Goal: Task Accomplishment & Management: Manage account settings

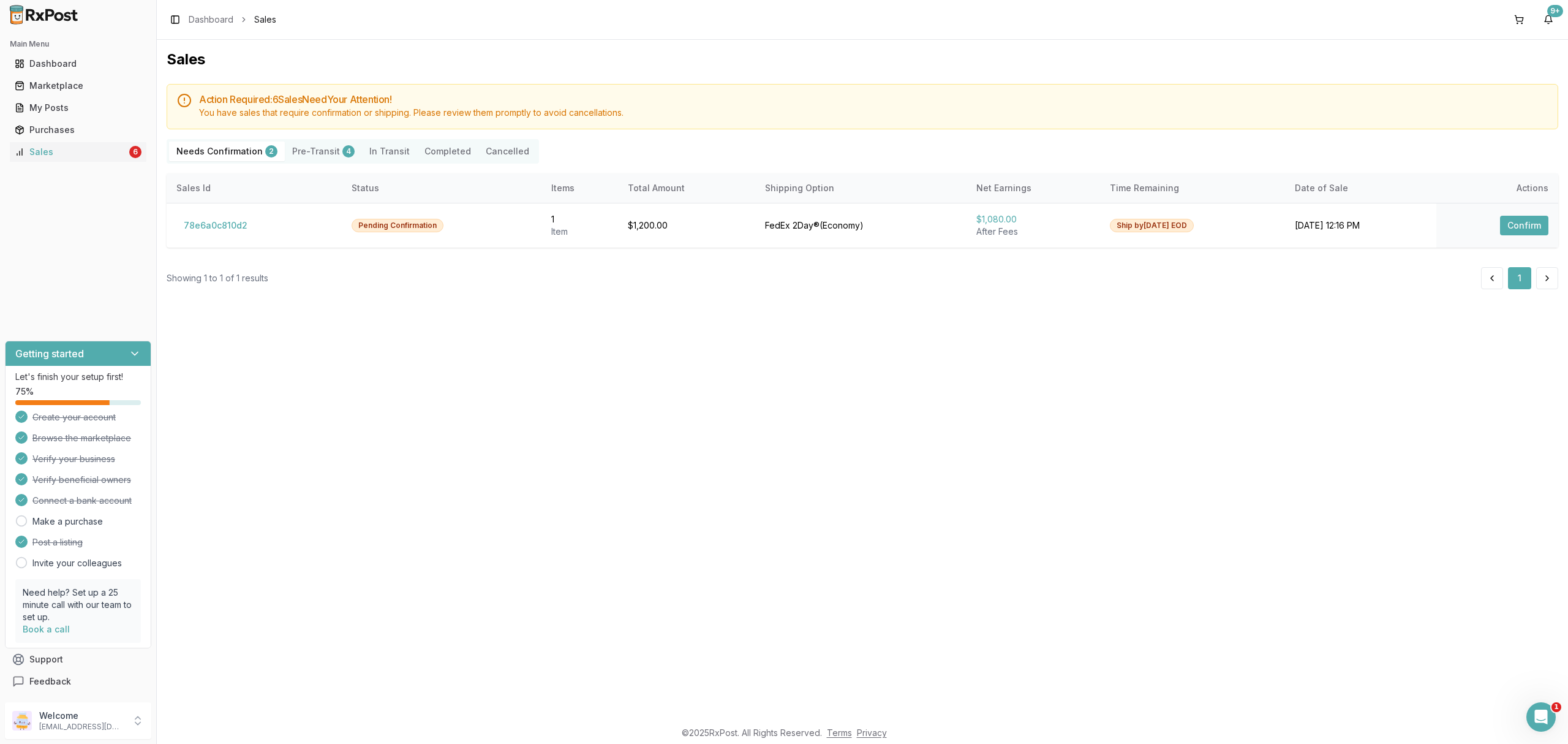
click at [557, 380] on div "Sales Action Required: 6 Sale s Need Your Attention! You have sales that requir…" at bounding box center [863, 379] width 1412 height 679
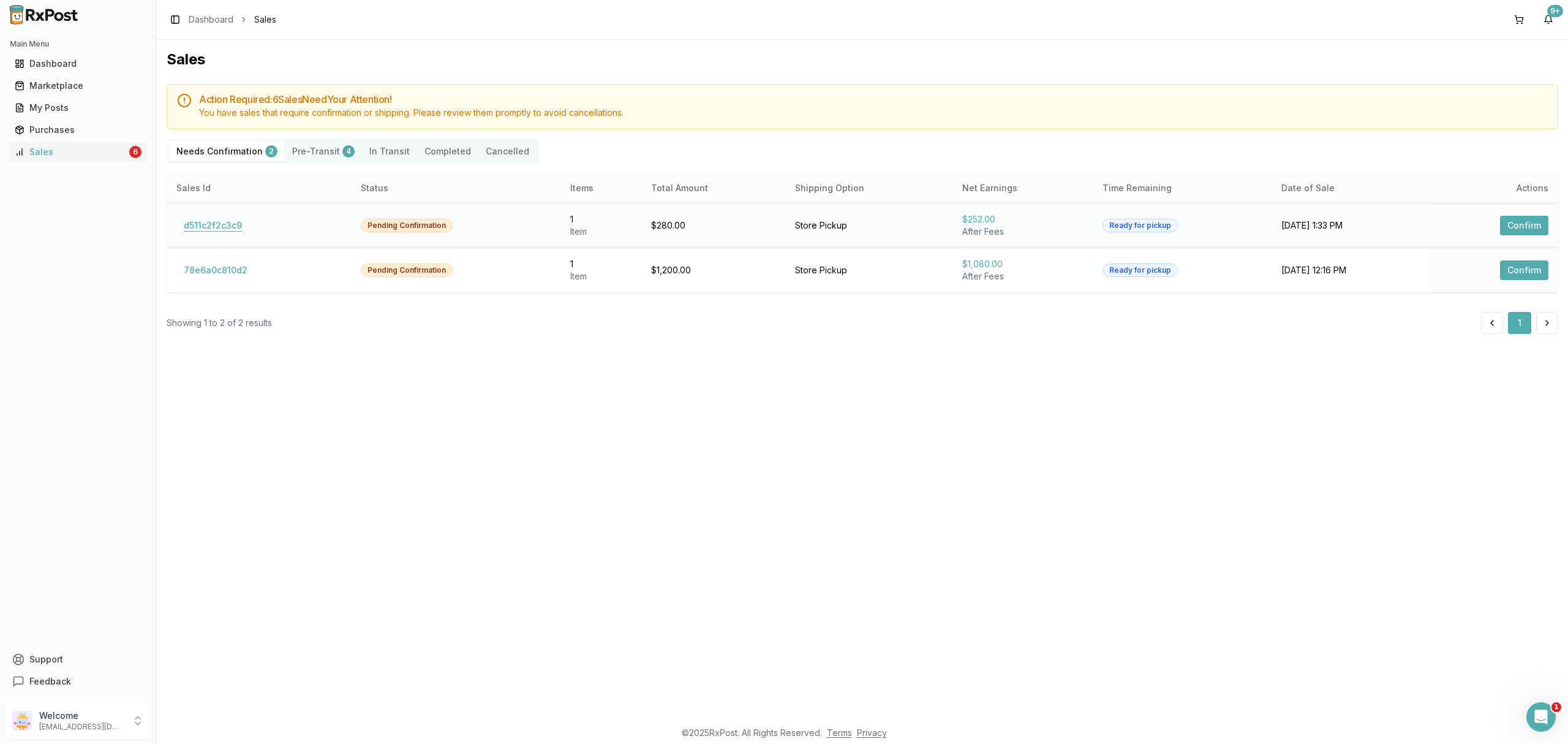
click at [235, 231] on button "d511c2f2c3c9" at bounding box center [214, 225] width 73 height 20
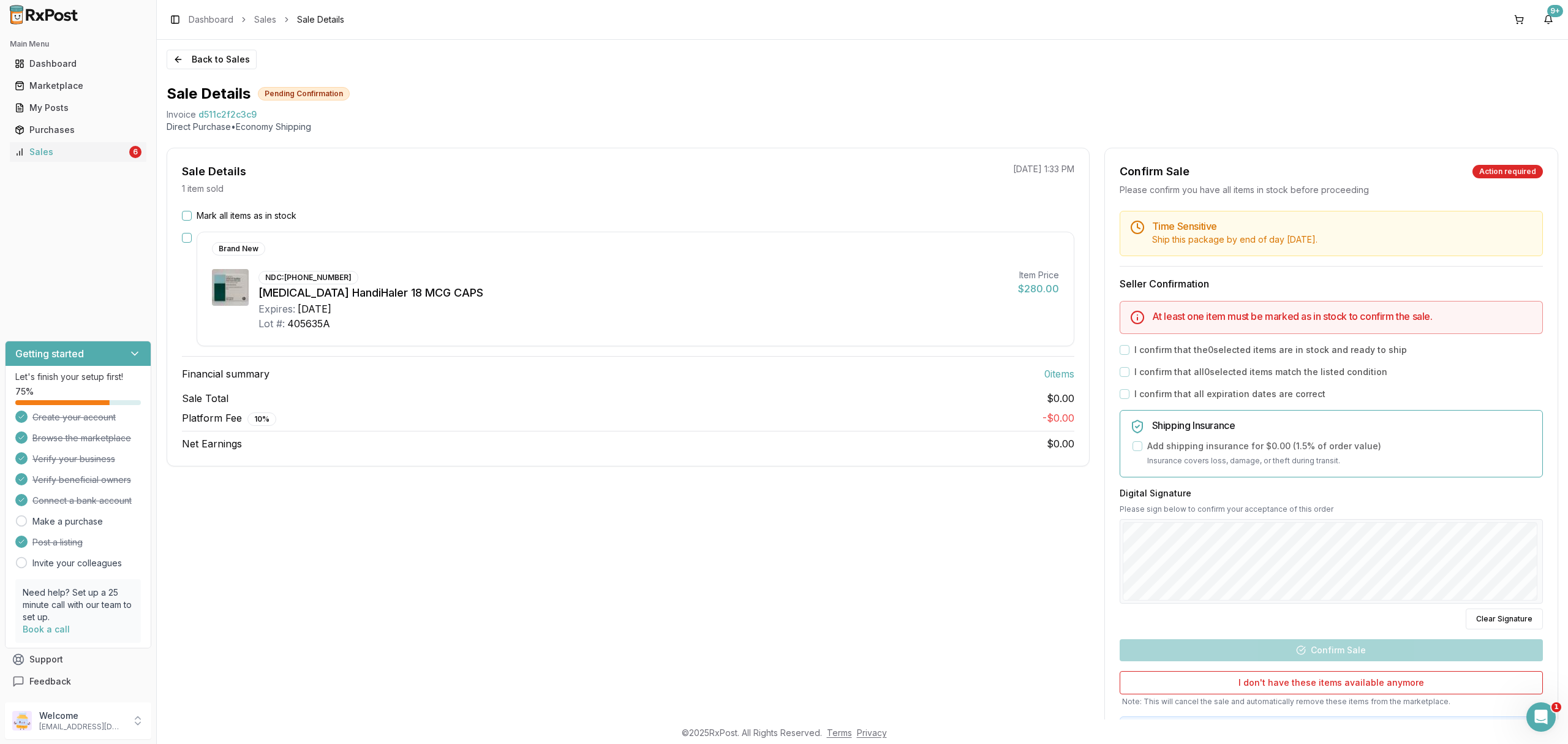
click at [266, 214] on label "Mark all items as in stock" at bounding box center [246, 215] width 100 height 12
click at [192, 214] on button "Mark all items as in stock" at bounding box center [186, 215] width 9 height 9
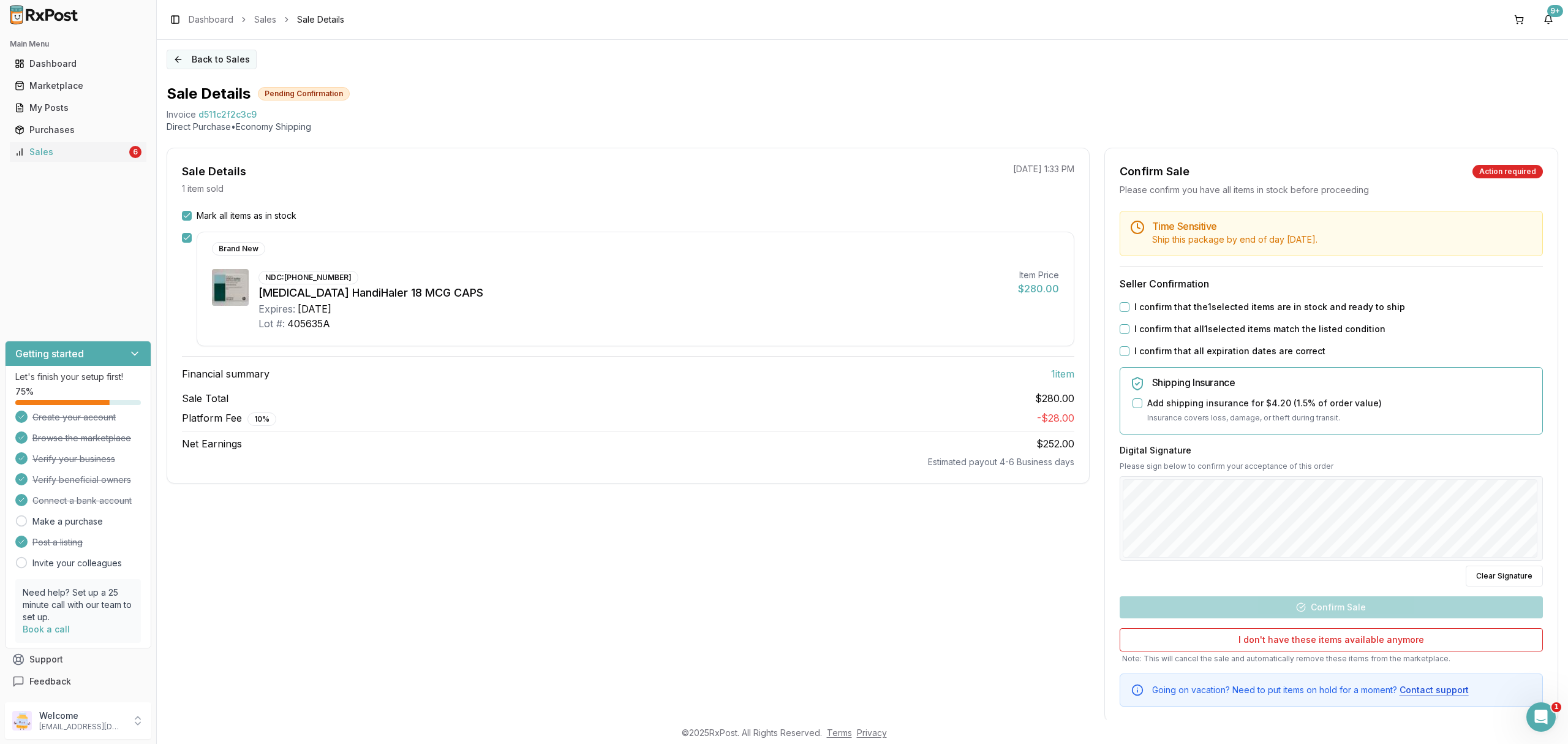
click at [187, 57] on button "Back to Sales" at bounding box center [212, 59] width 90 height 20
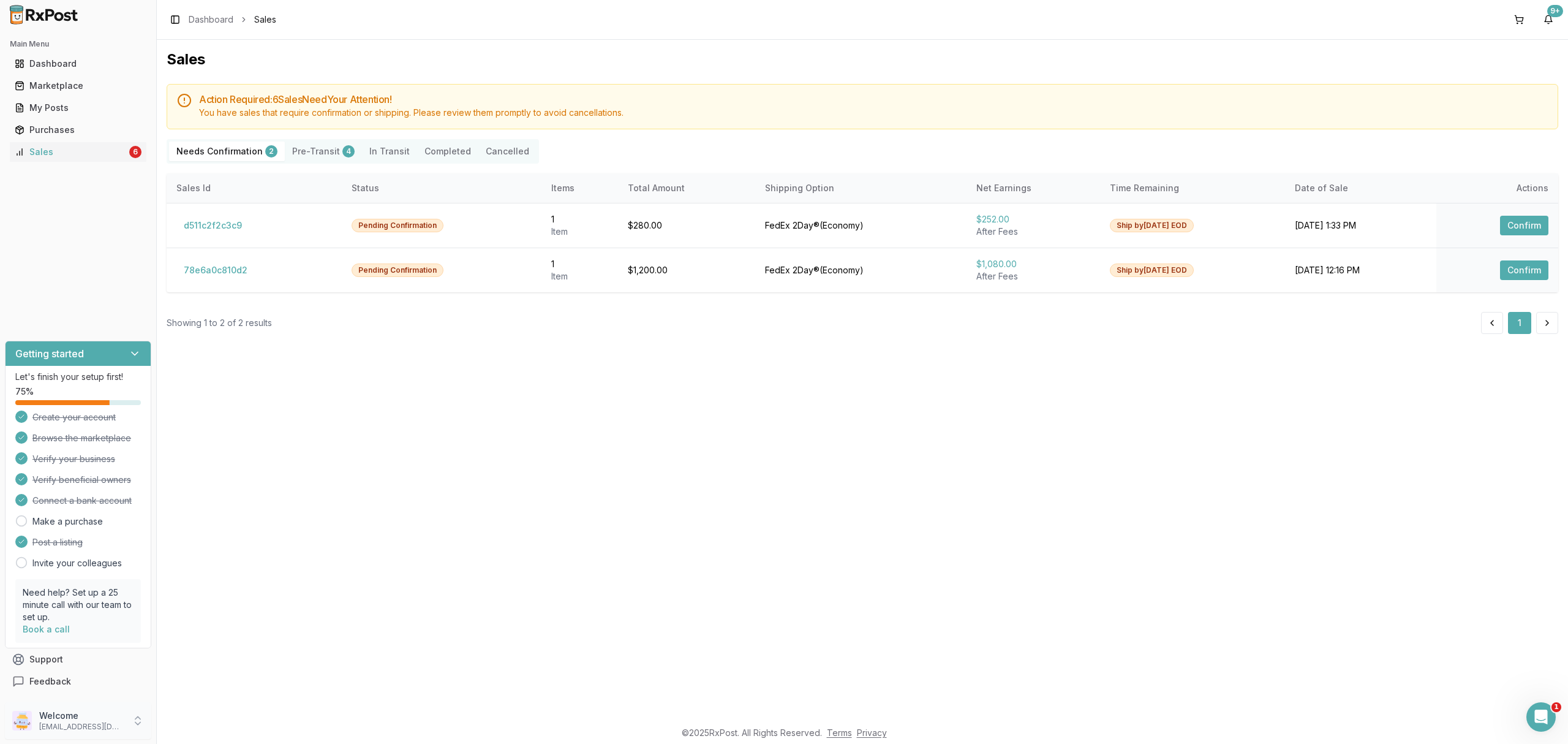
click at [97, 724] on p "[EMAIL_ADDRESS][DOMAIN_NAME]" at bounding box center [82, 726] width 86 height 9
click at [202, 729] on span "Sign Out" at bounding box center [223, 723] width 117 height 12
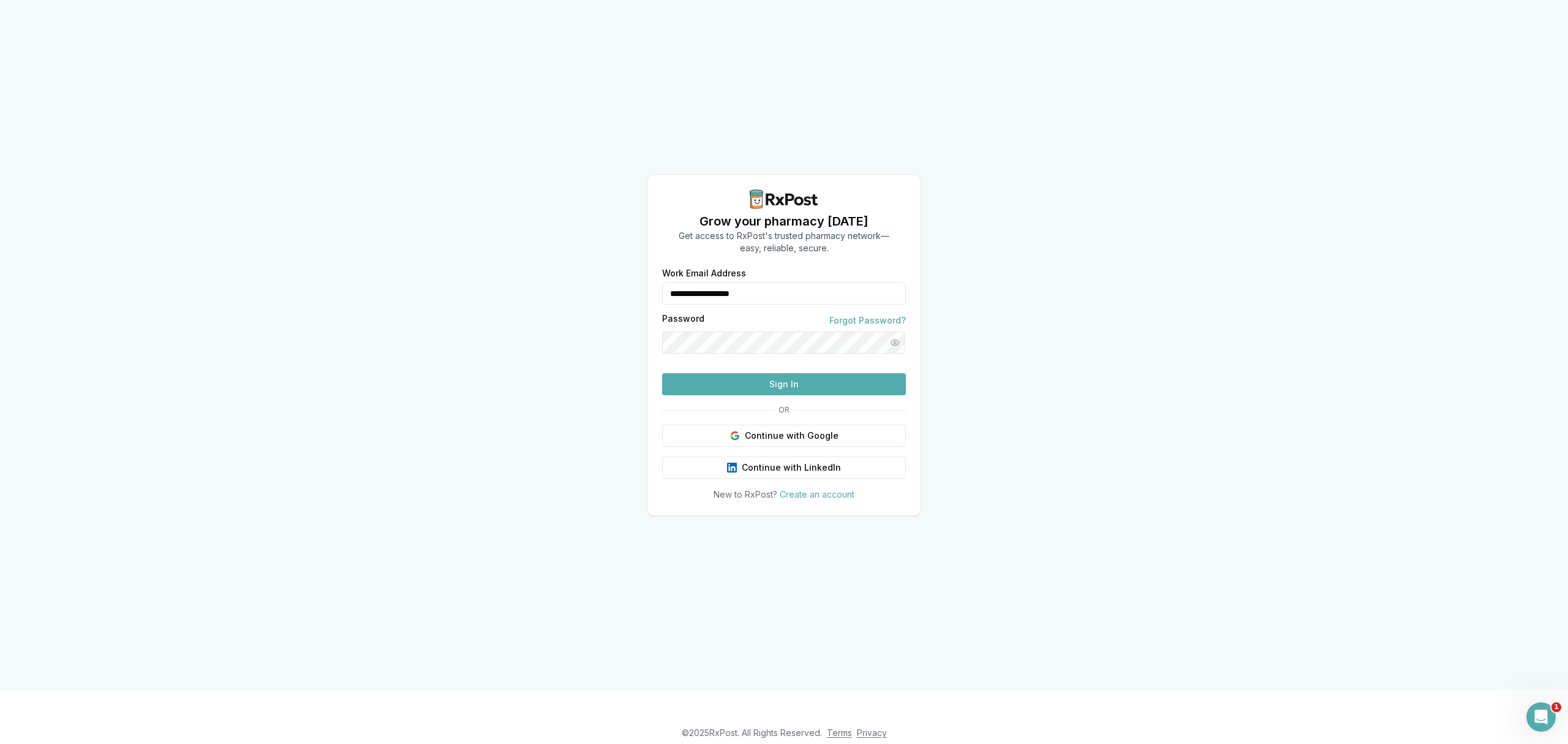
drag, startPoint x: 596, startPoint y: 273, endPoint x: 547, endPoint y: 270, distance: 49.1
click at [547, 270] on div "**********" at bounding box center [784, 344] width 1568 height 689
type input "**********"
click at [797, 395] on button "Sign In" at bounding box center [784, 384] width 244 height 22
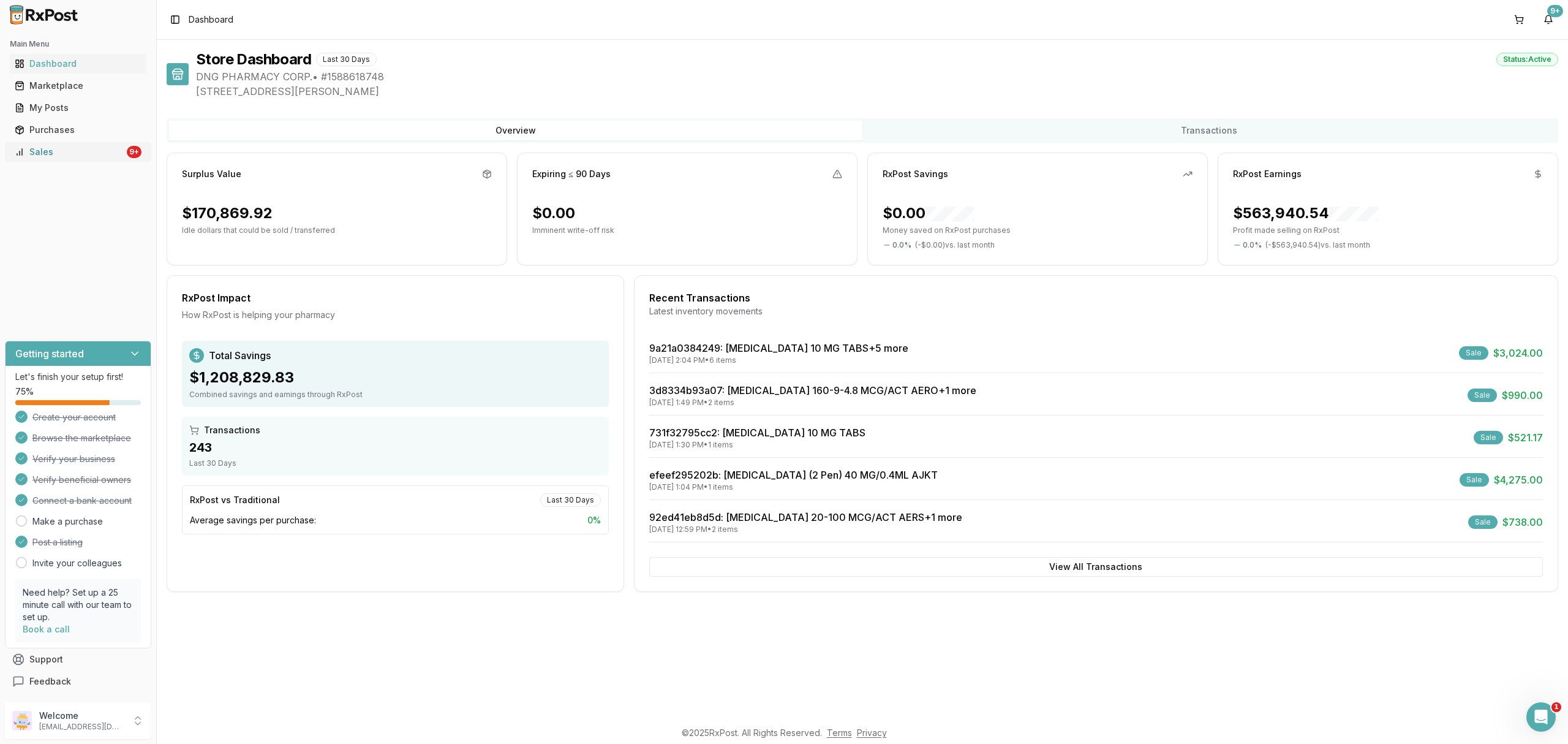
click at [59, 157] on div "Sales" at bounding box center [70, 151] width 110 height 12
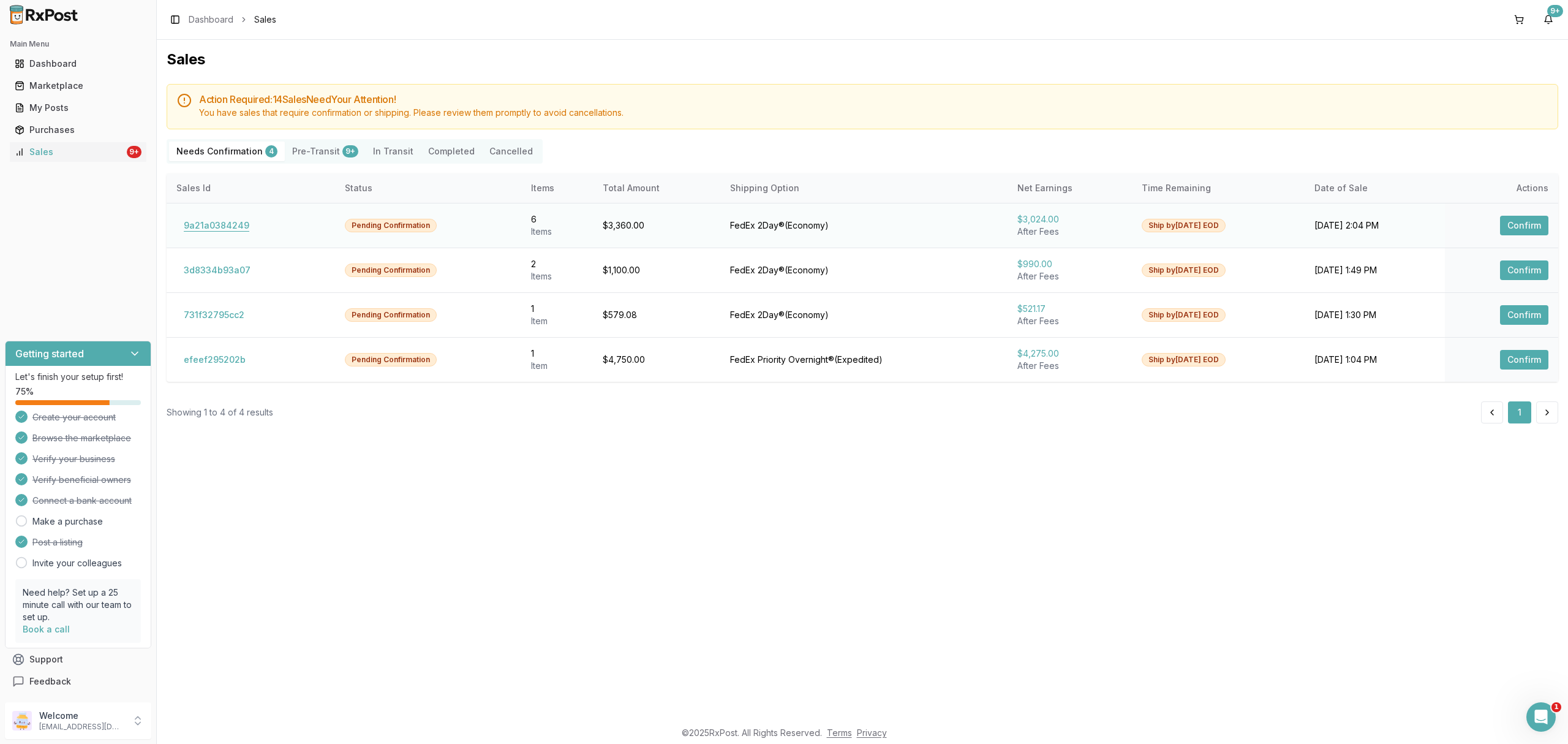
click at [238, 227] on button "9a21a0384249" at bounding box center [216, 225] width 80 height 20
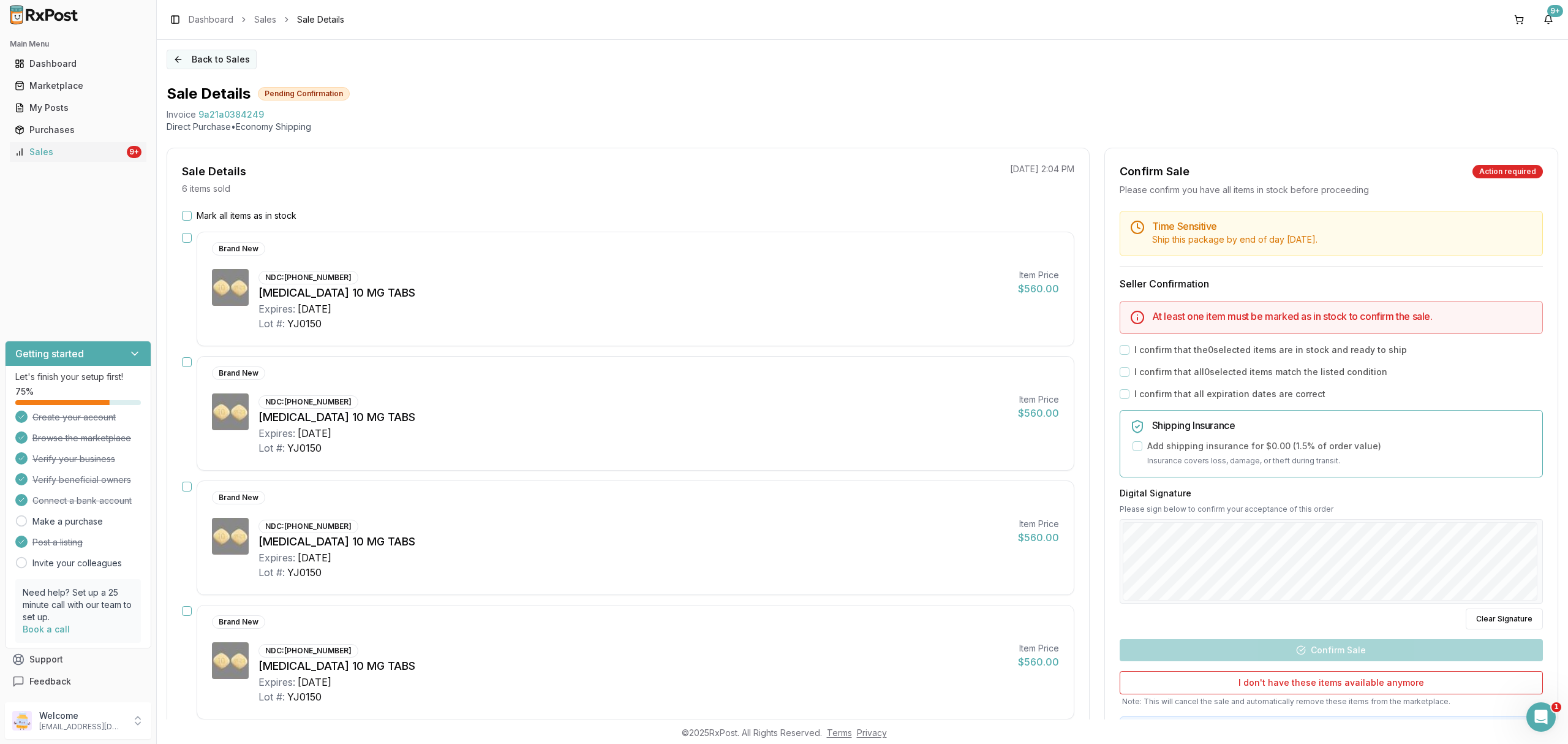
click at [244, 64] on button "Back to Sales" at bounding box center [212, 59] width 90 height 20
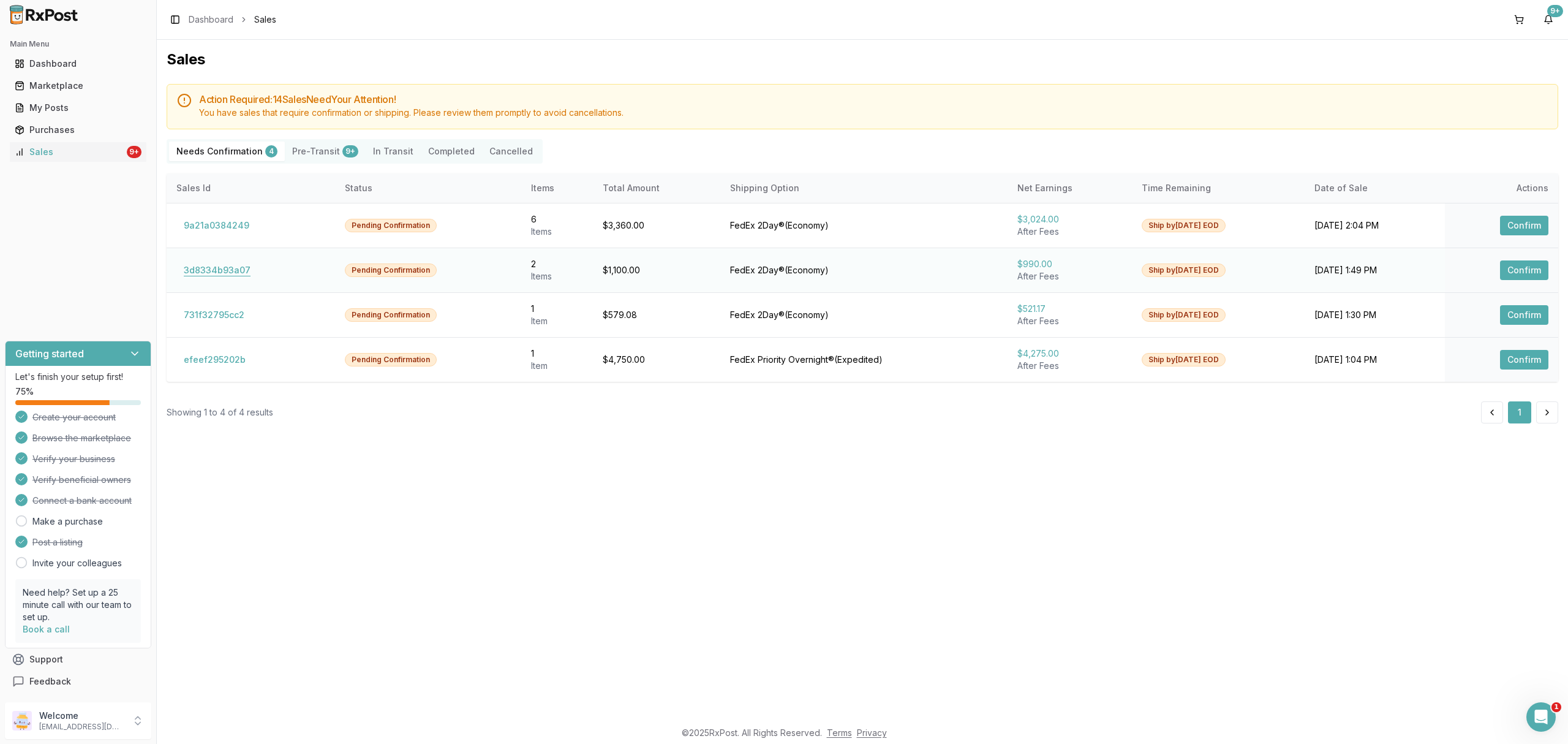
click at [223, 277] on button "3d8334b93a07" at bounding box center [217, 270] width 82 height 20
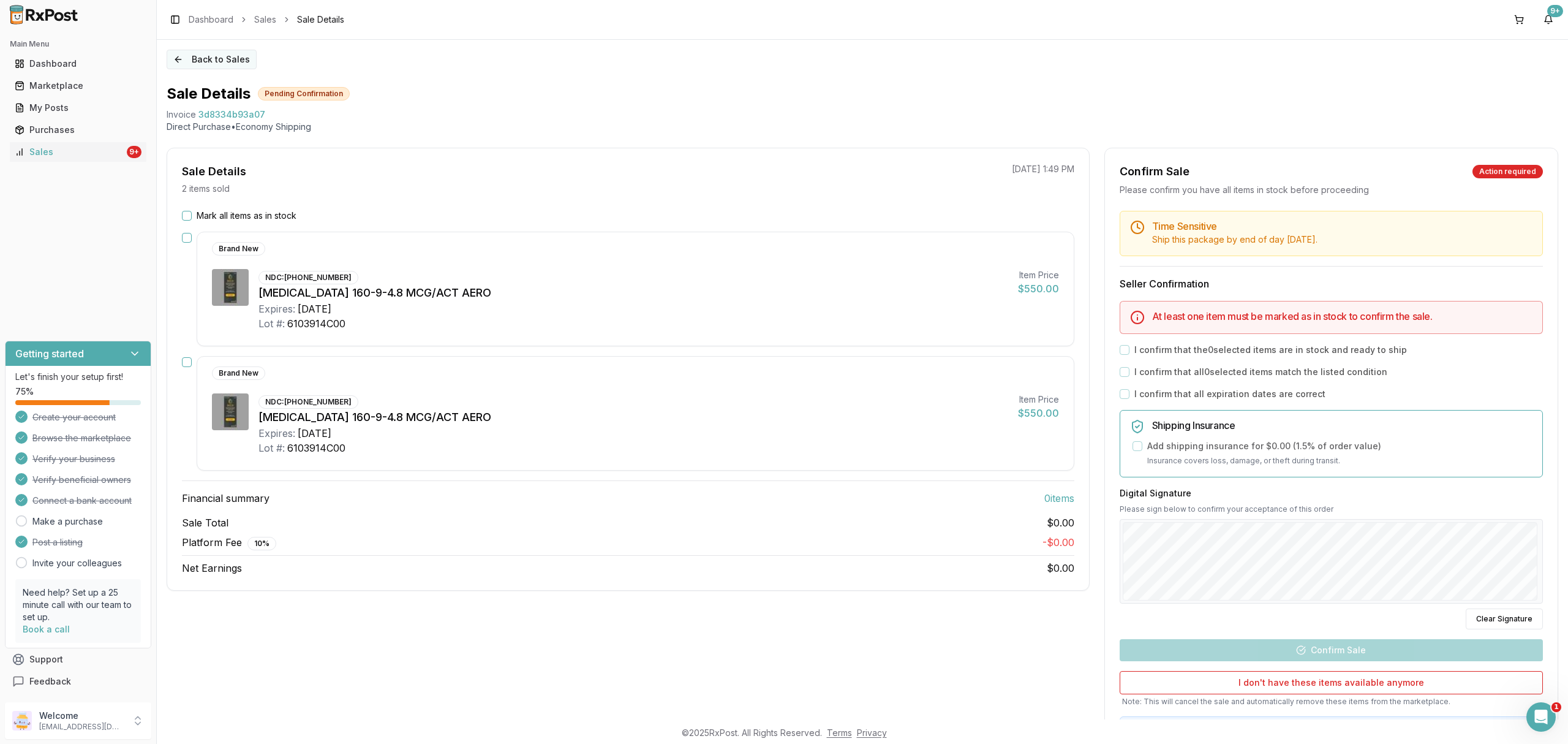
click at [198, 60] on button "Back to Sales" at bounding box center [212, 59] width 90 height 20
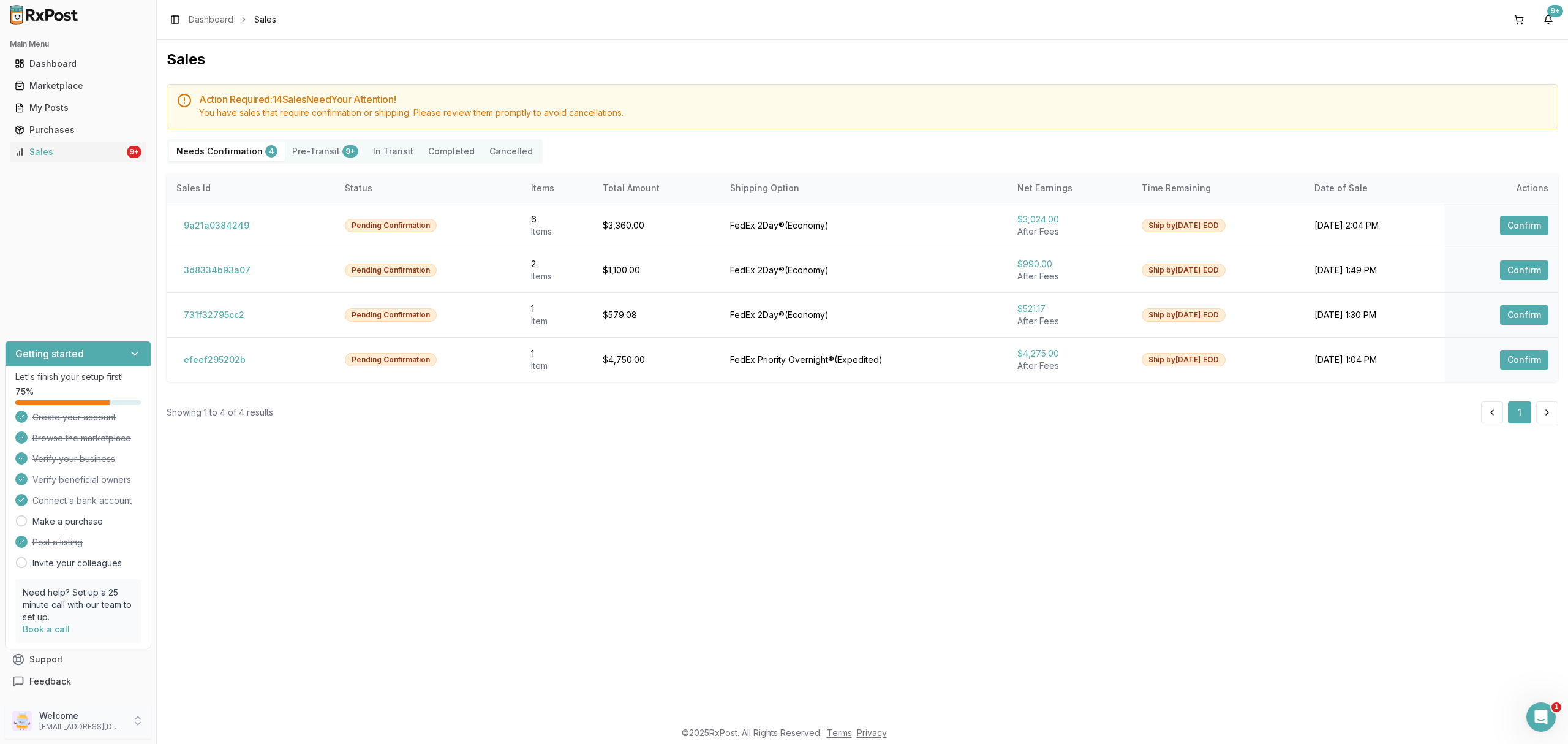
drag, startPoint x: 96, startPoint y: 729, endPoint x: 99, endPoint y: 723, distance: 6.7
click at [96, 726] on p "[EMAIL_ADDRESS][DOMAIN_NAME]" at bounding box center [82, 726] width 86 height 9
click at [175, 721] on span "Sign Out" at bounding box center [223, 723] width 117 height 12
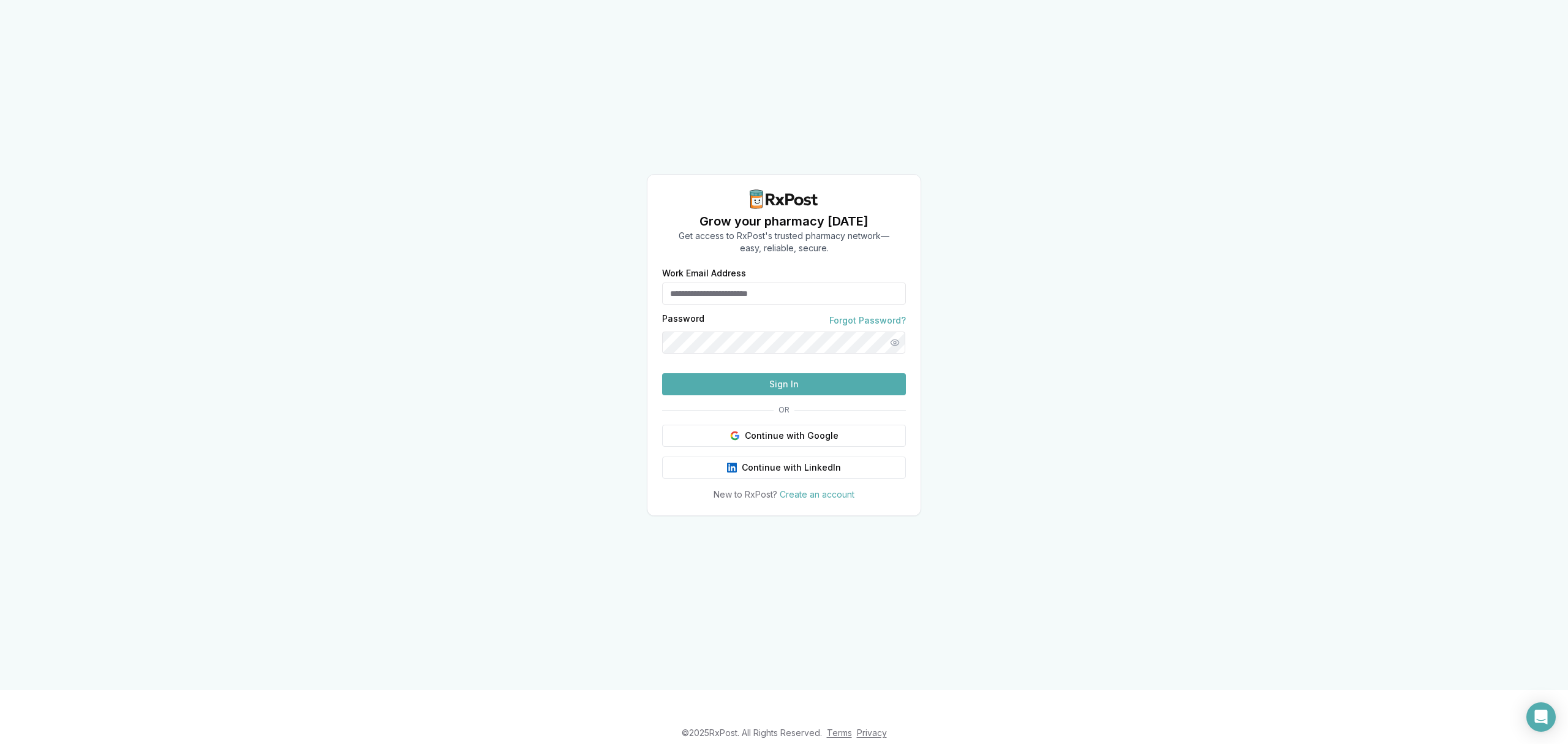
type input "**********"
click at [779, 395] on button "Sign In" at bounding box center [784, 384] width 244 height 22
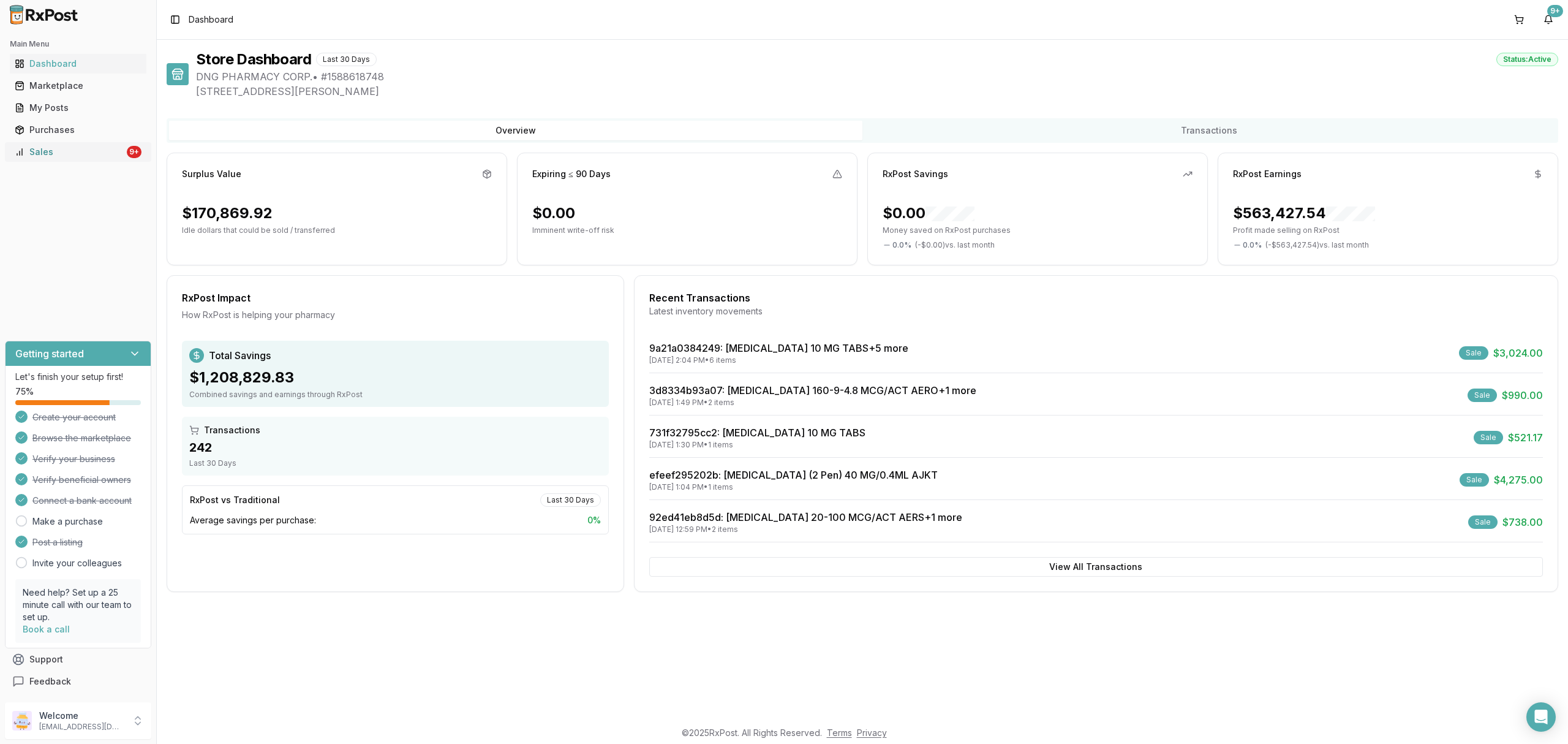
click at [62, 152] on div "Sales" at bounding box center [70, 151] width 110 height 12
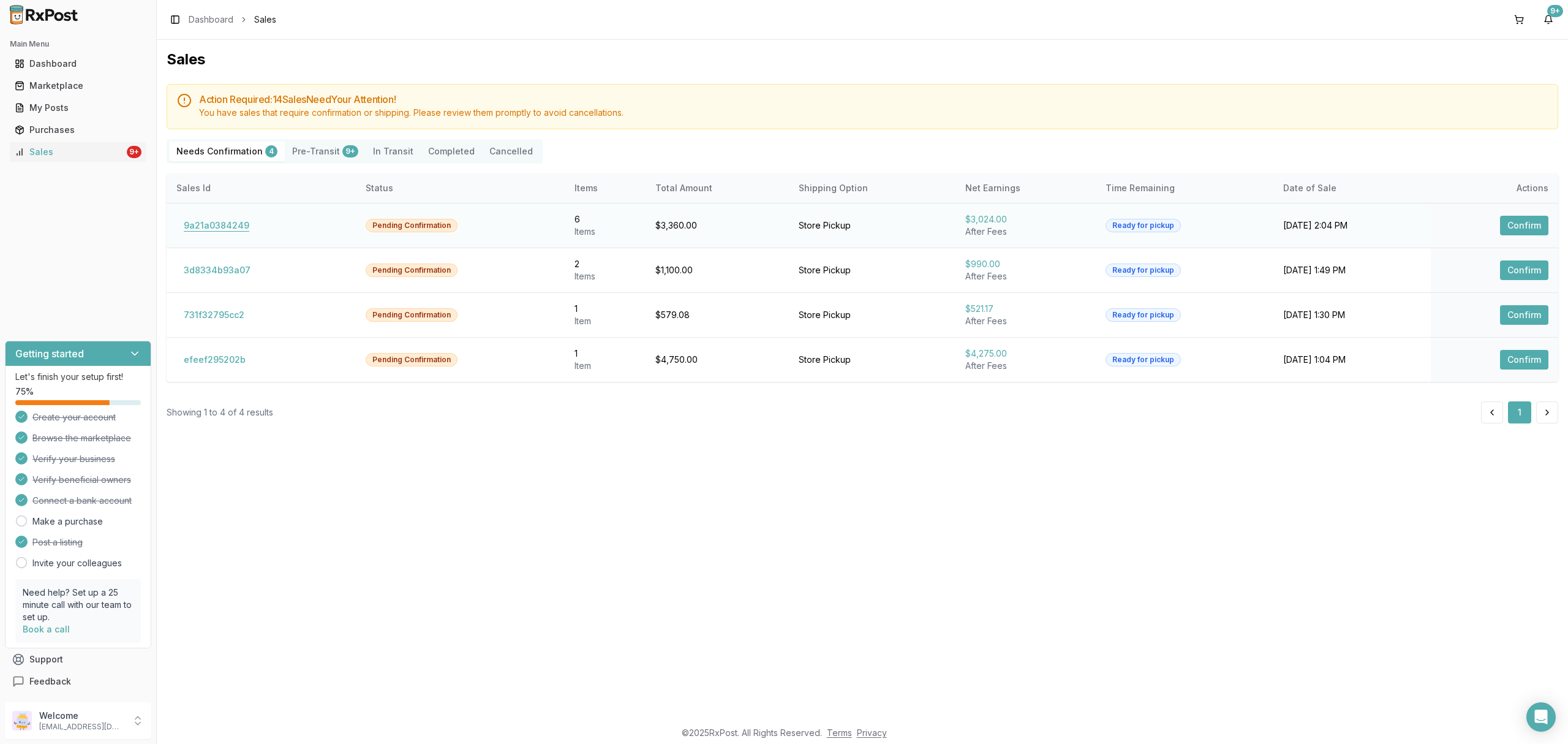
click at [214, 226] on button "9a21a0384249" at bounding box center [216, 225] width 80 height 20
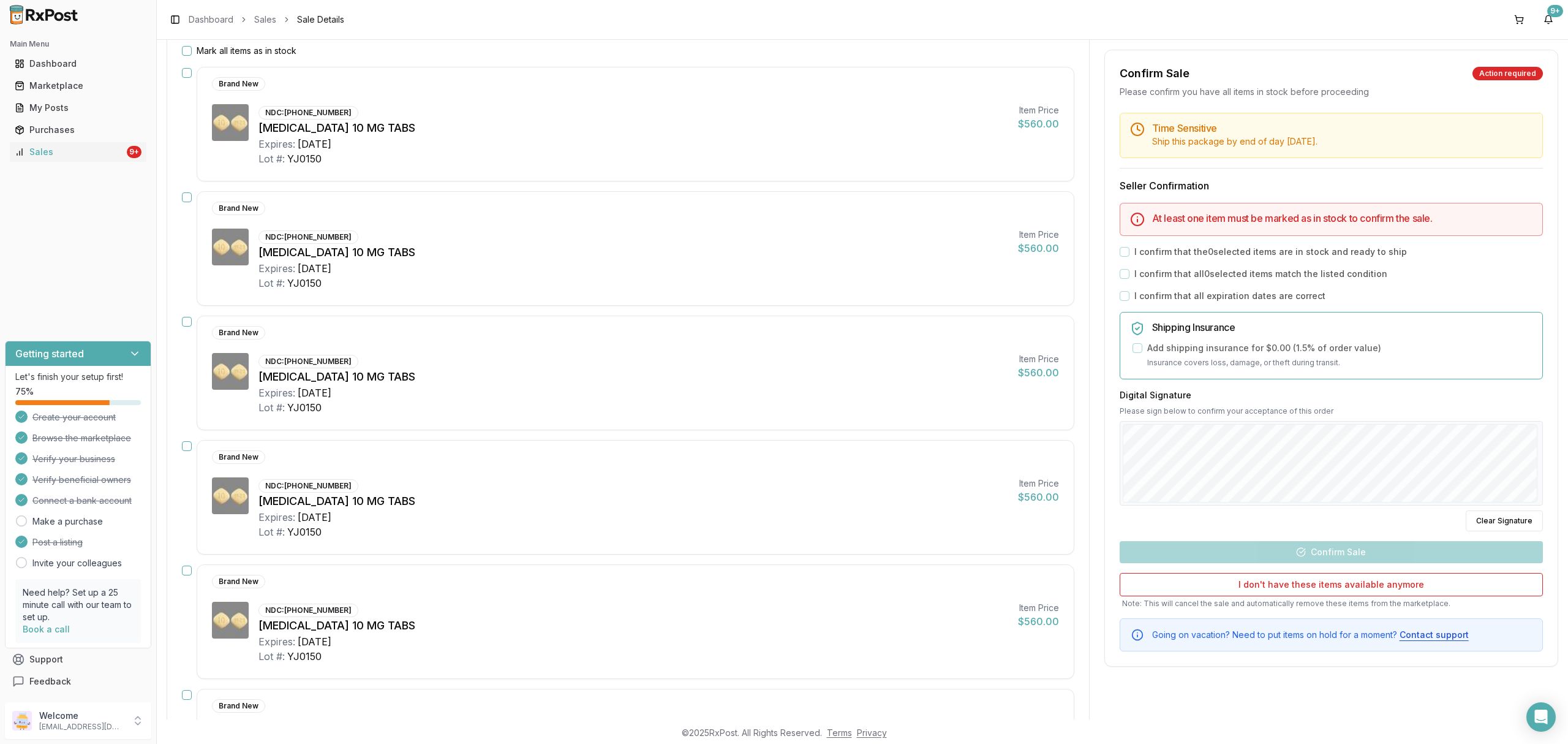
scroll to position [163, 0]
click at [252, 47] on label "Mark all items as in stock" at bounding box center [246, 53] width 100 height 12
click at [192, 48] on button "Mark all items as in stock" at bounding box center [186, 53] width 9 height 9
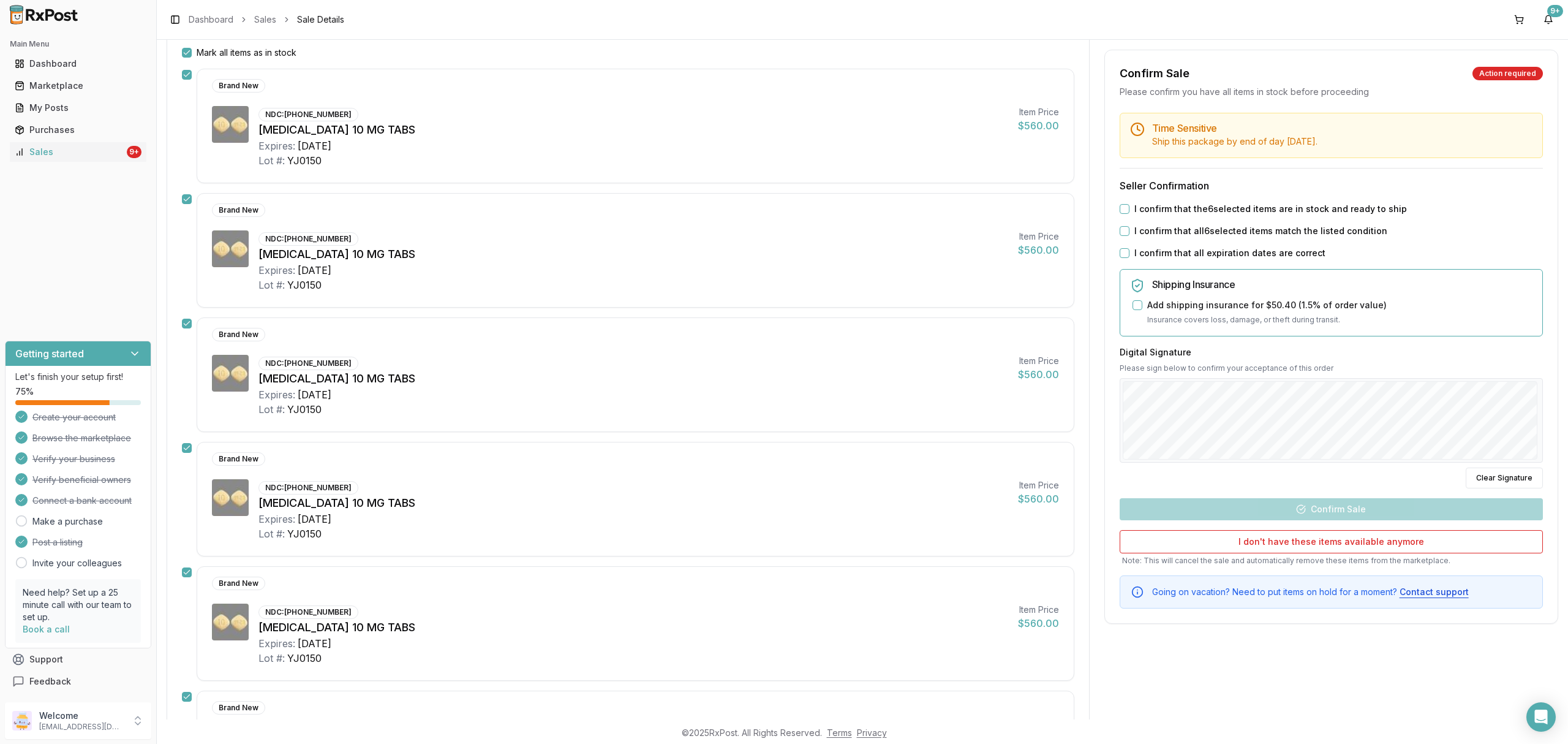
drag, startPoint x: 1242, startPoint y: 206, endPoint x: 1235, endPoint y: 227, distance: 22.1
click at [1243, 206] on label "I confirm that the 6 selected items are in stock and ready to ship" at bounding box center [1271, 209] width 273 height 12
click at [1130, 206] on button "I confirm that the 6 selected items are in stock and ready to ship" at bounding box center [1125, 209] width 9 height 9
click at [1234, 229] on label "I confirm that all 6 selected items match the listed condition" at bounding box center [1260, 230] width 253 height 12
click at [1130, 229] on button "I confirm that all 6 selected items match the listed condition" at bounding box center [1125, 230] width 9 height 9
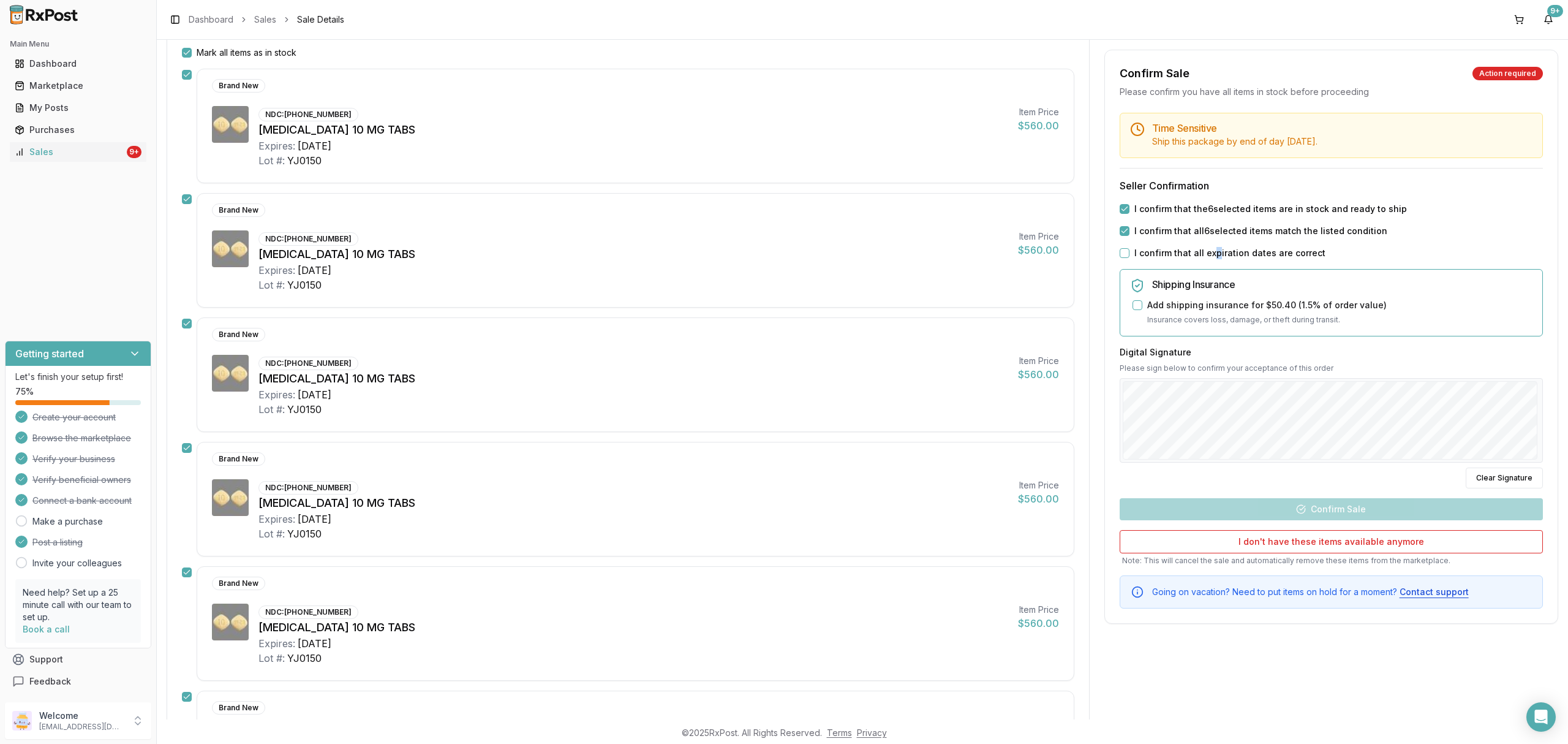
click at [1212, 256] on label "I confirm that all expiration dates are correct" at bounding box center [1229, 252] width 191 height 12
click at [1182, 319] on p "Insurance covers loss, damage, or theft during transit." at bounding box center [1340, 319] width 386 height 12
click at [1170, 258] on label "I confirm that all expiration dates are correct" at bounding box center [1229, 252] width 191 height 12
click at [1130, 258] on button "I confirm that all expiration dates are correct" at bounding box center [1125, 253] width 9 height 9
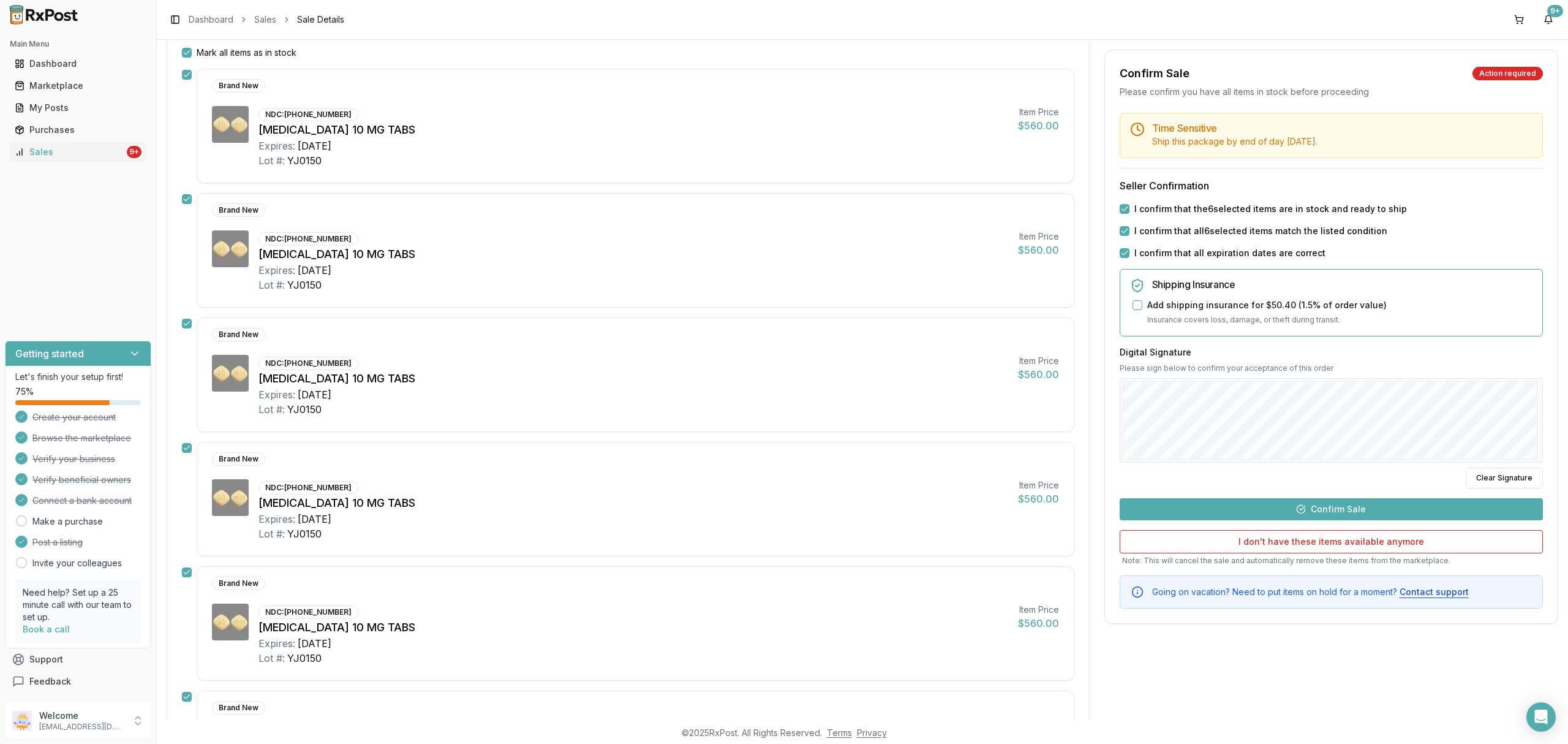
click at [1343, 505] on button "Confirm Sale" at bounding box center [1332, 509] width 423 height 22
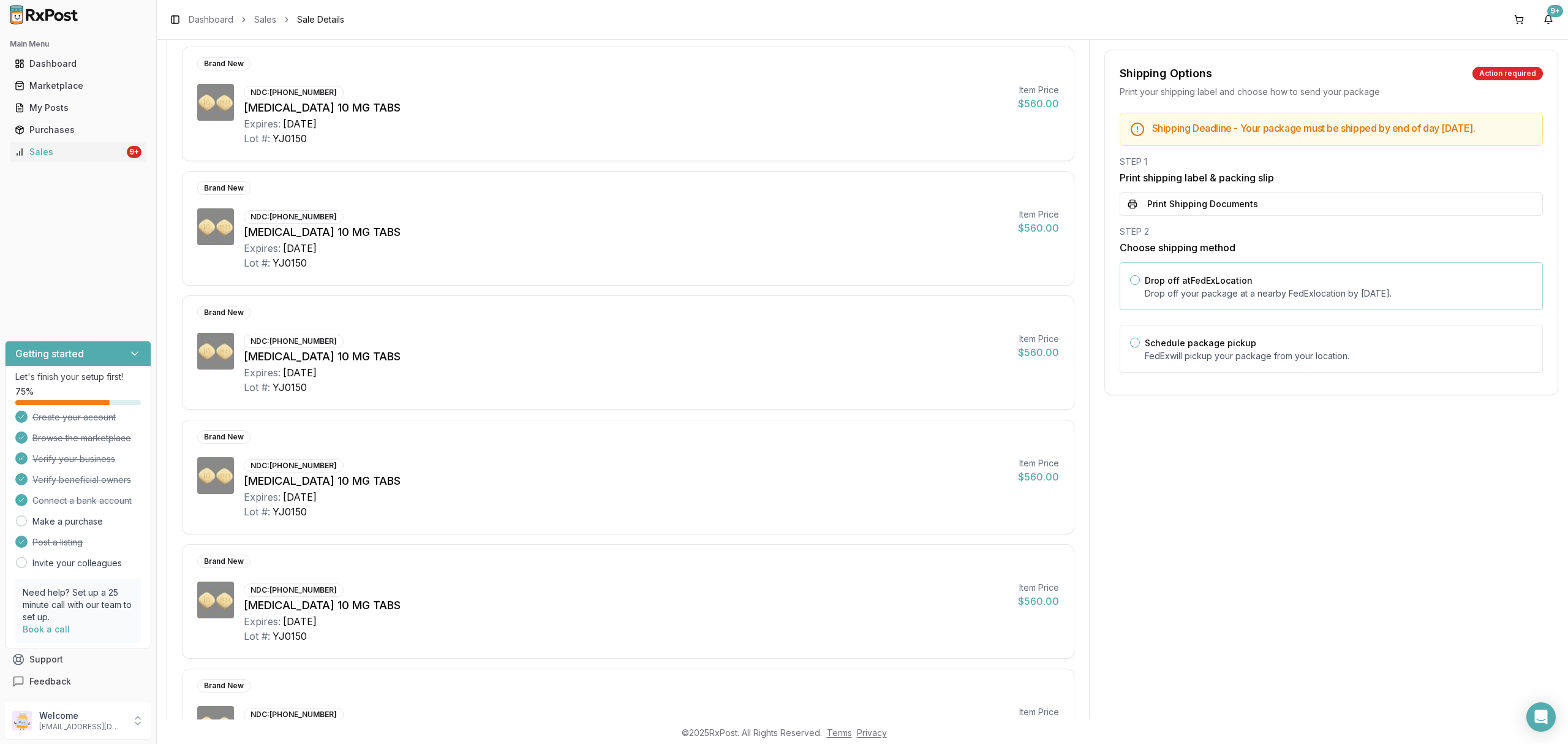
click at [1231, 299] on p "Drop off your package at a nearby FedEx location by October 16, 2025 ." at bounding box center [1338, 293] width 388 height 12
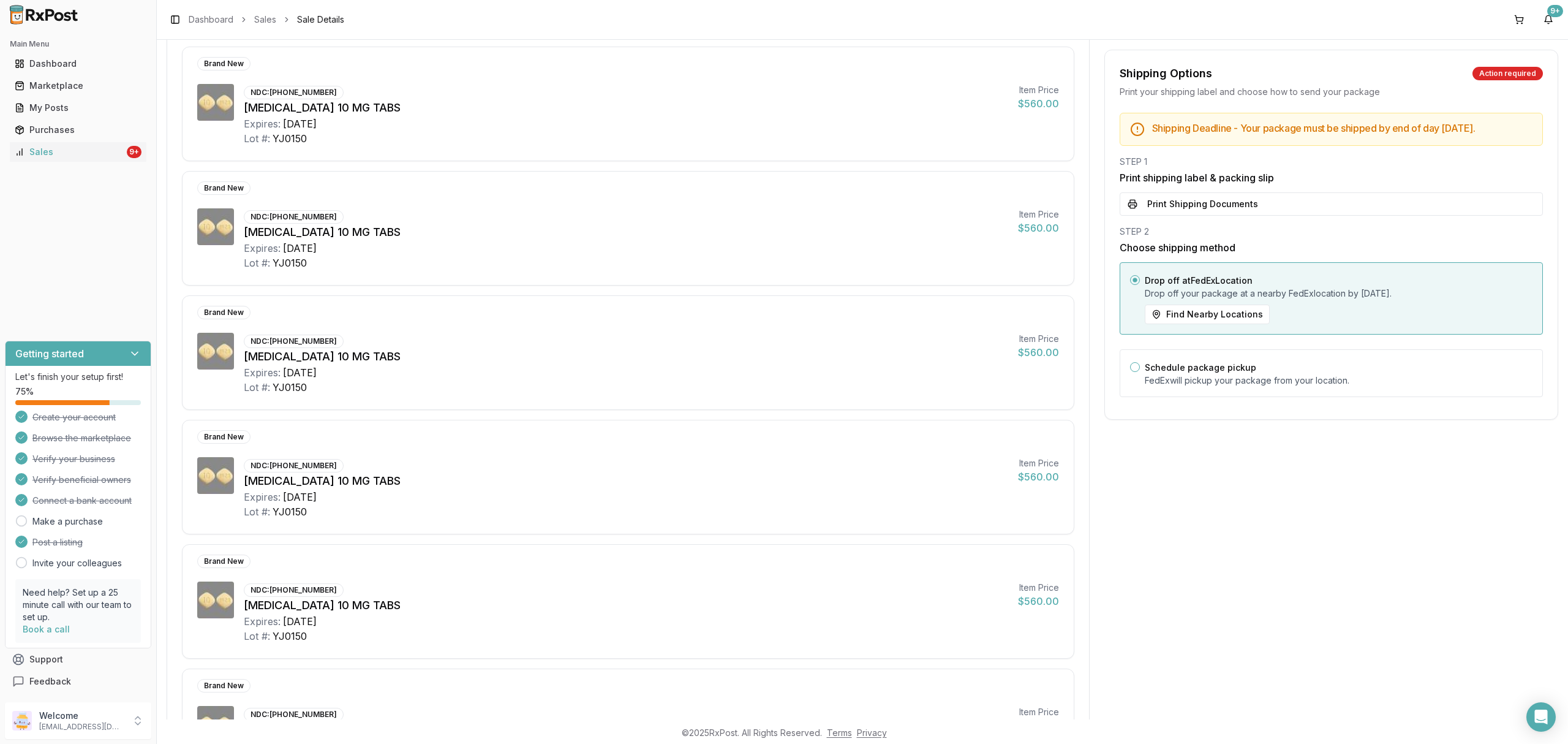
click at [1233, 228] on div "Shipping Deadline - Your package must be shipped by end of day Thursday, Octobe…" at bounding box center [1331, 259] width 452 height 292
click at [1238, 215] on button "Print Shipping Documents" at bounding box center [1332, 204] width 423 height 24
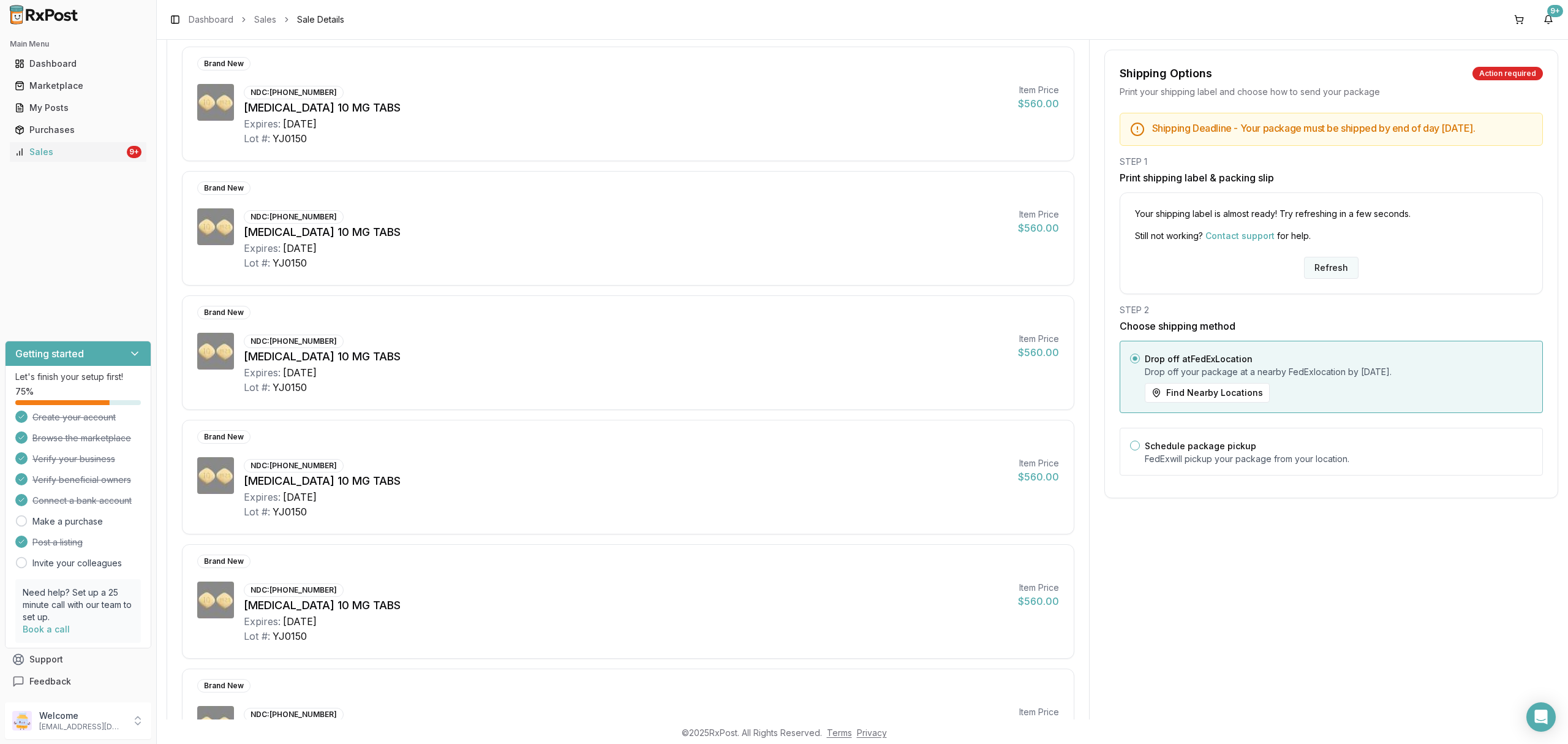
click at [1335, 277] on button "Refresh" at bounding box center [1332, 267] width 55 height 22
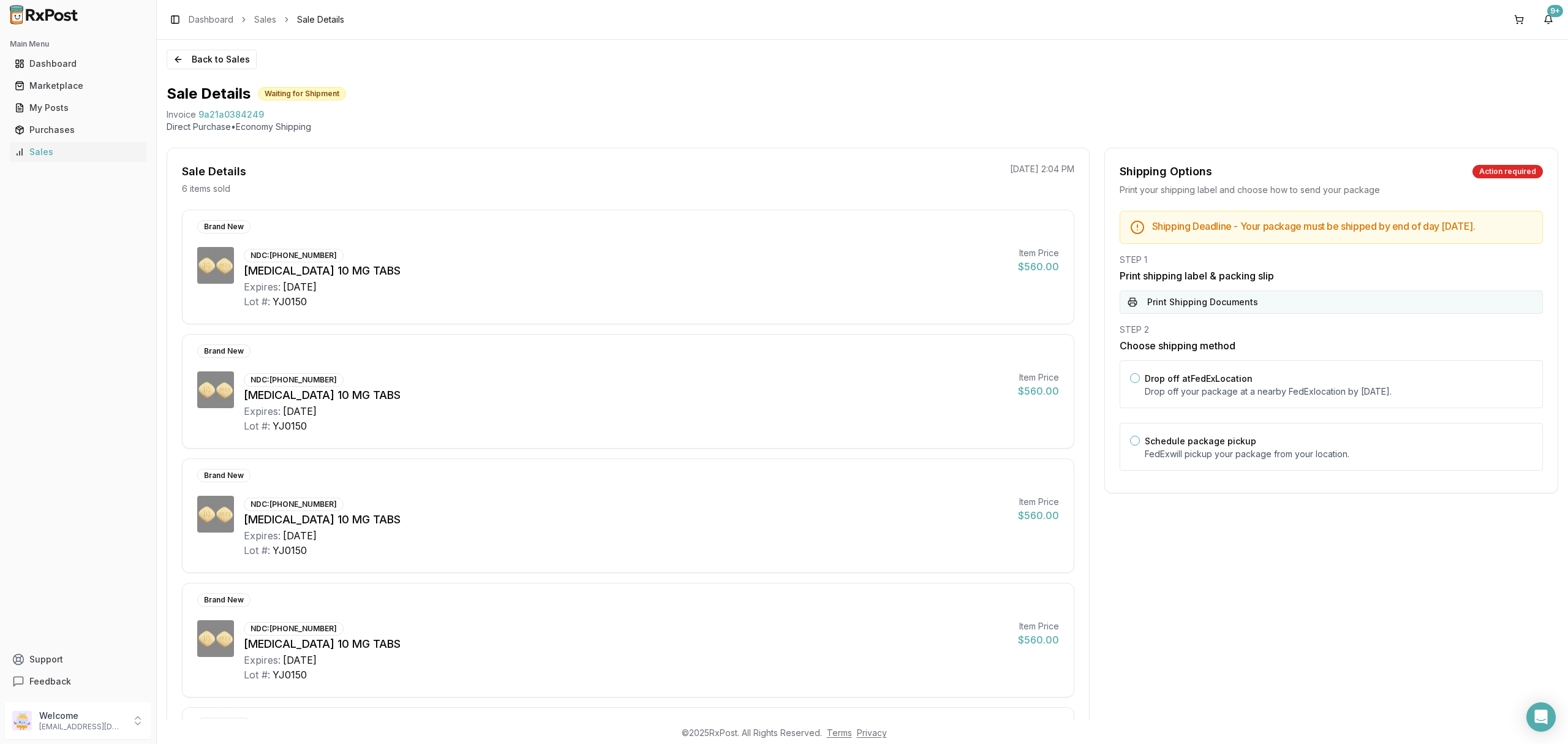
click at [1267, 312] on button "Print Shipping Documents" at bounding box center [1332, 302] width 423 height 24
click at [1243, 373] on div "Drop off at FedEx Location Drop off your package at a nearby [GEOGRAPHIC_DATA] …" at bounding box center [1332, 384] width 423 height 48
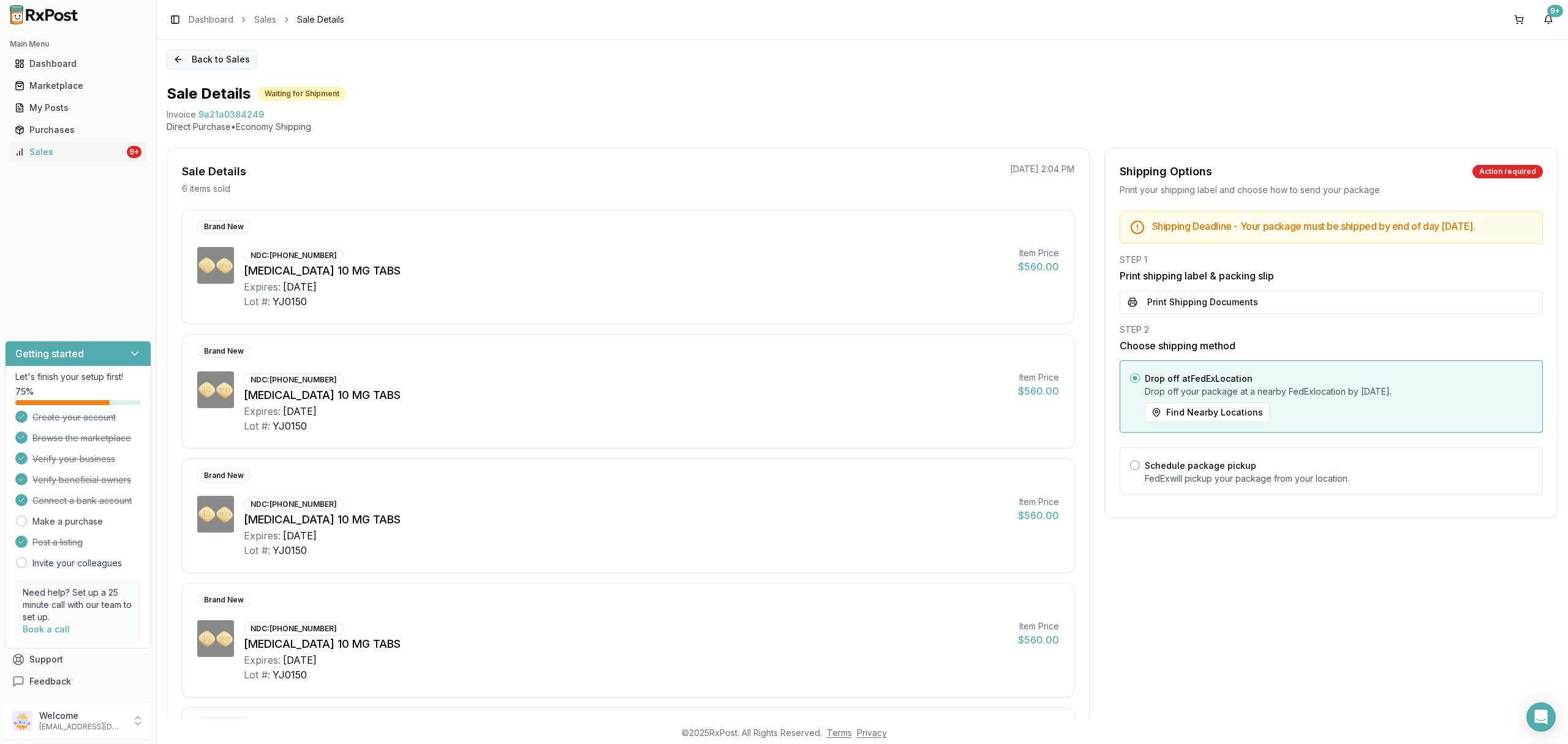
click at [218, 52] on button "Back to Sales" at bounding box center [212, 59] width 90 height 20
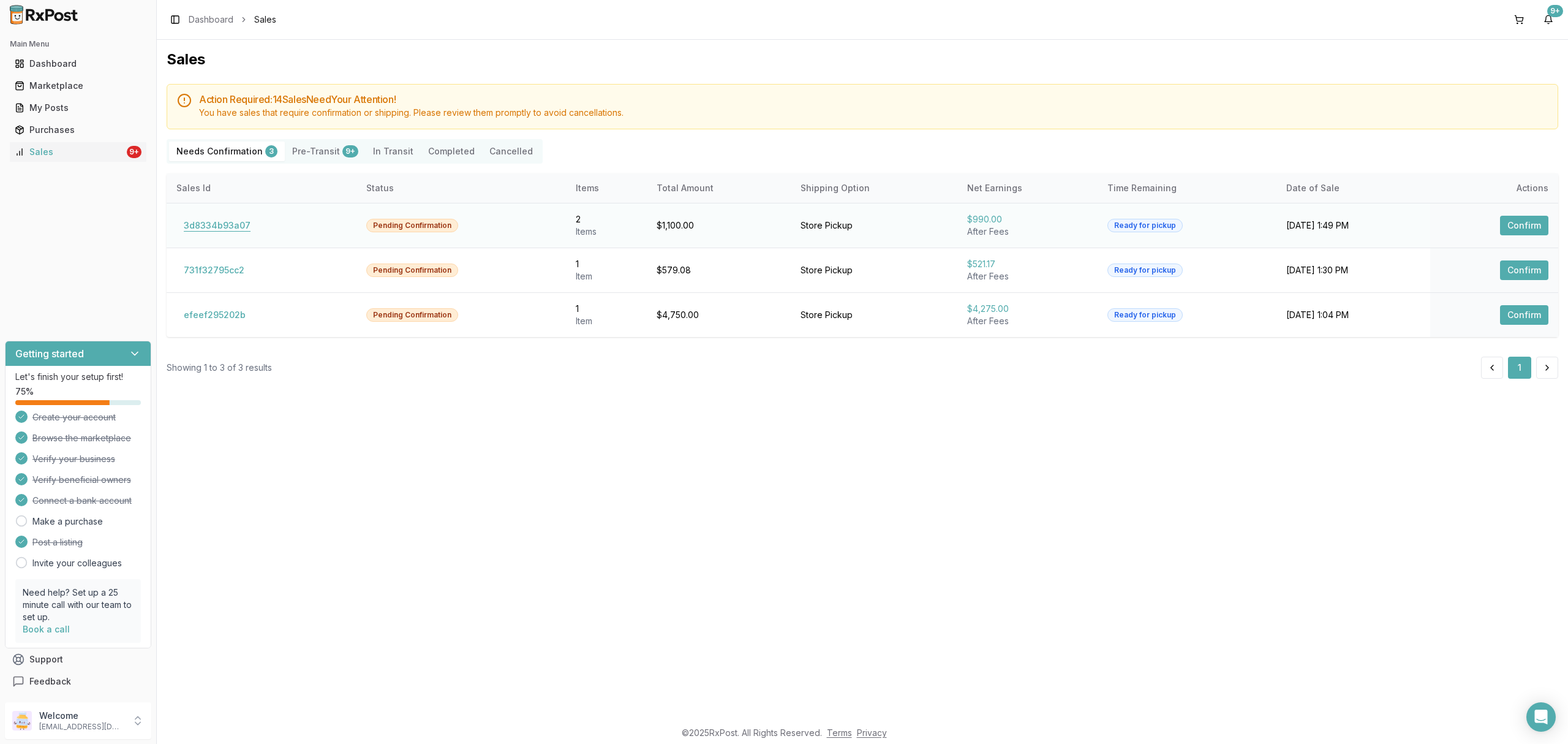
click at [229, 221] on button "3d8334b93a07" at bounding box center [217, 225] width 82 height 20
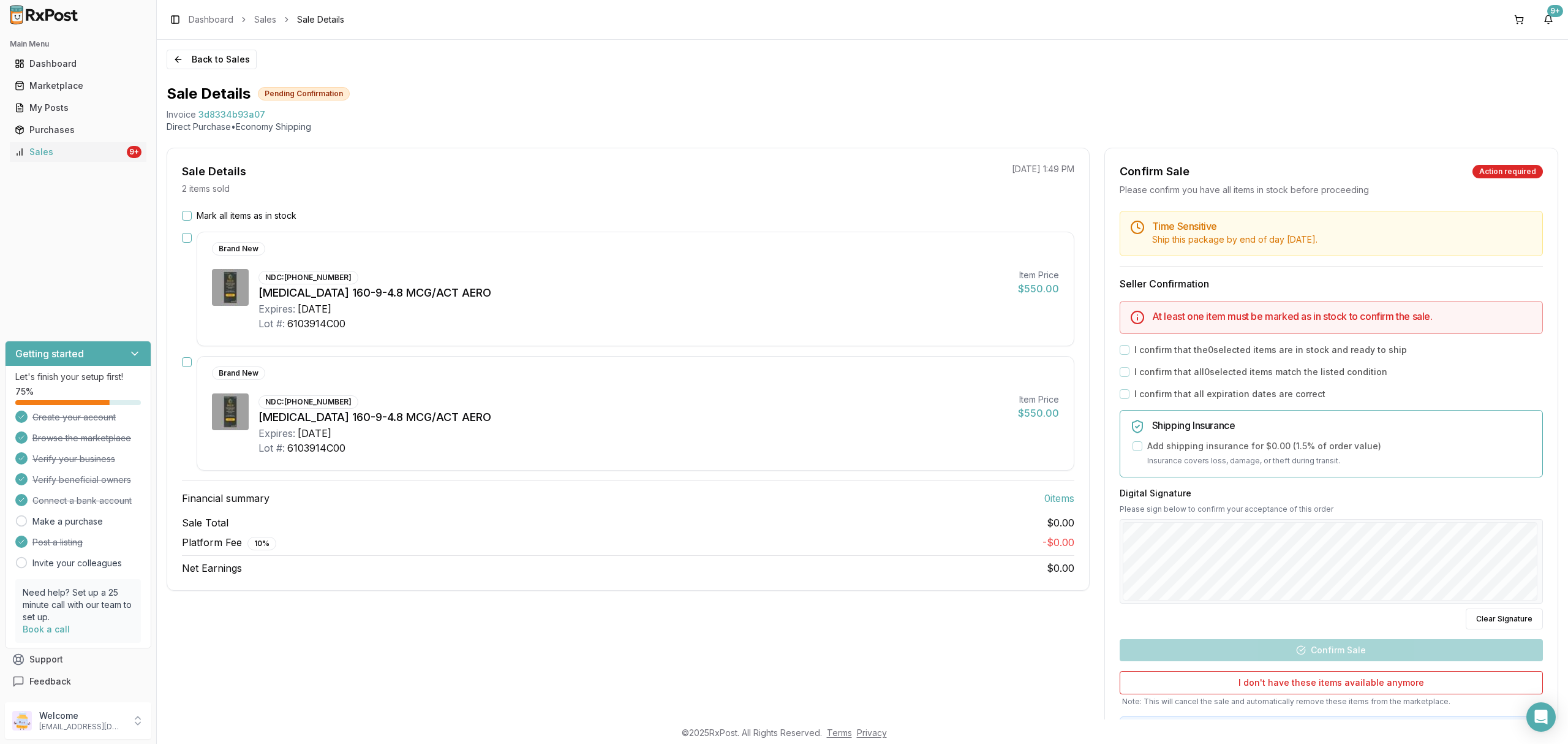
click at [655, 442] on div "Lot #: 6103914C00" at bounding box center [633, 448] width 750 height 15
drag, startPoint x: 166, startPoint y: 118, endPoint x: 273, endPoint y: 119, distance: 107.0
click at [273, 119] on div "Invoice 3d8334b93a07" at bounding box center [863, 114] width 1392 height 12
copy div "Invoice 3d8334b93a07"
click at [1549, 714] on div "Open Intercom Messenger" at bounding box center [1542, 717] width 33 height 33
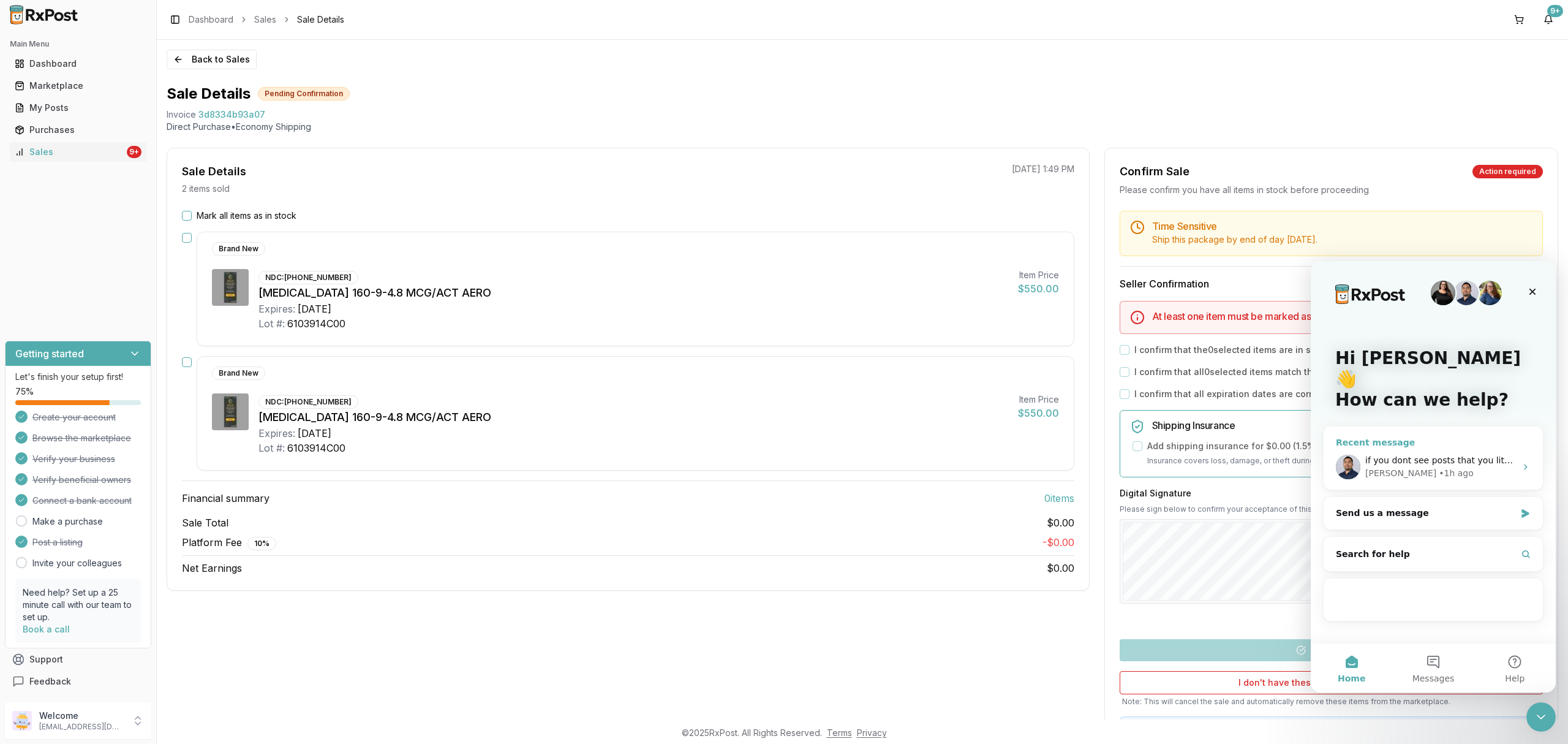
click at [1449, 467] on div "Manuel • 1h ago" at bounding box center [1441, 473] width 150 height 13
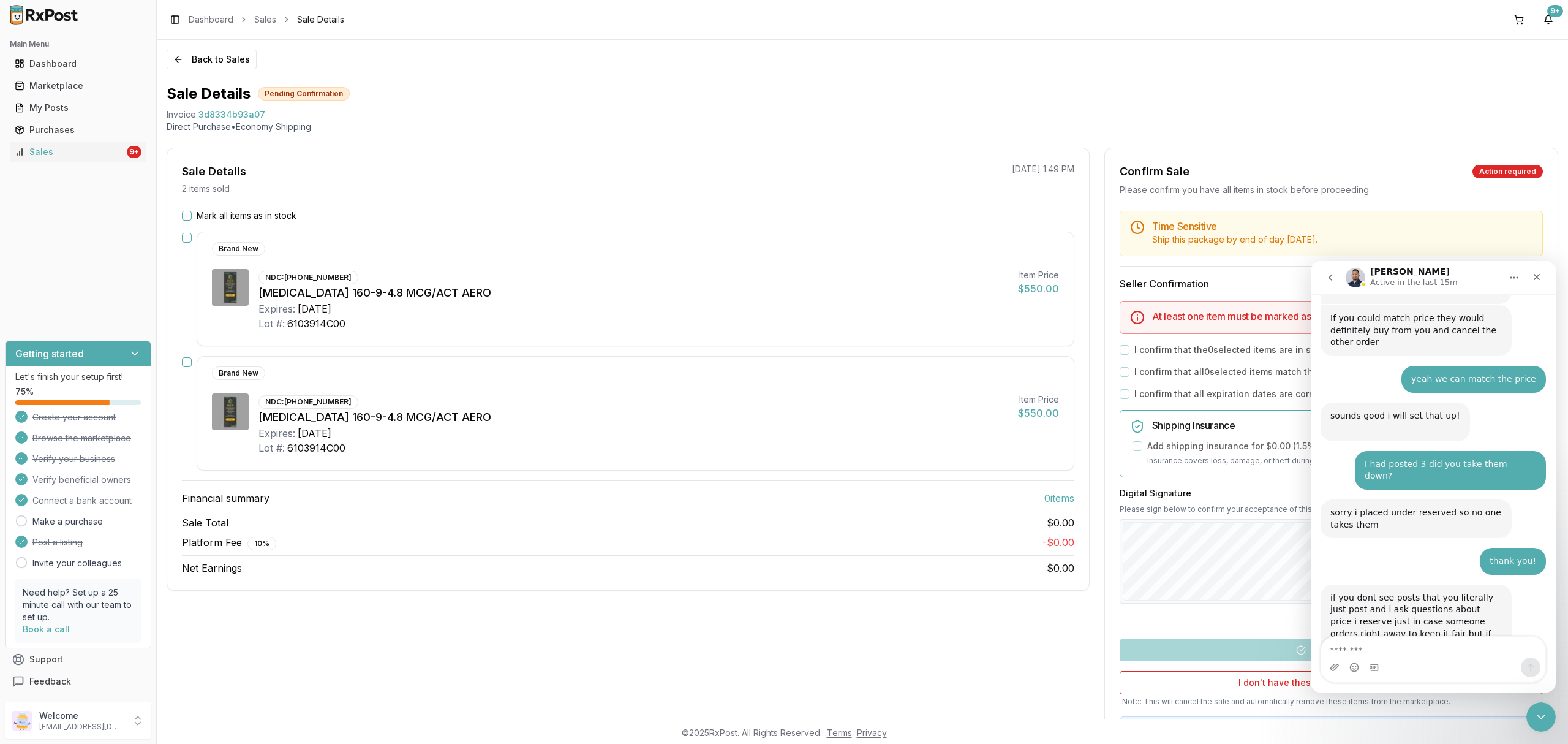
type textarea "**********"
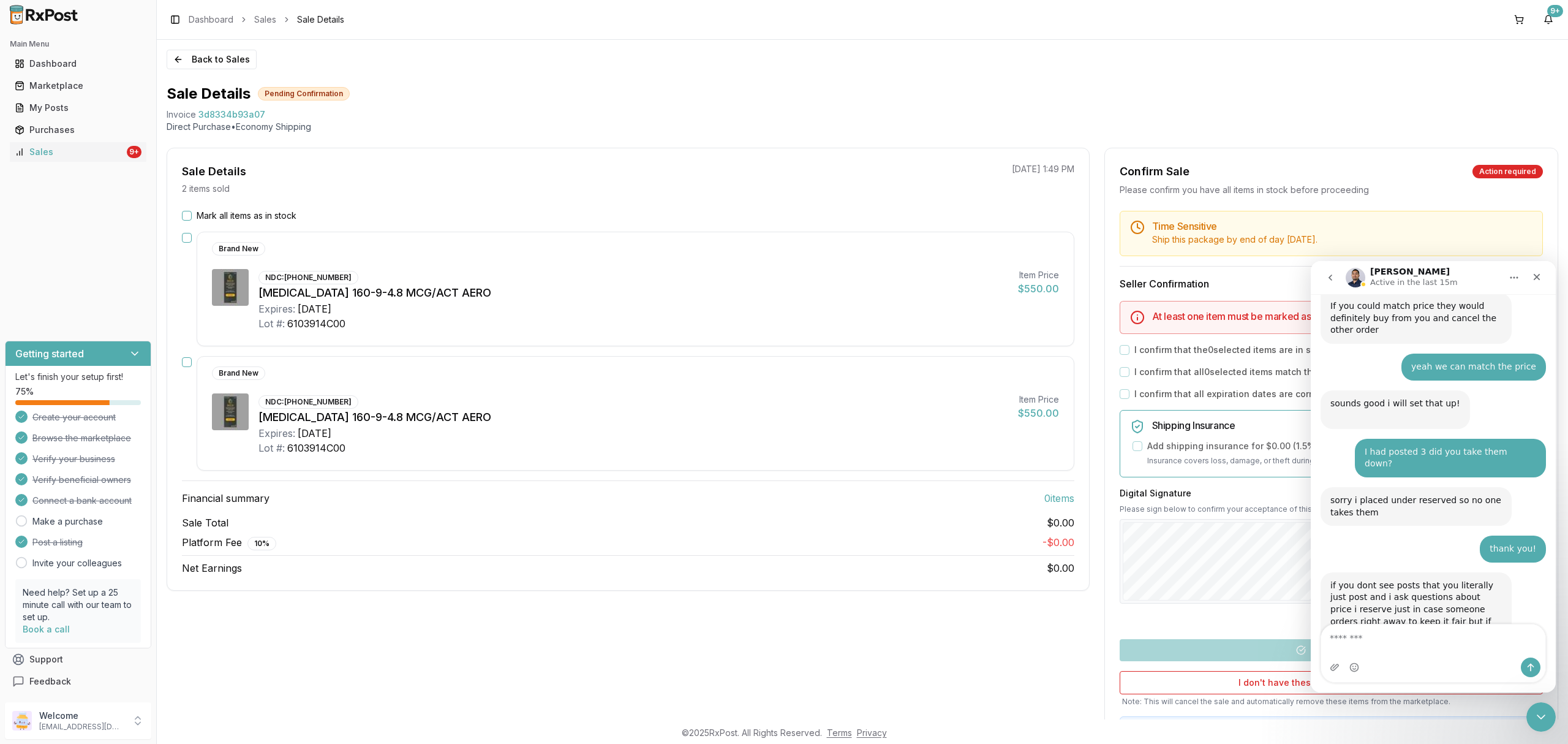
scroll to position [535, 0]
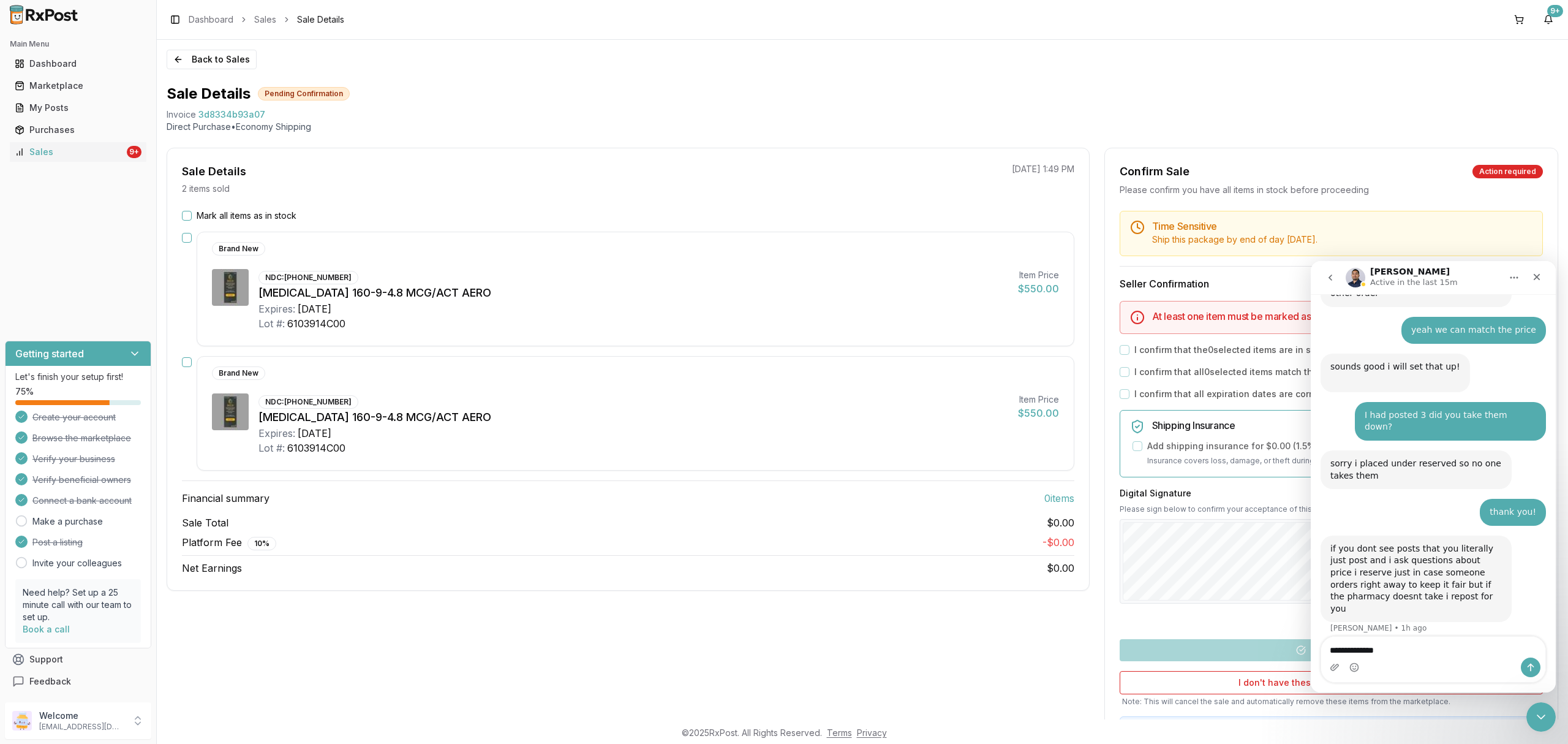
type textarea "**********"
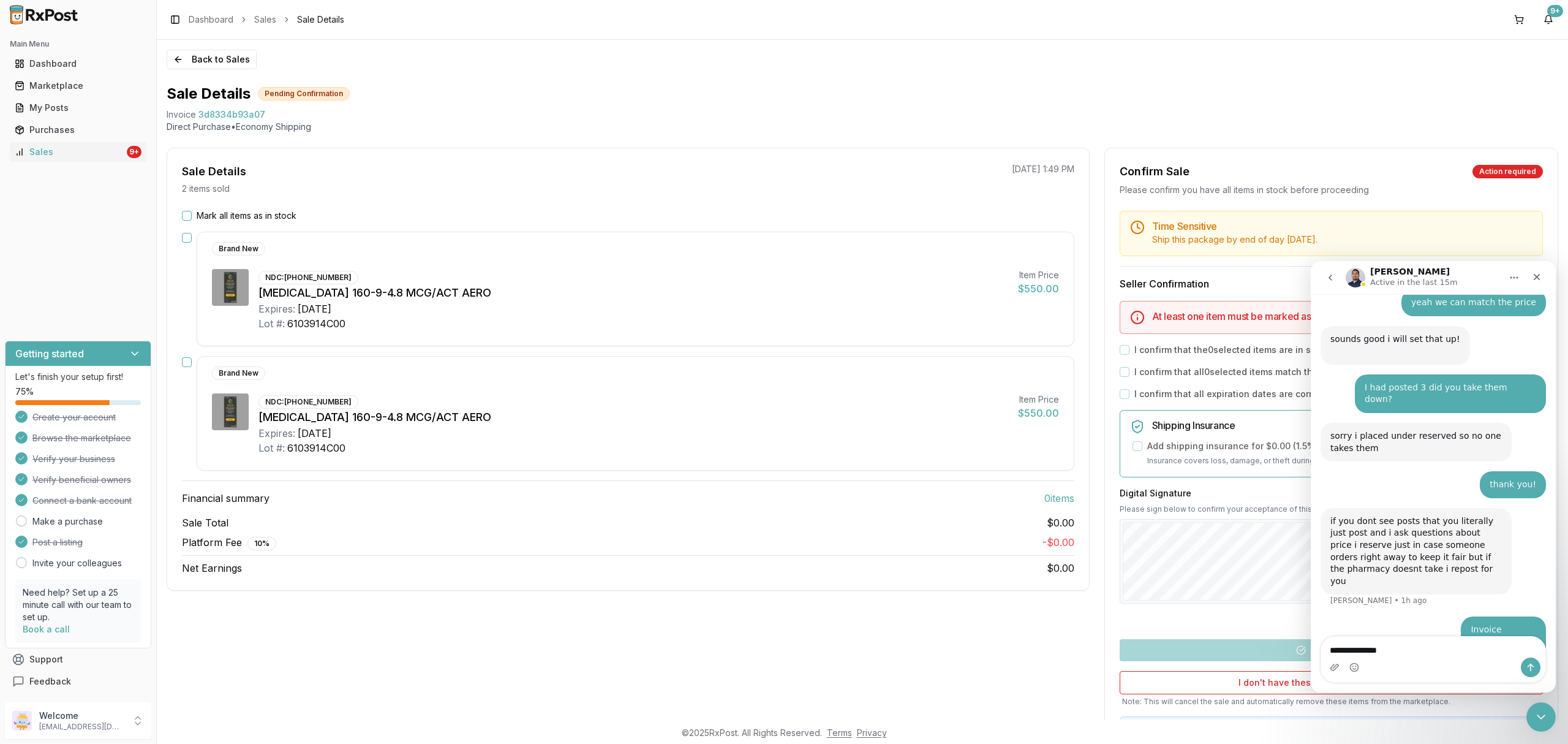
type textarea "**********"
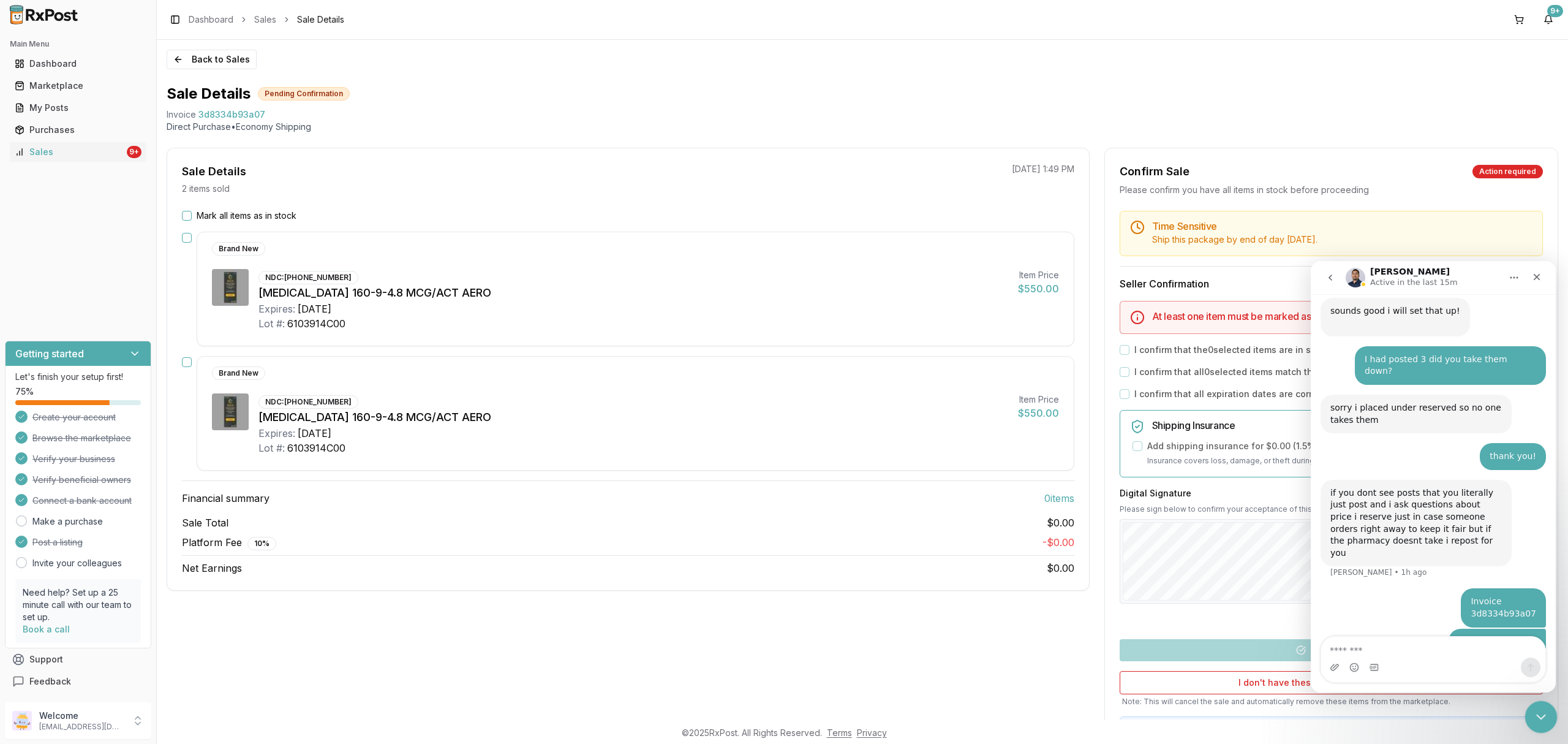
click at [1540, 716] on icon "Close Intercom Messenger" at bounding box center [1539, 714] width 8 height 5
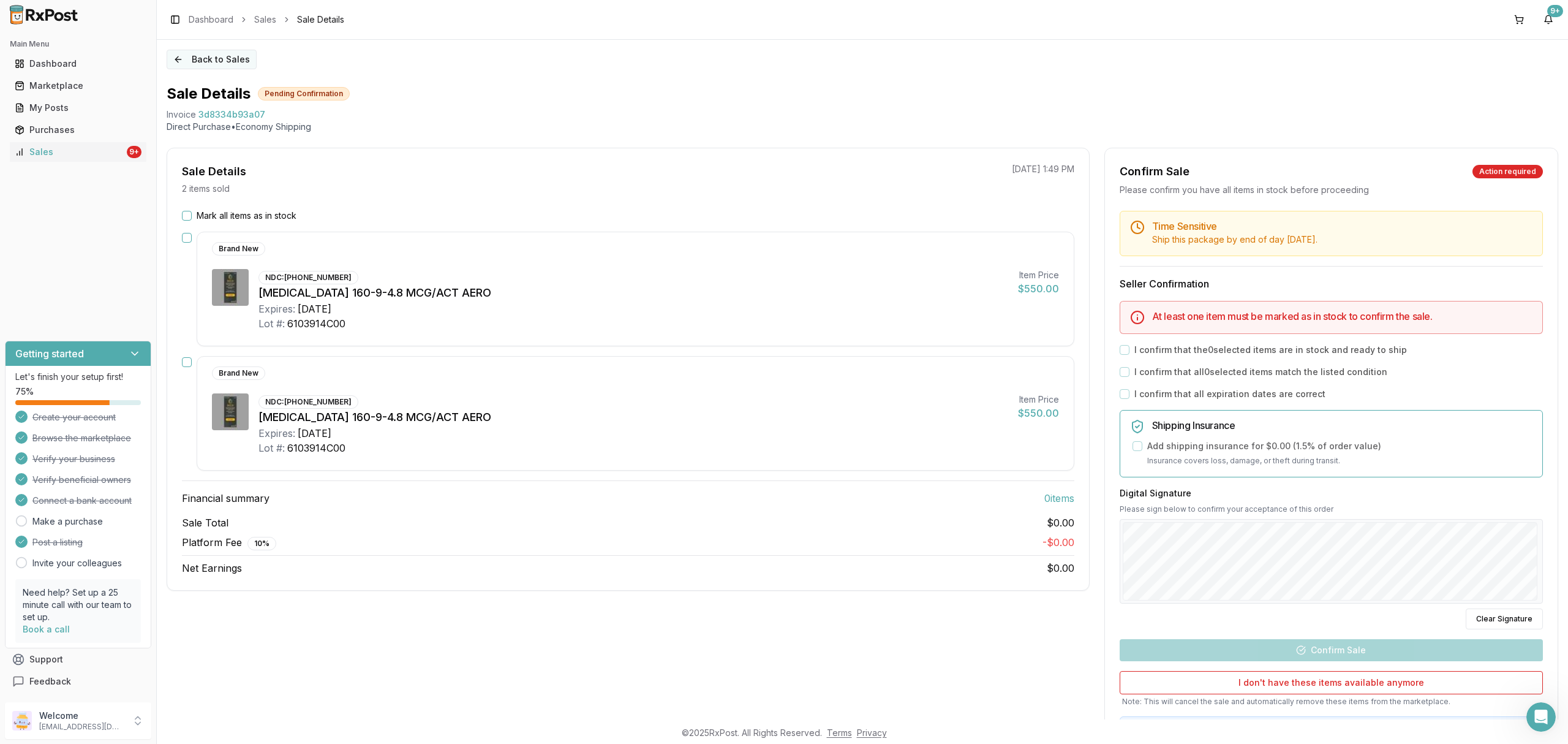
click at [207, 59] on button "Back to Sales" at bounding box center [212, 59] width 90 height 20
click at [226, 49] on div "Back to Sales Sale Details Pending Confirmation Invoice 3d8334b93a07 Direct Pur…" at bounding box center [863, 379] width 1412 height 679
click at [223, 62] on button "Back to Sales" at bounding box center [212, 59] width 90 height 20
click at [234, 61] on button "Back to Sales" at bounding box center [212, 59] width 90 height 20
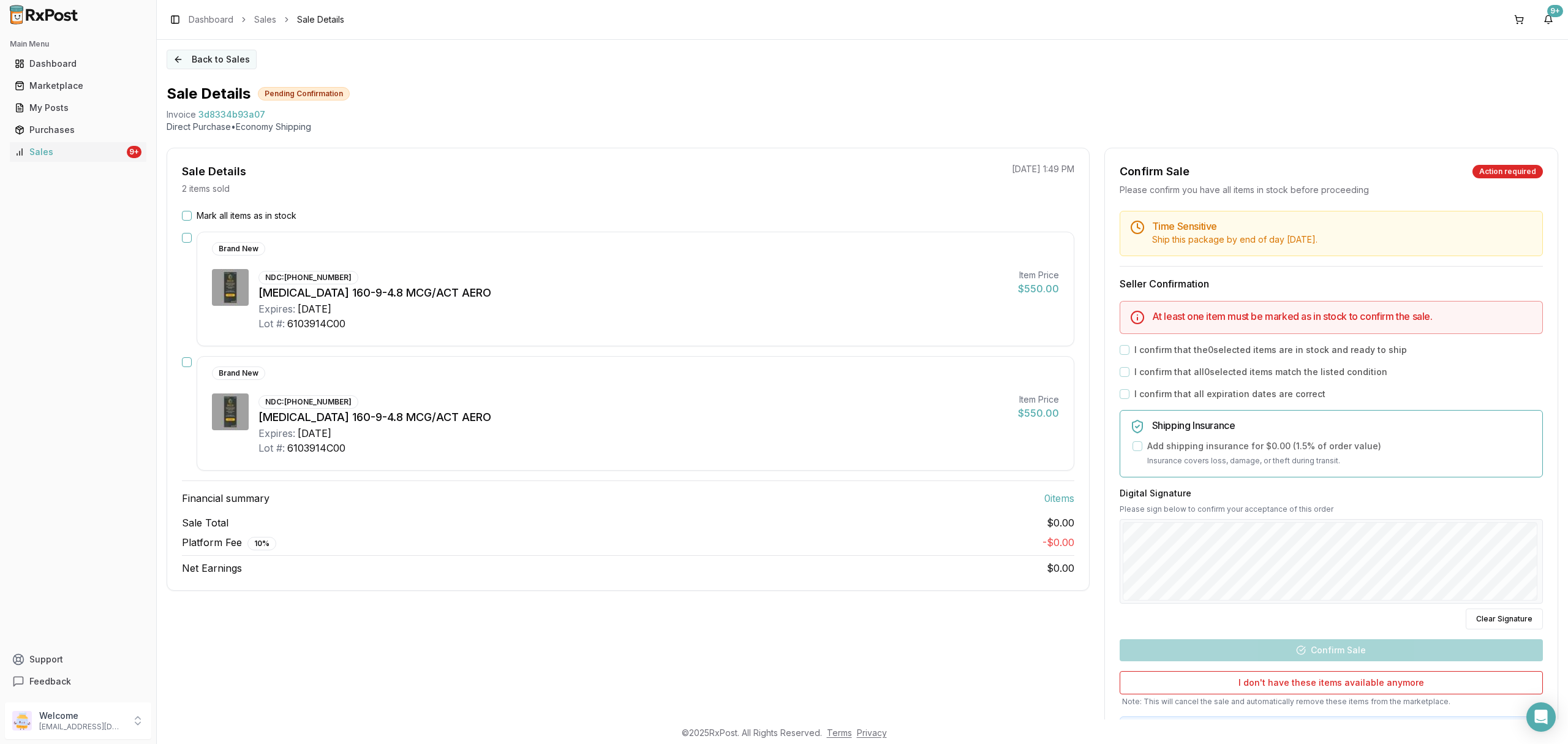
click at [219, 50] on button "Back to Sales" at bounding box center [212, 59] width 90 height 20
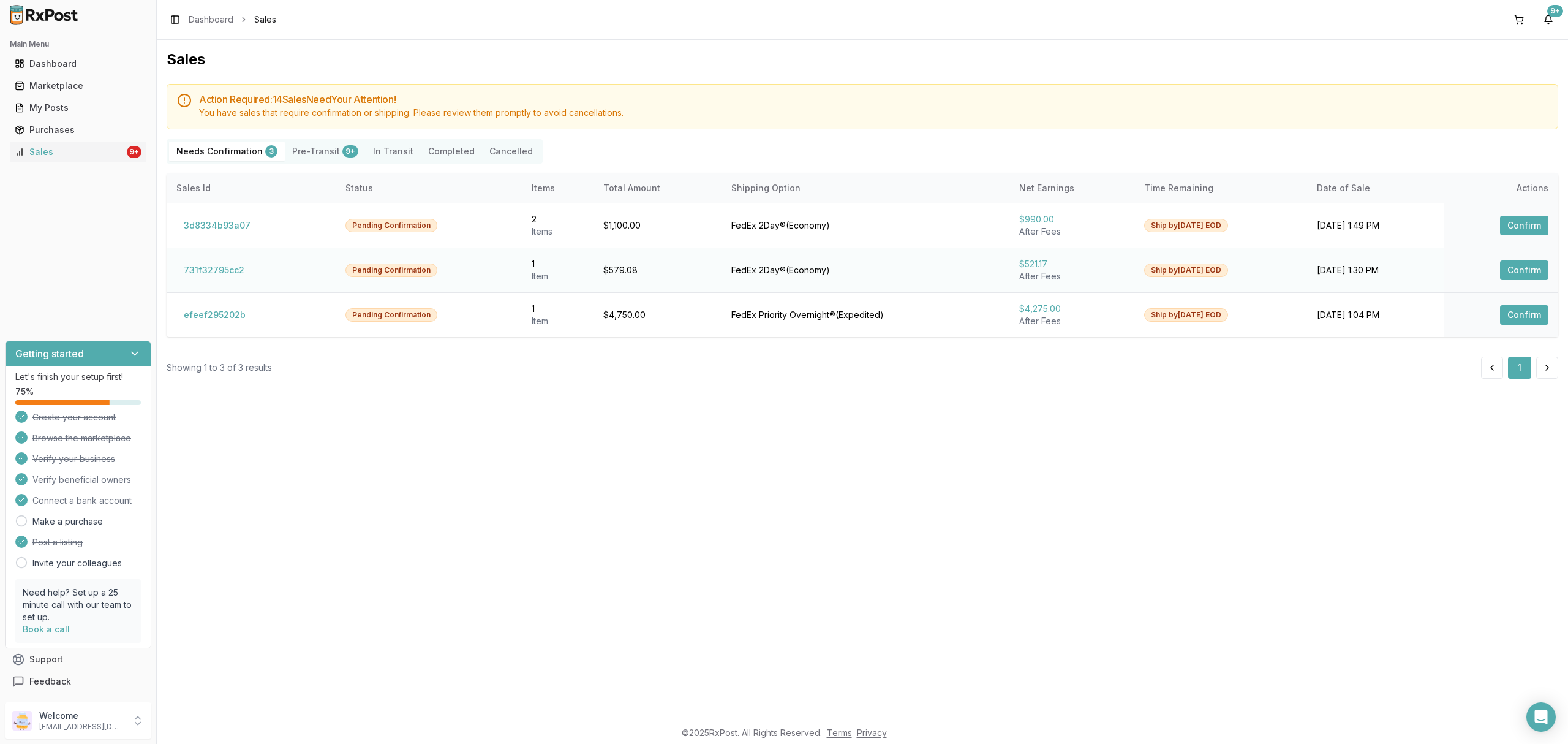
click at [229, 273] on button "731f32795cc2" at bounding box center [214, 270] width 75 height 20
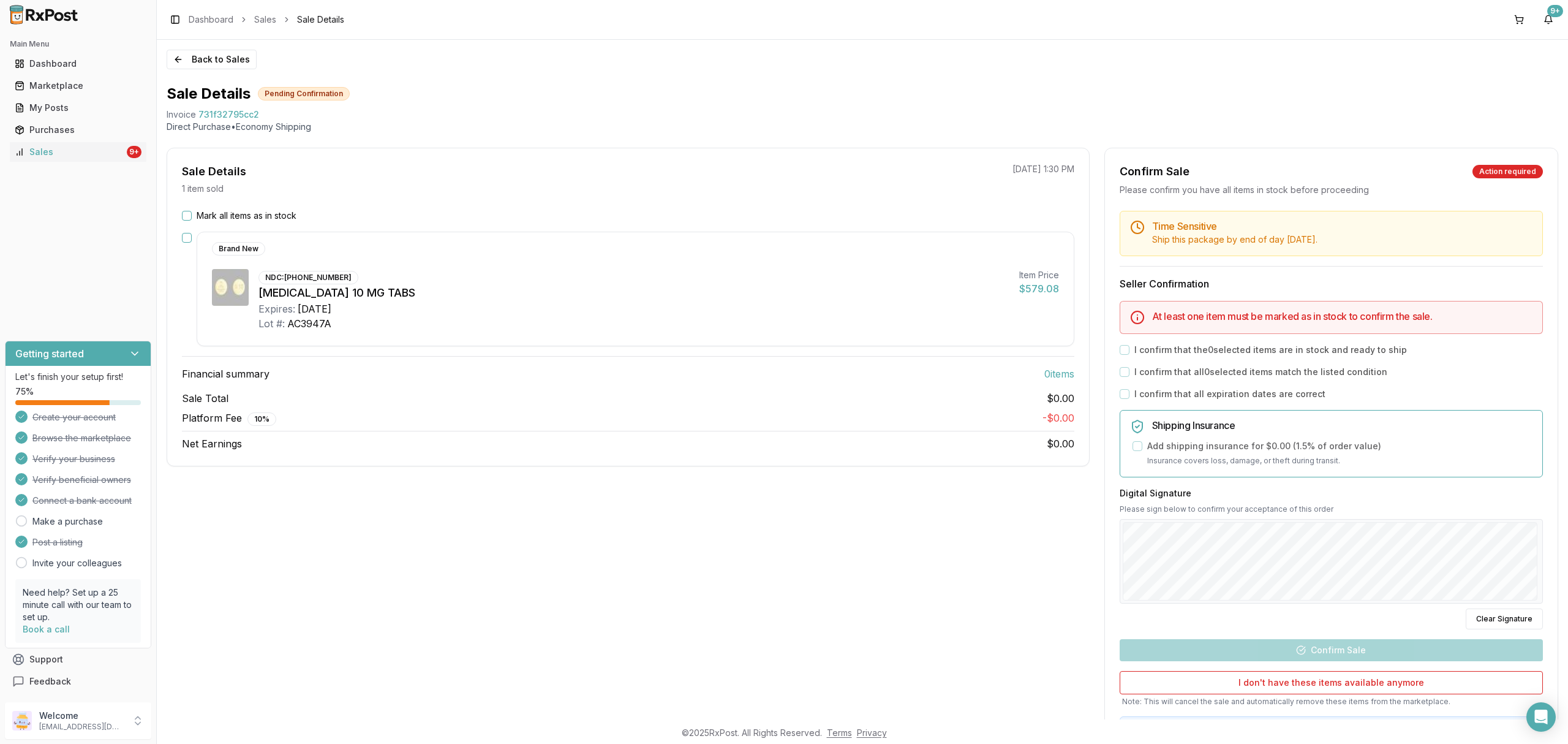
click at [230, 218] on label "Mark all items as in stock" at bounding box center [246, 215] width 100 height 12
click at [192, 218] on button "Mark all items as in stock" at bounding box center [186, 215] width 9 height 9
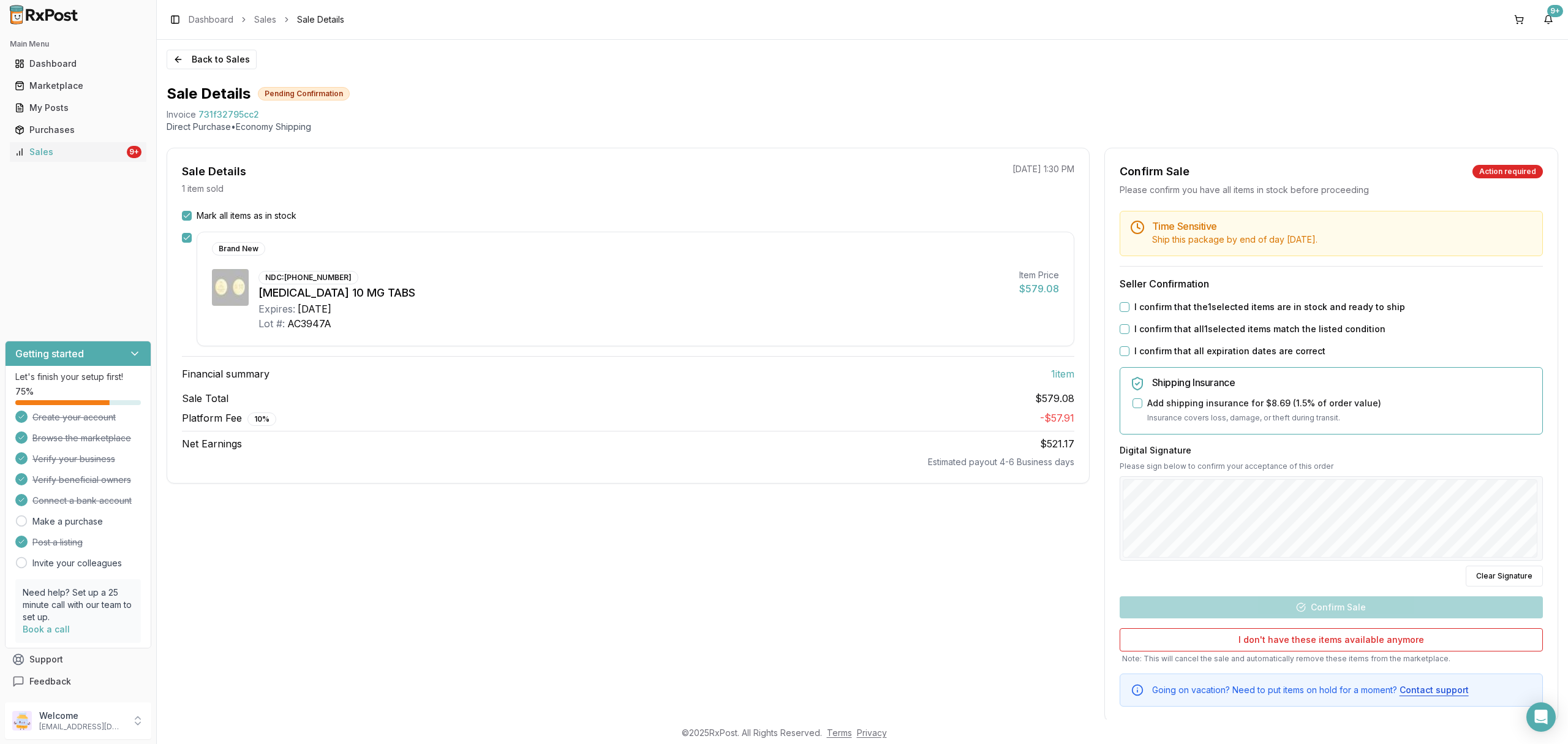
click at [1240, 300] on div "Time Sensitive Ship this package by end of day Thursday, October 16th . Seller …" at bounding box center [1331, 458] width 452 height 496
click at [1233, 308] on label "I confirm that the 1 selected items are in stock and ready to ship" at bounding box center [1270, 307] width 271 height 12
click at [1130, 308] on button "I confirm that the 1 selected items are in stock and ready to ship" at bounding box center [1125, 307] width 9 height 9
click at [1224, 329] on label "I confirm that all 1 selected items match the listed condition" at bounding box center [1259, 328] width 251 height 12
click at [1130, 329] on button "I confirm that all 1 selected items match the listed condition" at bounding box center [1125, 329] width 9 height 9
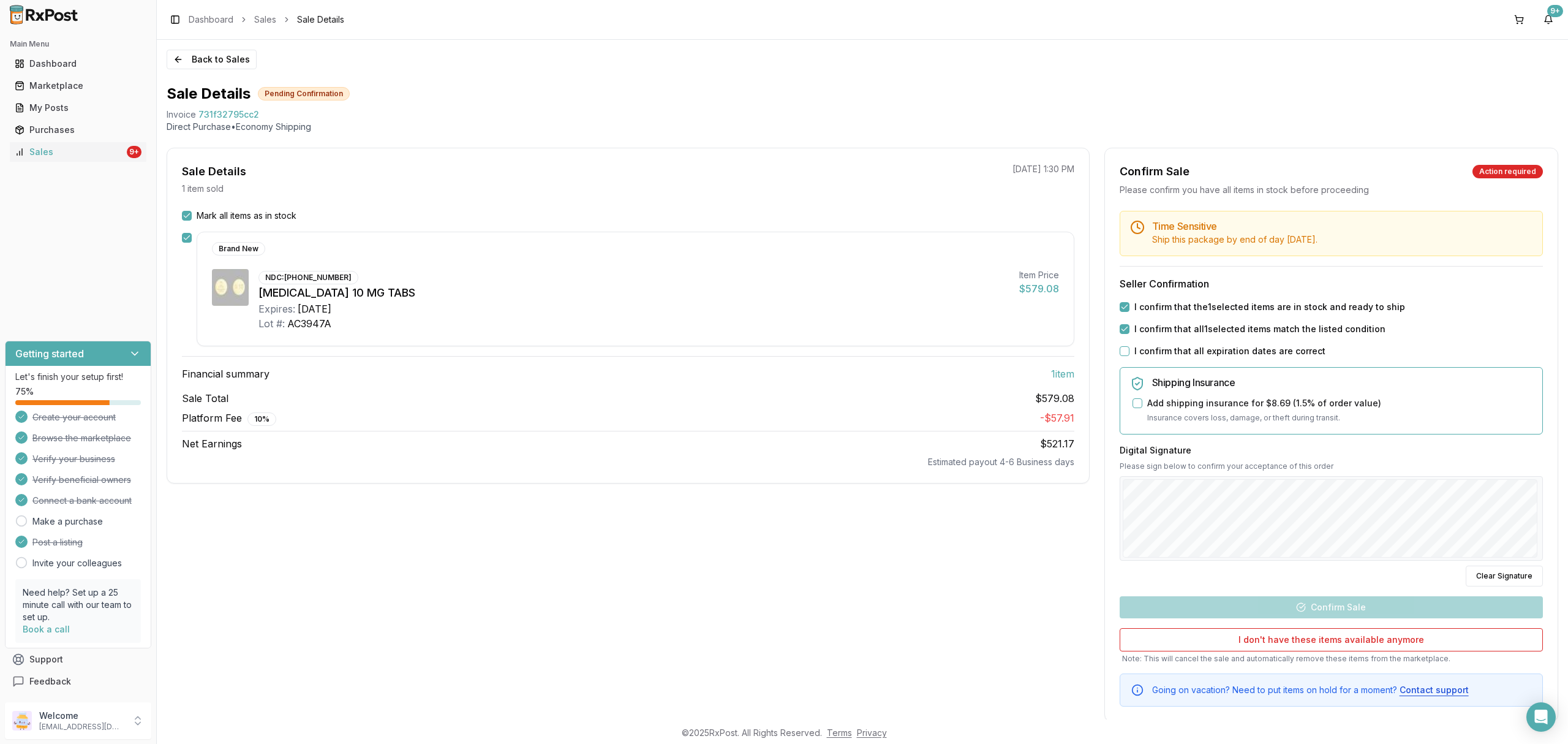
click at [1206, 357] on label "I confirm that all expiration dates are correct" at bounding box center [1229, 351] width 191 height 12
click at [1130, 356] on button "I confirm that all expiration dates are correct" at bounding box center [1125, 351] width 9 height 9
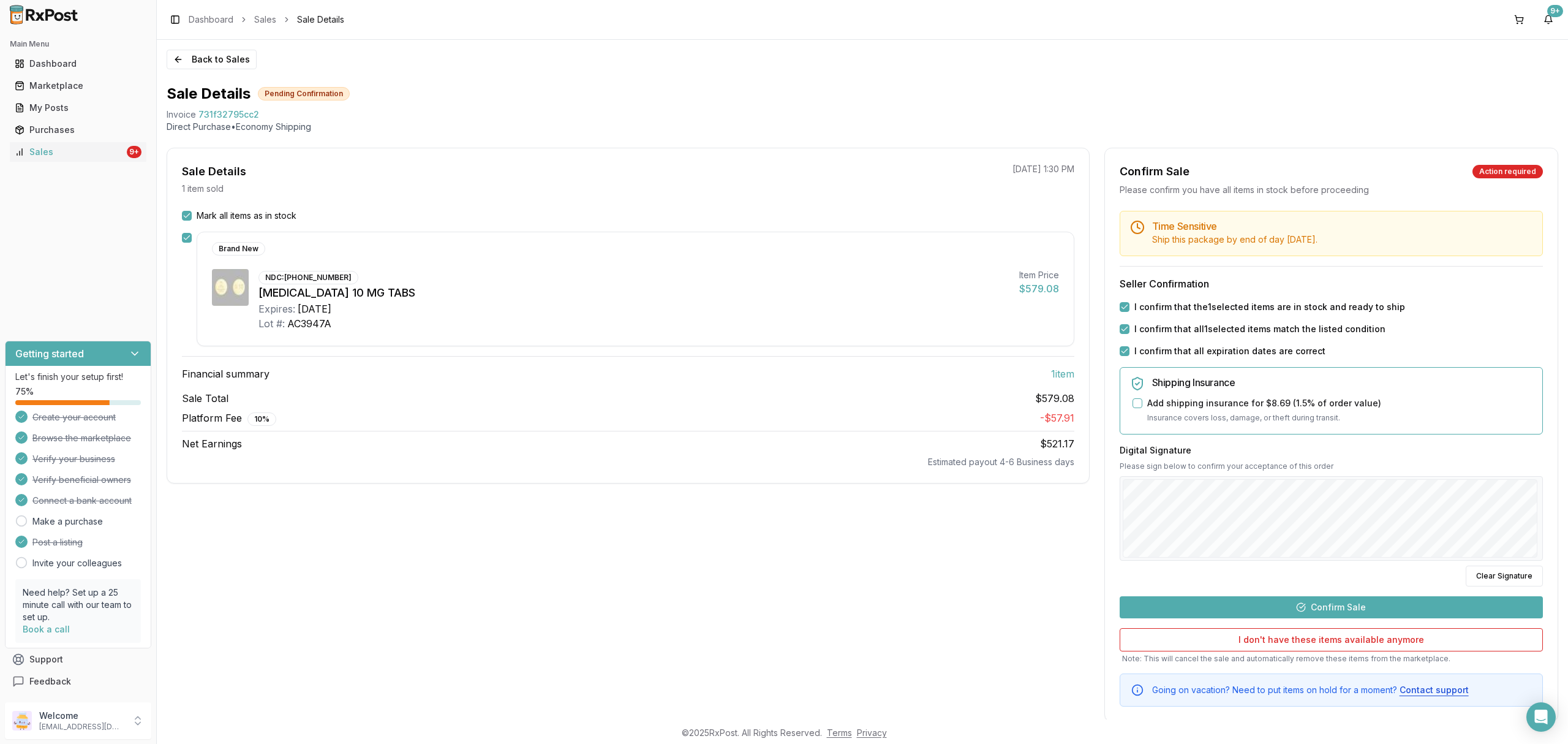
click at [1358, 606] on button "Confirm Sale" at bounding box center [1332, 607] width 423 height 22
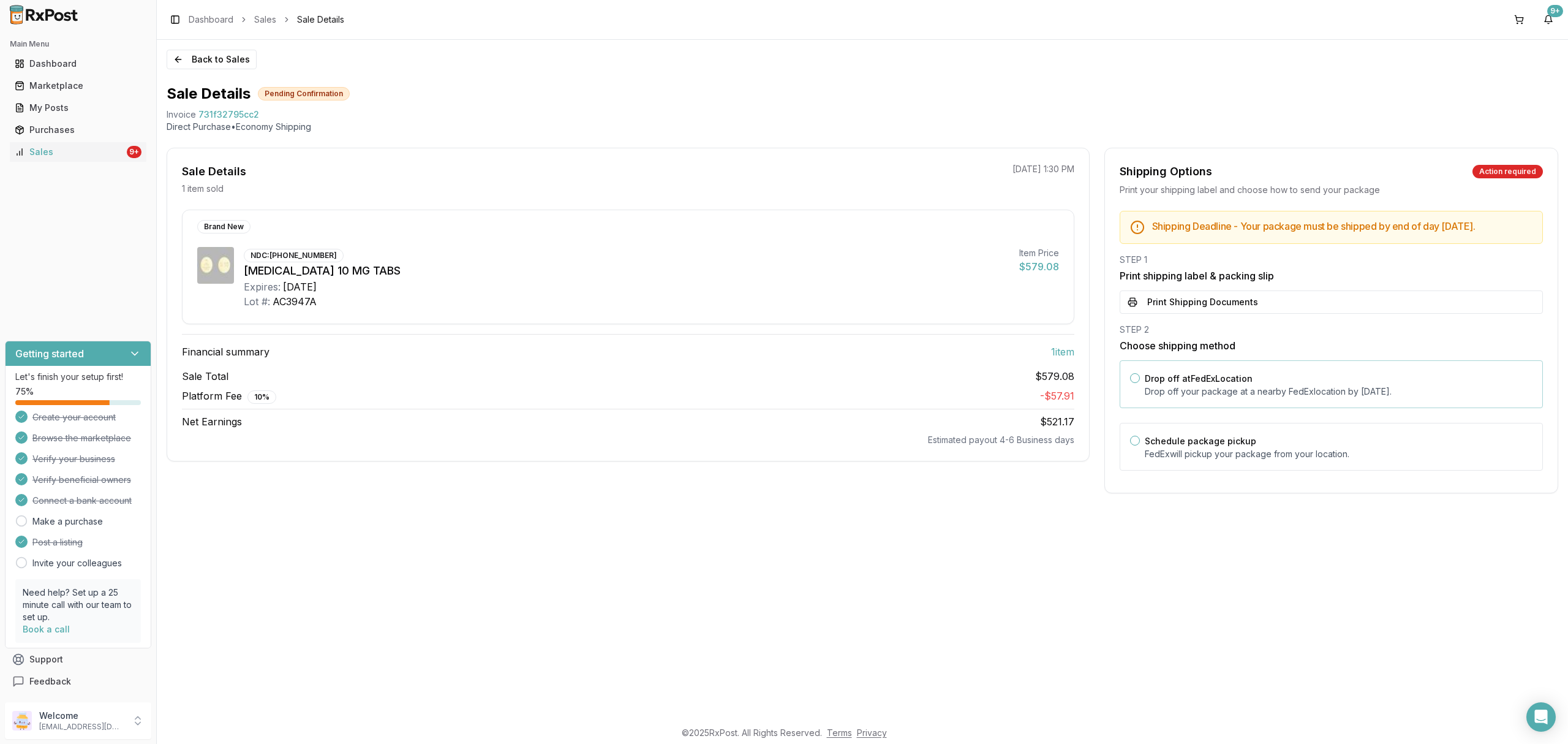
click at [1212, 384] on label "Drop off at FedEx Location" at bounding box center [1198, 378] width 108 height 10
click at [1140, 383] on button "Drop off at FedEx Location" at bounding box center [1135, 378] width 9 height 9
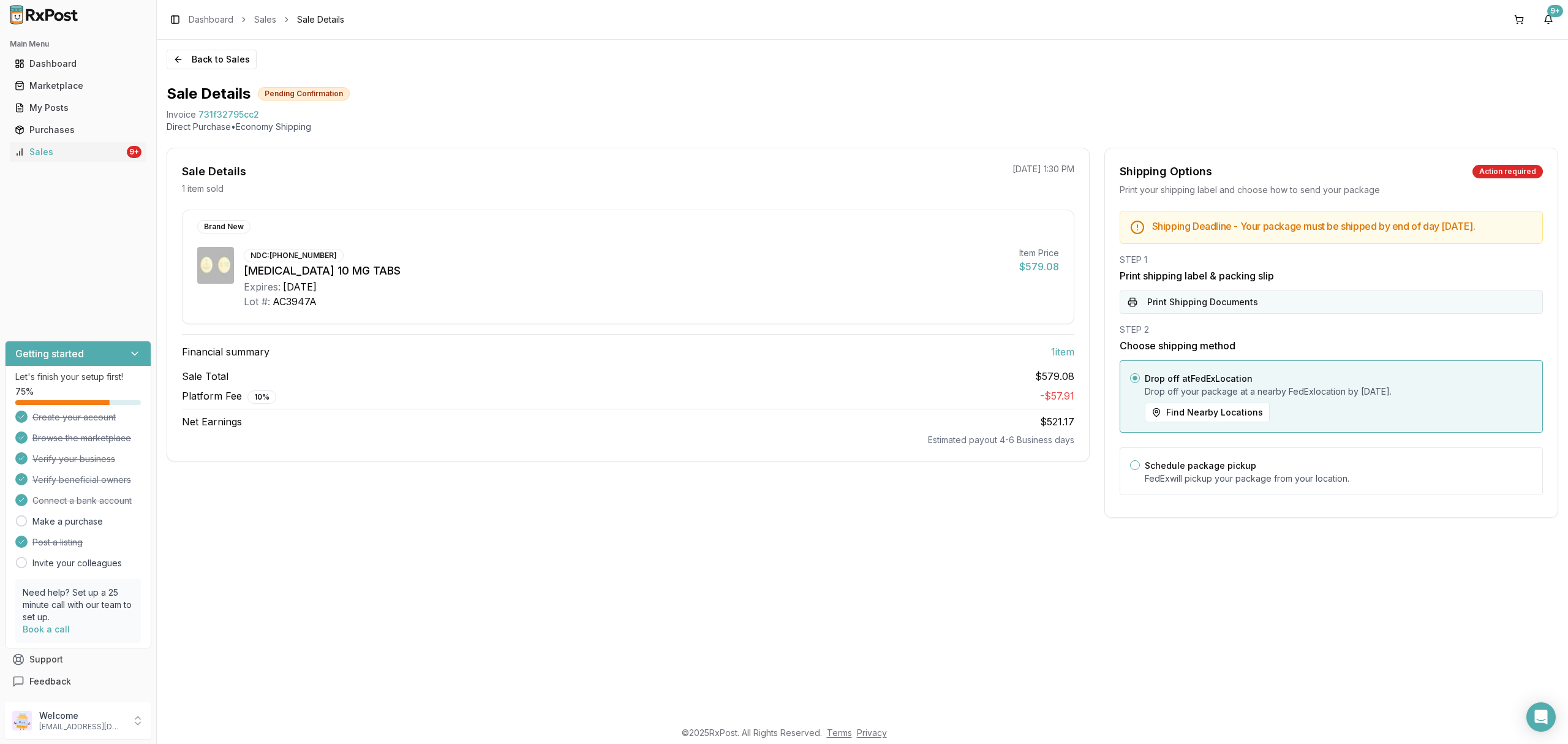
click at [1218, 301] on button "Print Shipping Documents" at bounding box center [1332, 302] width 423 height 24
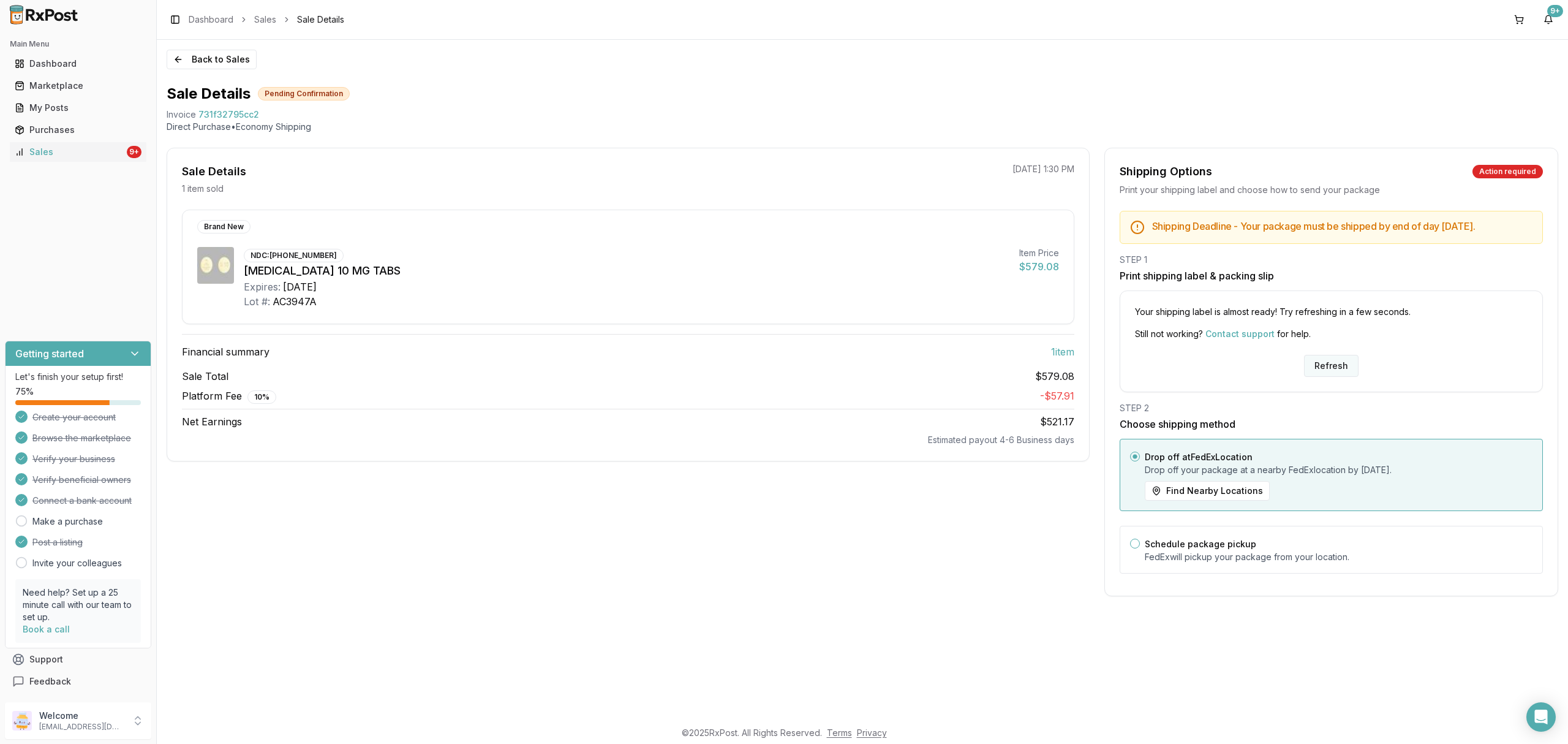
click at [1333, 377] on button "Refresh" at bounding box center [1332, 365] width 55 height 22
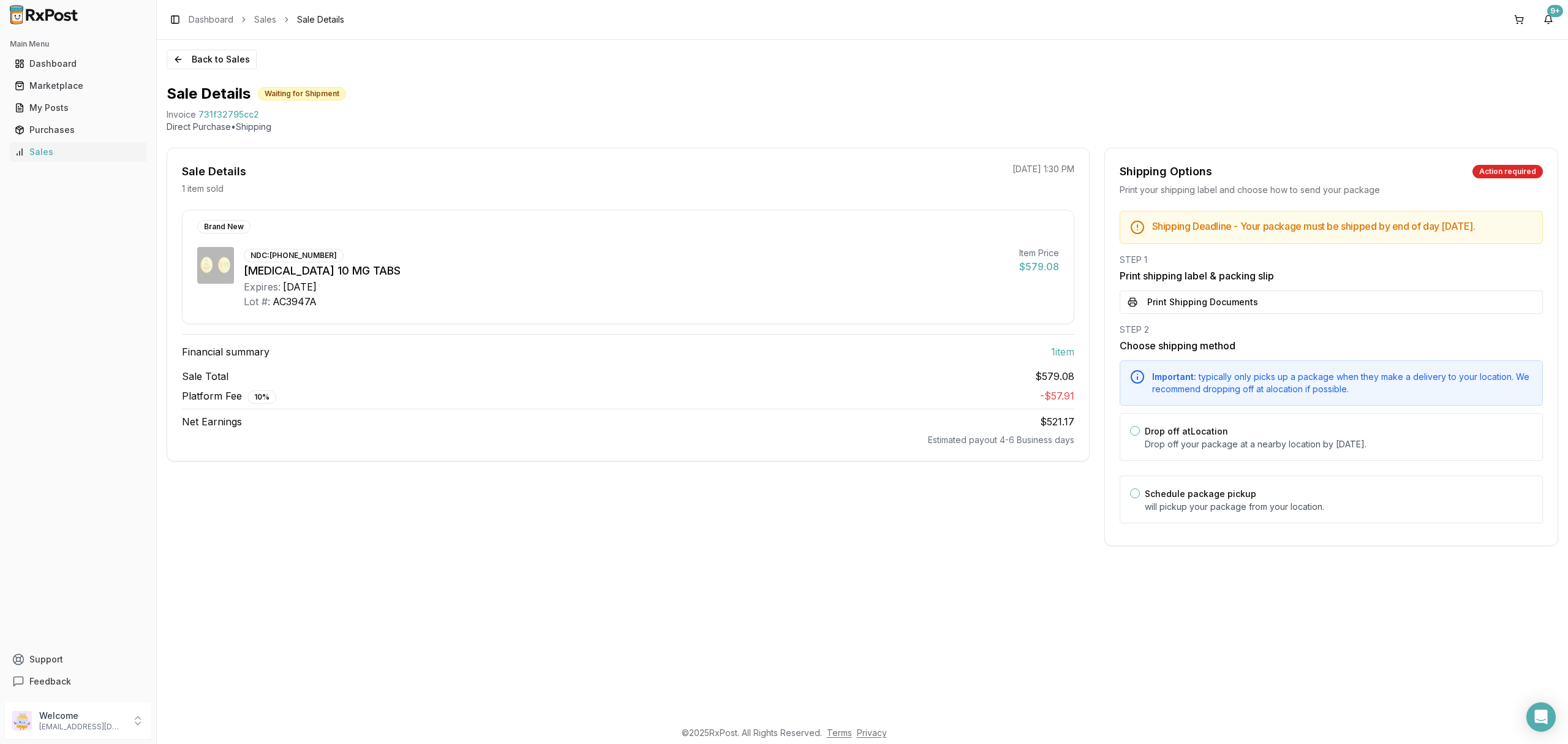
click at [1319, 313] on button "Print Shipping Documents" at bounding box center [1332, 302] width 423 height 24
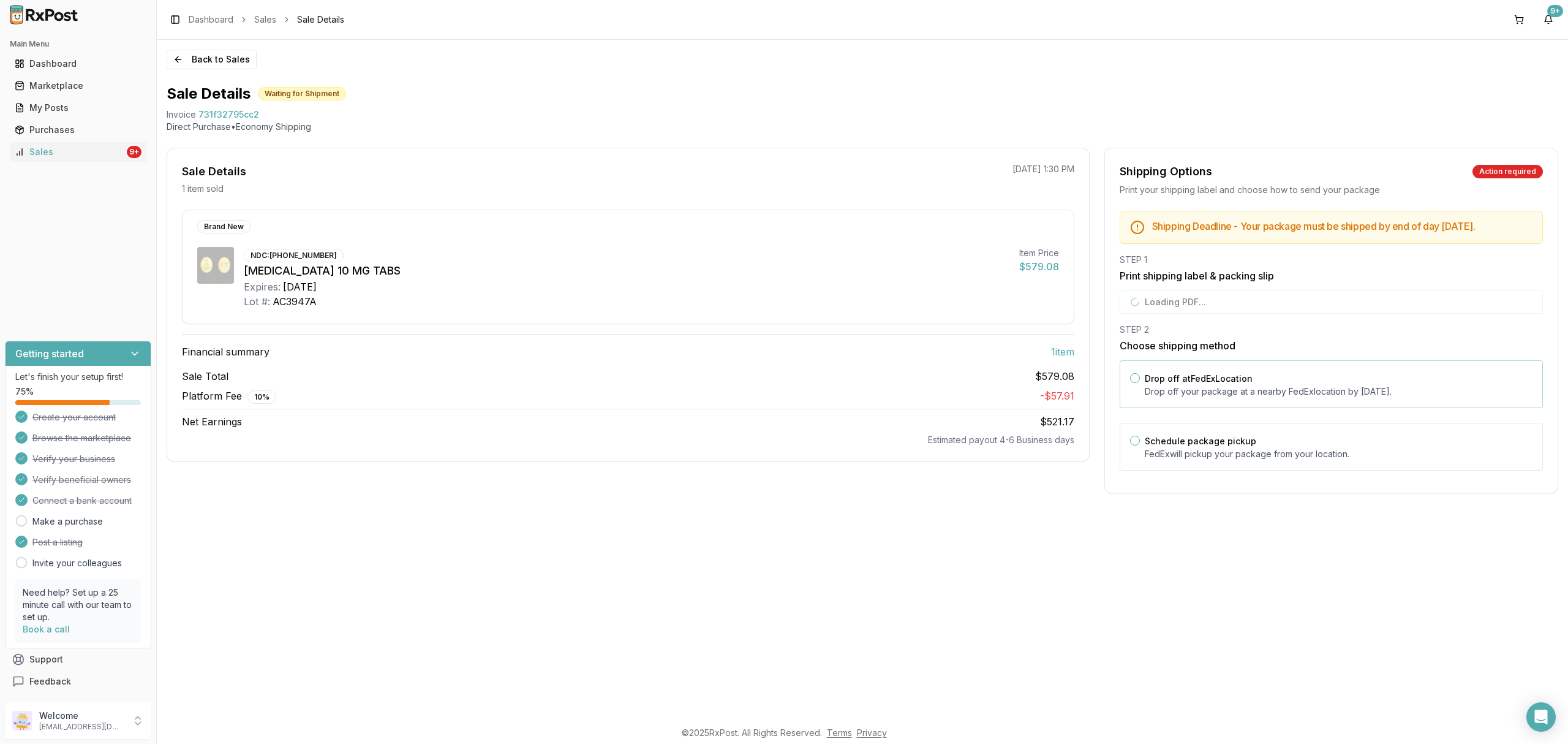
click at [1289, 392] on div "Drop off at FedEx Location Drop off your package at a nearby FedEx location by …" at bounding box center [1338, 384] width 388 height 27
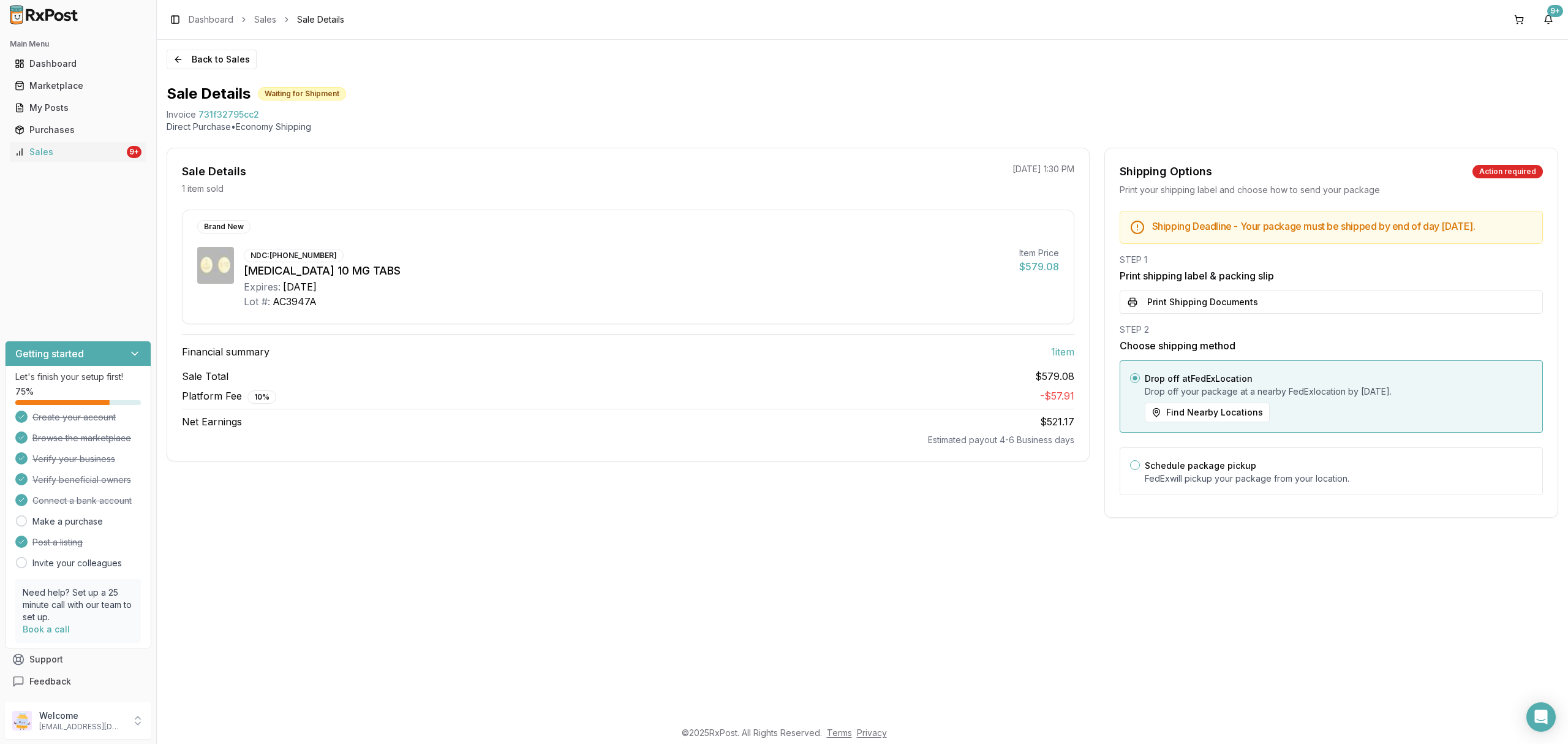
click at [1245, 313] on button "Print Shipping Documents" at bounding box center [1332, 302] width 423 height 24
click at [223, 48] on div "Back to Sales Sale Details Waiting for Shipment Invoice 731f32795cc2 Direct Pur…" at bounding box center [863, 379] width 1412 height 679
click at [214, 57] on button "Back to Sales" at bounding box center [212, 59] width 90 height 20
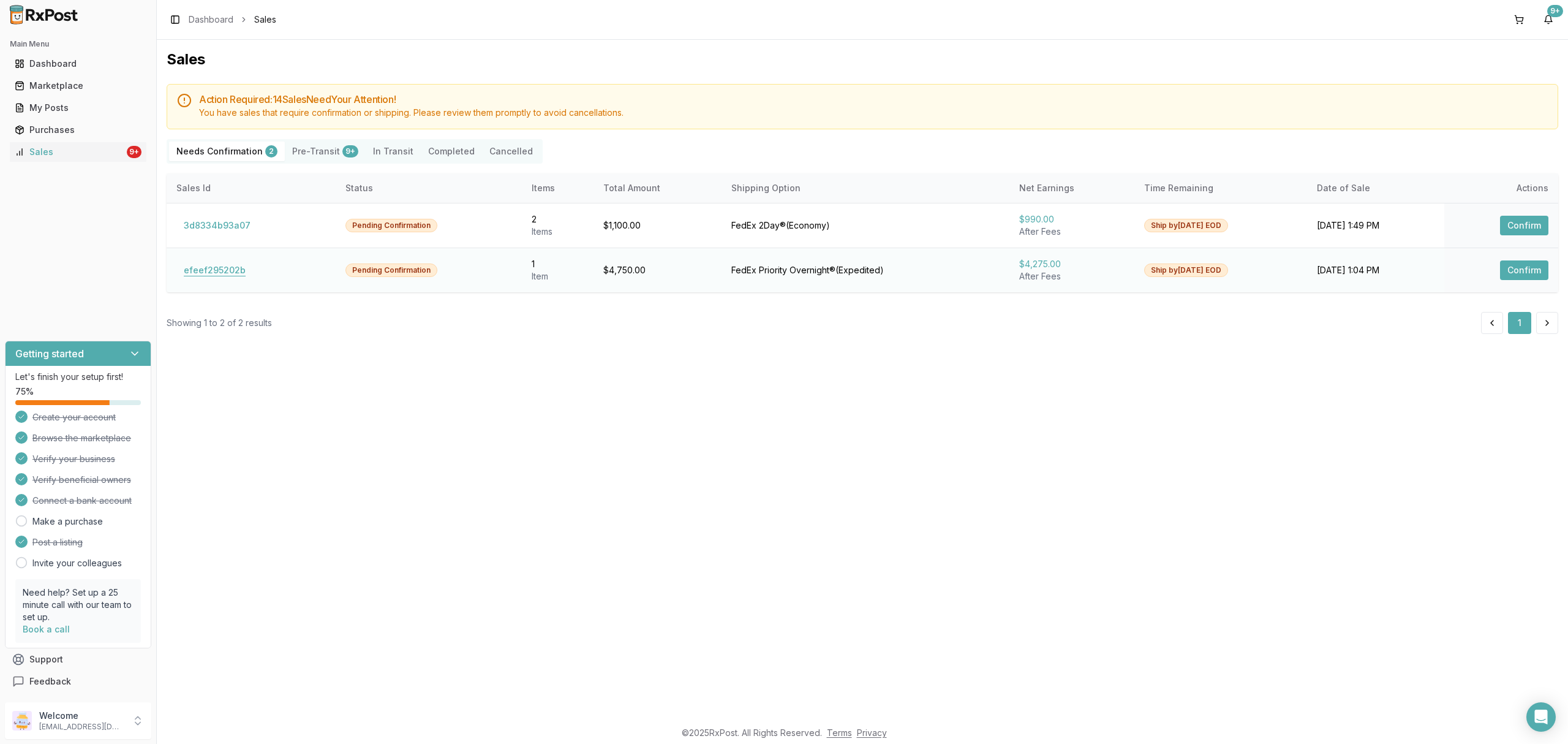
click at [224, 275] on button "efeef295202b" at bounding box center [214, 270] width 76 height 20
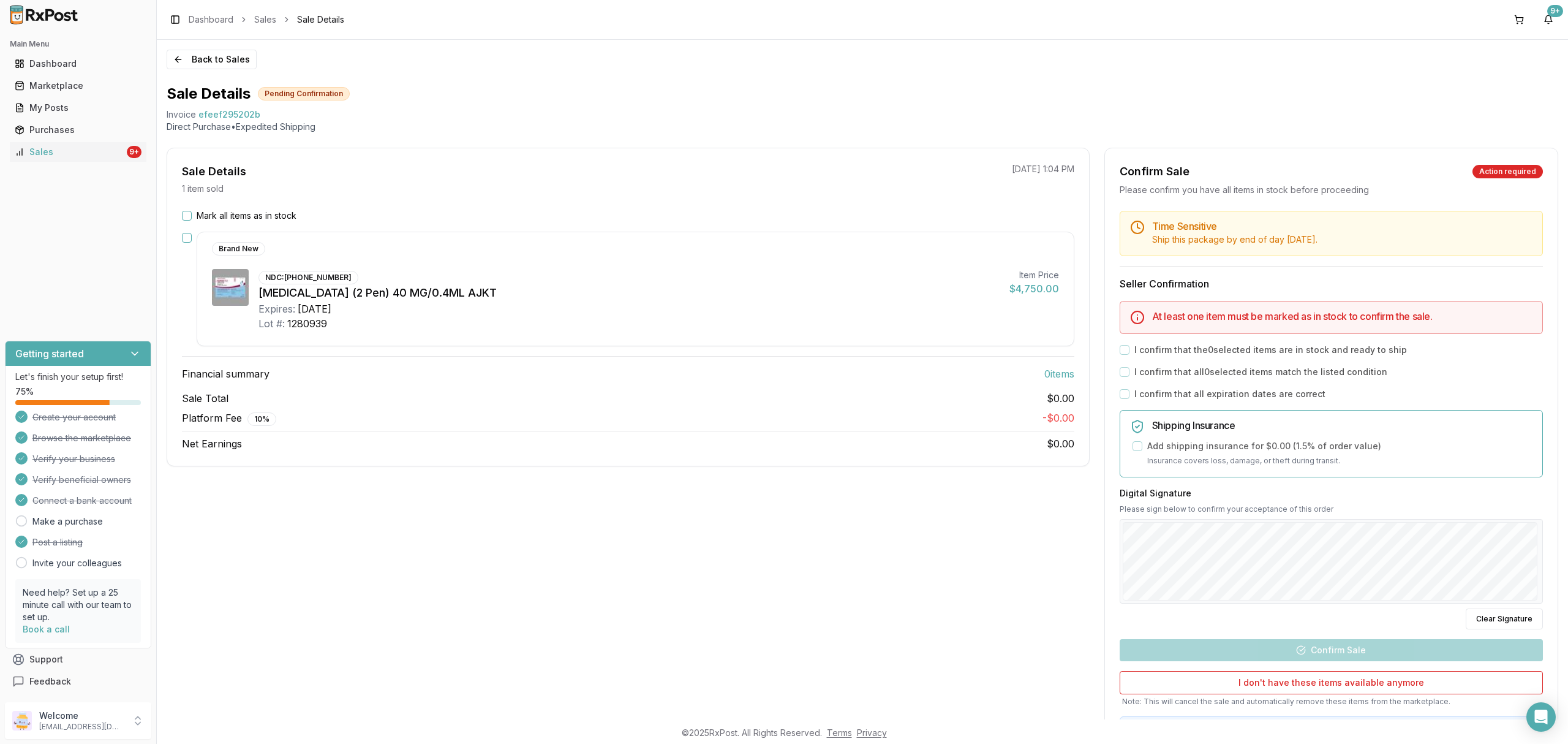
click at [624, 427] on div "Sale Total $0.00 Platform Fee 10 % - $0.00 Net Earnings $0.00" at bounding box center [627, 421] width 893 height 60
click at [273, 212] on label "Mark all items as in stock" at bounding box center [246, 215] width 100 height 12
click at [192, 212] on button "Mark all items as in stock" at bounding box center [186, 215] width 9 height 9
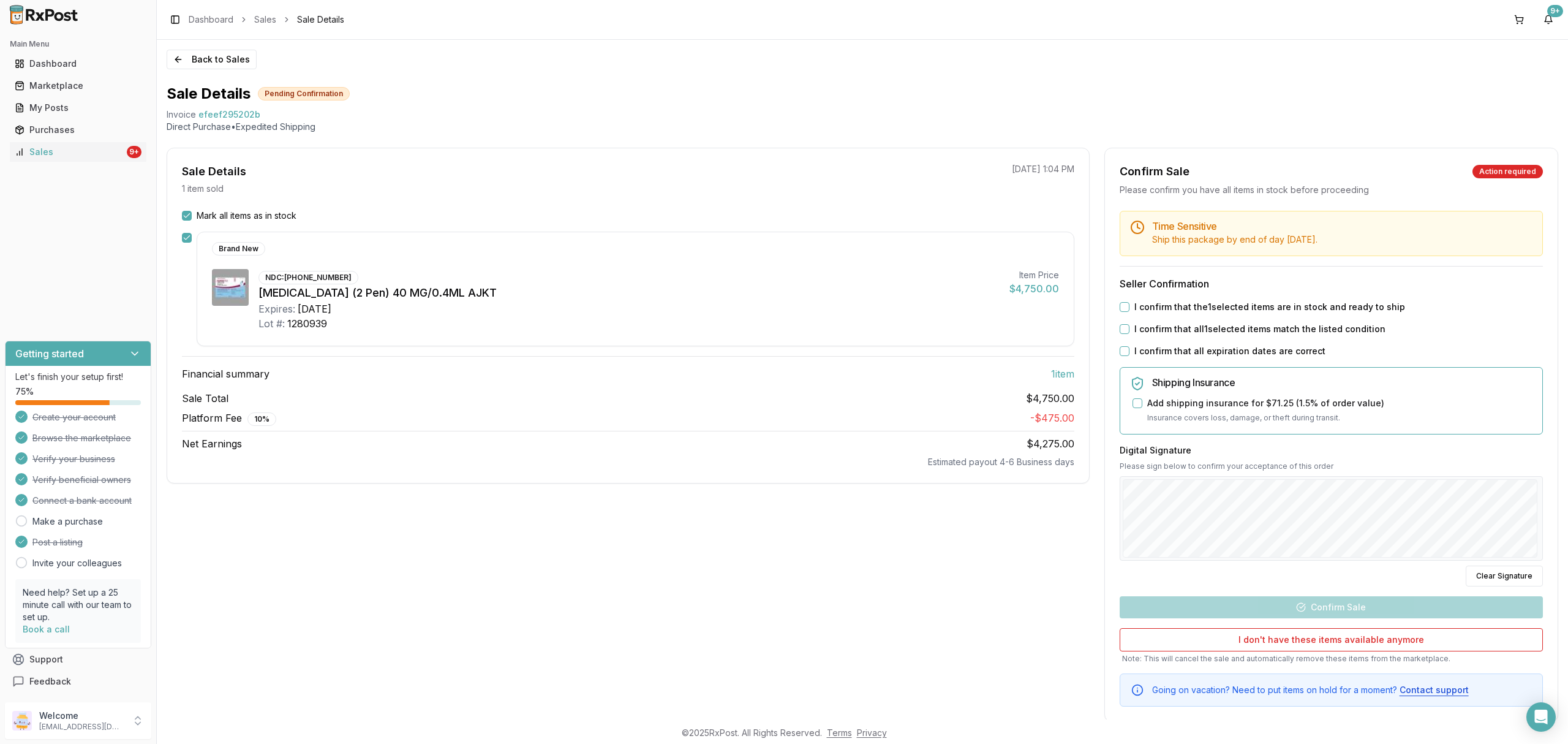
click at [1312, 307] on label "I confirm that the 1 selected items are in stock and ready to ship" at bounding box center [1270, 307] width 271 height 12
click at [1130, 307] on button "I confirm that the 1 selected items are in stock and ready to ship" at bounding box center [1125, 307] width 9 height 9
click at [1262, 328] on label "I confirm that all 1 selected items match the listed condition" at bounding box center [1259, 328] width 251 height 12
click at [1130, 328] on button "I confirm that all 1 selected items match the listed condition" at bounding box center [1125, 329] width 9 height 9
click at [1236, 352] on label "I confirm that all expiration dates are correct" at bounding box center [1229, 351] width 191 height 12
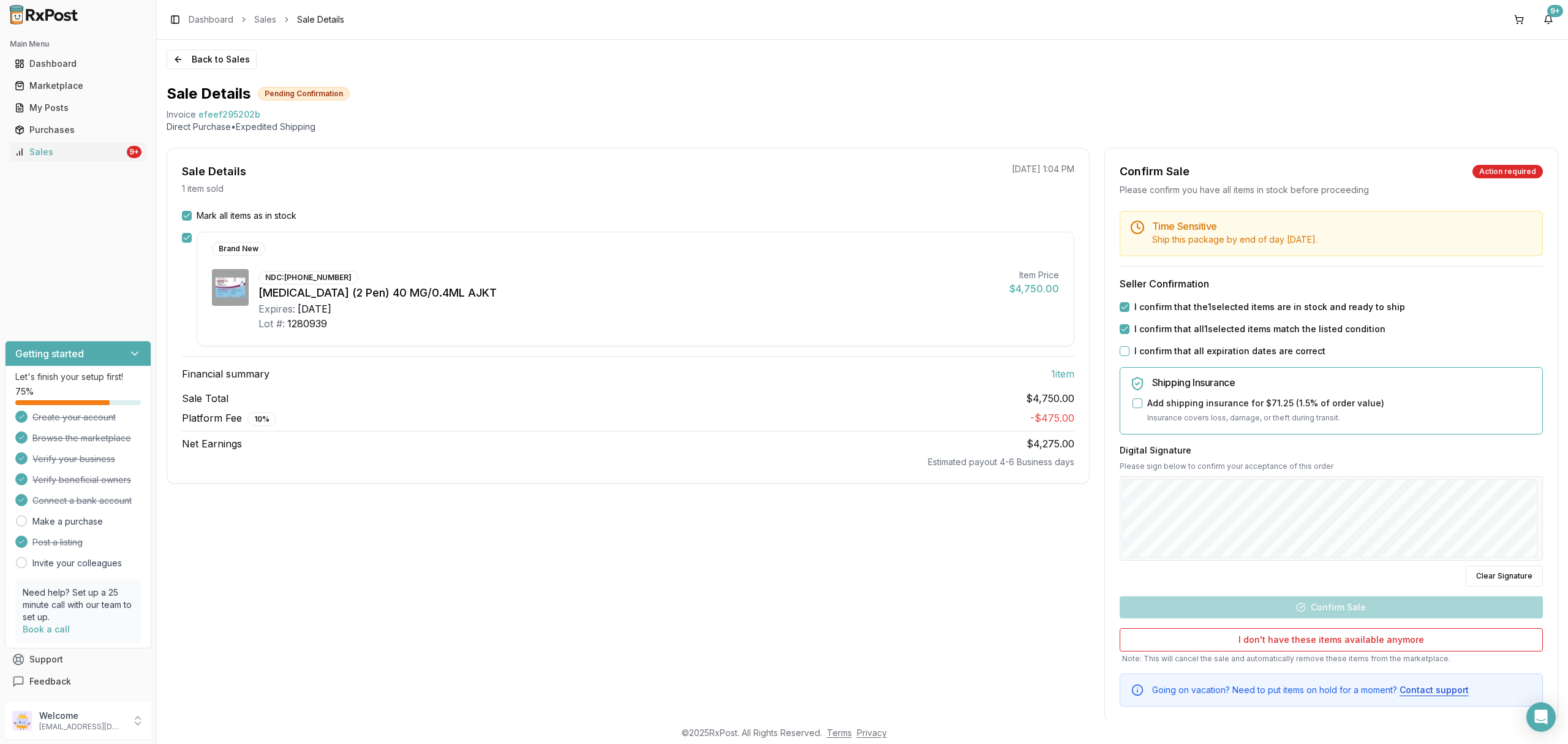
click at [1130, 352] on button "I confirm that all expiration dates are correct" at bounding box center [1125, 351] width 9 height 9
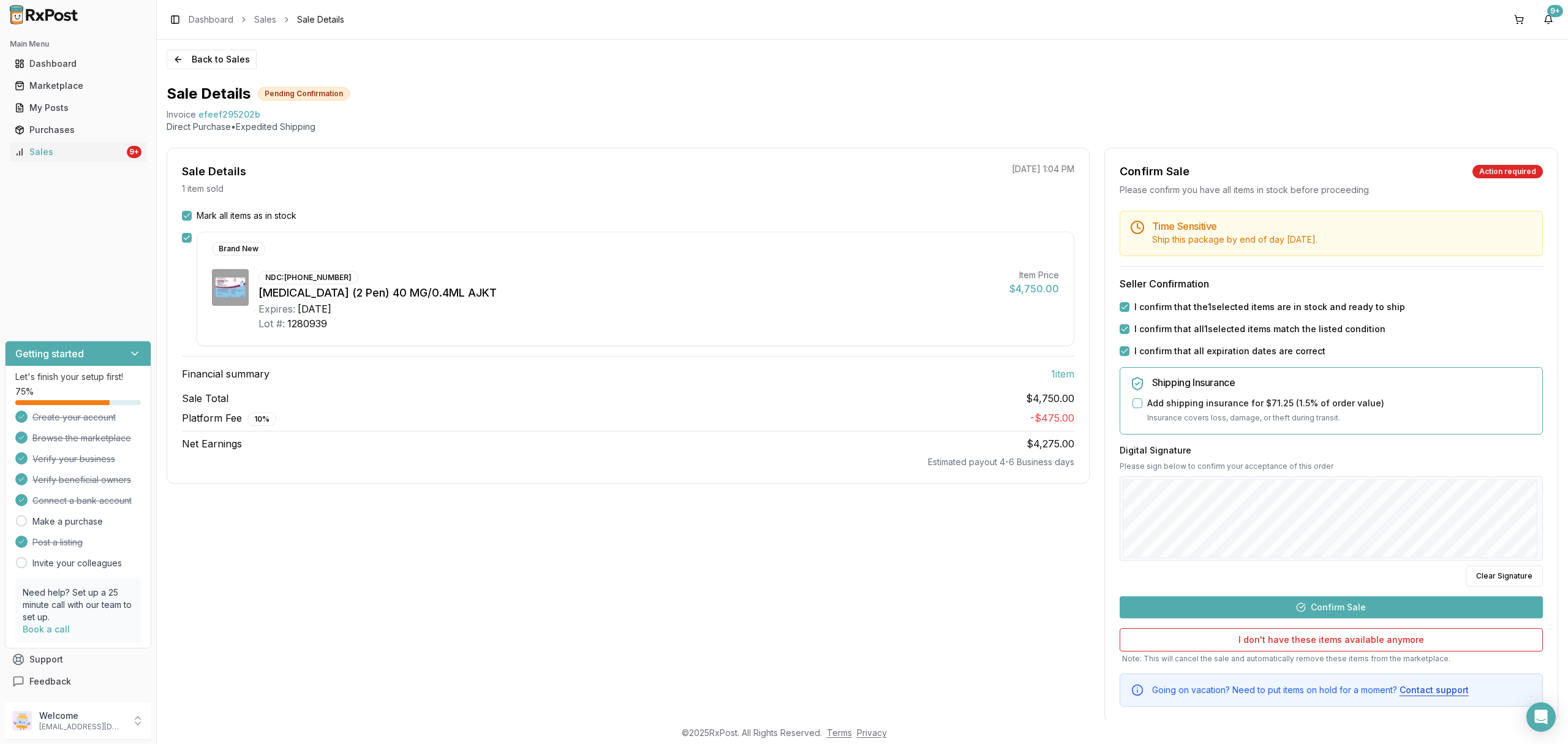
click at [1348, 612] on button "Confirm Sale" at bounding box center [1332, 607] width 423 height 22
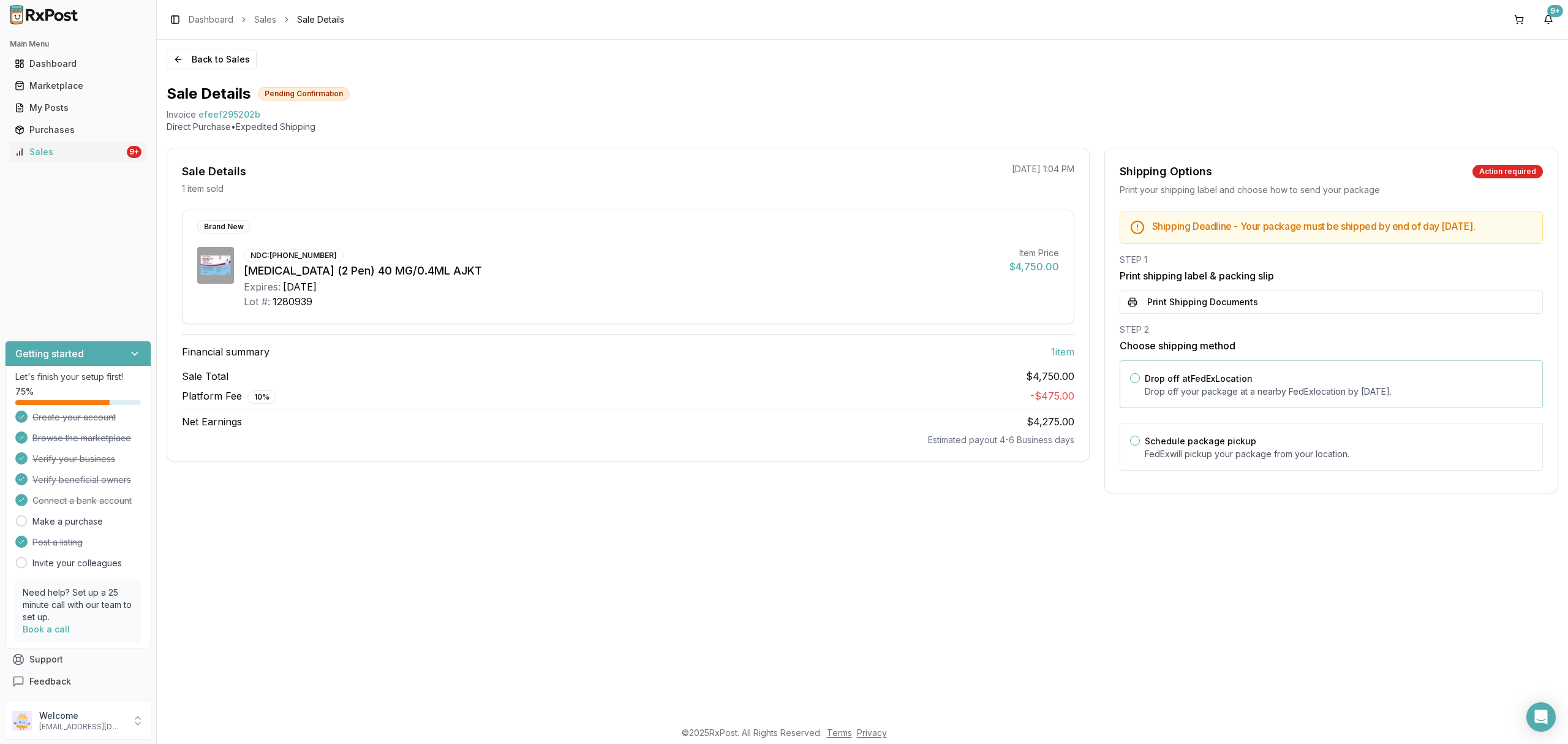
click at [1321, 398] on p "Drop off your package at a nearby FedEx location by October 13, 2025 ." at bounding box center [1338, 391] width 388 height 12
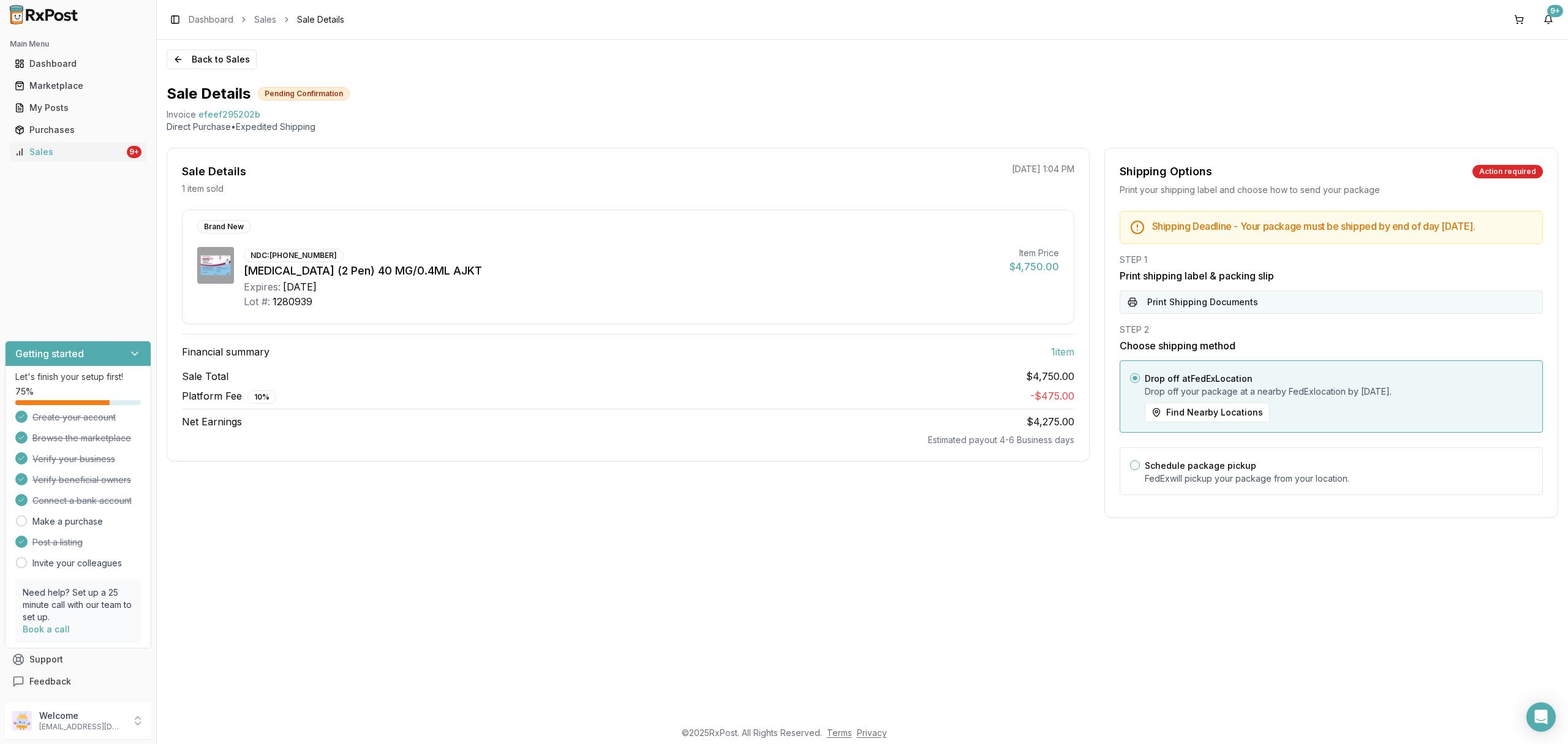
click at [1298, 312] on button "Print Shipping Documents" at bounding box center [1332, 302] width 423 height 24
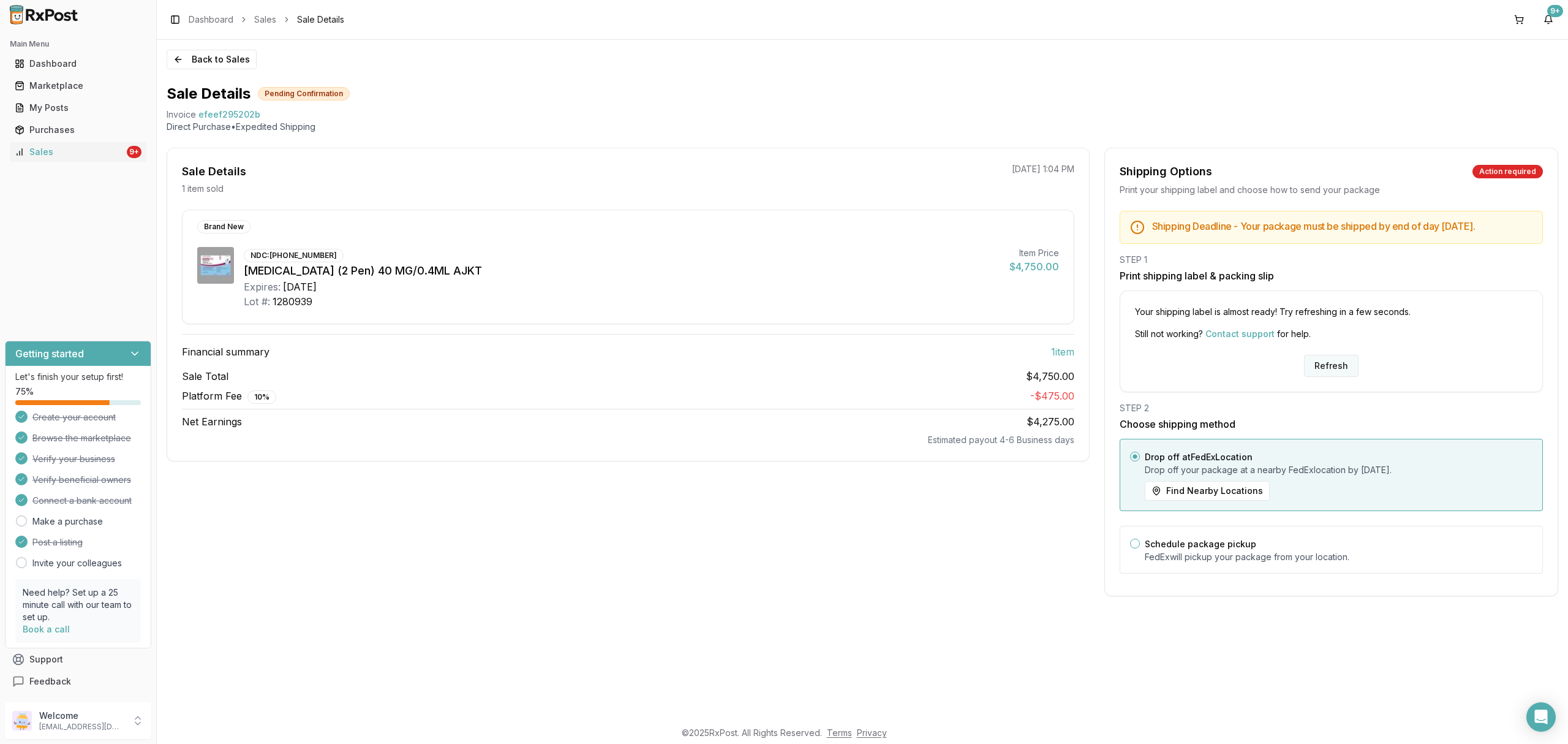
click at [1343, 373] on button "Refresh" at bounding box center [1332, 365] width 55 height 22
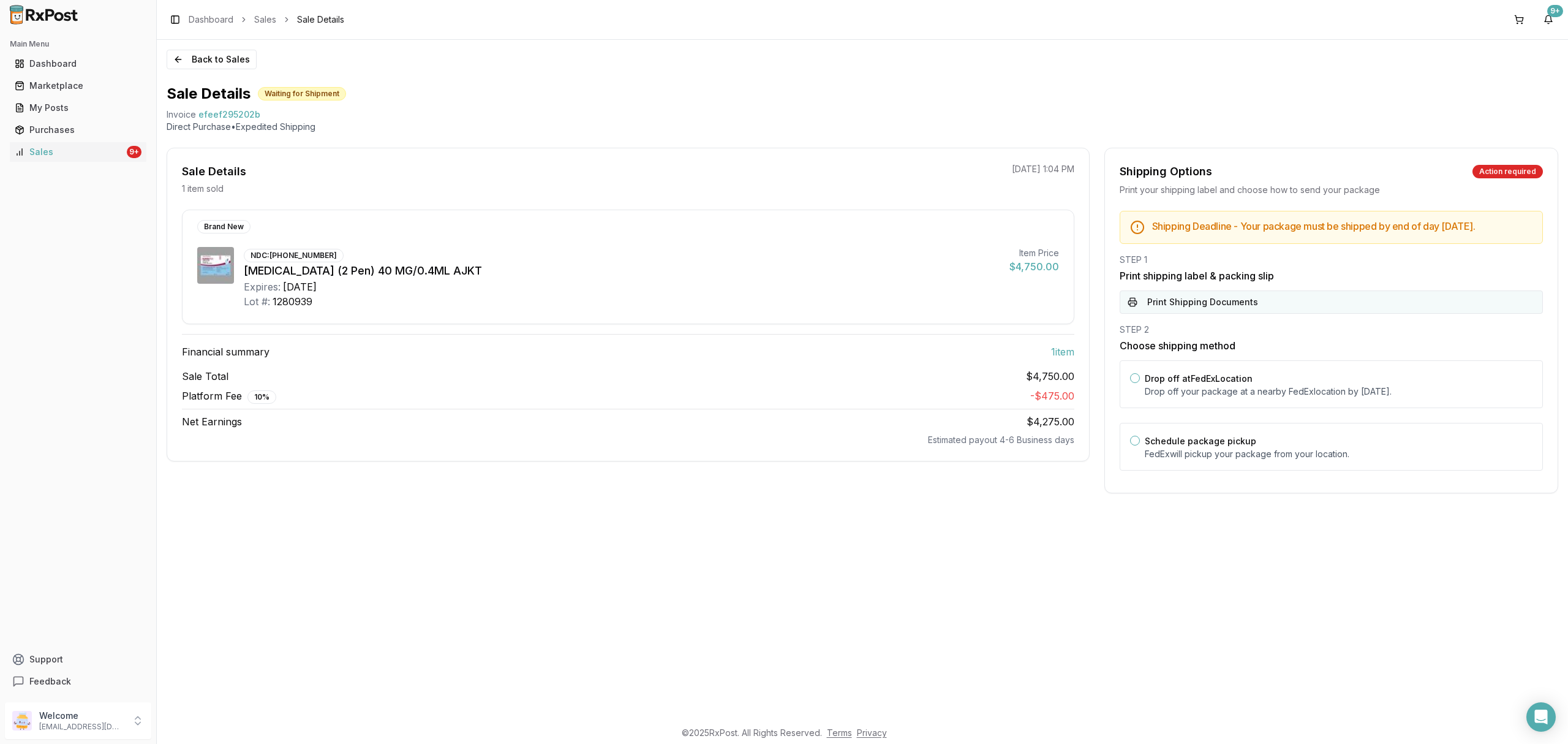
click at [1258, 312] on button "Print Shipping Documents" at bounding box center [1332, 302] width 423 height 24
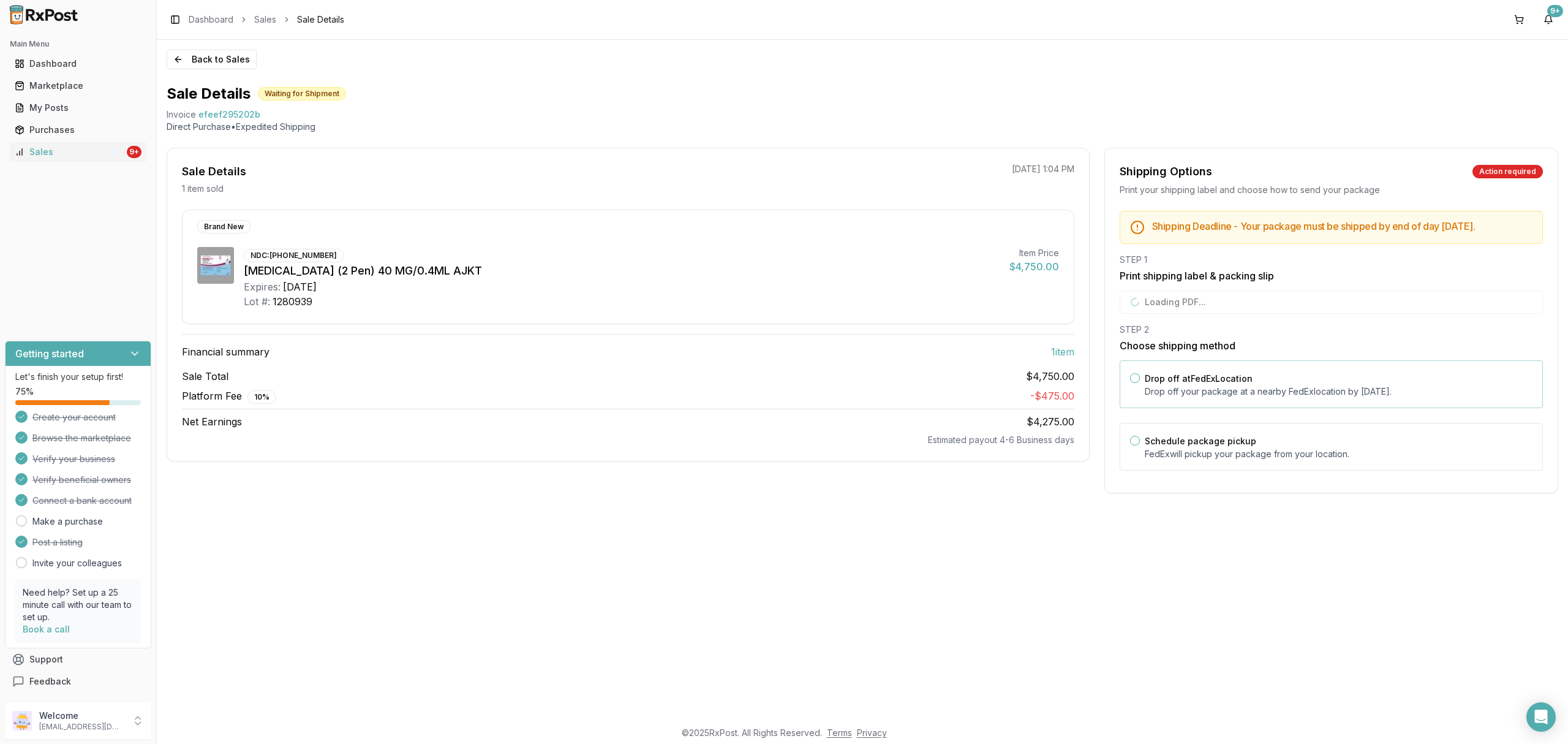
click at [1231, 382] on div "Drop off at FedEx Location Drop off your package at a nearby [GEOGRAPHIC_DATA] …" at bounding box center [1338, 384] width 388 height 27
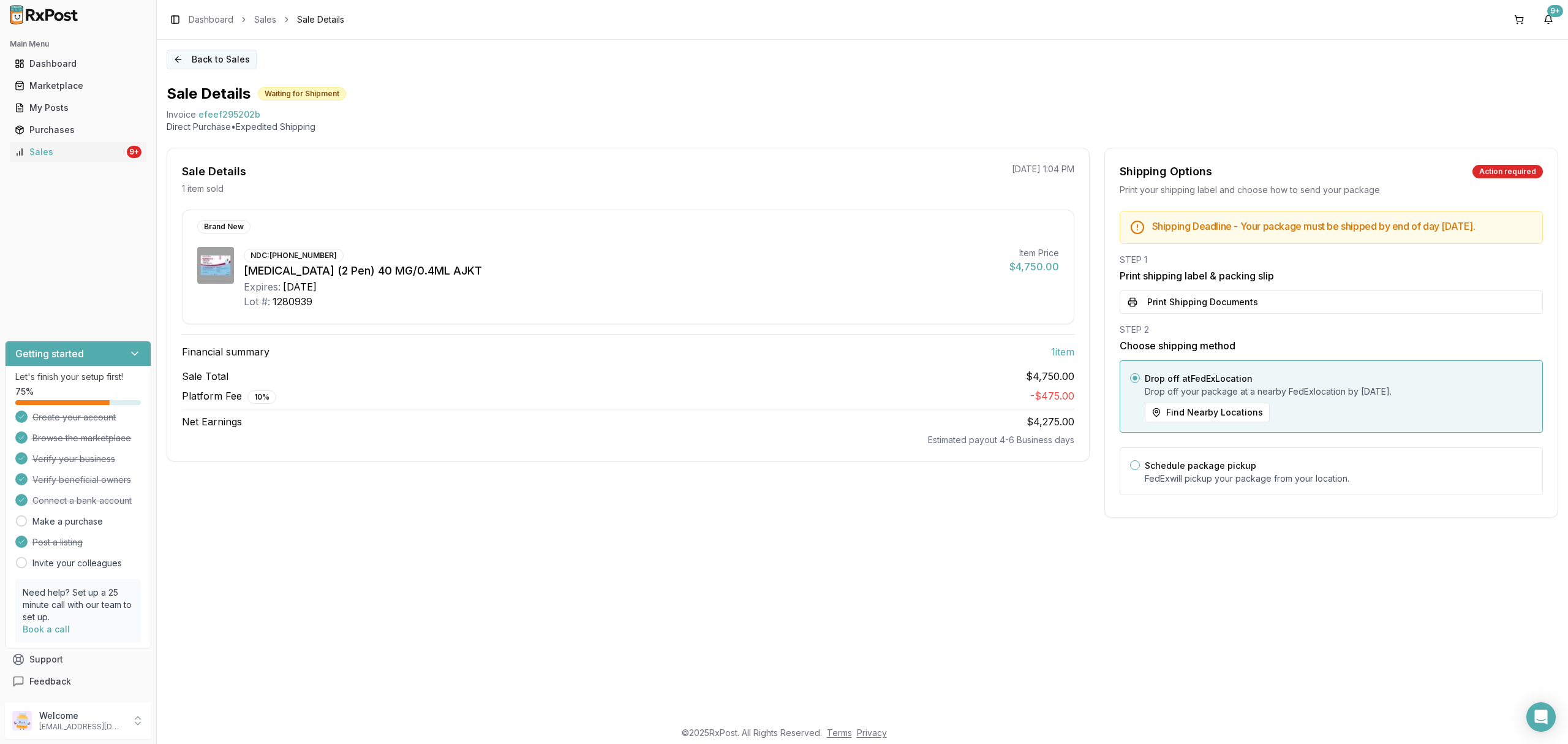
click at [205, 59] on button "Back to Sales" at bounding box center [212, 59] width 90 height 20
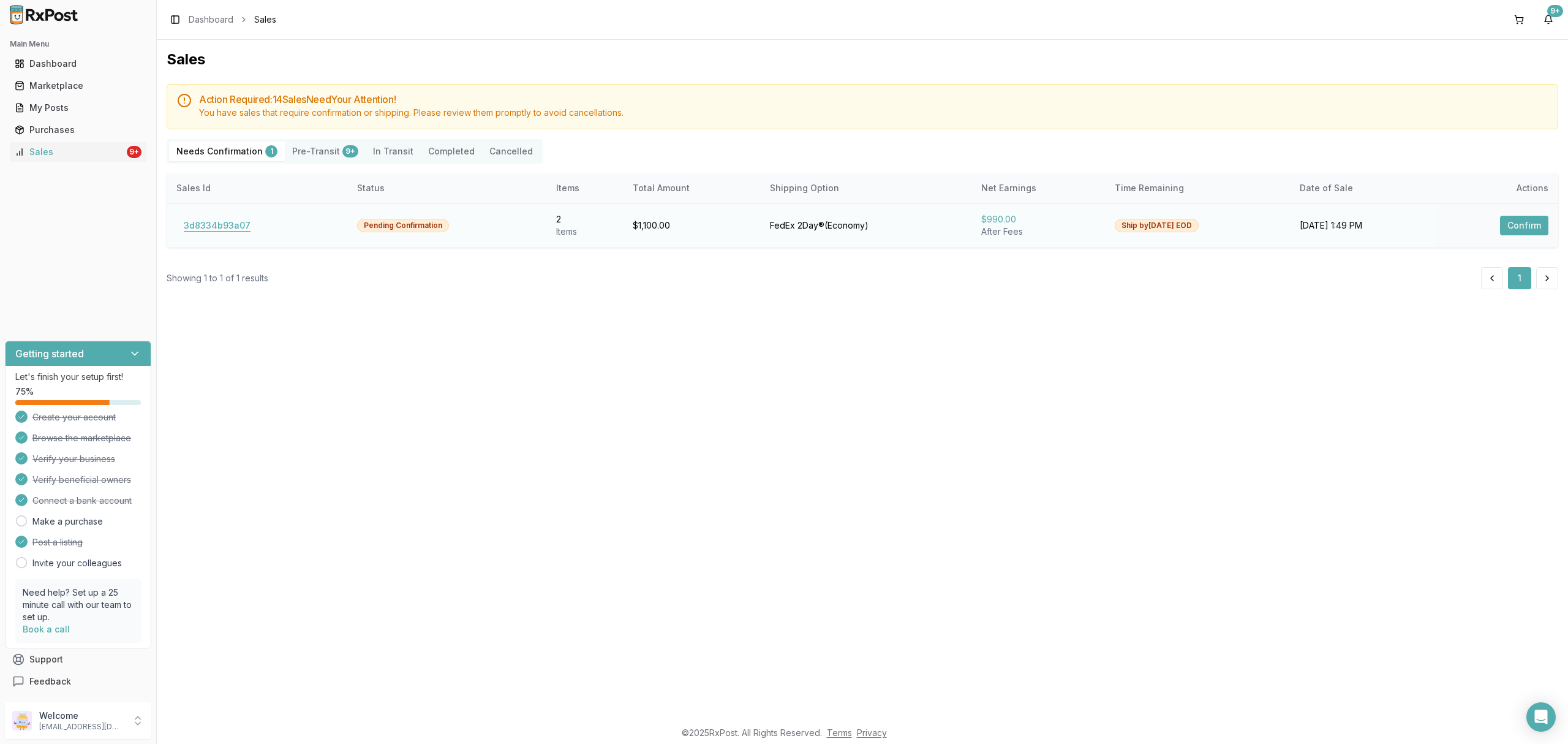
click at [230, 229] on button "3d8334b93a07" at bounding box center [217, 225] width 82 height 20
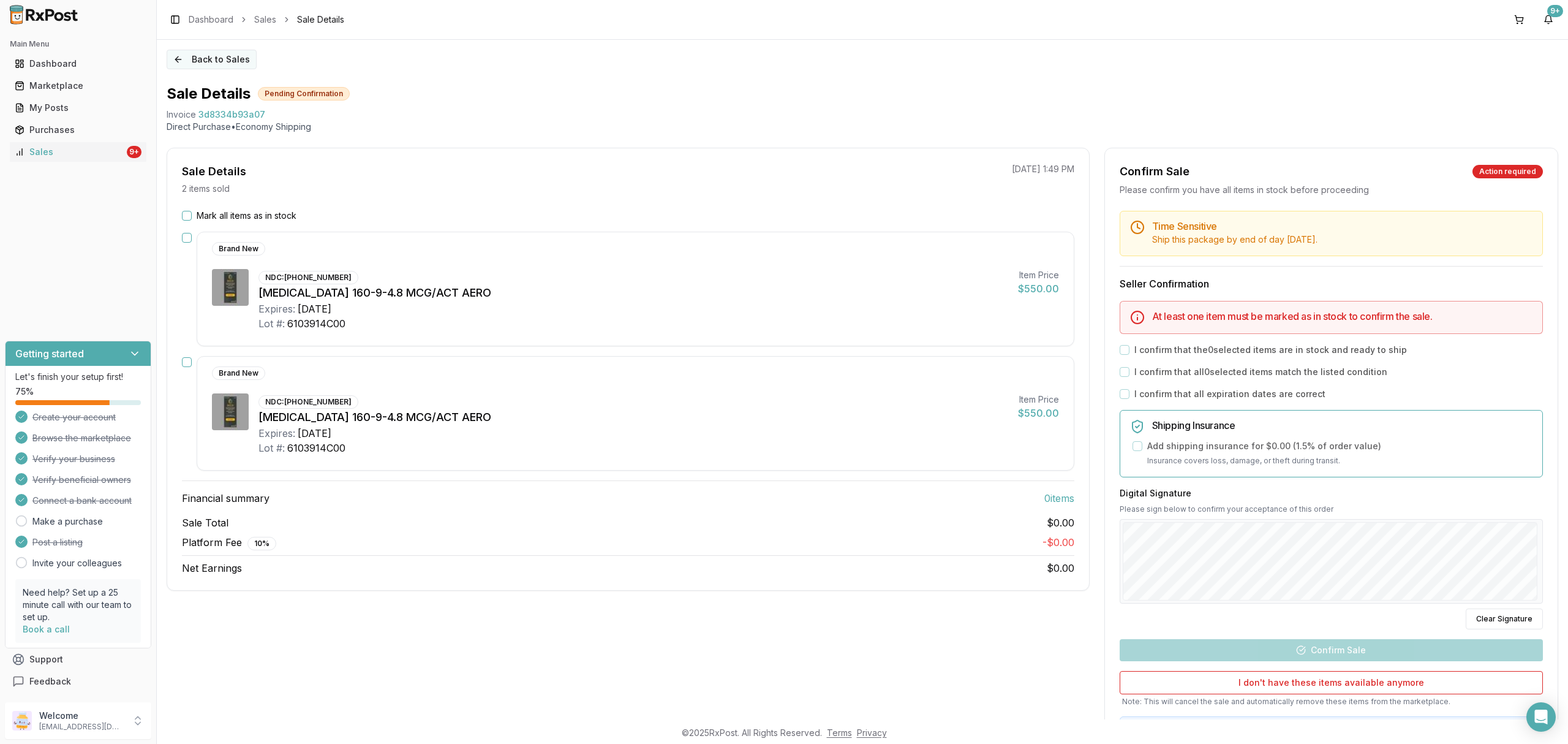
click at [223, 59] on button "Back to Sales" at bounding box center [212, 59] width 90 height 20
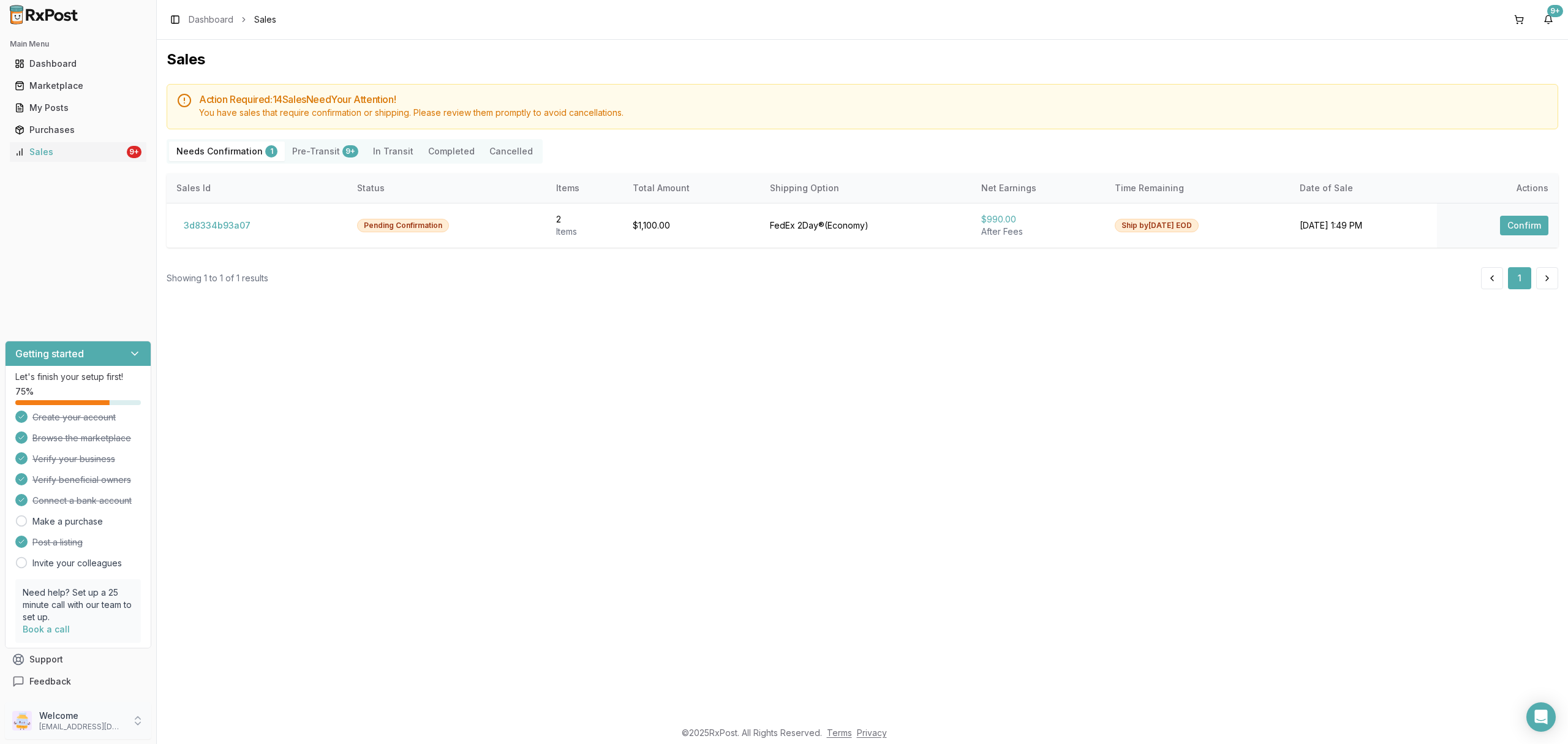
drag, startPoint x: 106, startPoint y: 721, endPoint x: 131, endPoint y: 721, distance: 25.0
click at [106, 721] on p "dngpharmacy2@gmail.com" at bounding box center [82, 726] width 86 height 9
click at [194, 728] on span "Sign Out" at bounding box center [223, 723] width 117 height 12
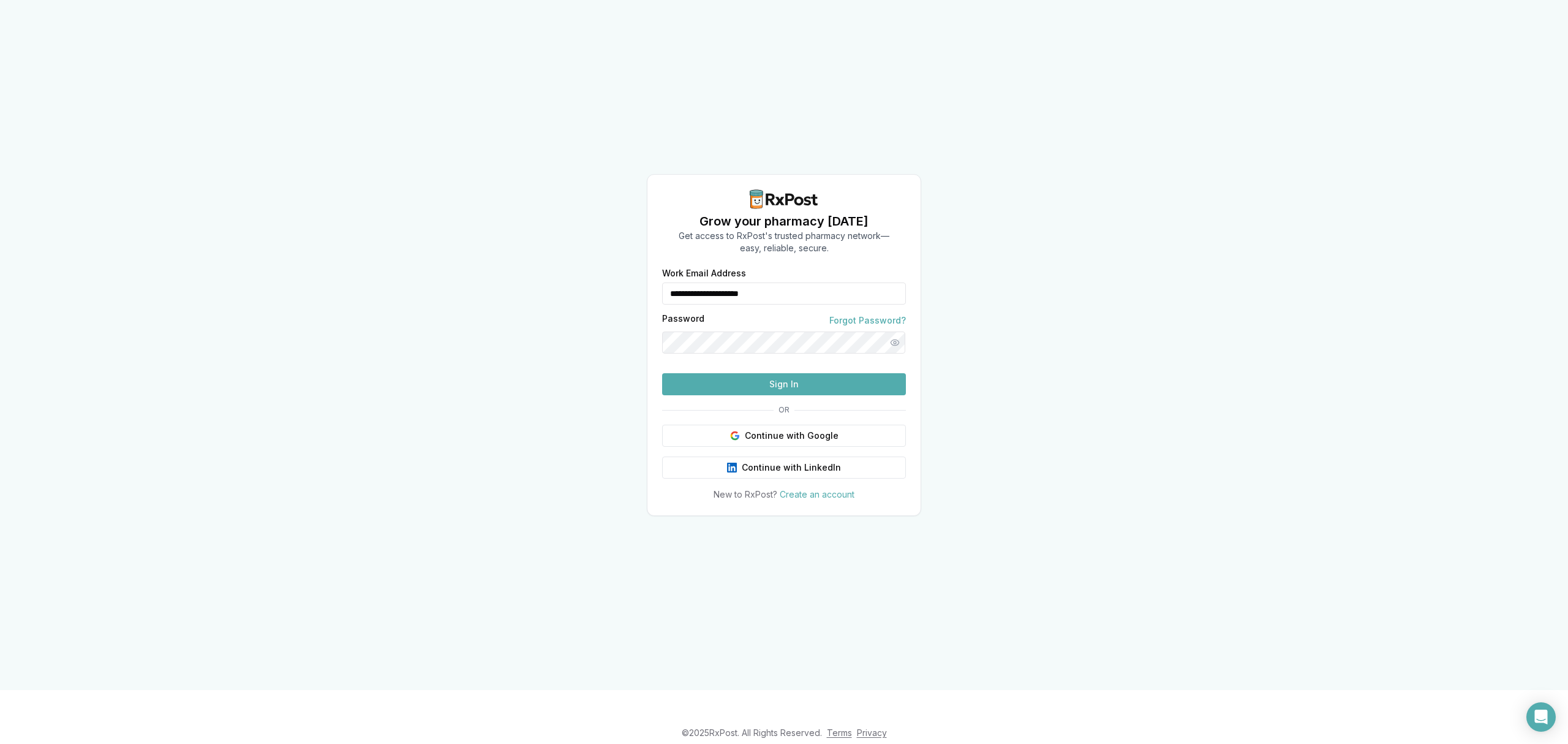
drag, startPoint x: 813, startPoint y: 267, endPoint x: 557, endPoint y: 245, distance: 256.9
click at [557, 245] on div "**********" at bounding box center [784, 344] width 1568 height 689
type input "**********"
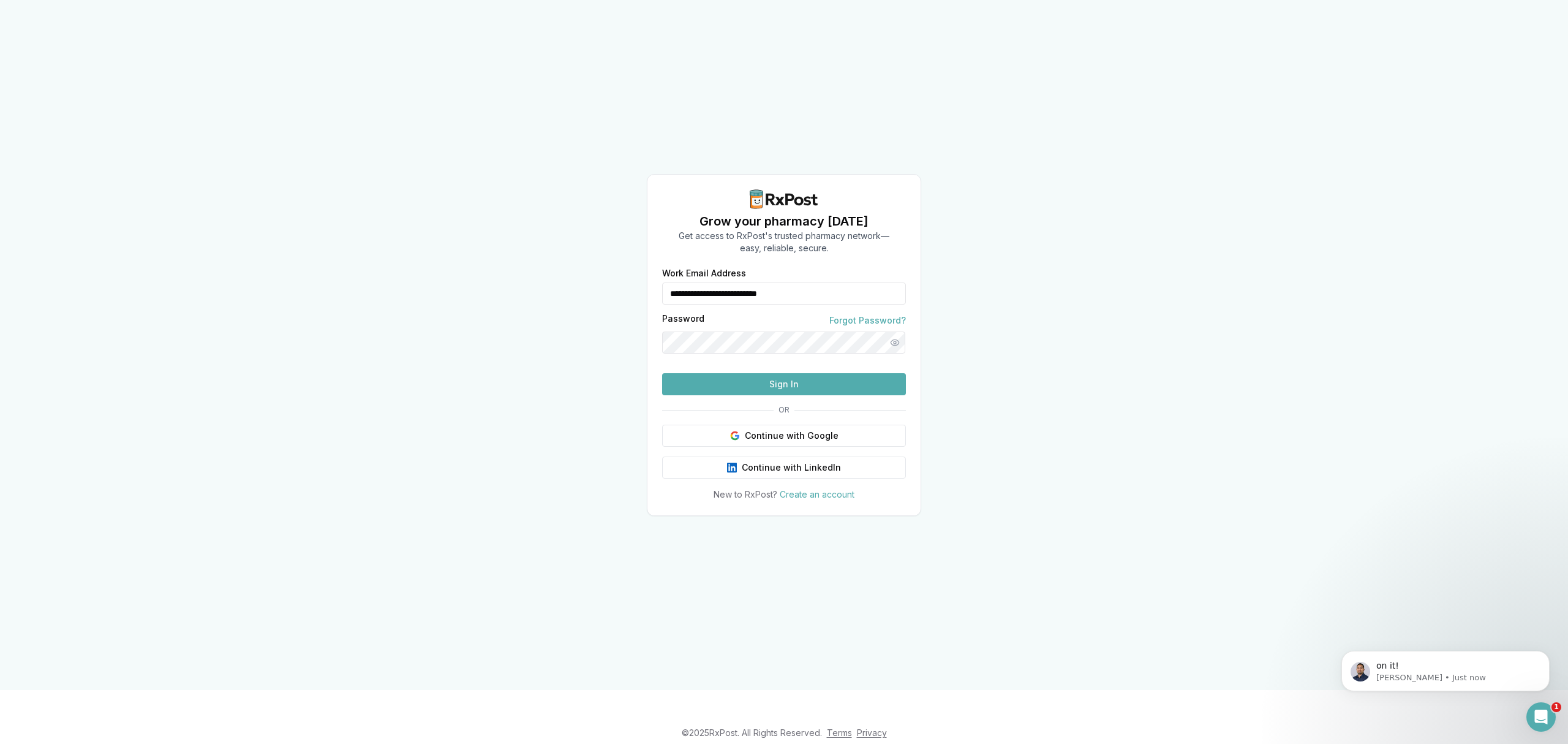
click at [794, 395] on button "Sign In" at bounding box center [784, 384] width 244 height 22
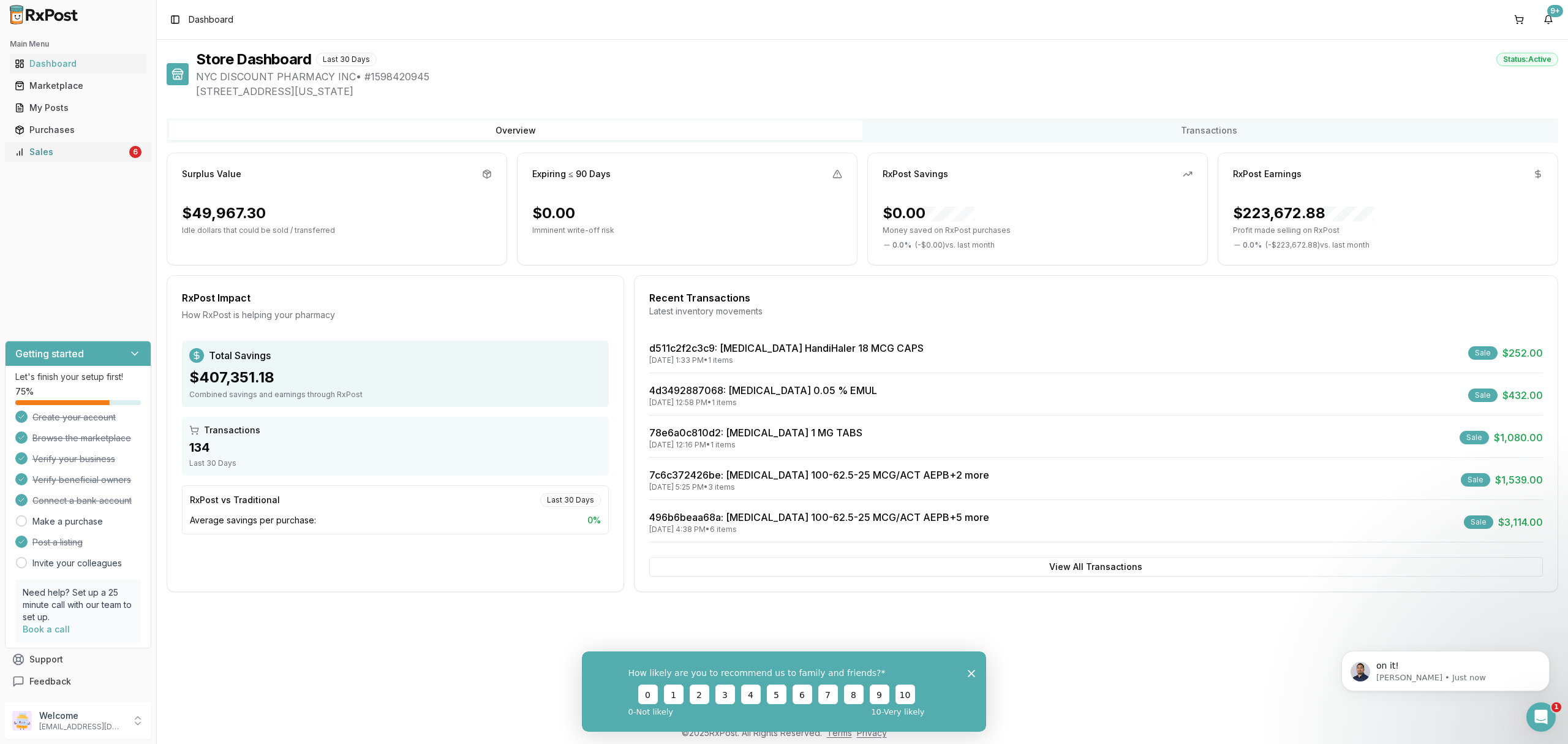
click at [128, 158] on link "Sales 6" at bounding box center [77, 151] width 136 height 22
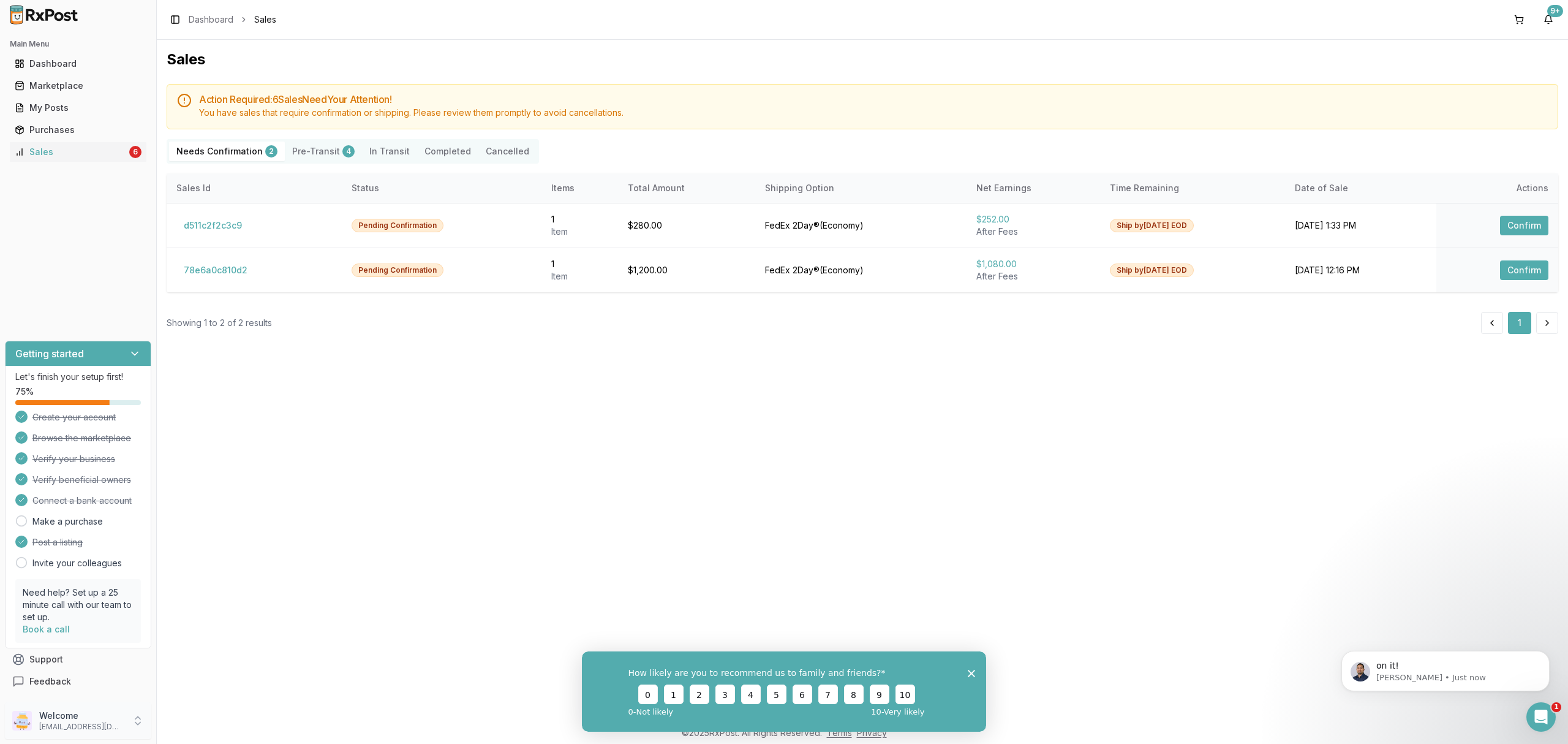
click at [82, 717] on p "Welcome" at bounding box center [82, 715] width 86 height 12
click at [196, 721] on span "Sign Out" at bounding box center [223, 723] width 117 height 12
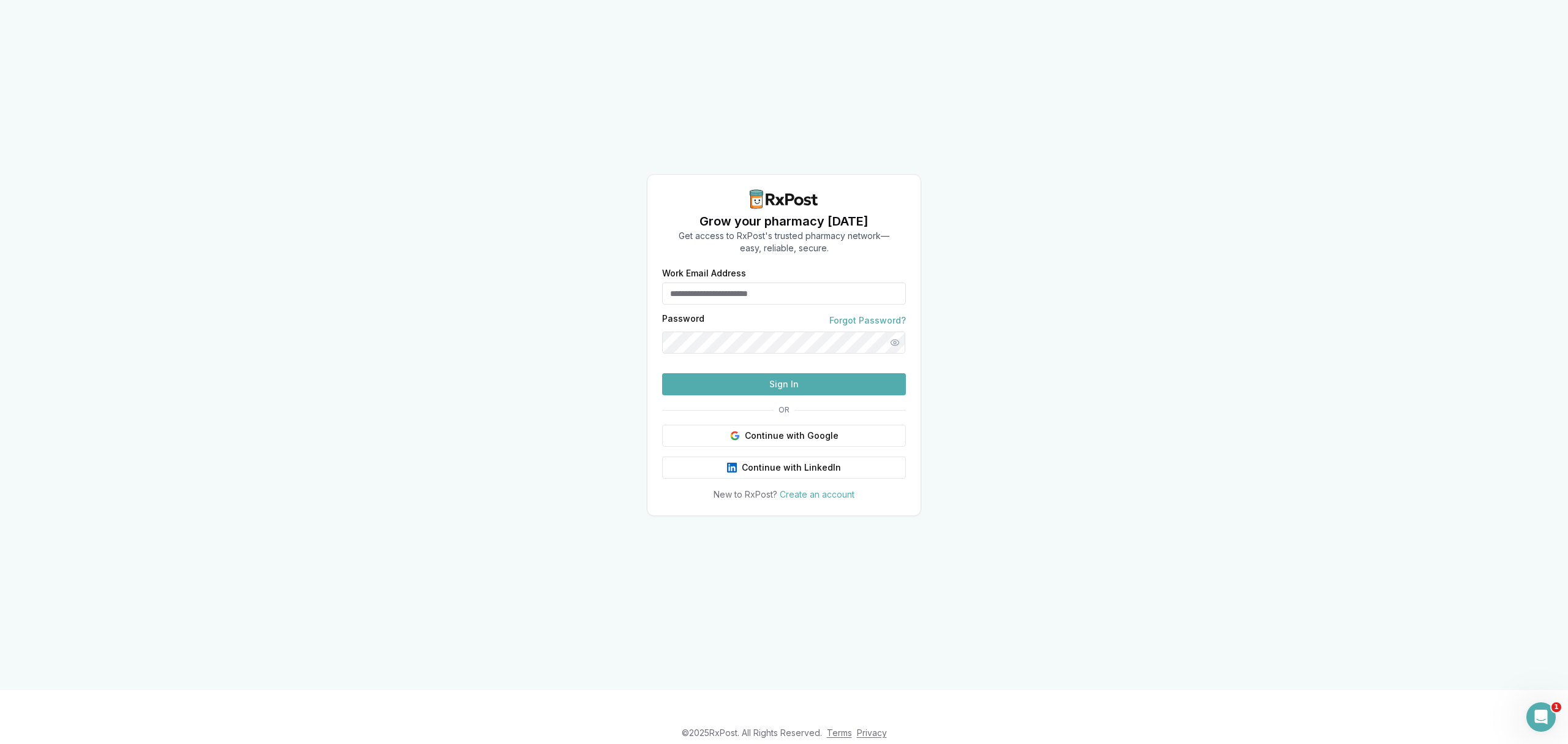
type input "**********"
click at [786, 395] on button "Sign In" at bounding box center [784, 384] width 244 height 22
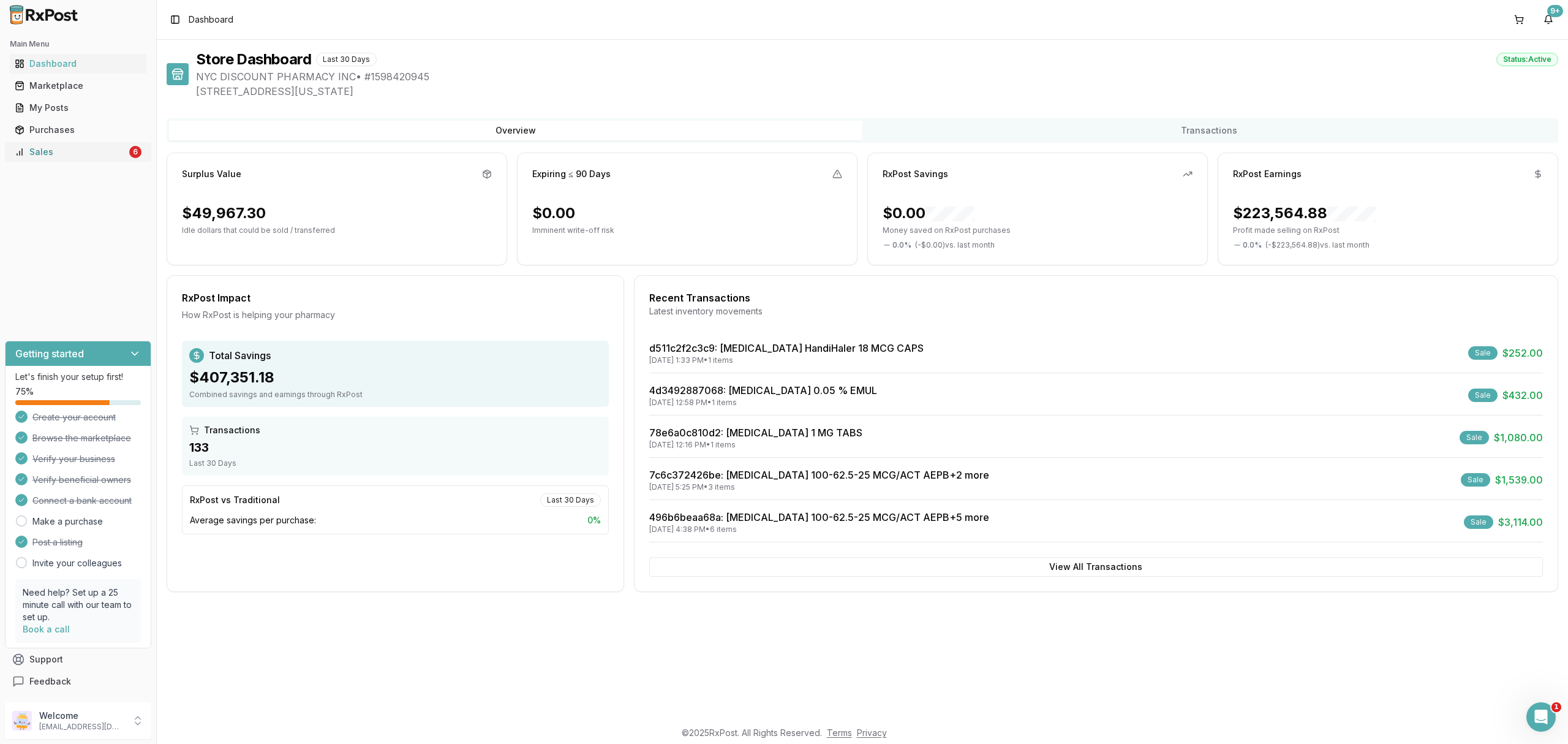
click at [94, 154] on div "Sales" at bounding box center [71, 151] width 112 height 12
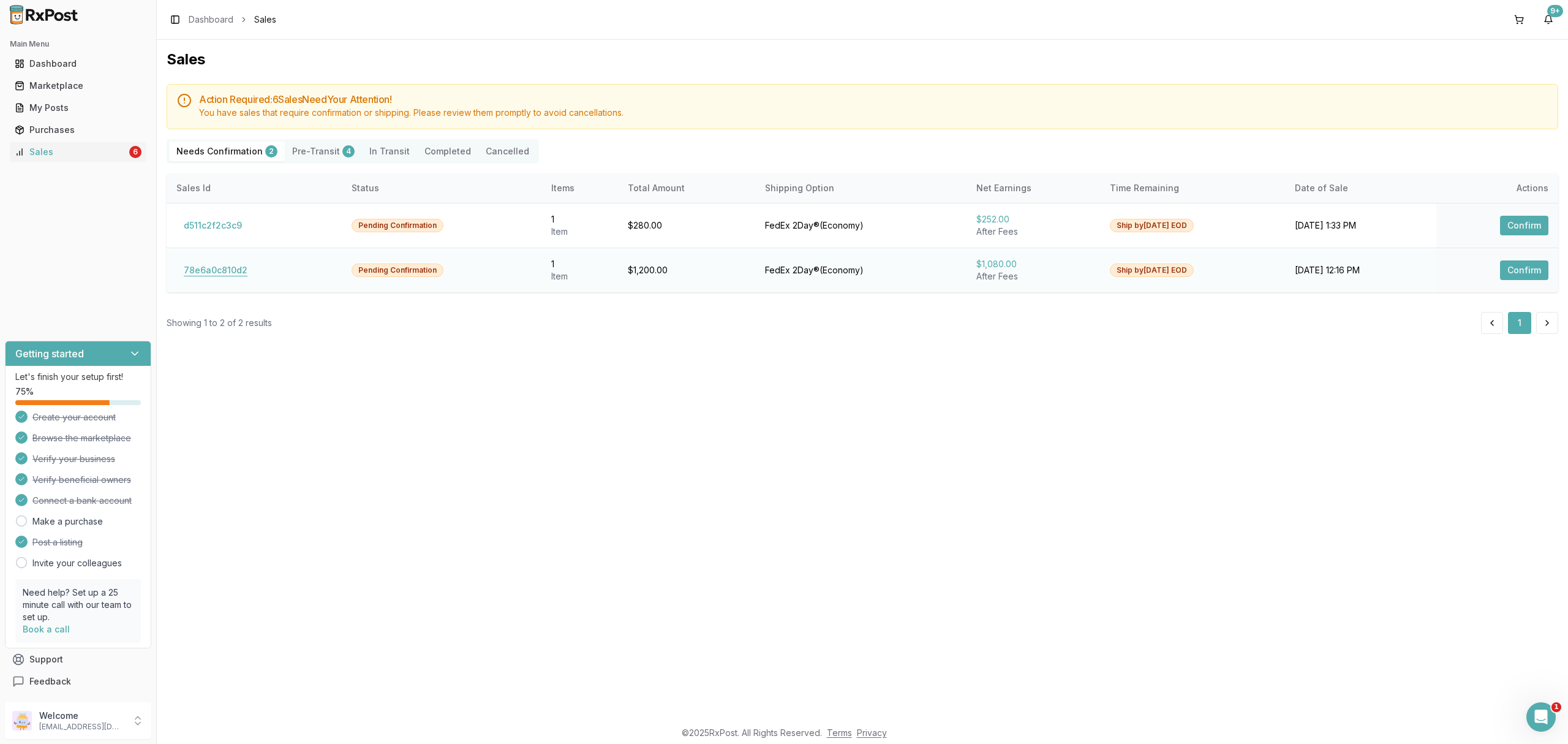
click at [219, 273] on button "78e6a0c810d2" at bounding box center [215, 270] width 78 height 20
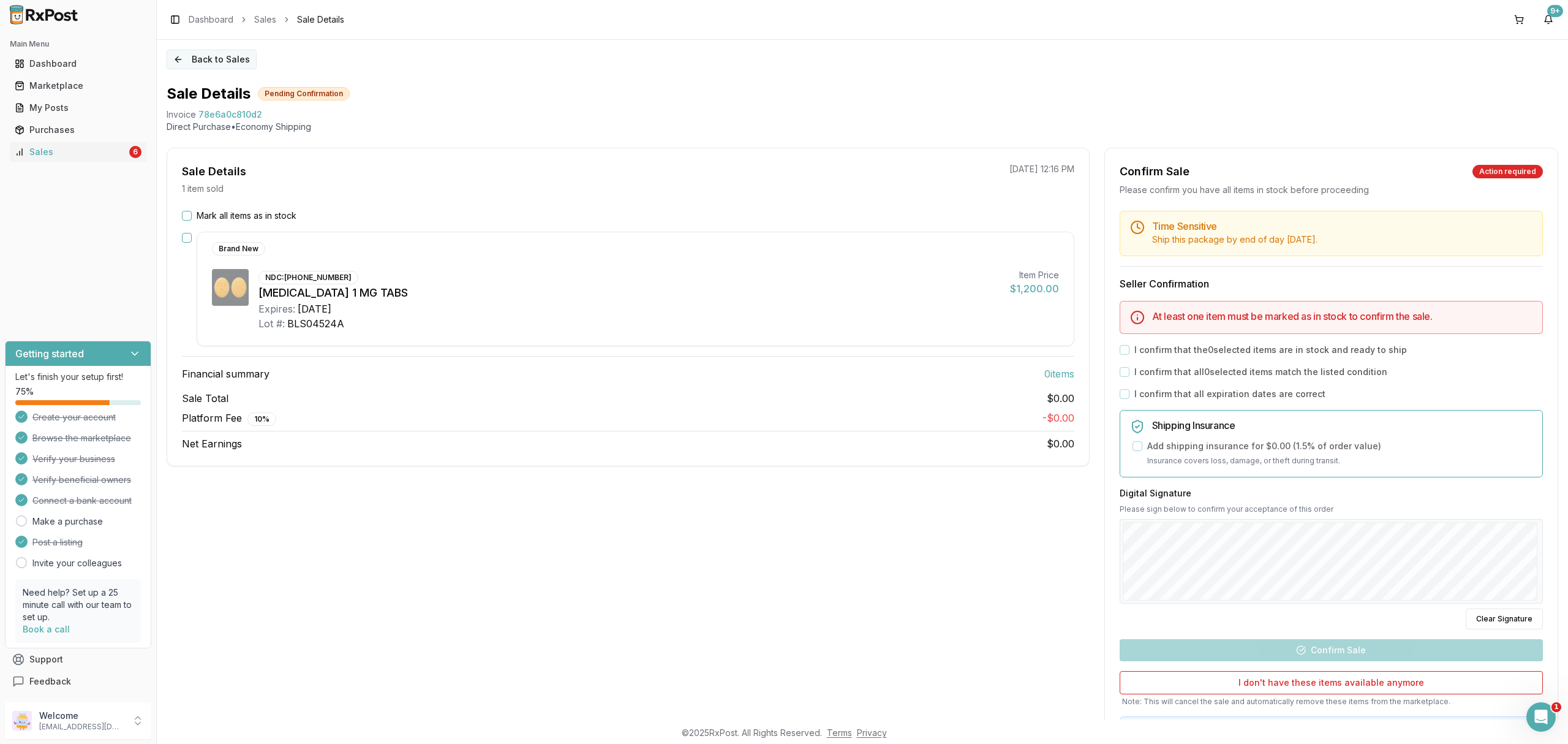
click at [180, 60] on button "Back to Sales" at bounding box center [212, 59] width 90 height 20
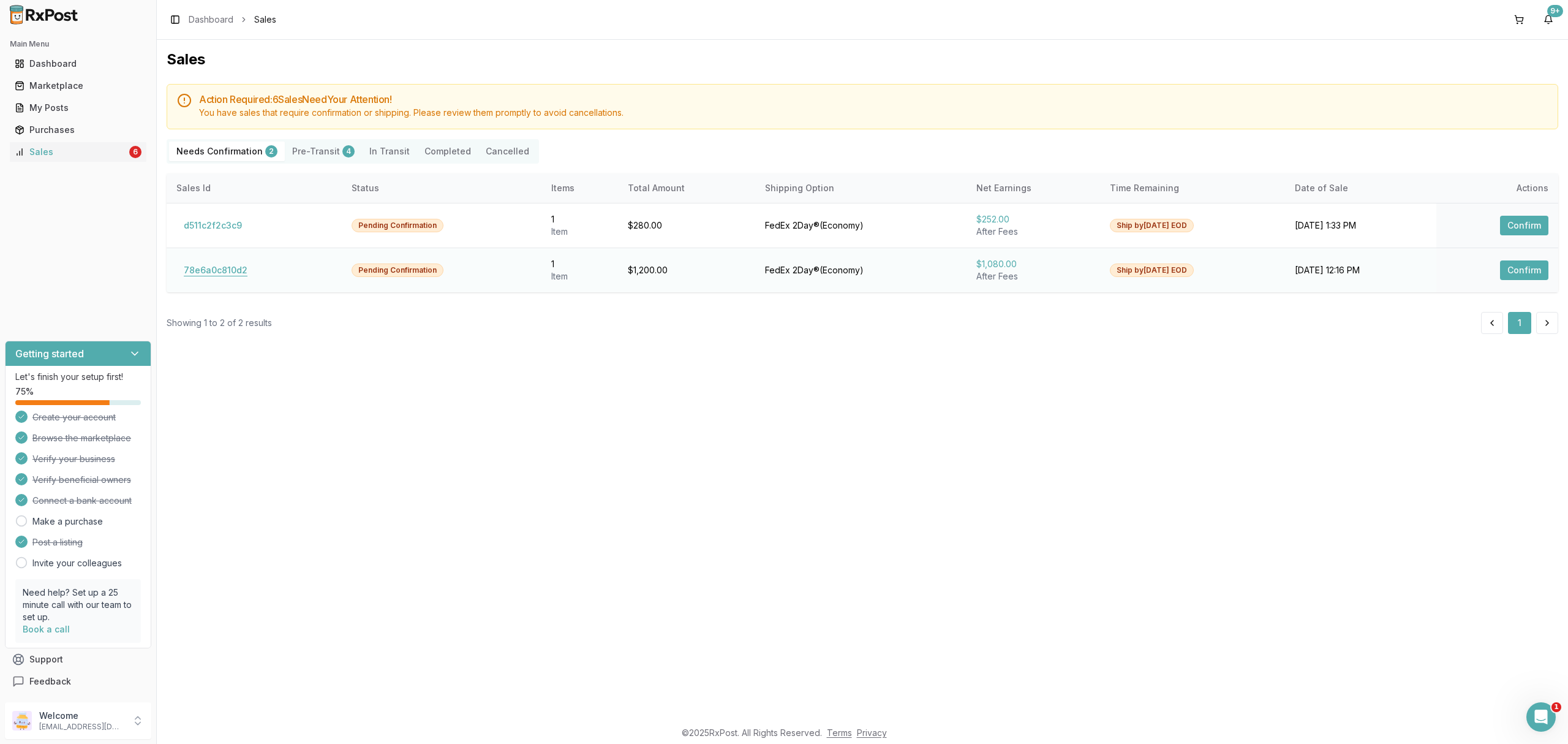
click at [230, 273] on button "78e6a0c810d2" at bounding box center [215, 270] width 78 height 20
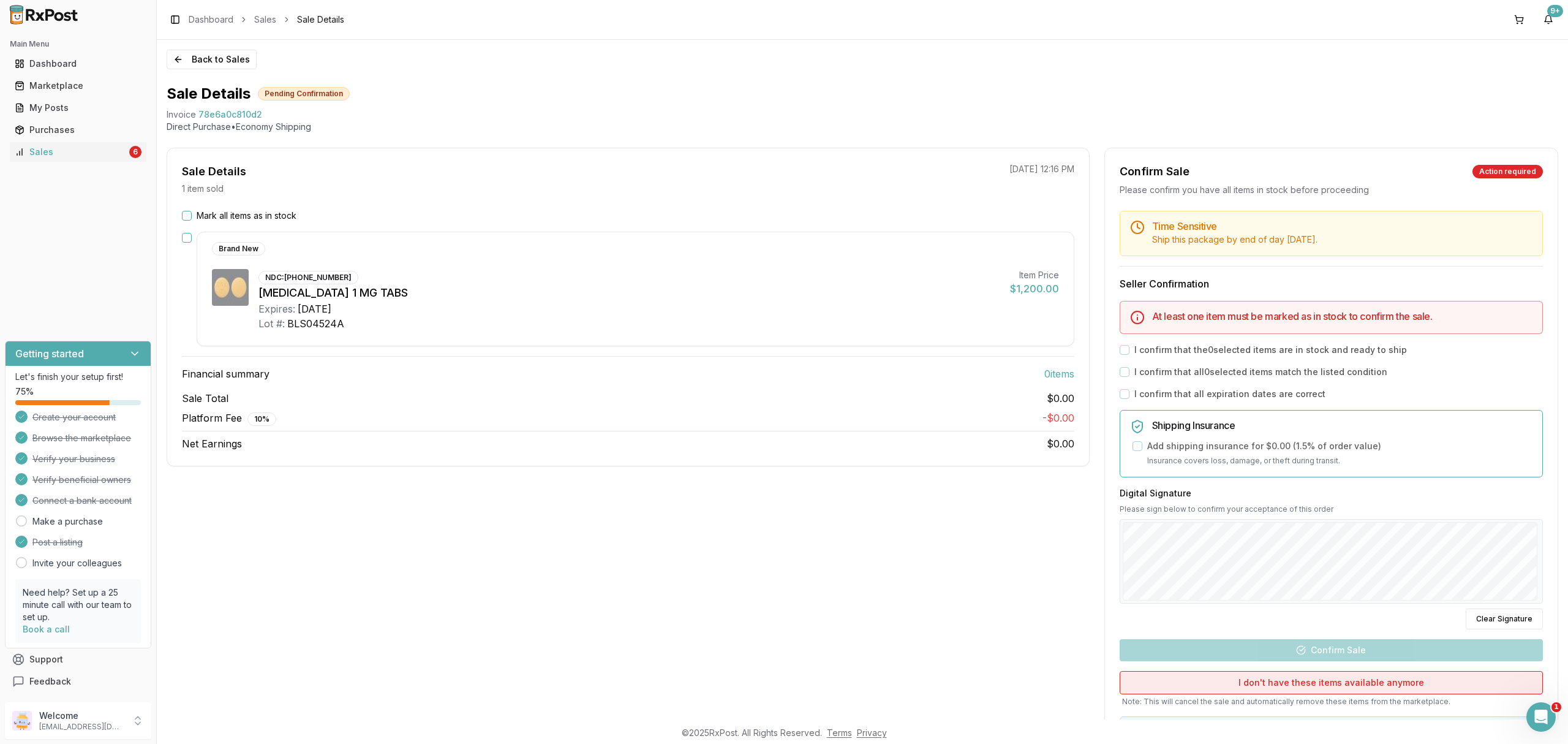
click at [1331, 685] on button "I don't have these items available anymore" at bounding box center [1332, 682] width 423 height 24
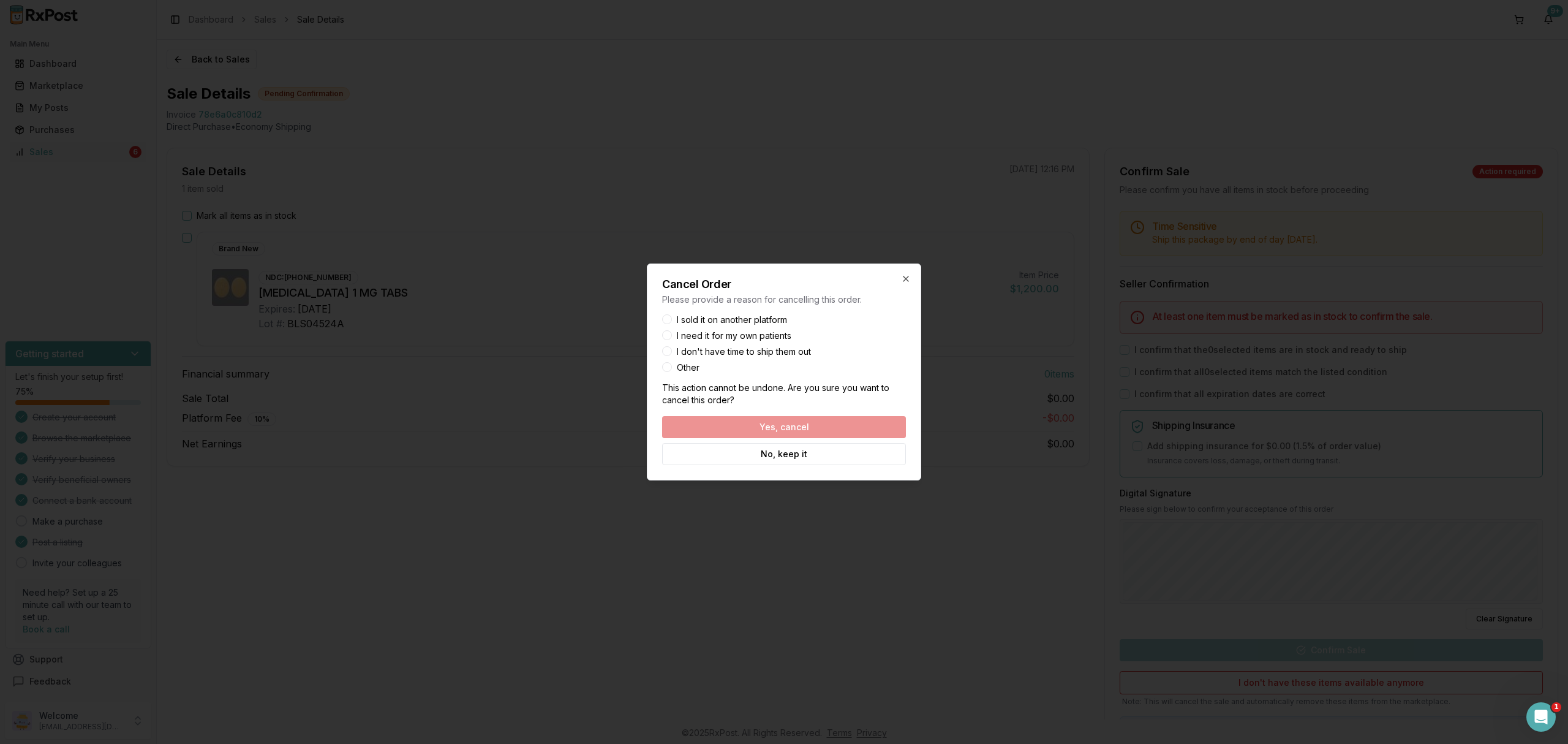
click at [736, 312] on div "Cancel Order Please provide a reason for cancelling this order. I sold it on an…" at bounding box center [784, 372] width 275 height 217
click at [734, 315] on label "I sold it on another platform" at bounding box center [732, 319] width 110 height 8
click at [673, 315] on button "I sold it on another platform" at bounding box center [667, 319] width 9 height 9
click at [752, 435] on button "Yes, cancel" at bounding box center [784, 426] width 244 height 22
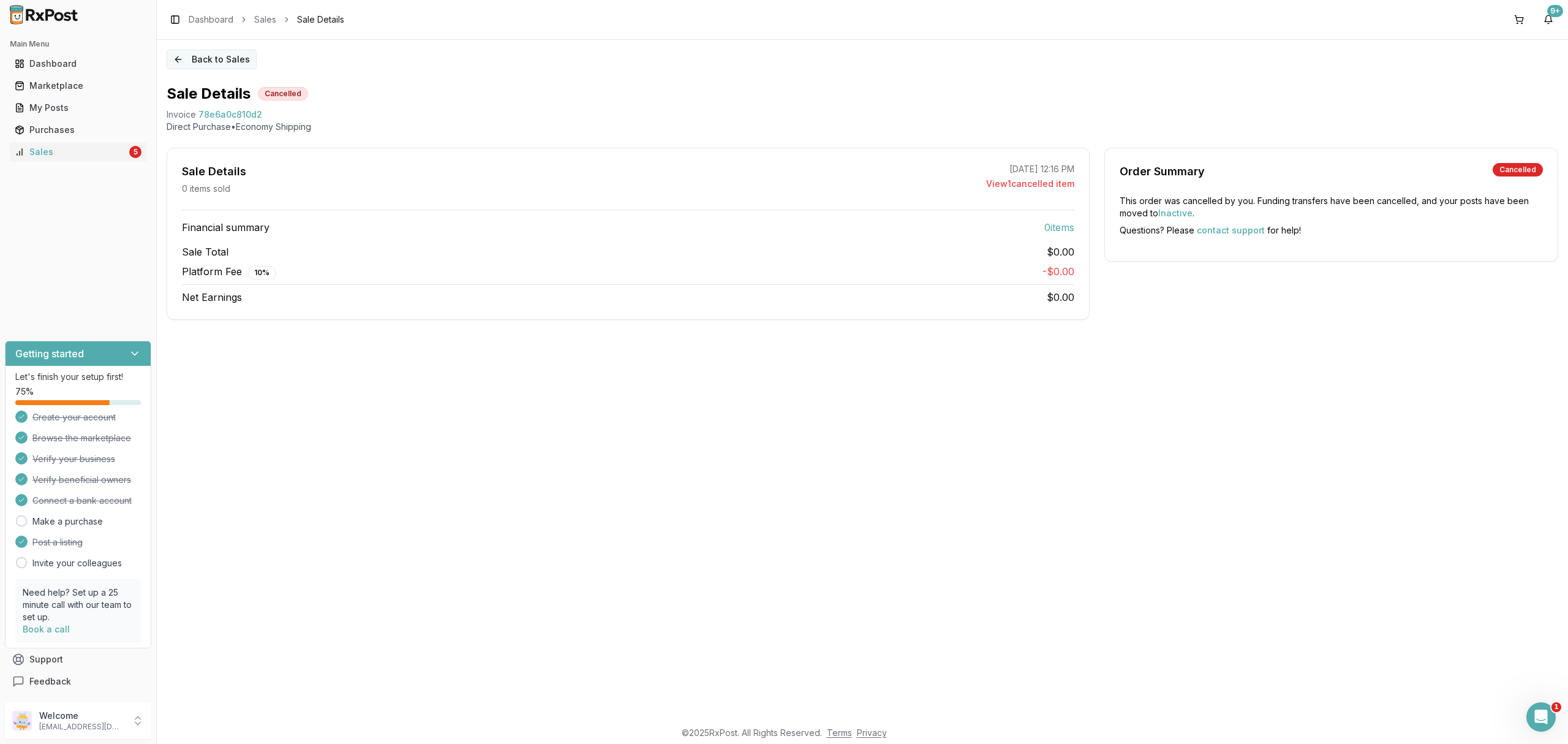
click at [219, 56] on button "Back to Sales" at bounding box center [212, 59] width 90 height 20
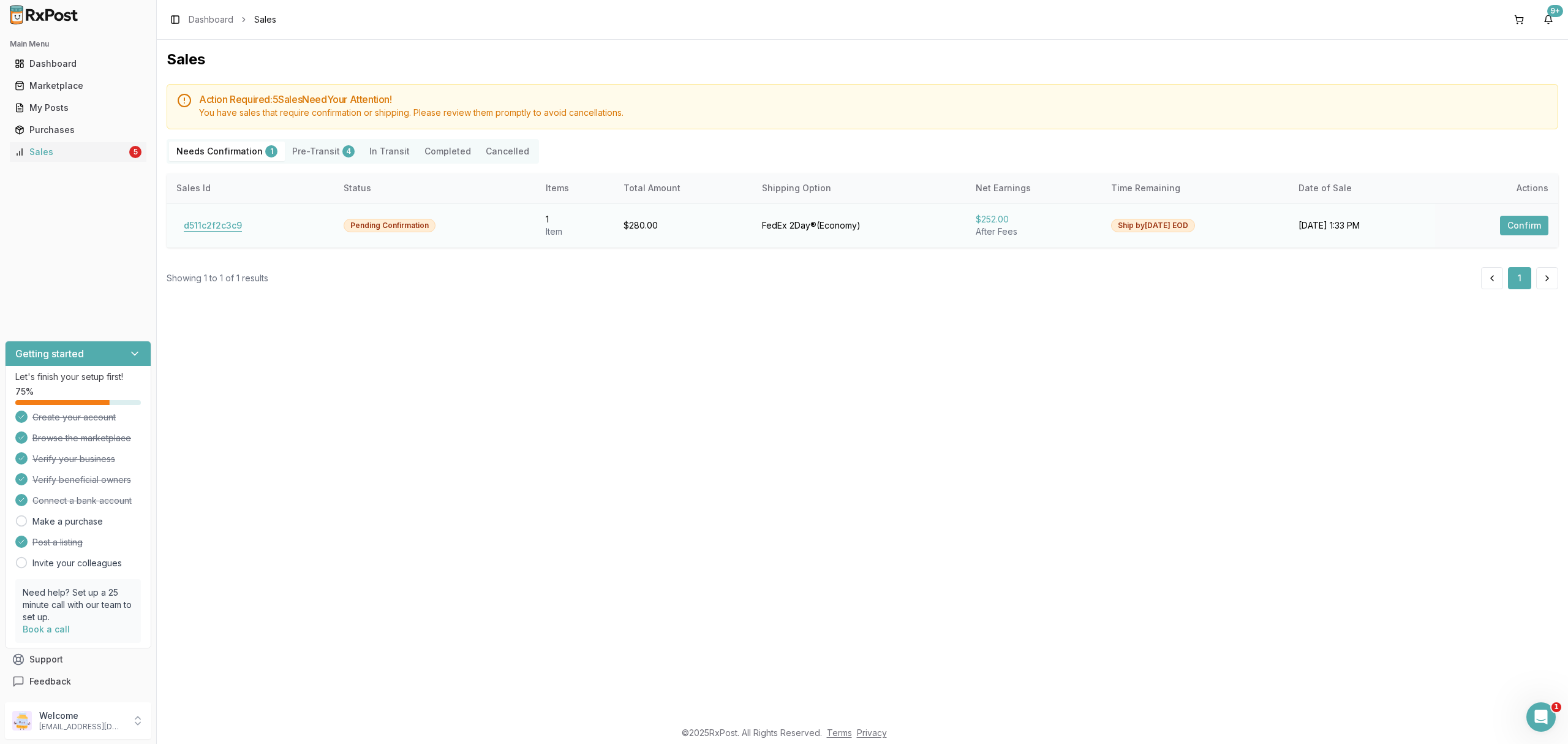
click at [221, 221] on button "d511c2f2c3c9" at bounding box center [214, 225] width 73 height 20
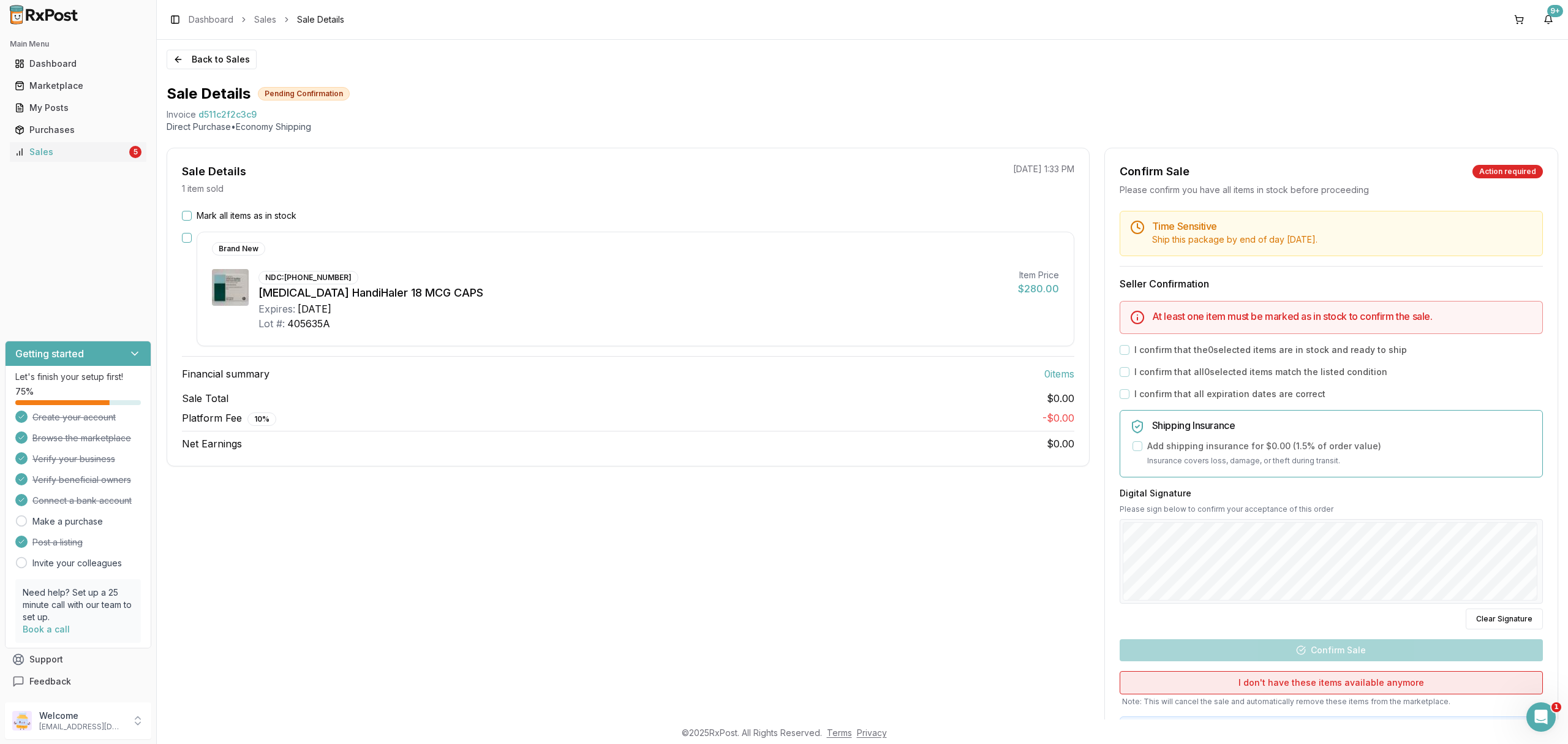
click at [1275, 685] on button "I don't have these items available anymore" at bounding box center [1332, 682] width 423 height 24
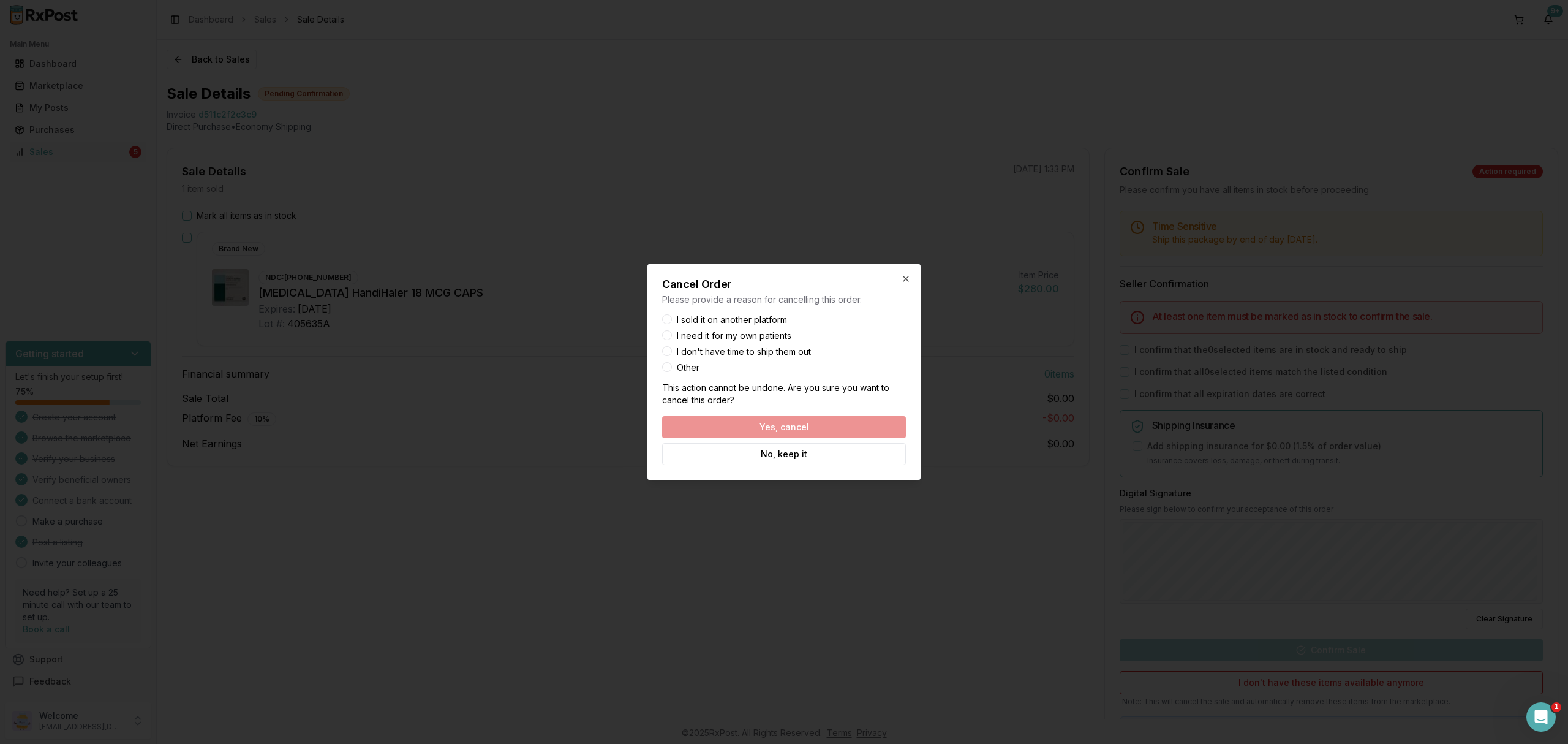
click at [752, 317] on label "I sold it on another platform" at bounding box center [732, 319] width 110 height 8
click at [673, 317] on button "I sold it on another platform" at bounding box center [667, 319] width 9 height 9
click at [766, 428] on button "Yes, cancel" at bounding box center [784, 426] width 244 height 22
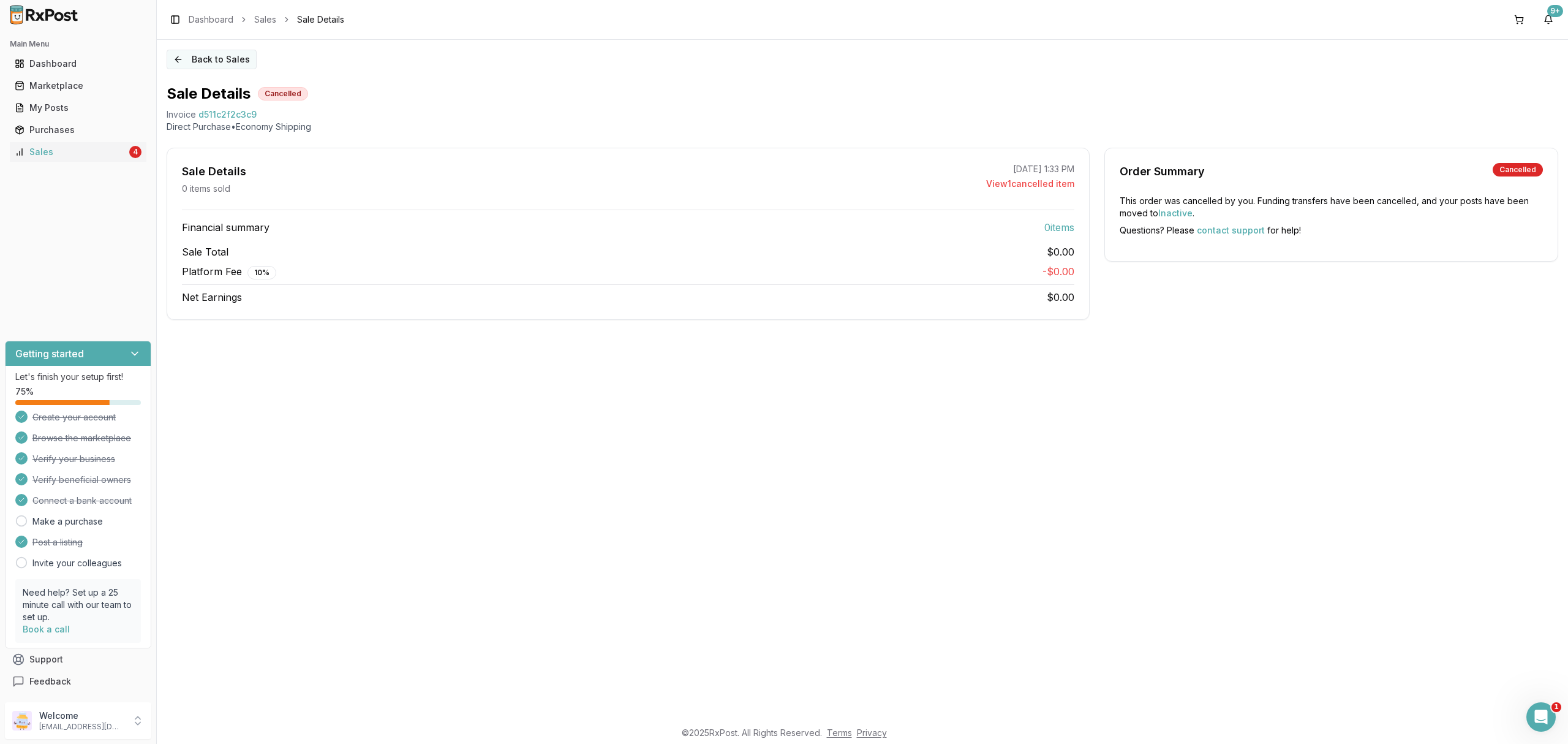
click at [220, 61] on button "Back to Sales" at bounding box center [212, 59] width 90 height 20
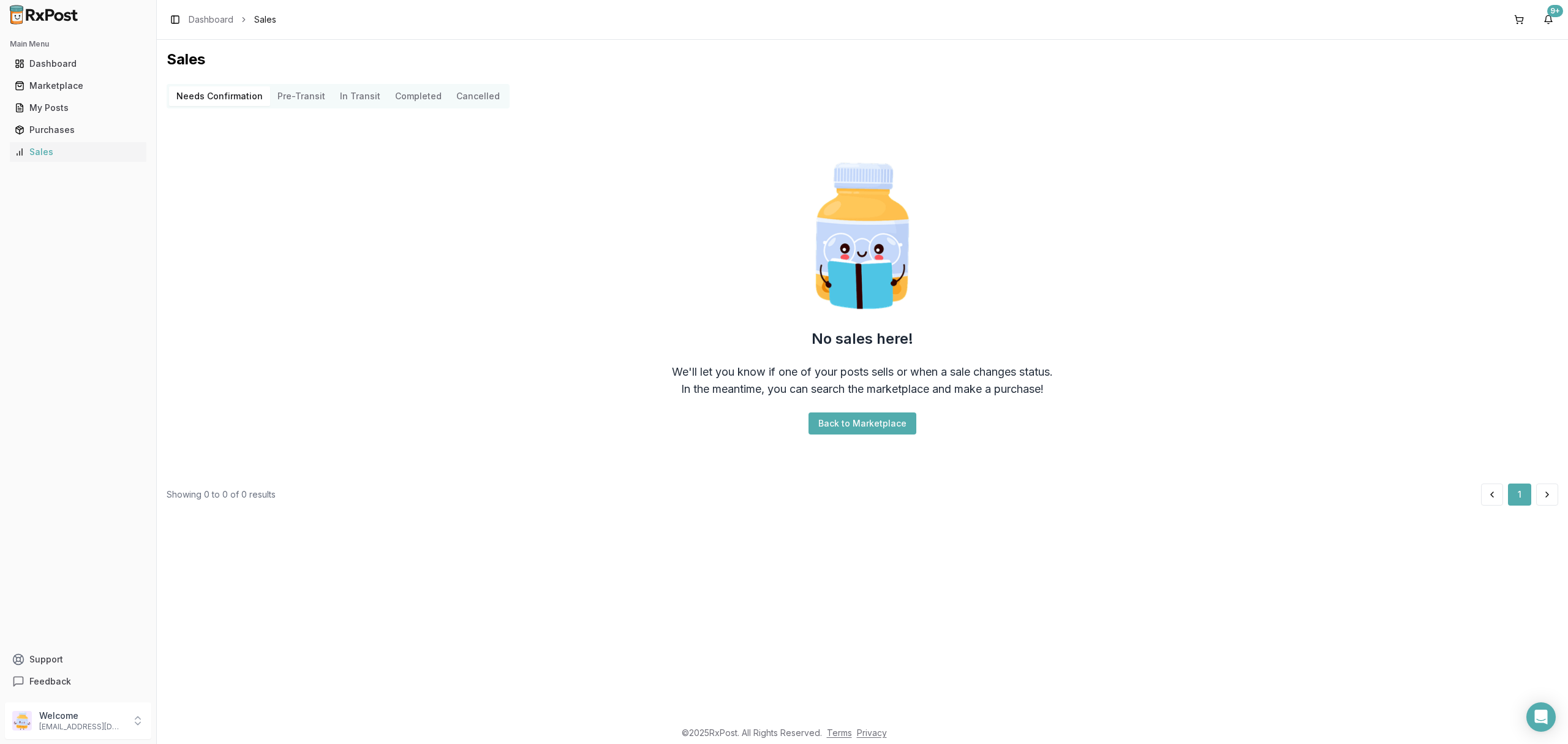
click at [103, 721] on p "Welcome" at bounding box center [82, 715] width 86 height 12
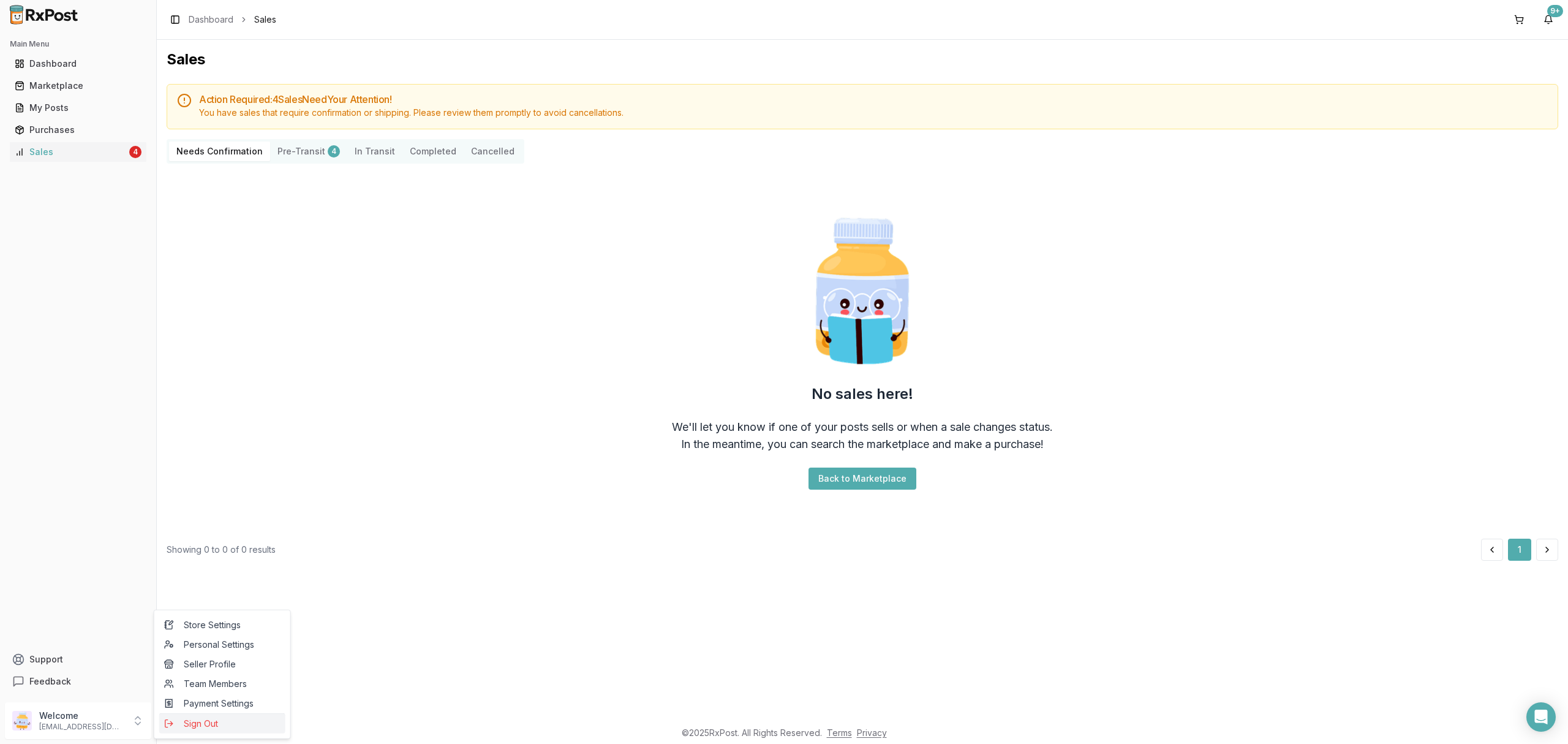
click at [226, 723] on span "Sign Out" at bounding box center [223, 723] width 117 height 12
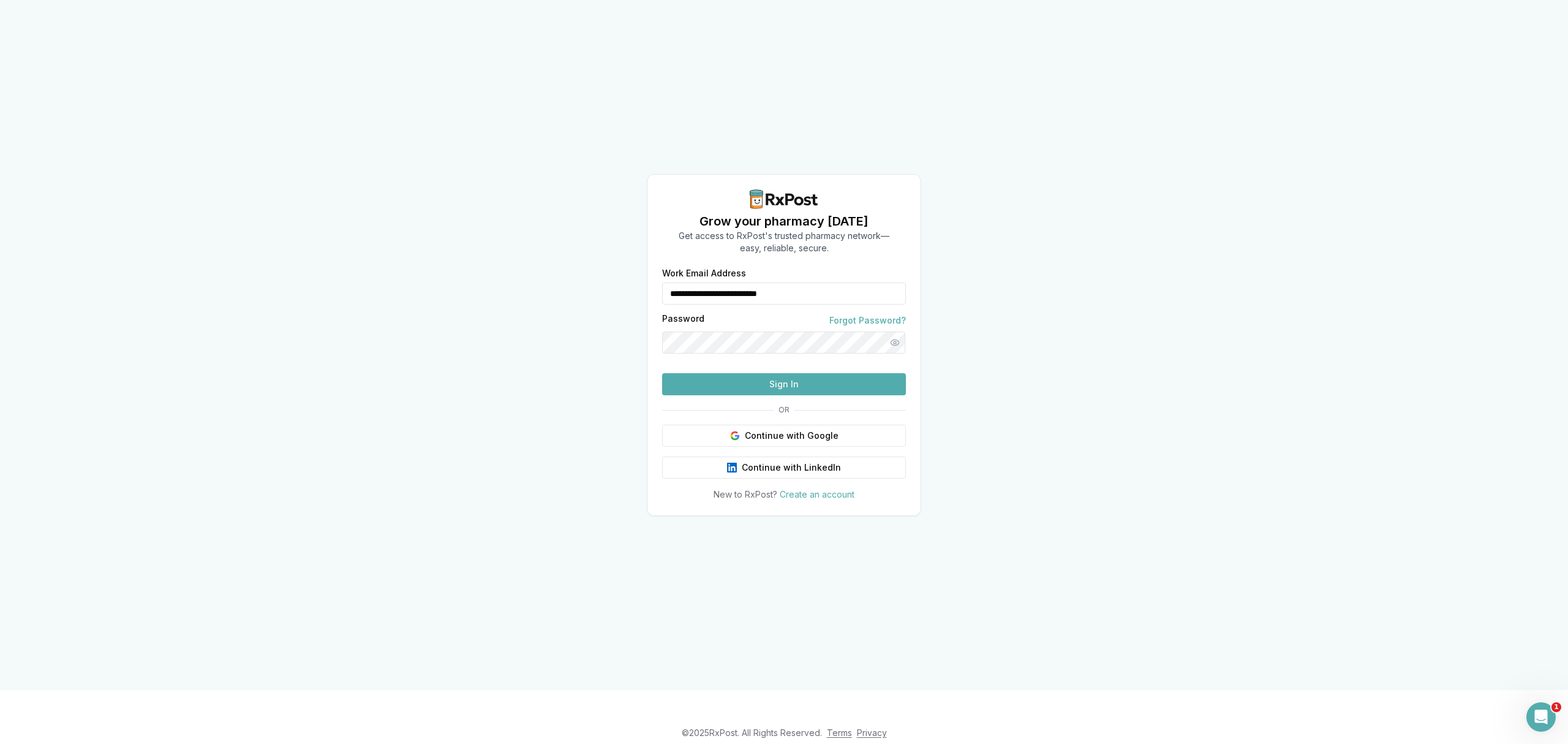
drag, startPoint x: 853, startPoint y: 261, endPoint x: 523, endPoint y: 270, distance: 330.1
click at [521, 270] on div "**********" at bounding box center [784, 344] width 1568 height 689
type input "**********"
click at [738, 395] on button "Sign In" at bounding box center [784, 384] width 244 height 22
click at [779, 395] on button "Sign In" at bounding box center [784, 384] width 244 height 22
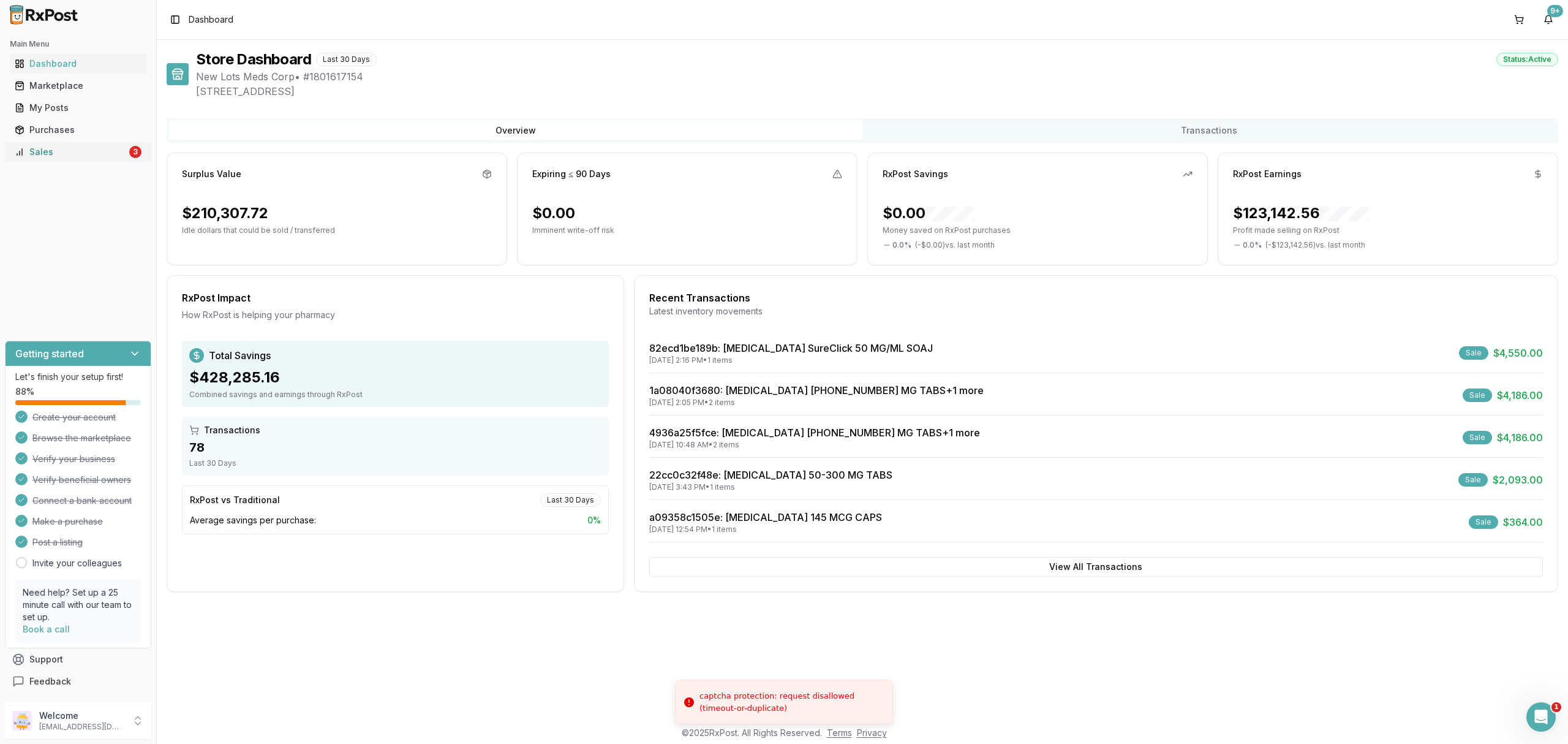
click at [97, 157] on div "Sales" at bounding box center [71, 151] width 112 height 12
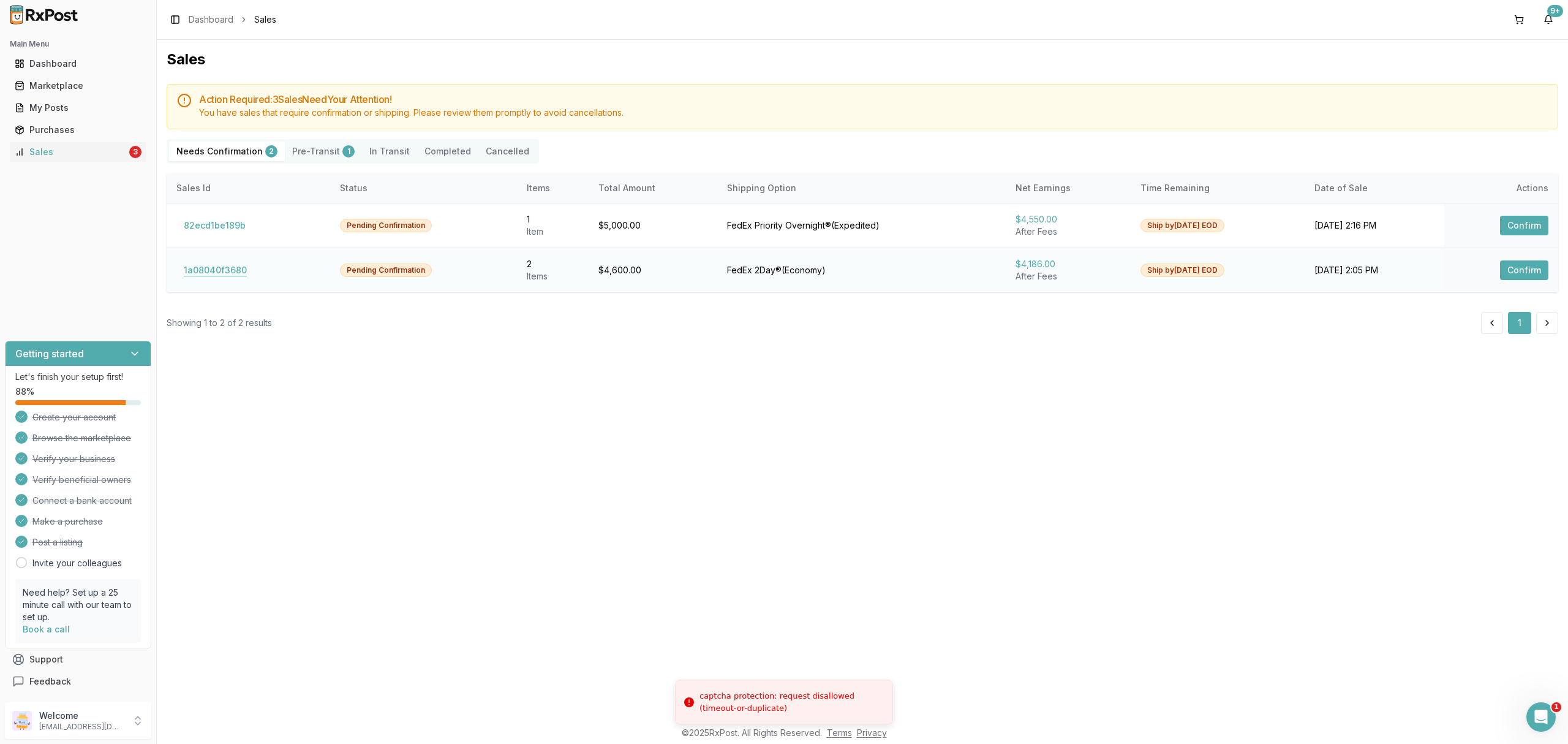
click at [224, 268] on button "1a08040f3680" at bounding box center [215, 270] width 78 height 20
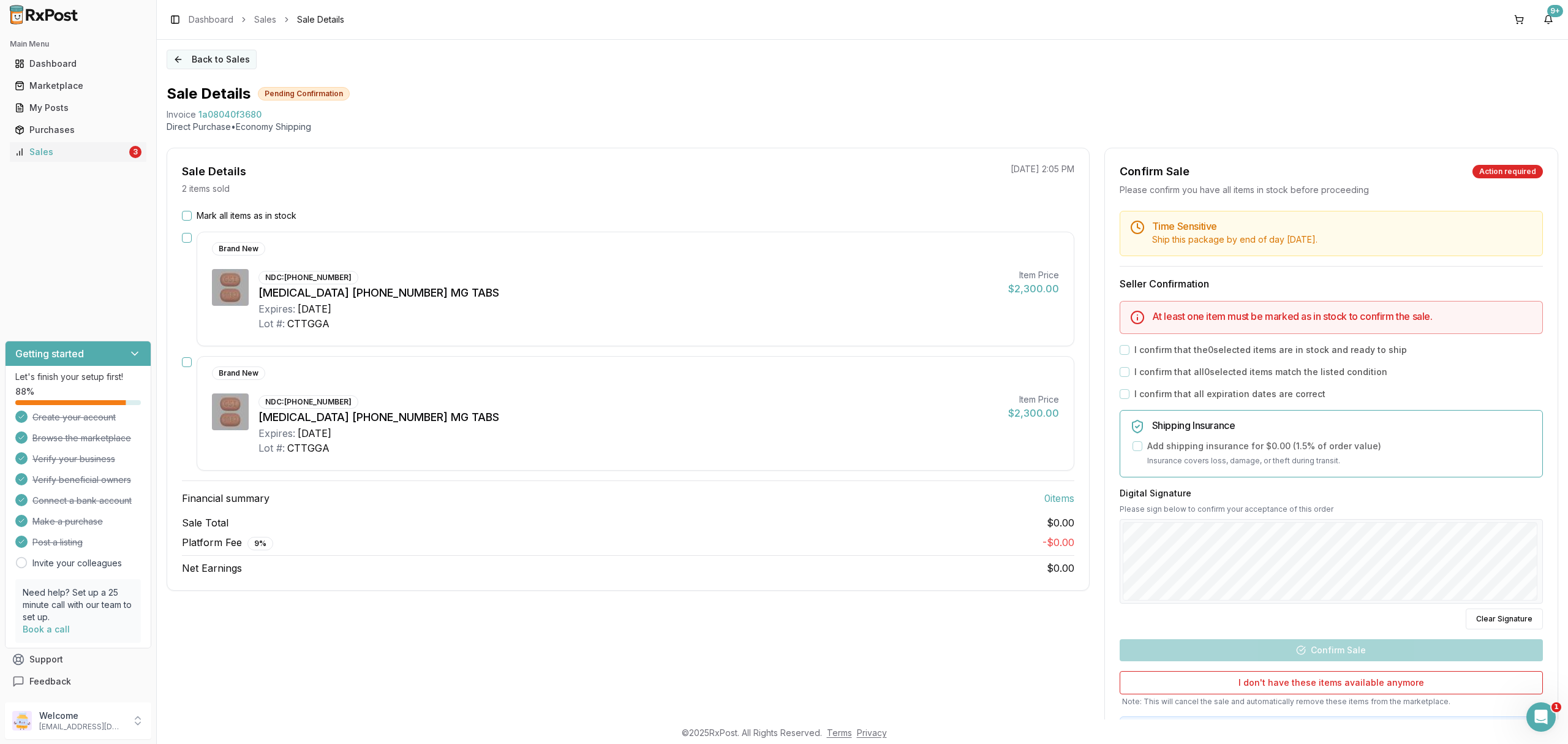
click at [234, 60] on button "Back to Sales" at bounding box center [212, 59] width 90 height 20
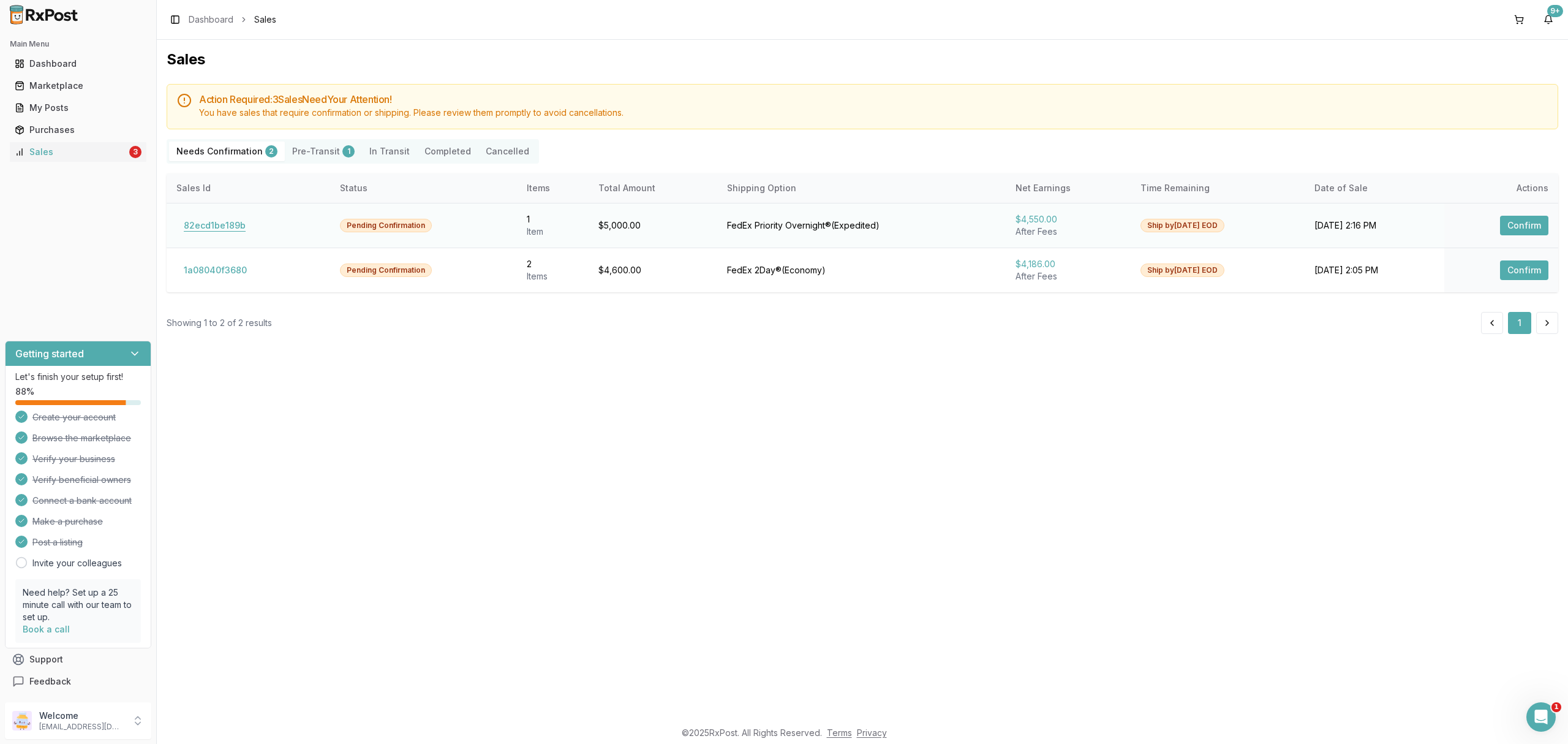
click at [224, 215] on button "82ecd1be189b" at bounding box center [214, 225] width 76 height 20
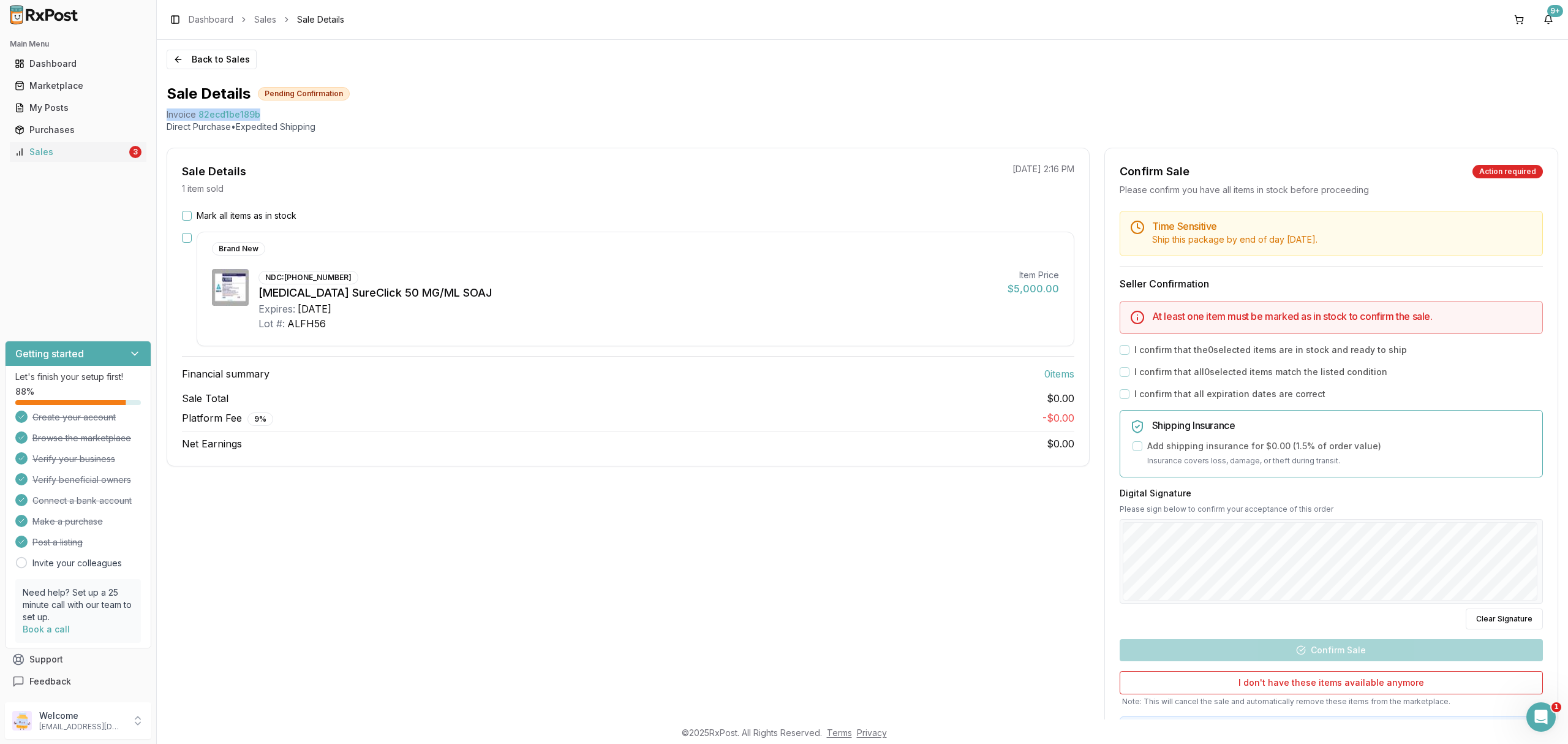
drag, startPoint x: 161, startPoint y: 113, endPoint x: 294, endPoint y: 112, distance: 133.0
click at [294, 112] on div "Back to Sales Sale Details Pending Confirmation Invoice 82ecd1be189b Direct Pur…" at bounding box center [863, 379] width 1412 height 679
copy div "Invoice 82ecd1be189b"
click at [1544, 718] on icon "Open Intercom Messenger" at bounding box center [1539, 715] width 20 height 20
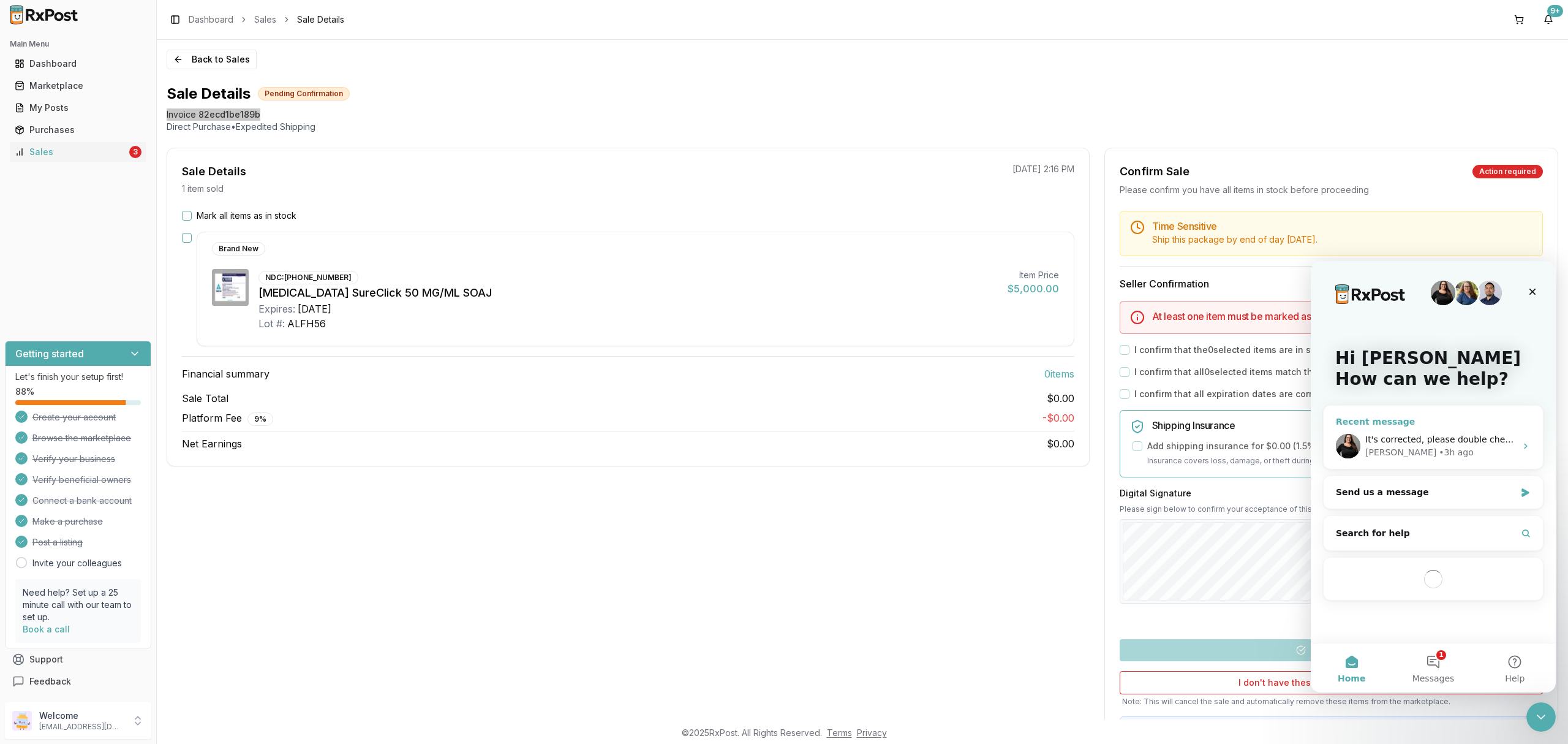
click at [1481, 453] on div "[PERSON_NAME] • 3h ago" at bounding box center [1441, 452] width 150 height 13
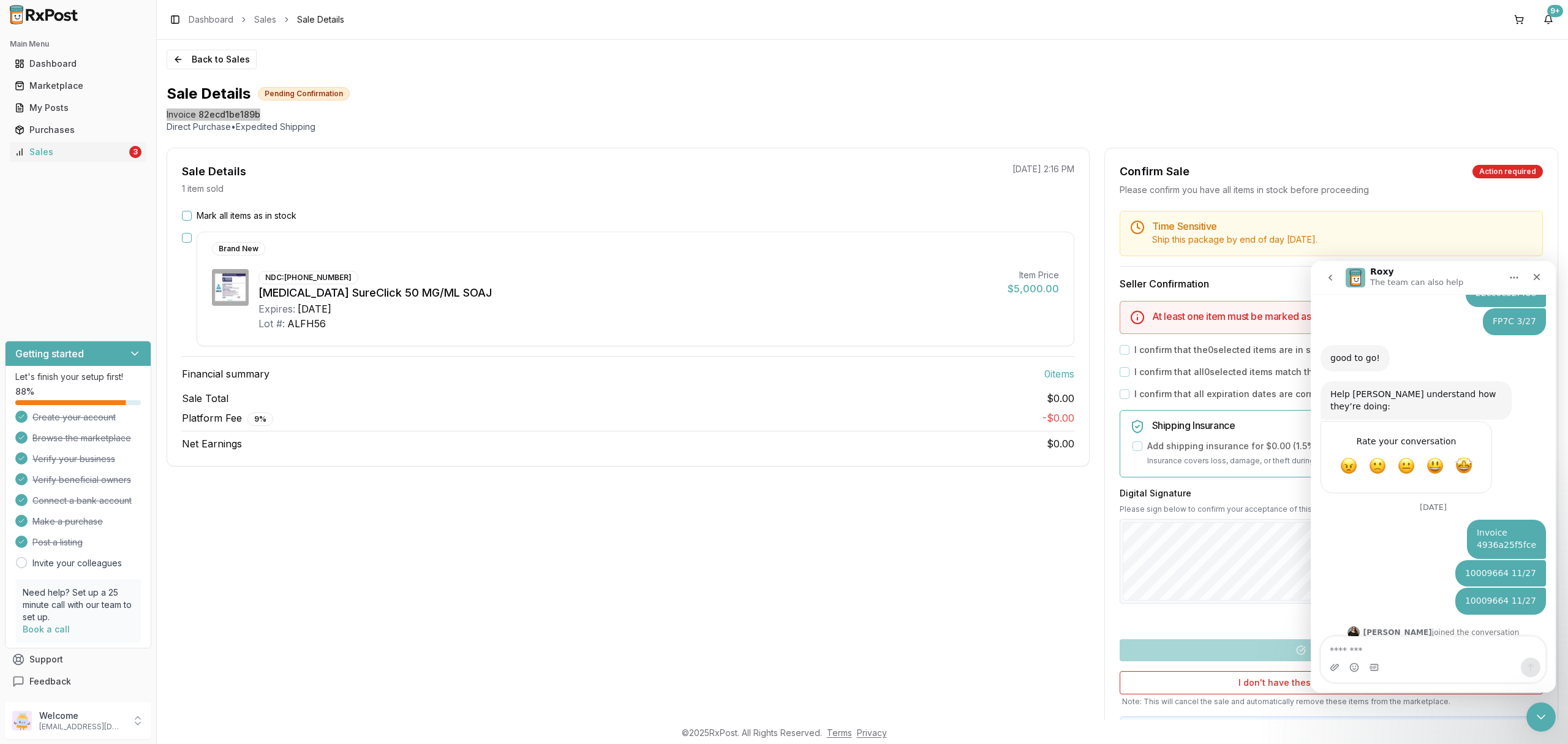
type textarea "**********"
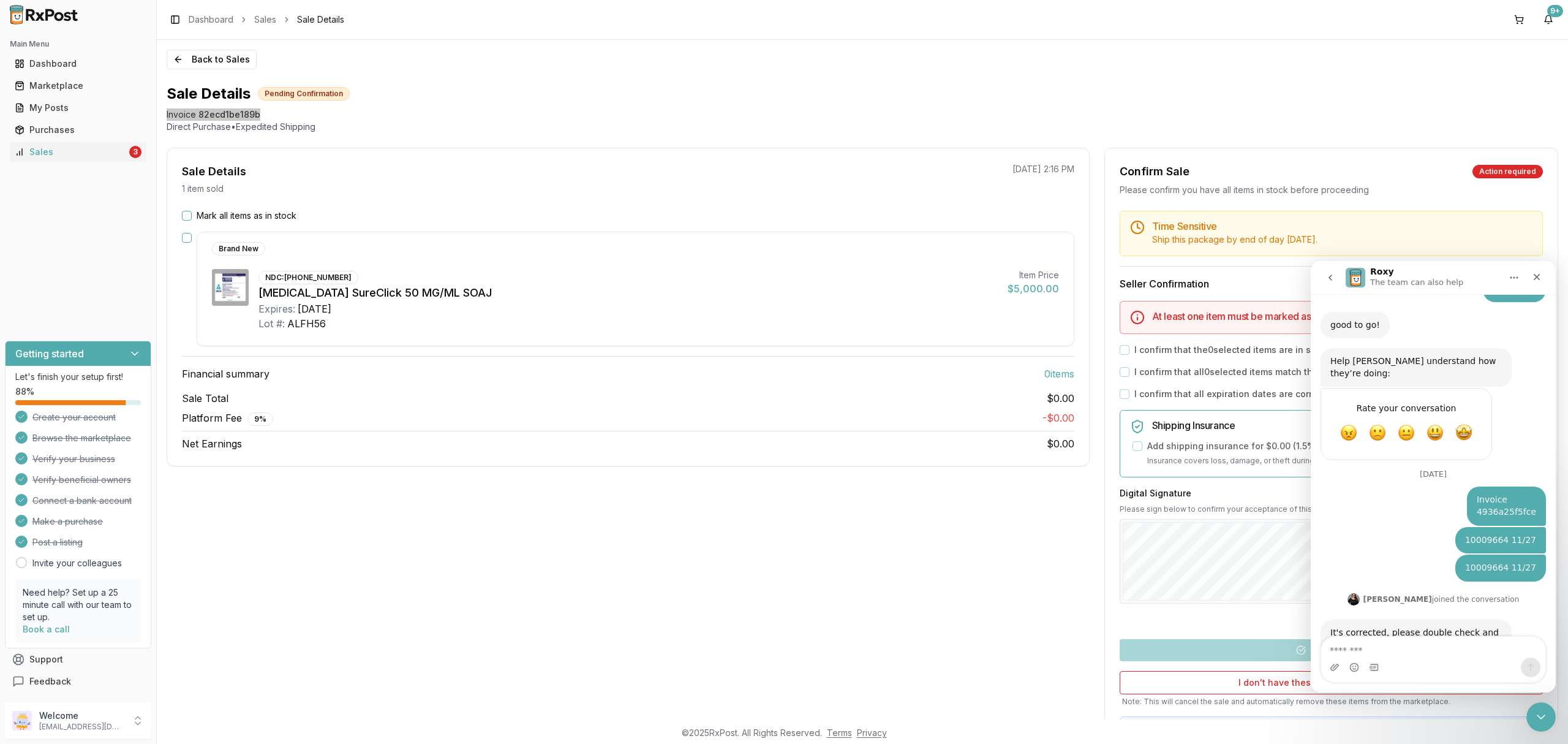
scroll to position [619, 0]
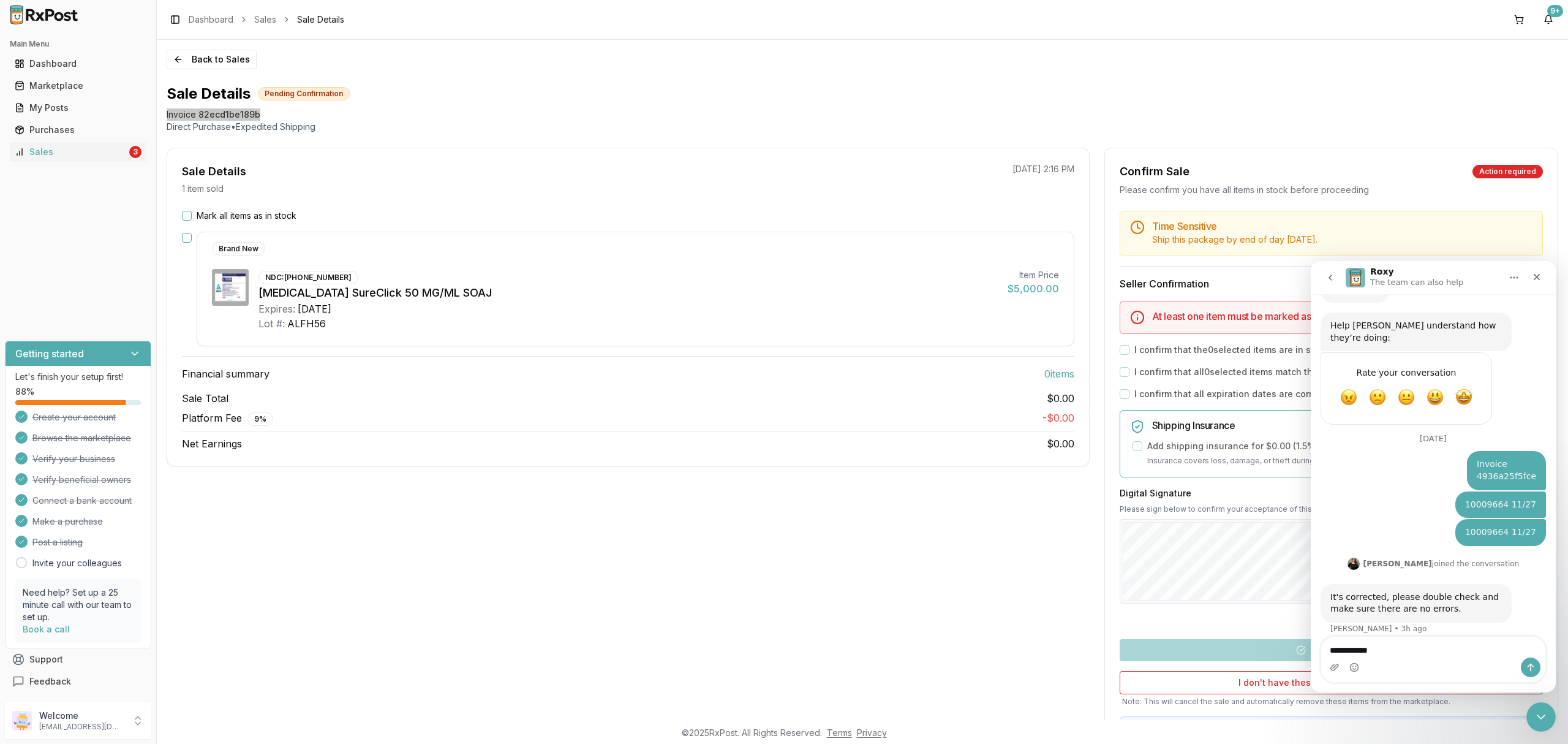
type textarea "**********"
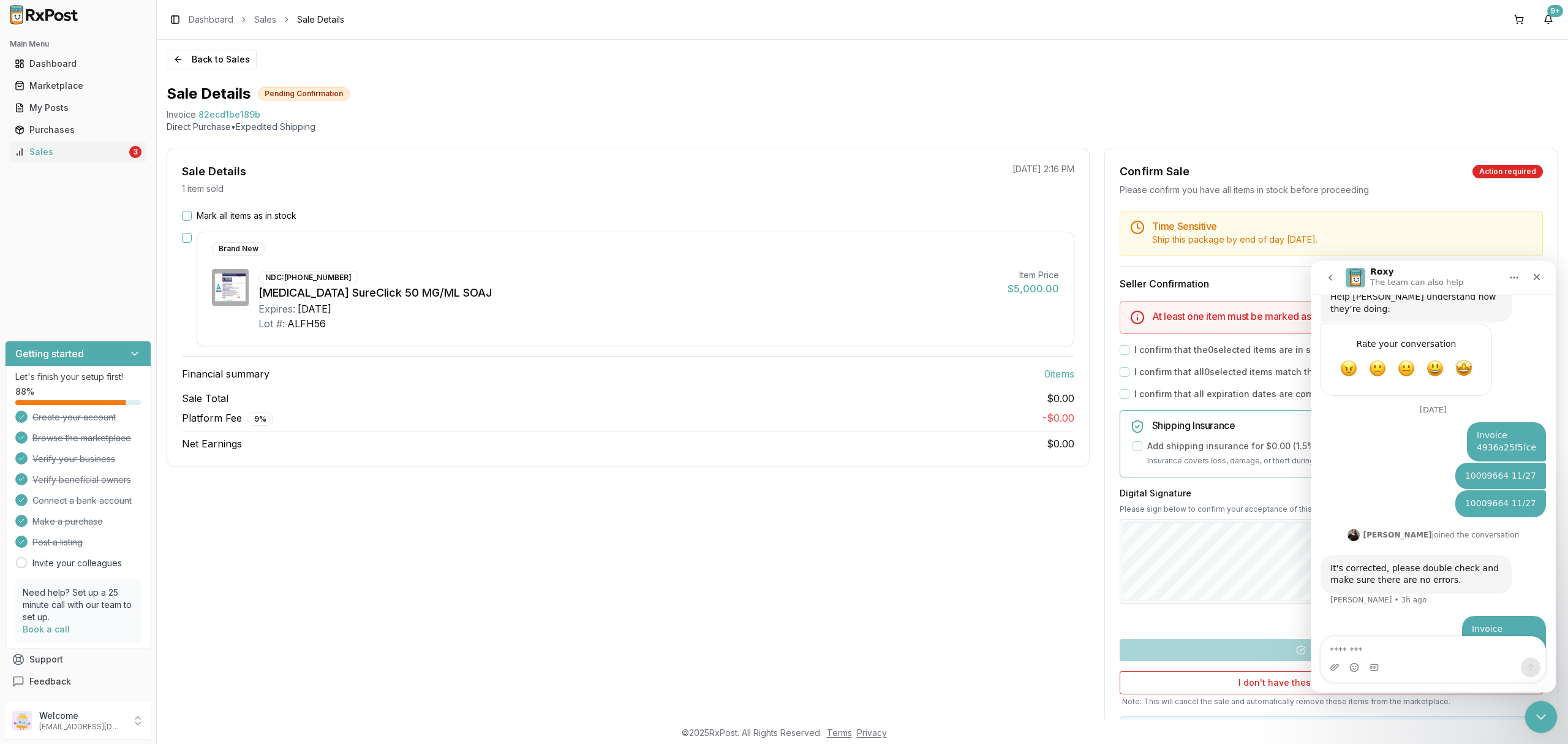
drag, startPoint x: 12, startPoint y: 27, endPoint x: 1539, endPoint y: 732, distance: 1681.9
click at [1539, 732] on body "Main Menu Dashboard Marketplace My Posts Purchases Sales 3 Getting started Let'…" at bounding box center [784, 372] width 1568 height 744
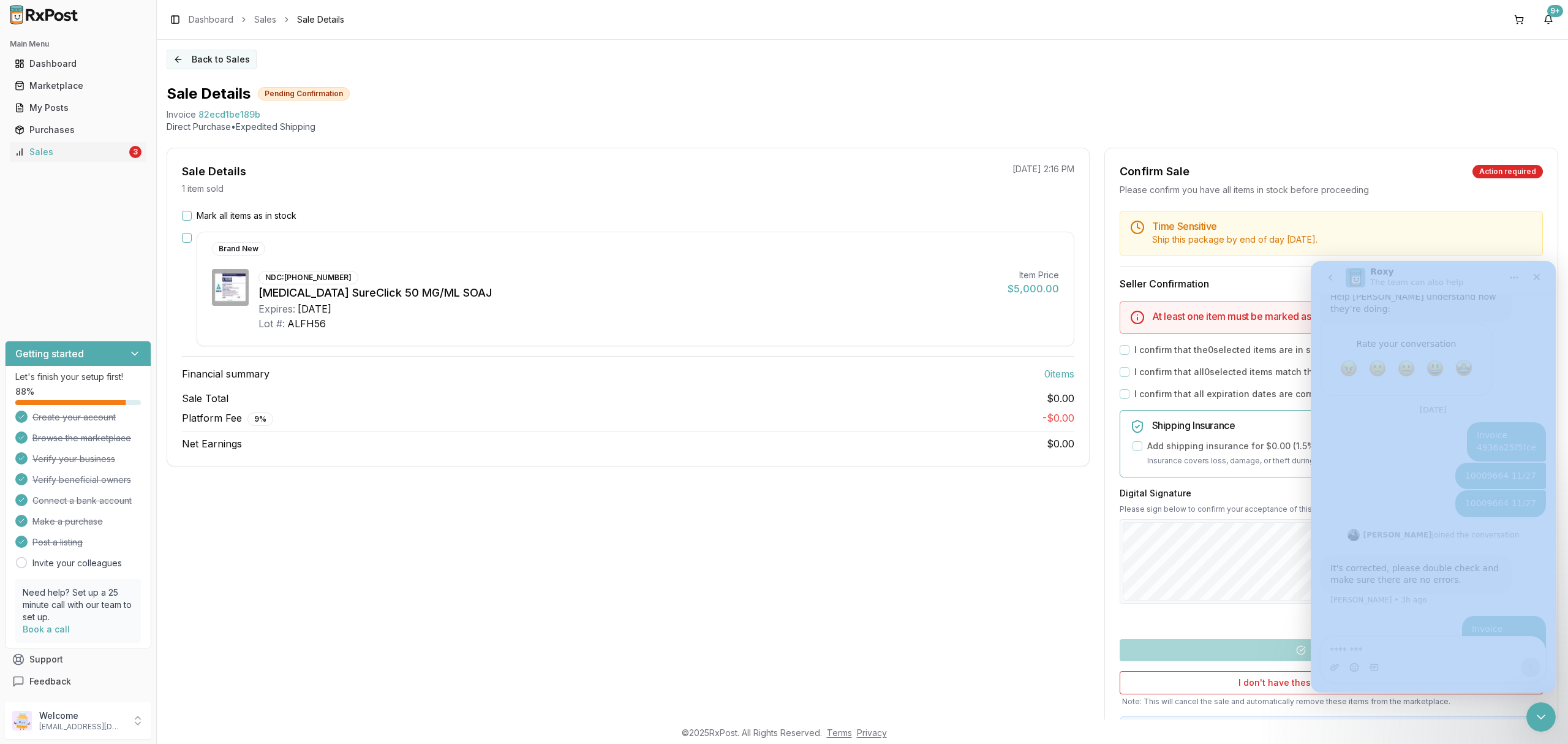
click at [223, 52] on button "Back to Sales" at bounding box center [212, 59] width 90 height 20
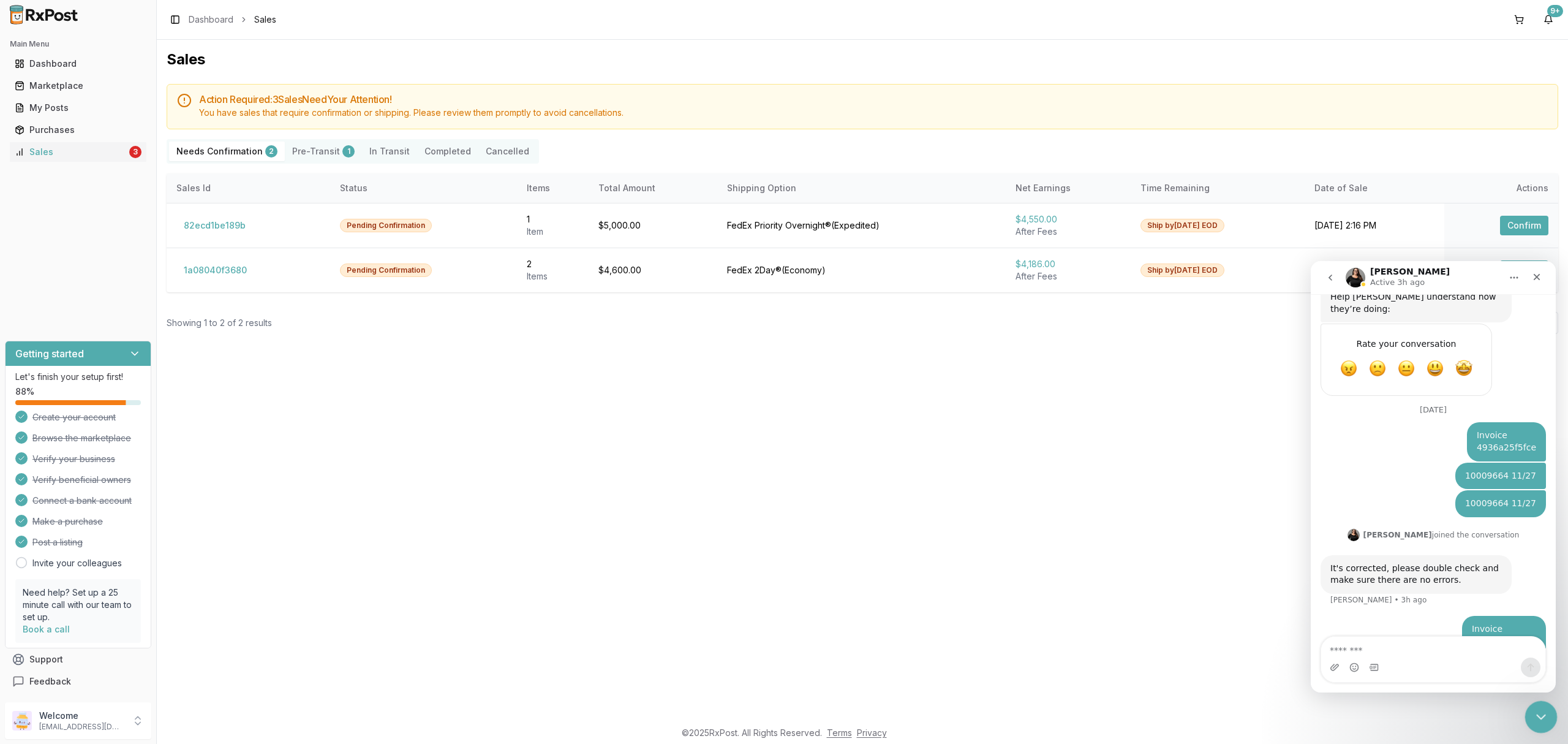
click at [1533, 714] on icon "Close Intercom Messenger" at bounding box center [1540, 715] width 15 height 15
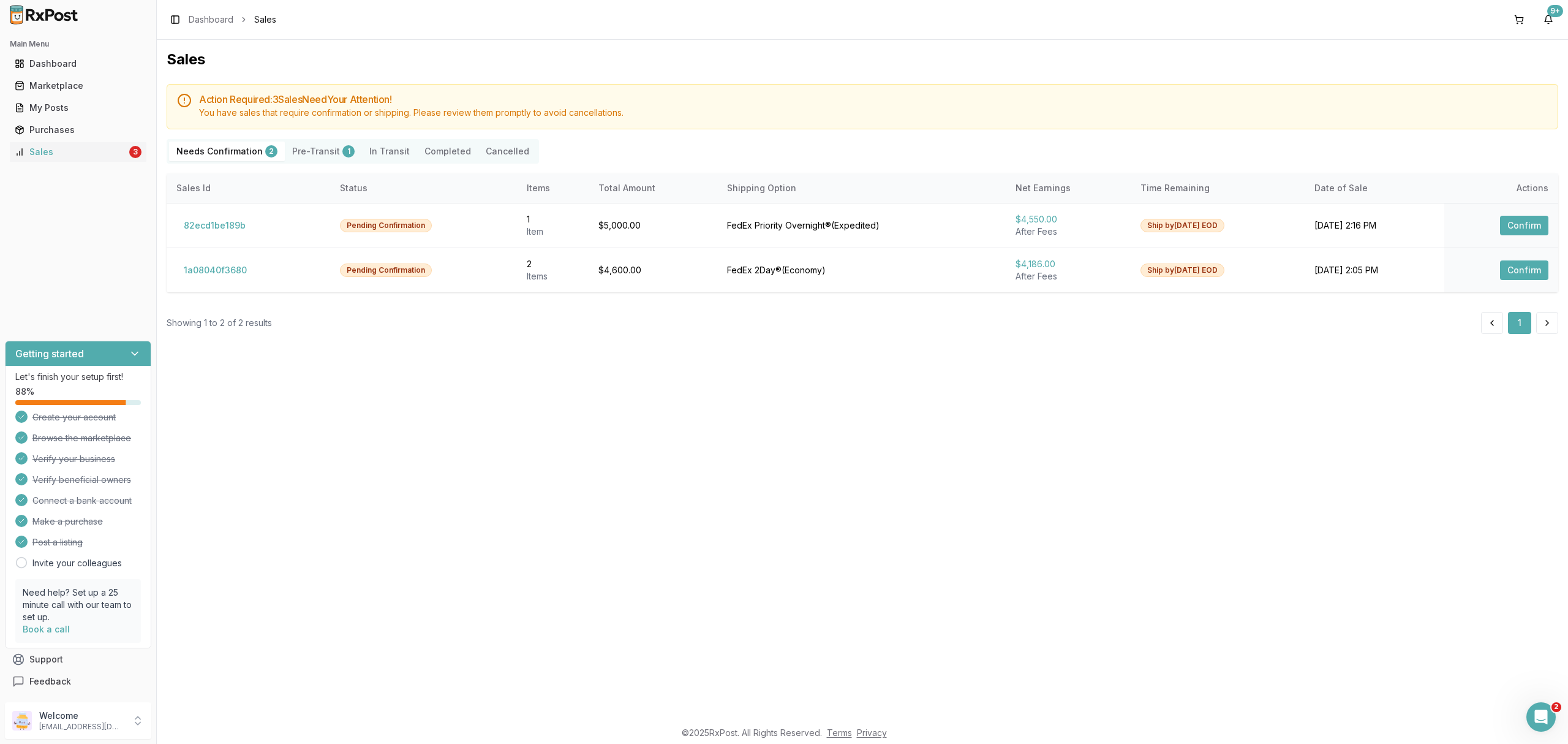
scroll to position [647, 0]
click at [218, 273] on button "1a08040f3680" at bounding box center [215, 270] width 78 height 20
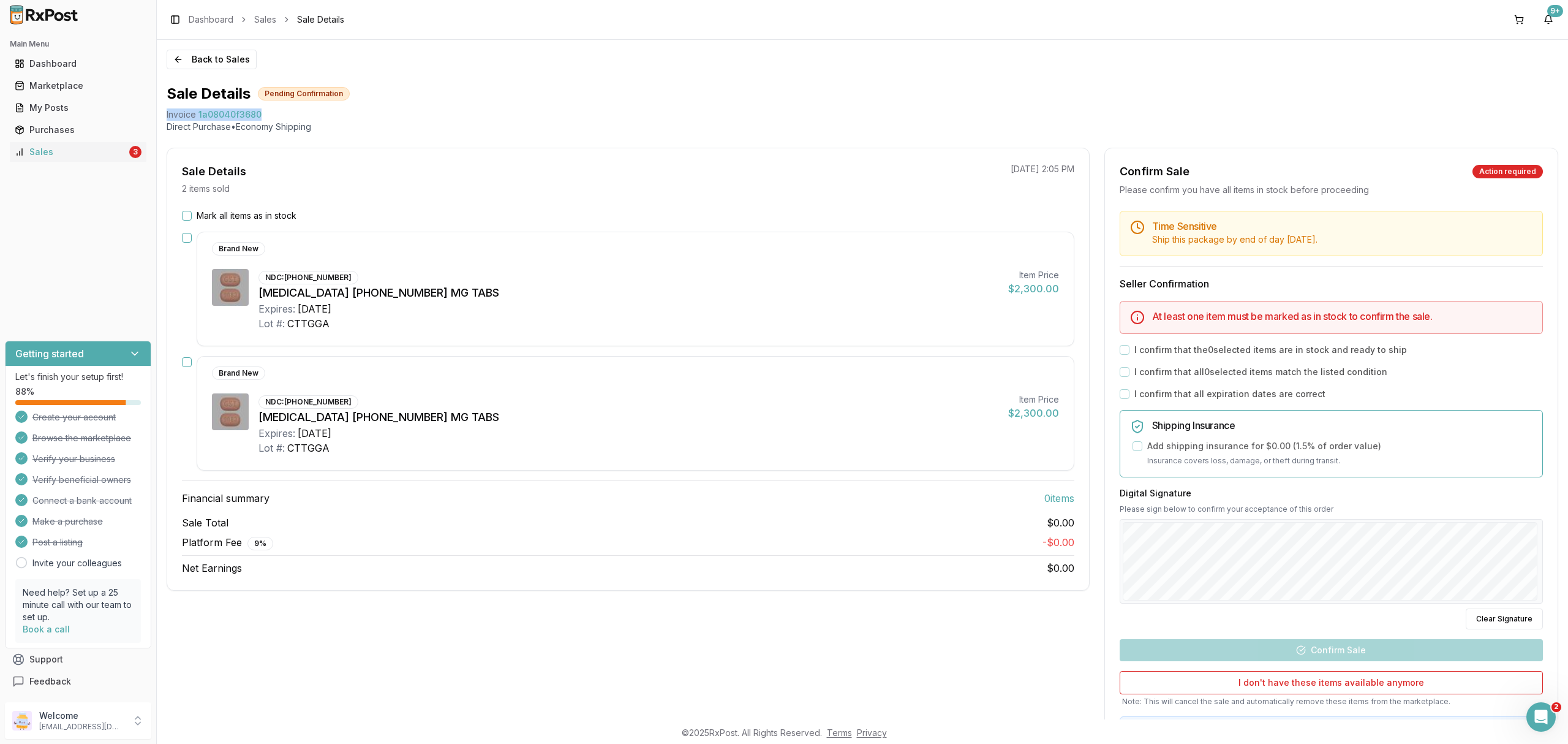
drag, startPoint x: 162, startPoint y: 114, endPoint x: 287, endPoint y: 110, distance: 125.1
click at [287, 110] on div "Back to Sales Sale Details Pending Confirmation Invoice 1a08040f3680 Direct Pur…" at bounding box center [863, 379] width 1412 height 679
copy div "Invoice 1a08040f3680"
click at [1544, 709] on icon "Open Intercom Messenger" at bounding box center [1539, 715] width 20 height 20
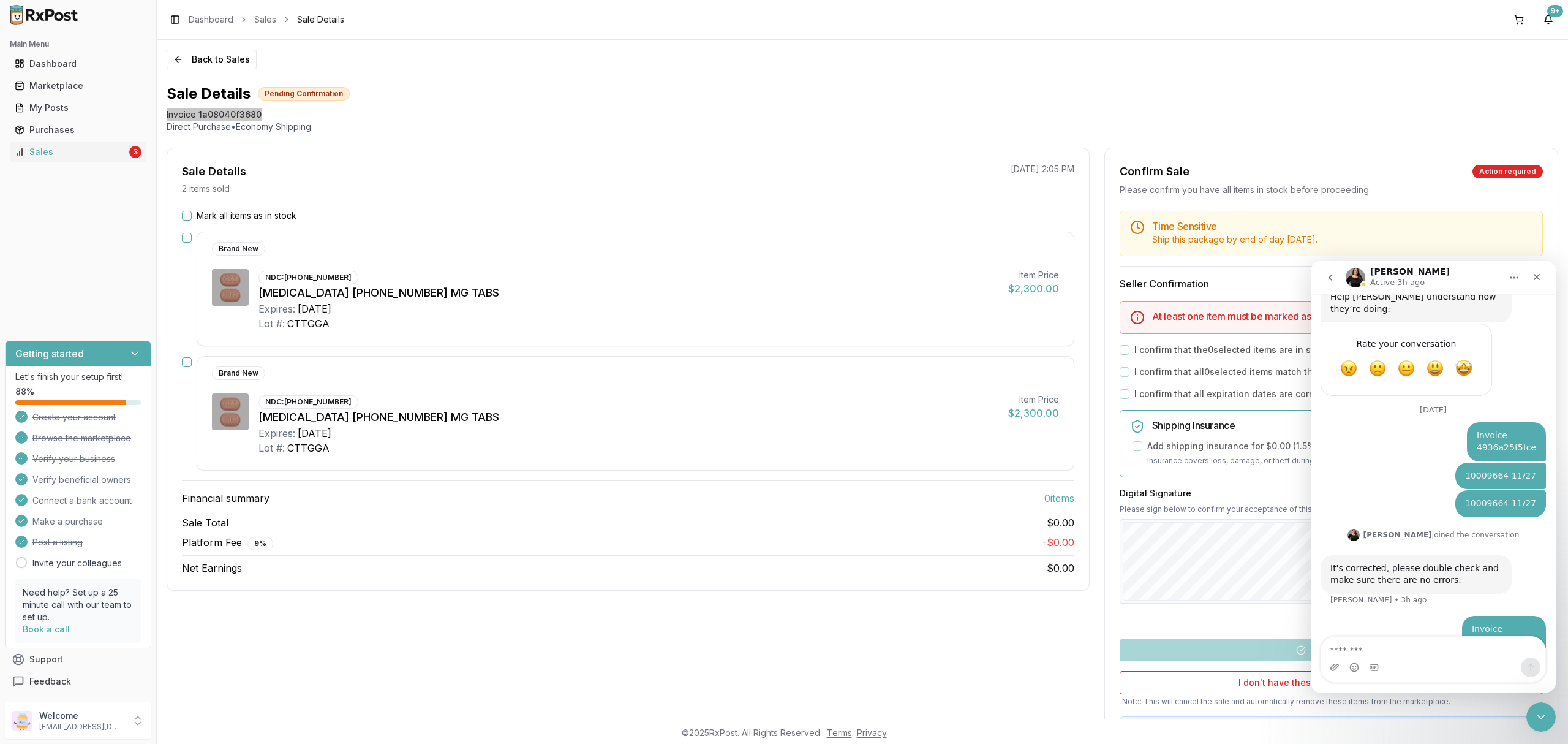
type textarea "**********"
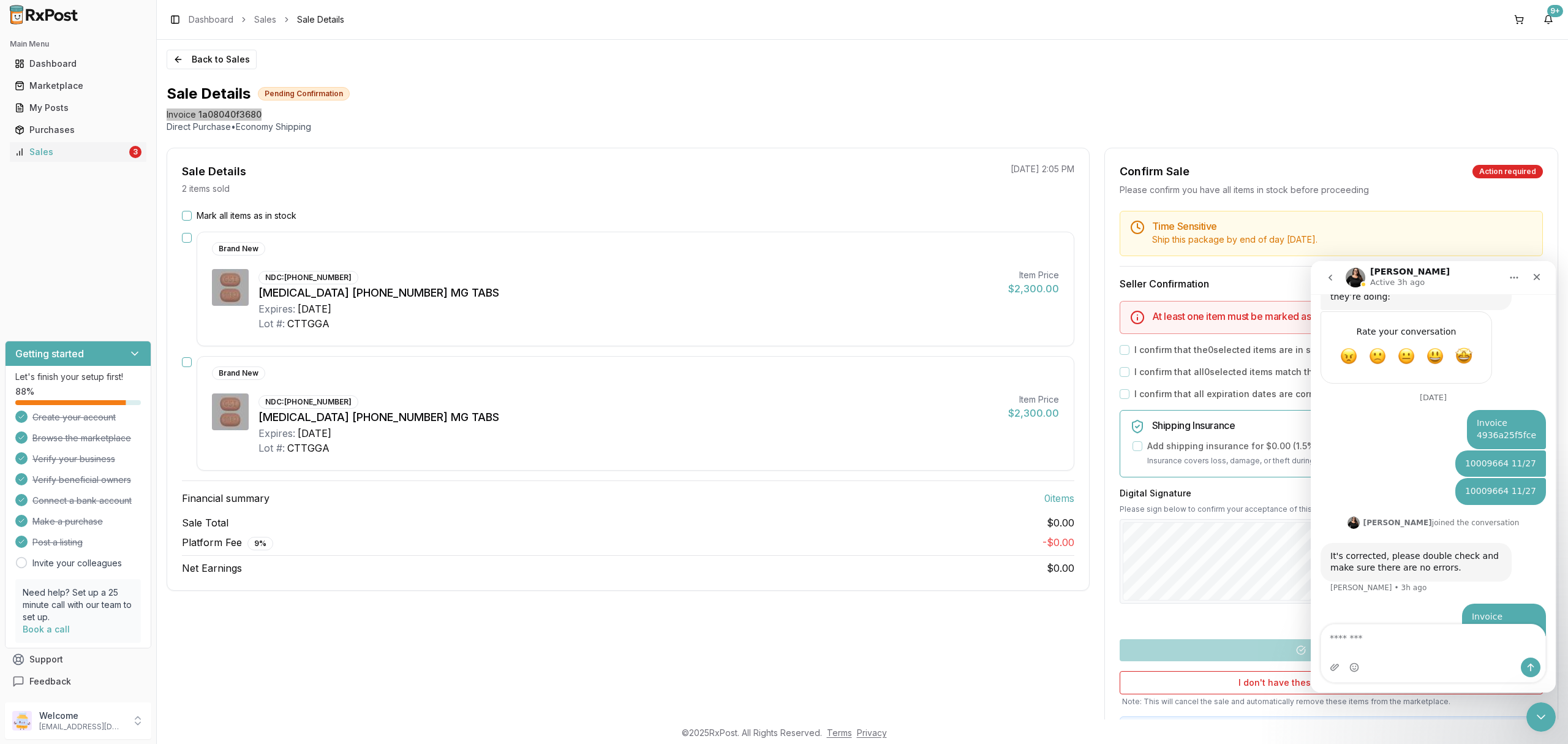
scroll to position [688, 0]
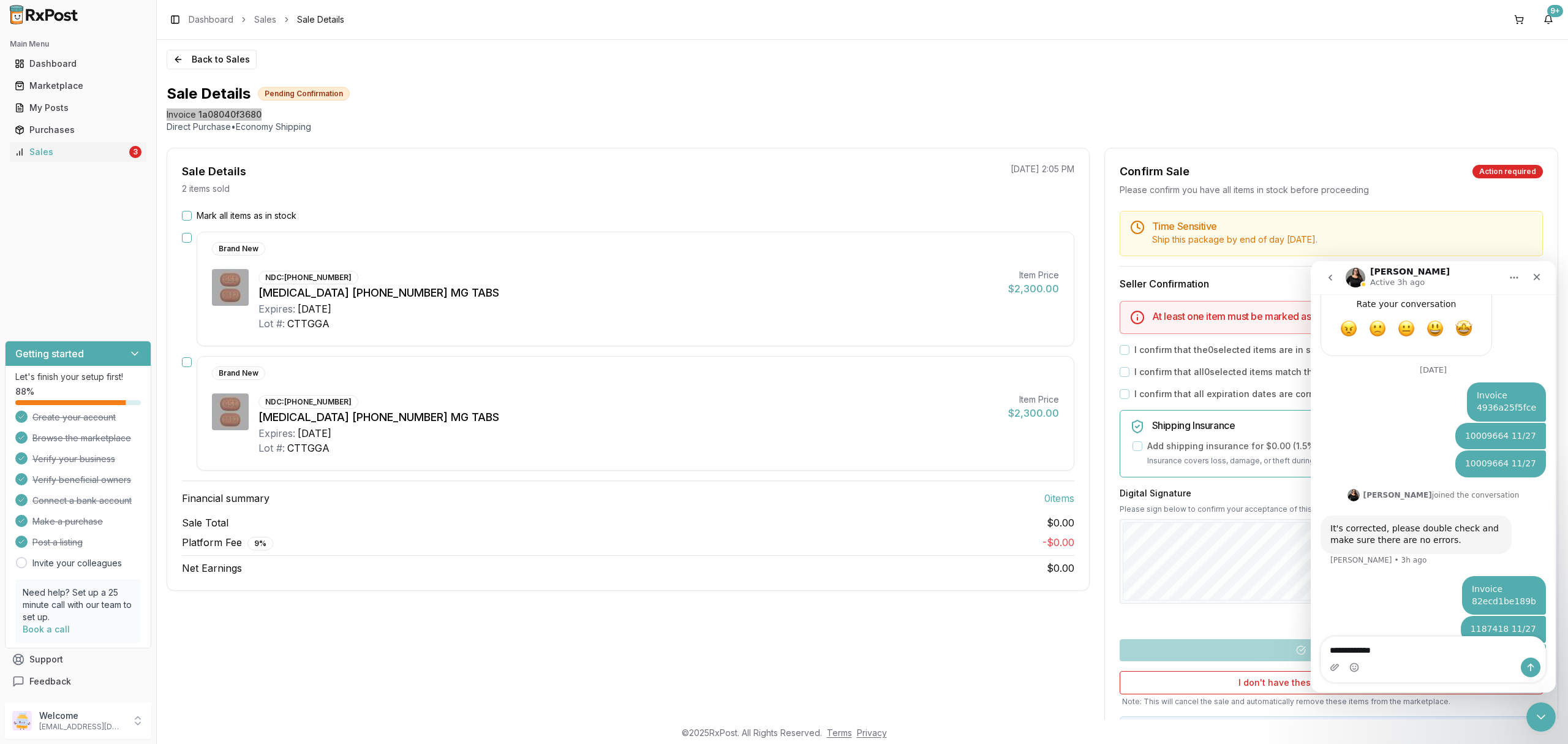
type textarea "**********"
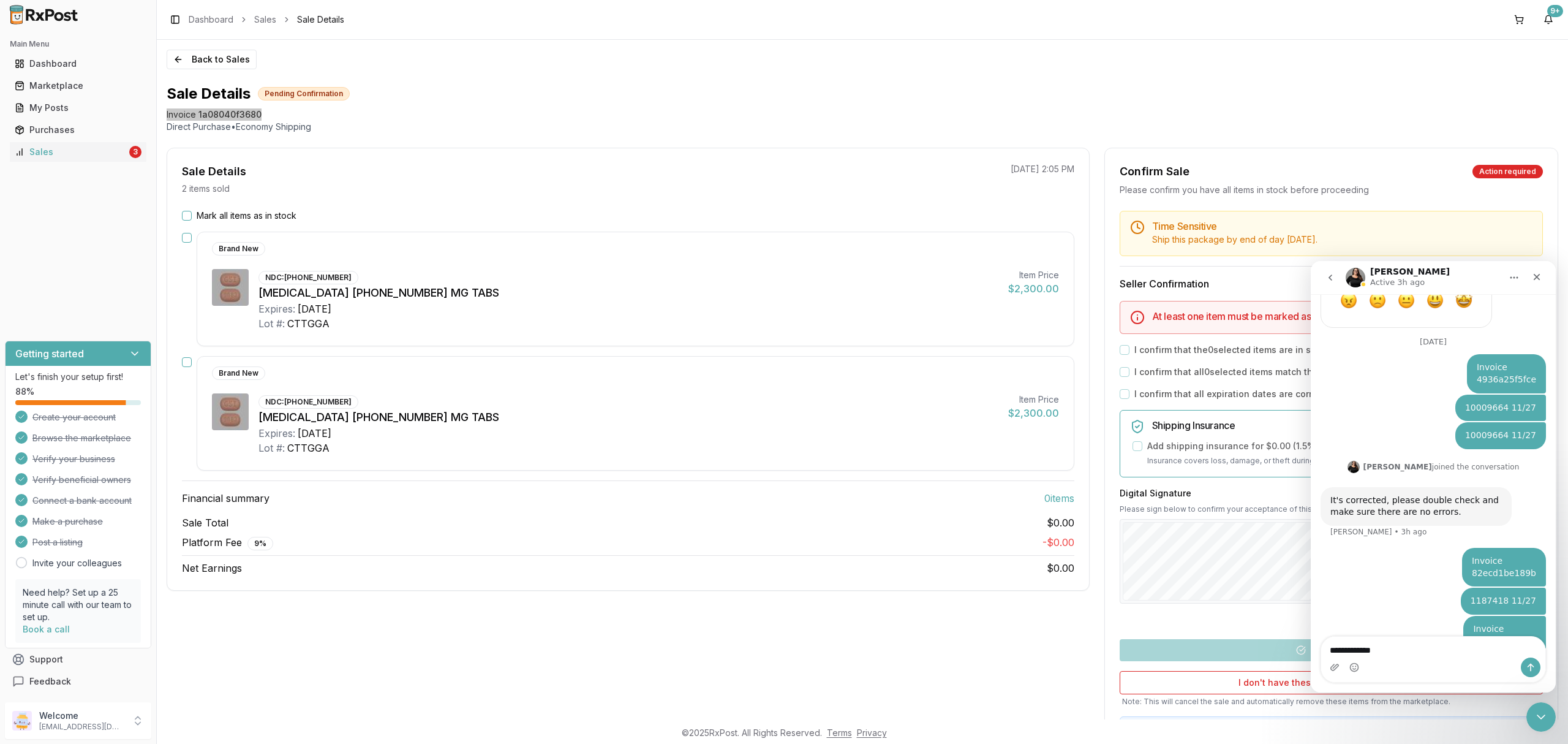
type textarea "**********"
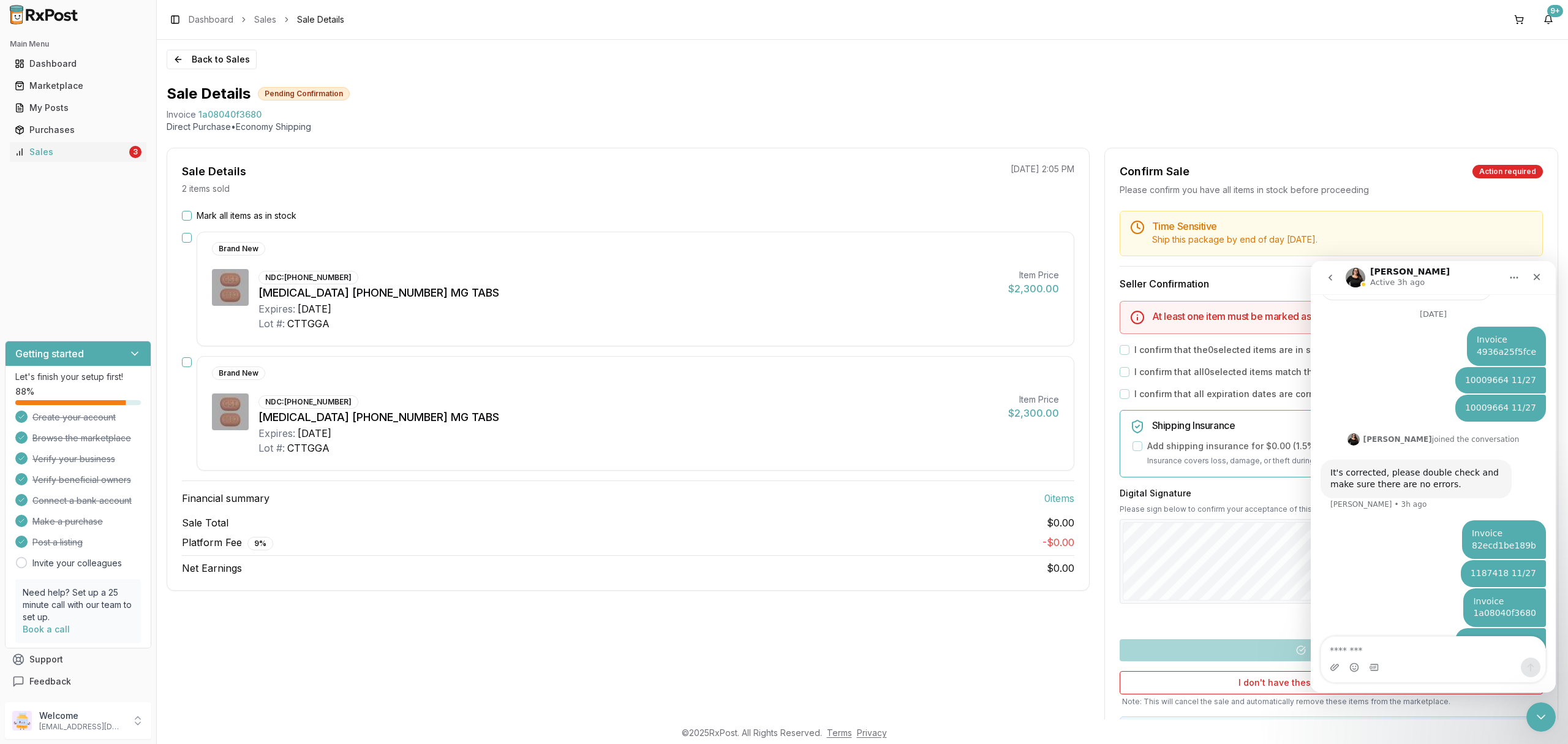
click at [1551, 736] on footer "© 2025 RxPost. All Rights Reserved. Terms Privacy" at bounding box center [784, 732] width 1568 height 22
click at [1544, 721] on icon "Close Intercom Messenger" at bounding box center [1540, 715] width 15 height 15
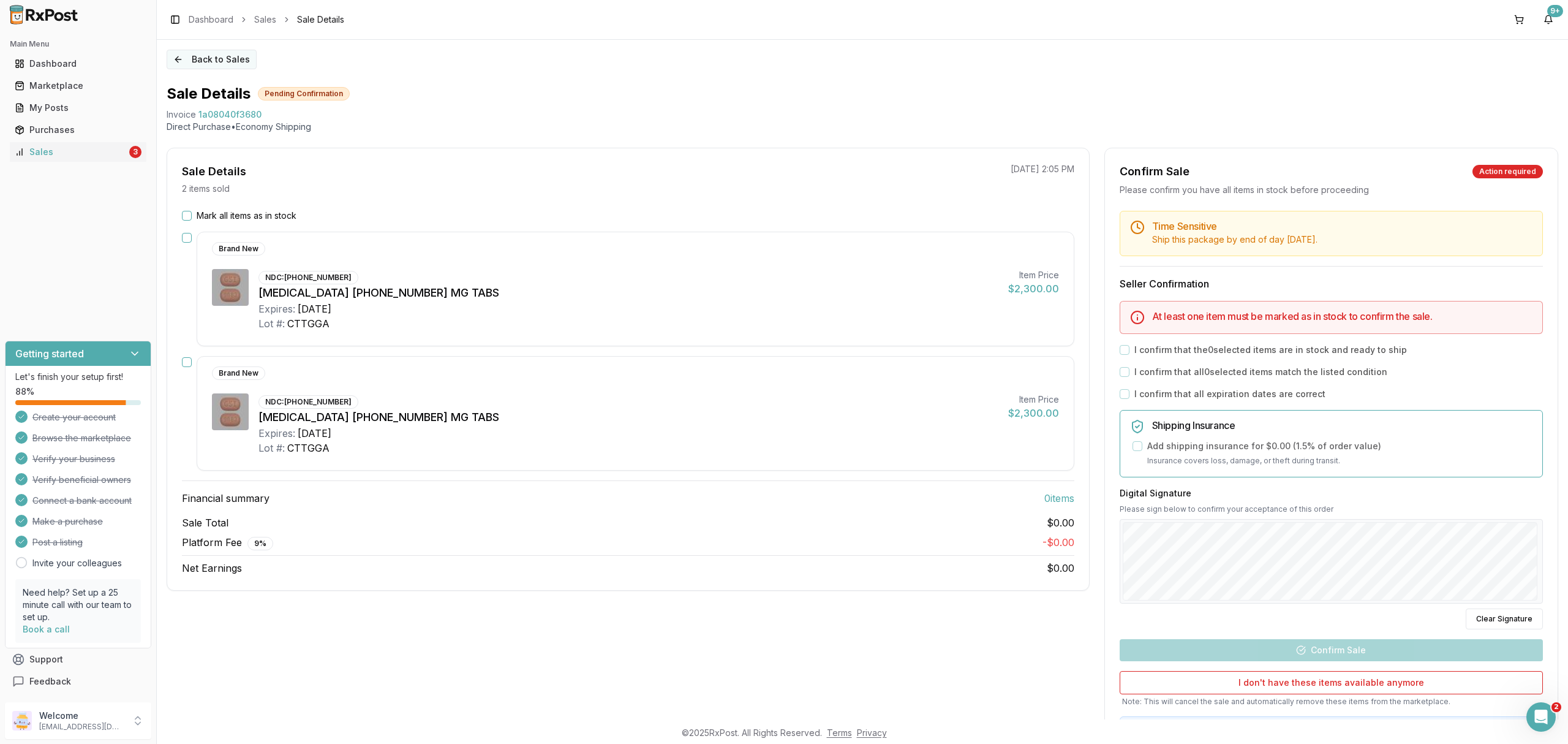
click at [242, 62] on button "Back to Sales" at bounding box center [212, 59] width 90 height 20
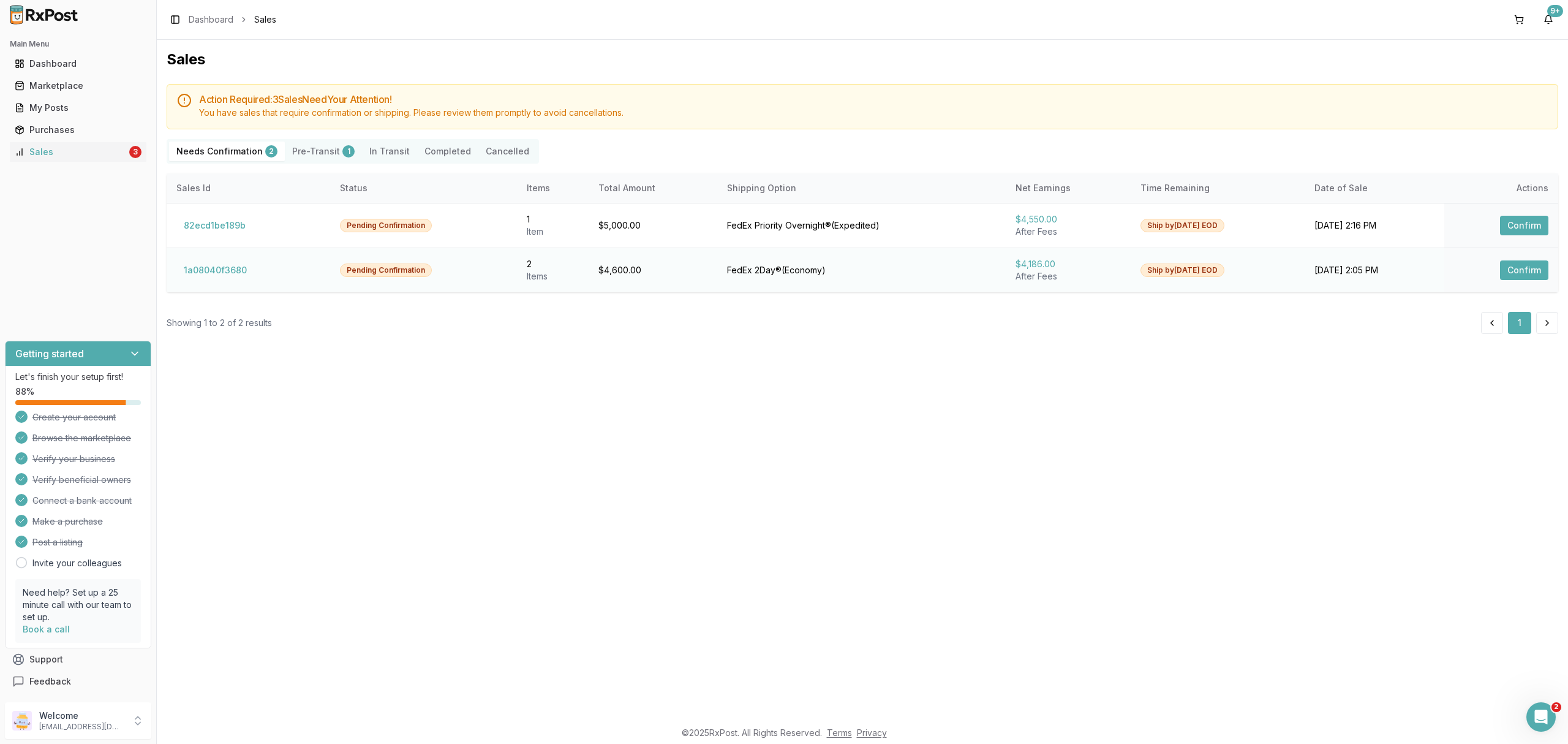
drag, startPoint x: 530, startPoint y: 427, endPoint x: 314, endPoint y: 282, distance: 260.2
click at [531, 427] on div "Sales Action Required: 3 Sale s Need Your Attention! You have sales that requir…" at bounding box center [863, 379] width 1412 height 679
click at [770, 537] on div "Sales Action Required: 3 Sale s Need Your Attention! You have sales that requir…" at bounding box center [863, 379] width 1412 height 679
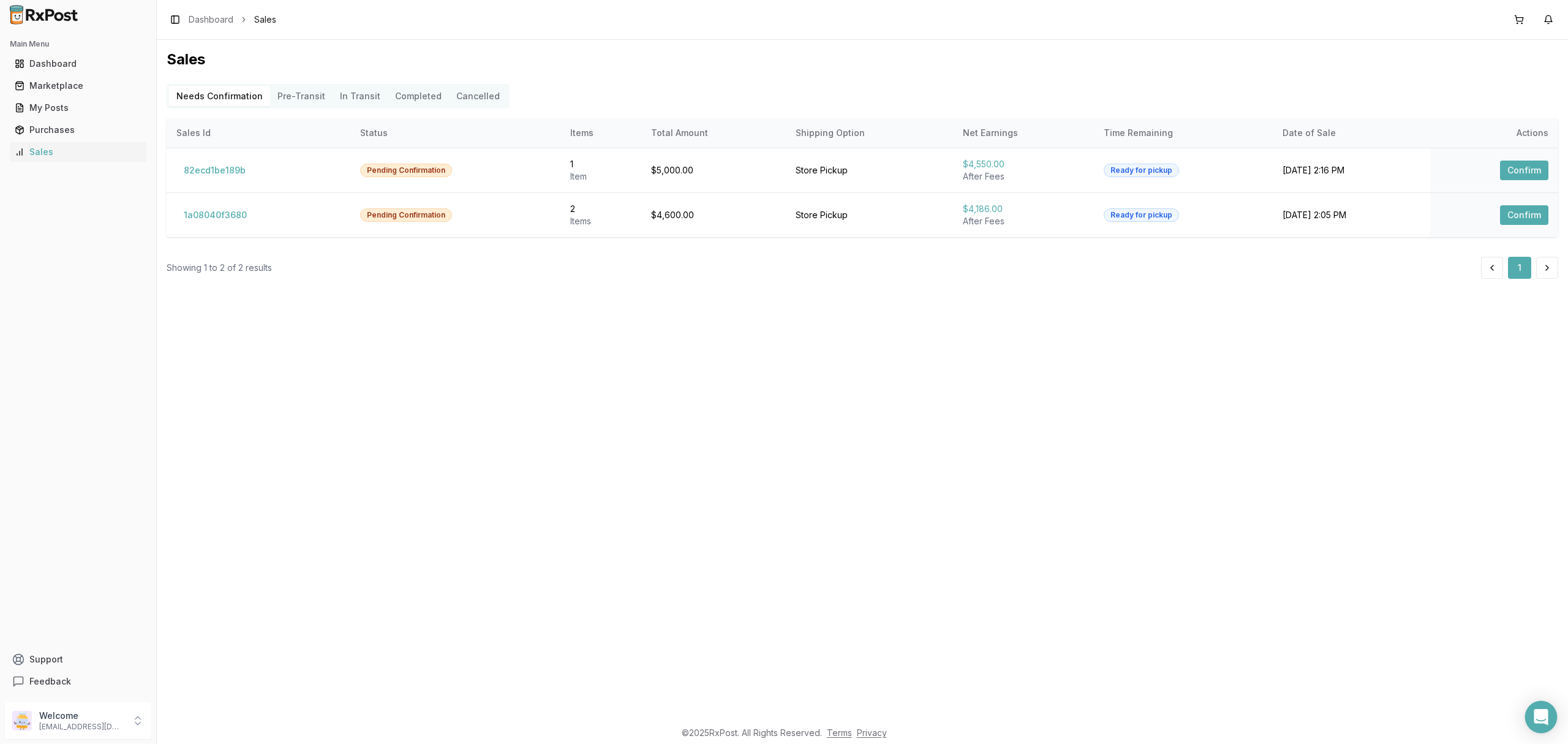
drag, startPoint x: 0, startPoint y: 0, endPoint x: 1542, endPoint y: 725, distance: 1703.9
click at [1542, 725] on div "Open Intercom Messenger" at bounding box center [1542, 717] width 33 height 33
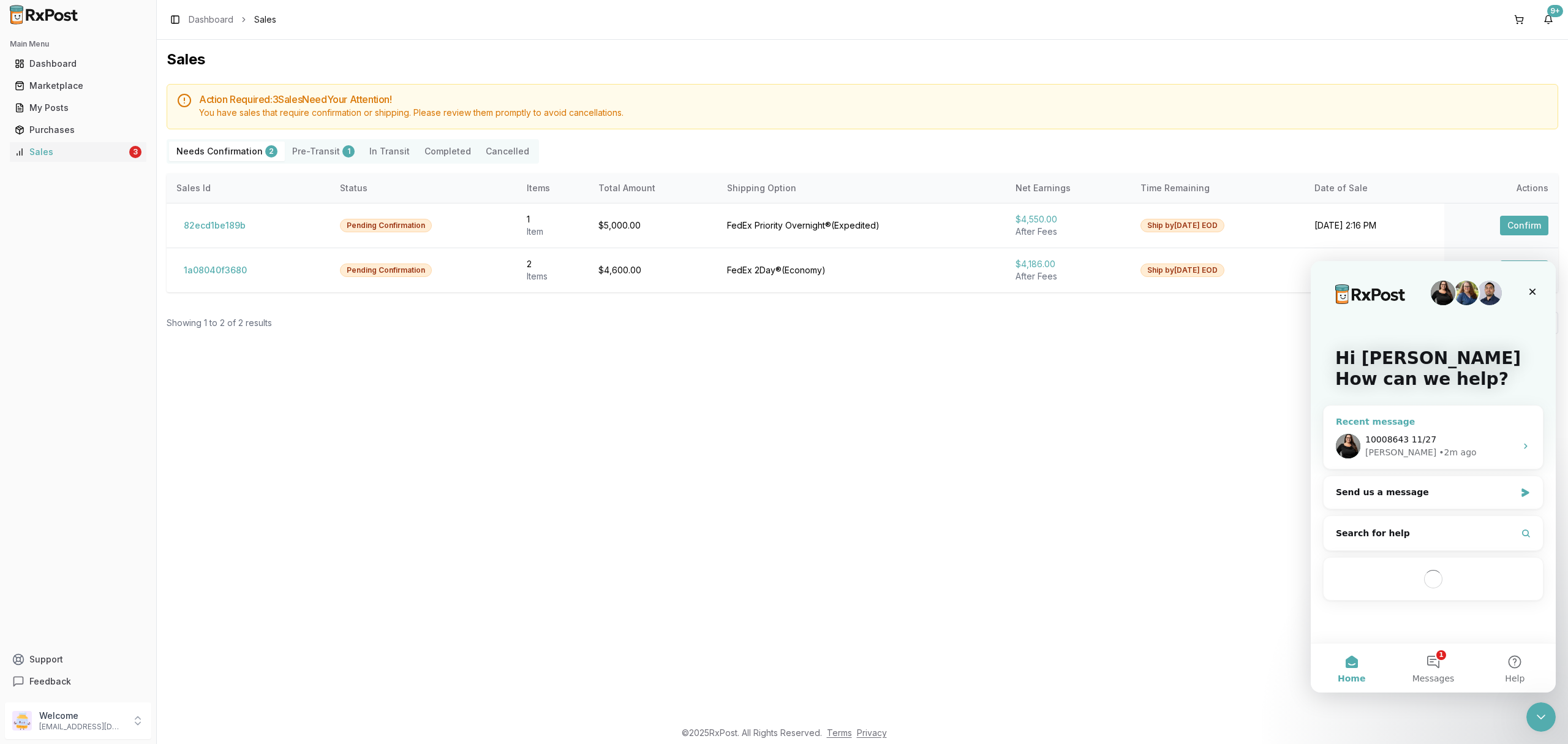
click at [1456, 444] on div "10008643 11/27" at bounding box center [1441, 439] width 150 height 13
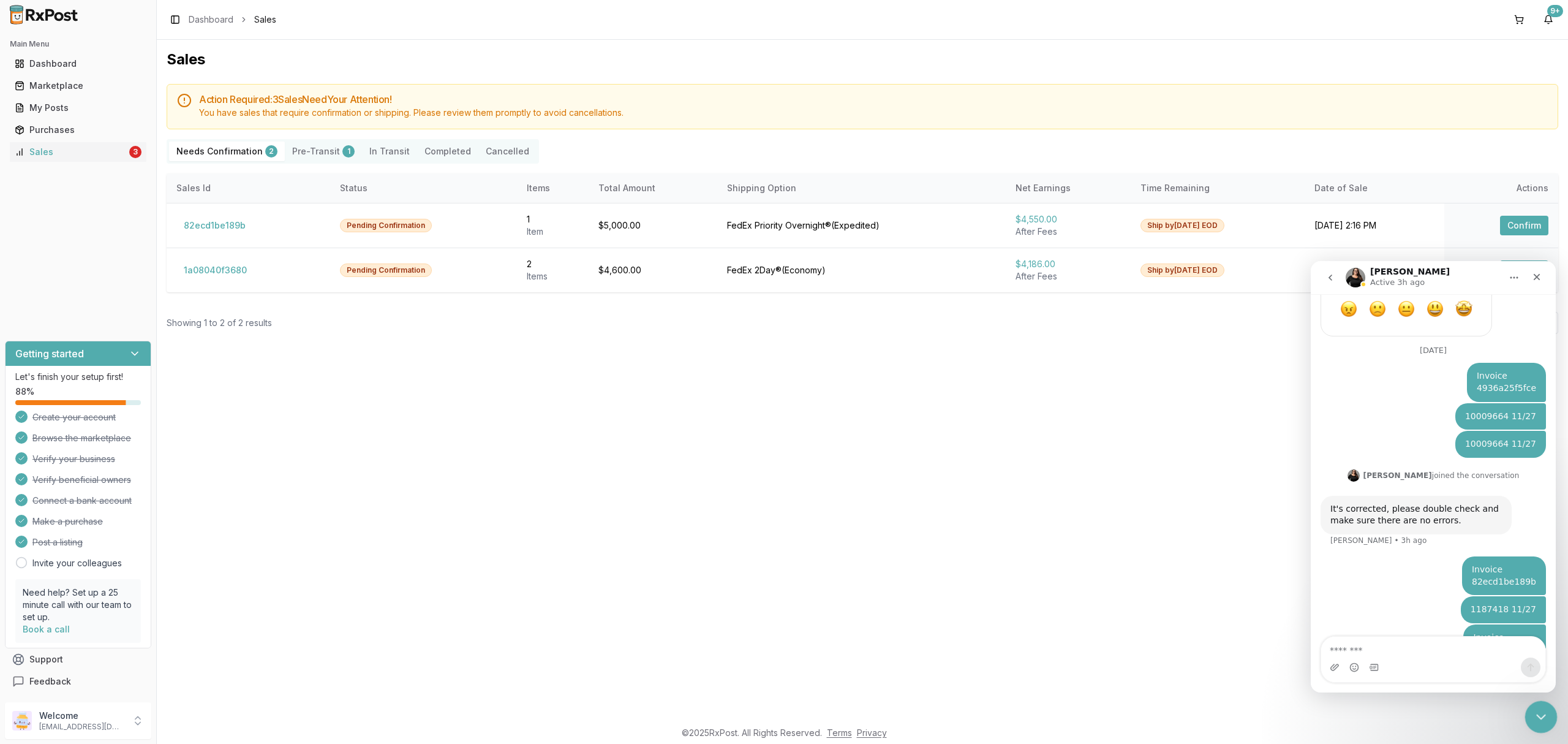
scroll to position [743, 0]
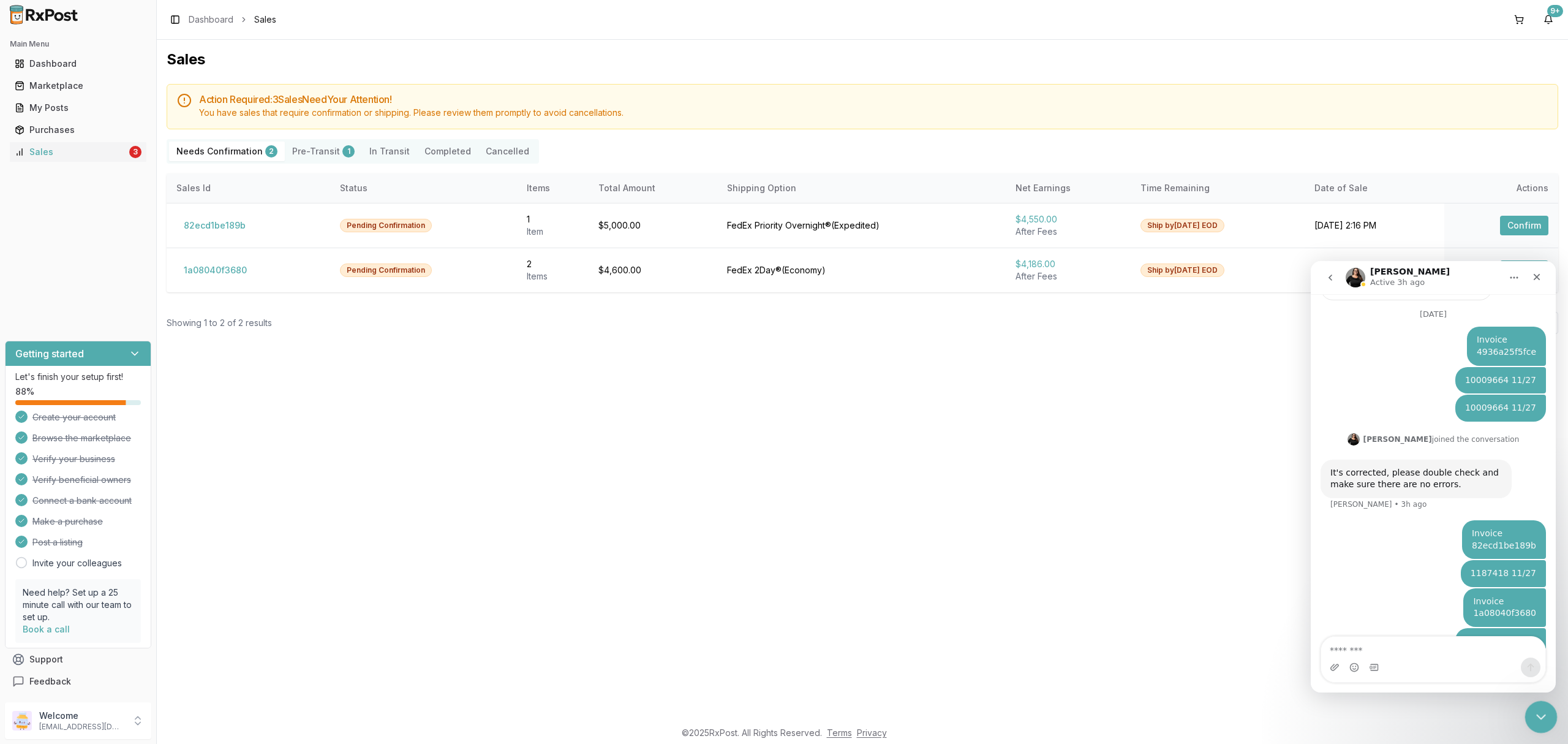
click at [1545, 721] on icon "Close Intercom Messenger" at bounding box center [1540, 715] width 15 height 15
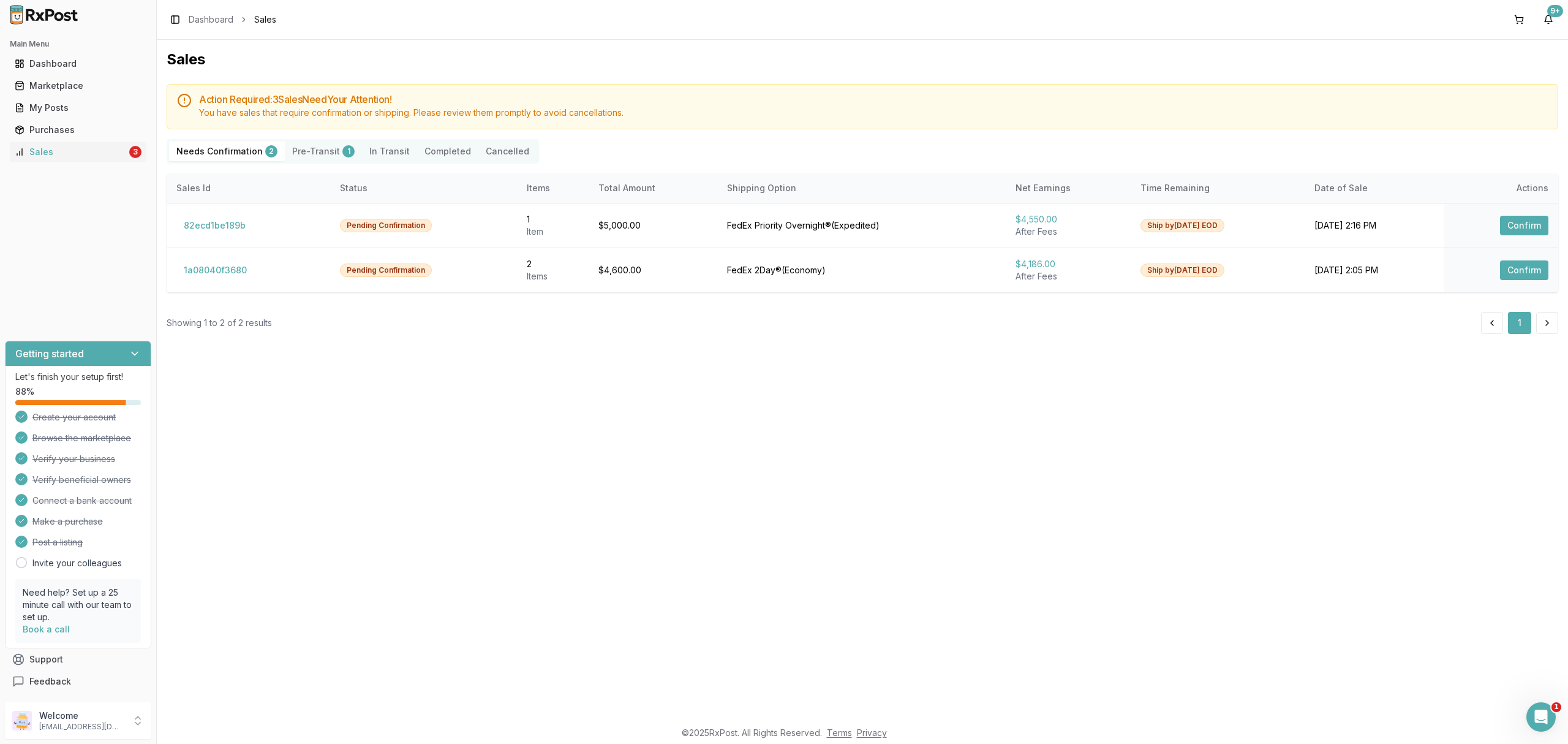
scroll to position [0, 0]
click at [784, 511] on div "Sales Action Required: 3 Sale s Need Your Attention! You have sales that requir…" at bounding box center [863, 379] width 1412 height 679
click at [226, 228] on button "82ecd1be189b" at bounding box center [214, 225] width 76 height 20
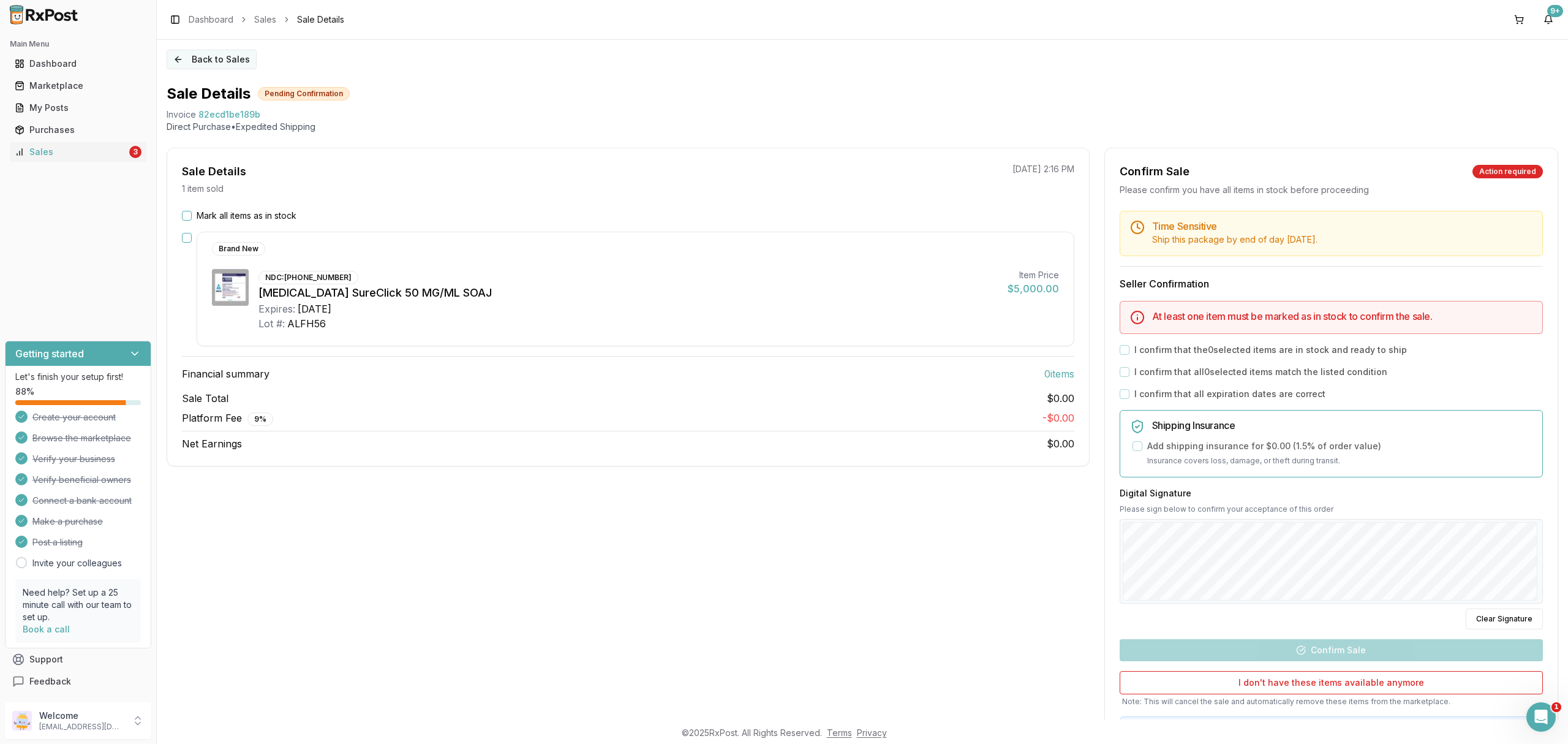
click at [234, 55] on button "Back to Sales" at bounding box center [212, 59] width 90 height 20
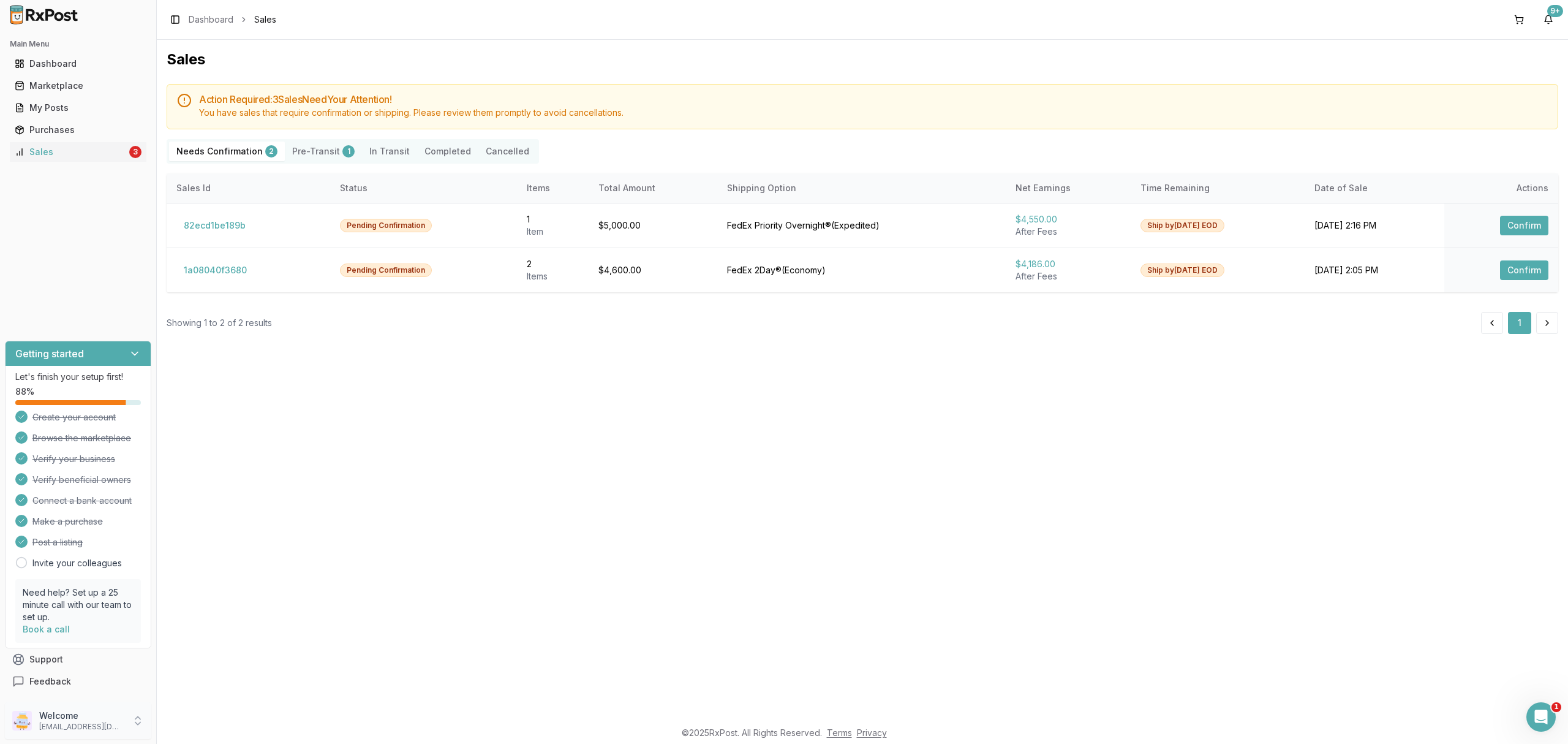
click at [85, 726] on p "ivoryrx12@gmail.com" at bounding box center [82, 726] width 86 height 9
click at [216, 726] on span "Sign Out" at bounding box center [223, 723] width 117 height 12
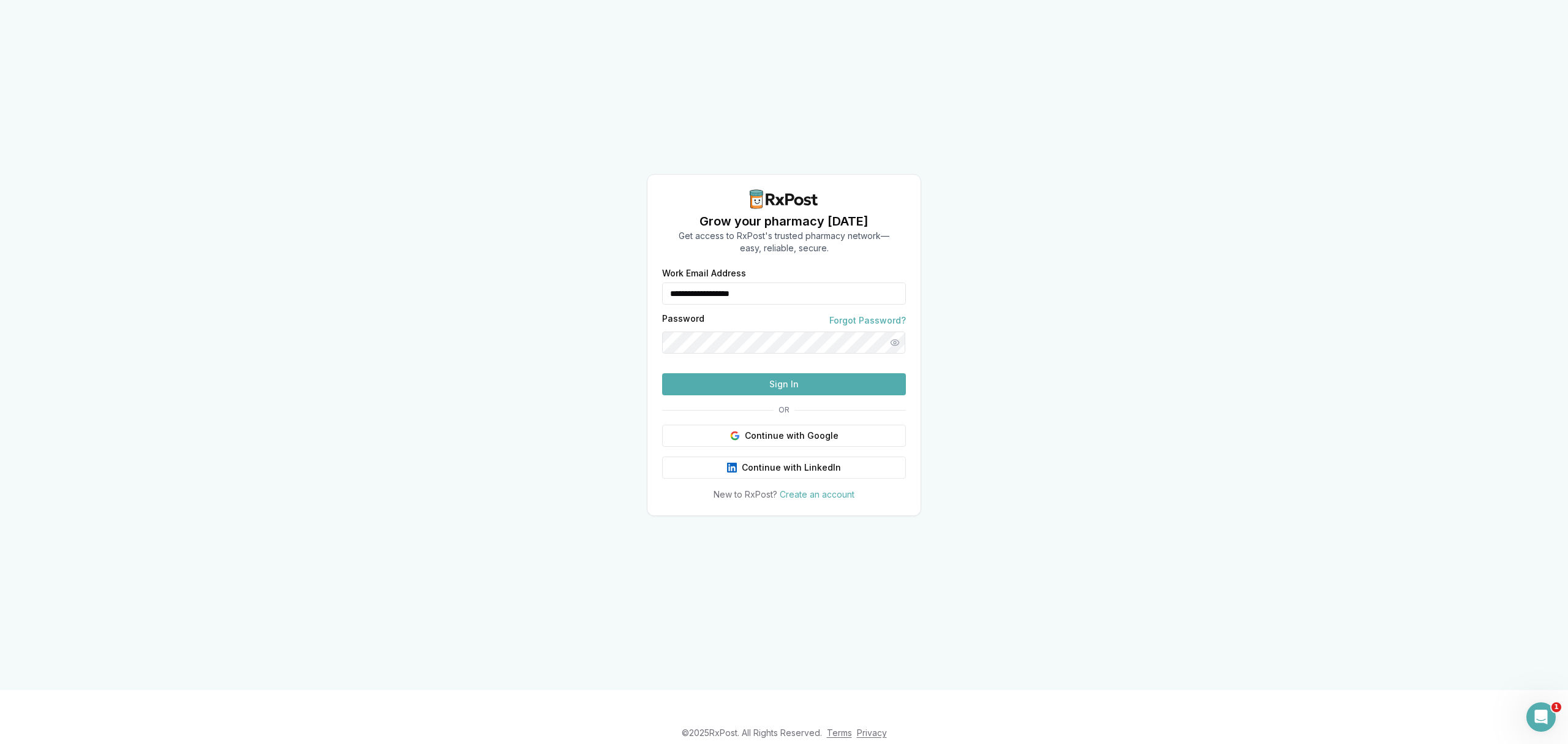
drag, startPoint x: 797, startPoint y: 265, endPoint x: 601, endPoint y: 265, distance: 196.0
click at [601, 265] on div "**********" at bounding box center [784, 344] width 1568 height 689
type input "**********"
click at [731, 395] on button "Sign In" at bounding box center [784, 384] width 244 height 22
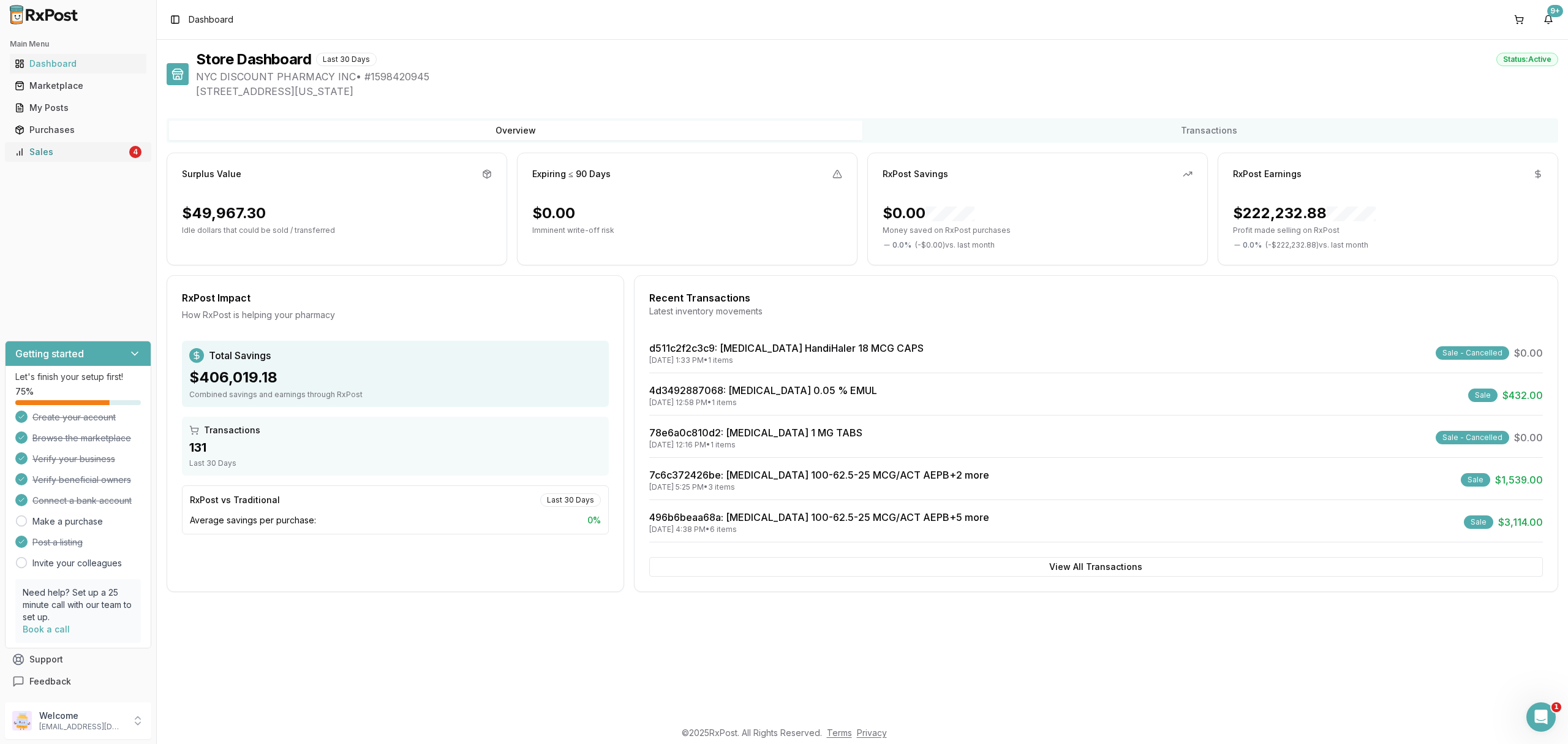
click at [59, 149] on div "Sales" at bounding box center [71, 151] width 112 height 12
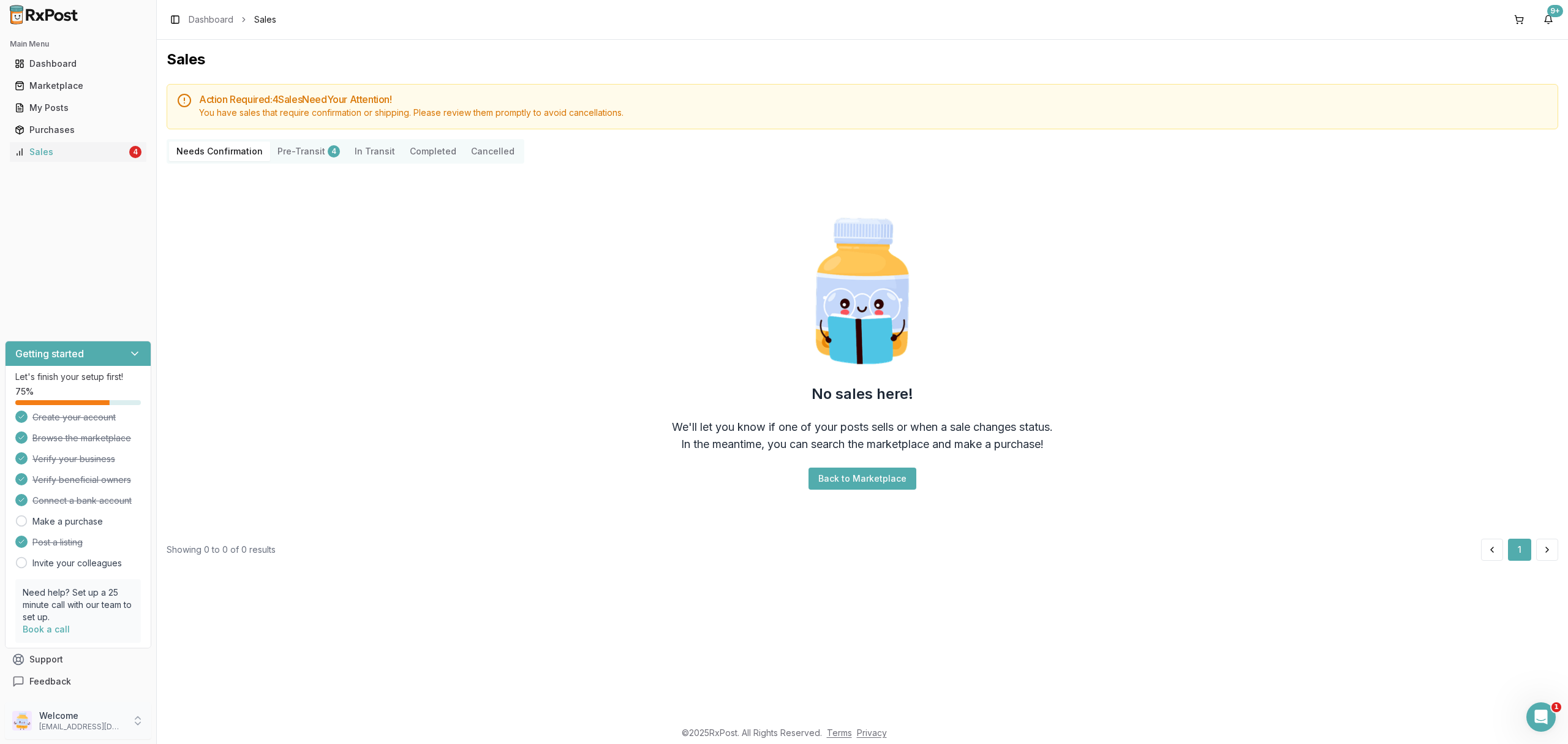
click at [91, 712] on p "Welcome" at bounding box center [82, 715] width 86 height 12
click at [191, 721] on span "Sign Out" at bounding box center [223, 723] width 117 height 12
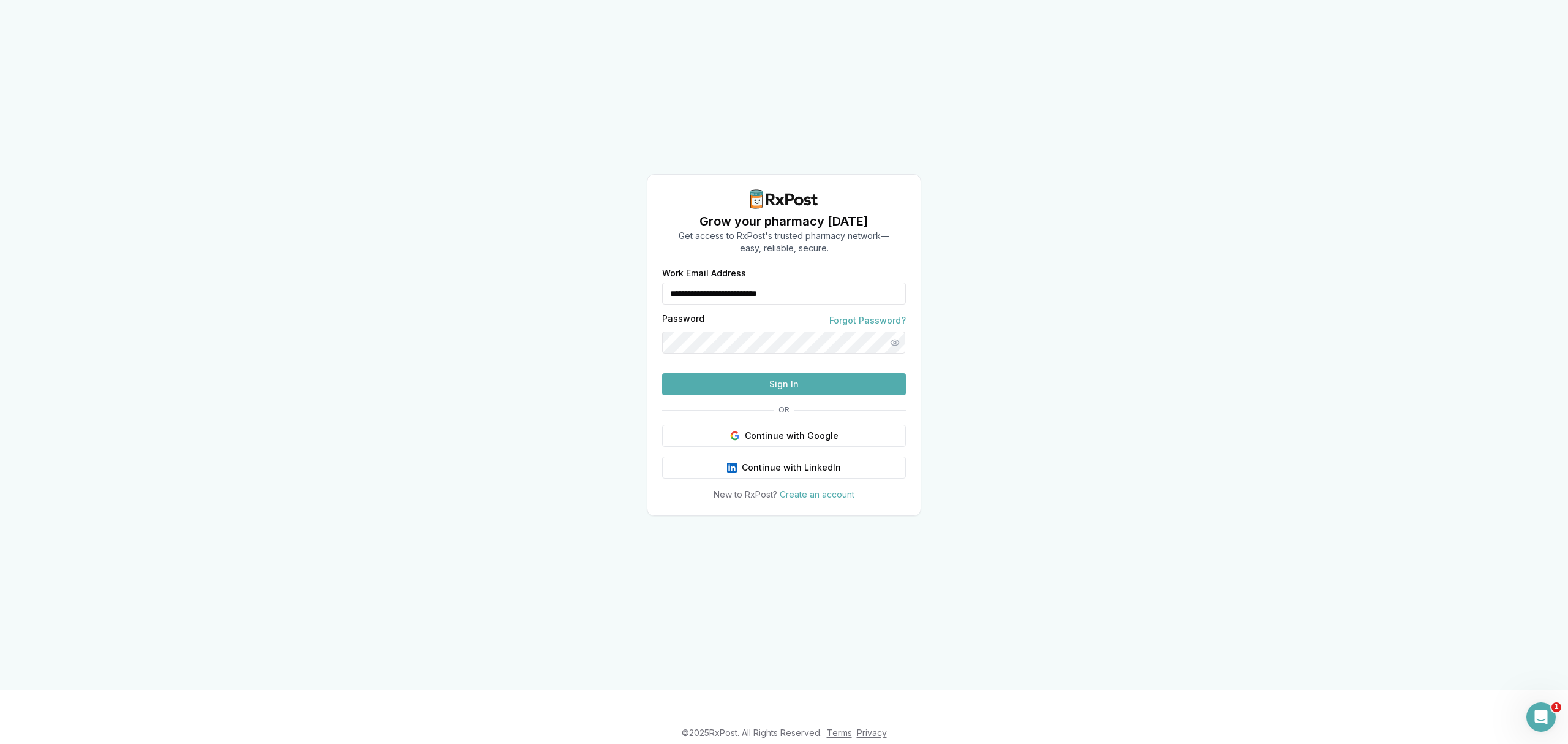
drag, startPoint x: 564, startPoint y: 270, endPoint x: 518, endPoint y: 270, distance: 46.0
click at [518, 270] on div "**********" at bounding box center [784, 344] width 1568 height 689
type input "**********"
click at [736, 395] on button "Sign In" at bounding box center [784, 384] width 244 height 22
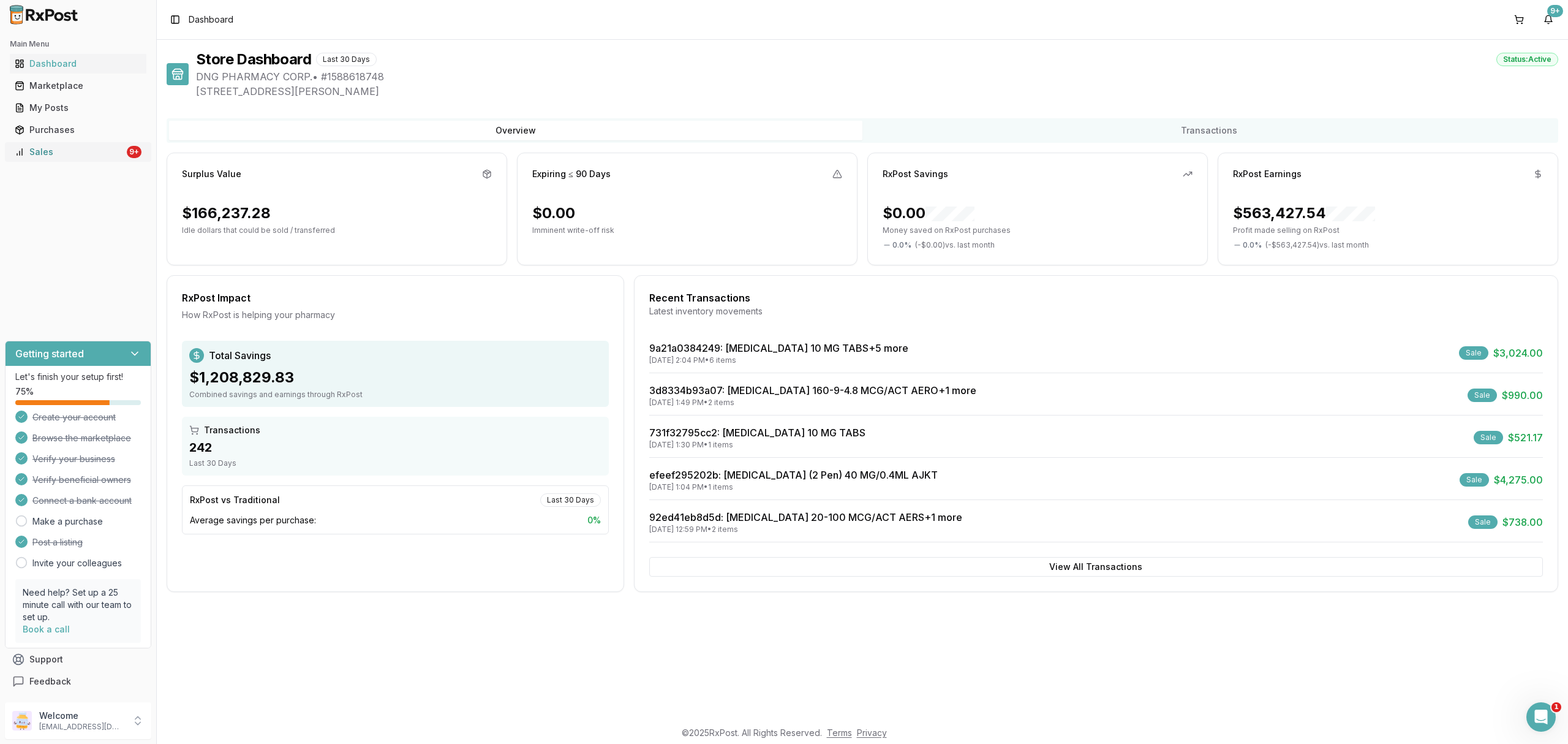
click at [113, 152] on div "Sales" at bounding box center [70, 151] width 110 height 12
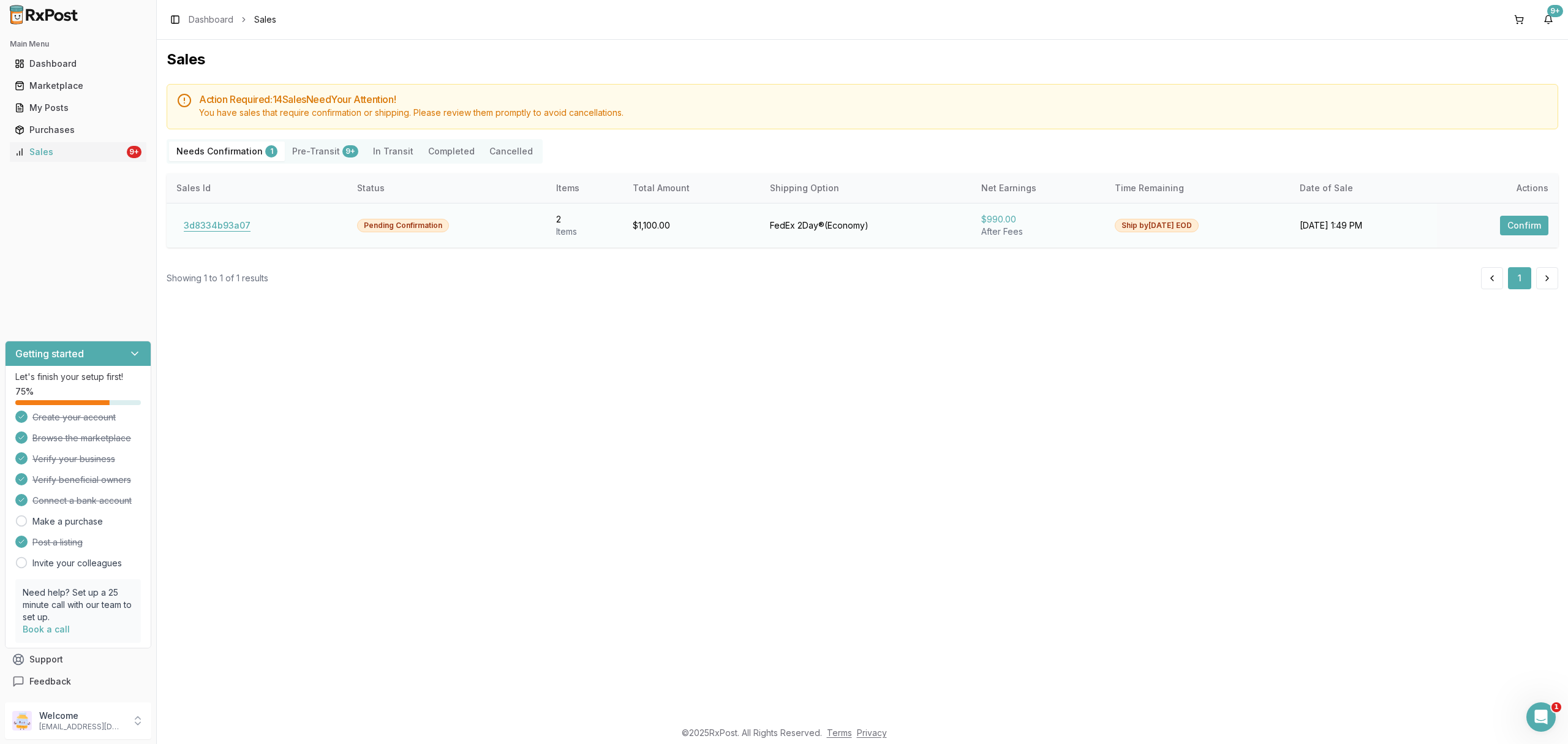
click at [239, 229] on button "3d8334b93a07" at bounding box center [217, 225] width 82 height 20
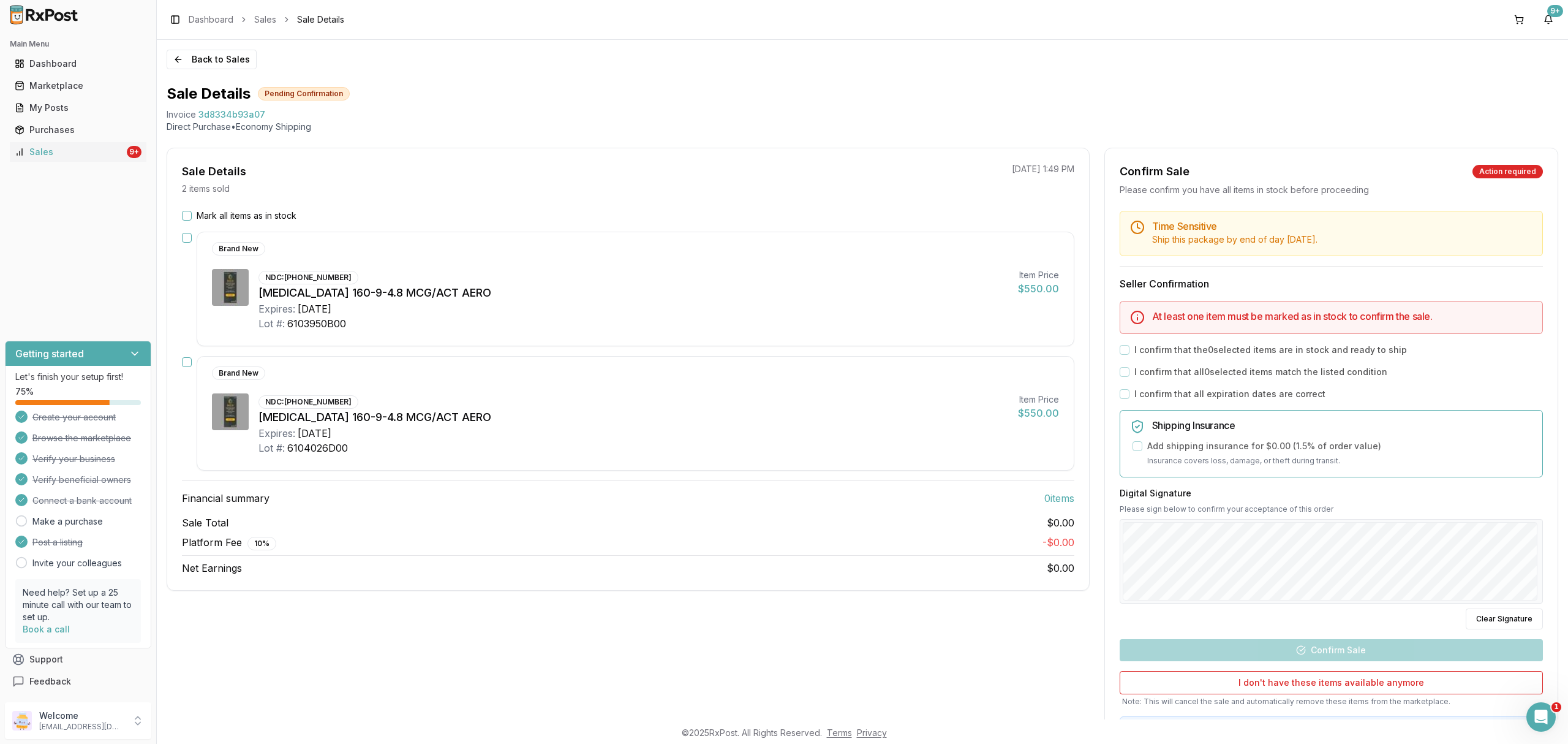
click at [277, 214] on label "Mark all items as in stock" at bounding box center [246, 215] width 100 height 12
click at [192, 214] on button "Mark all items as in stock" at bounding box center [186, 215] width 9 height 9
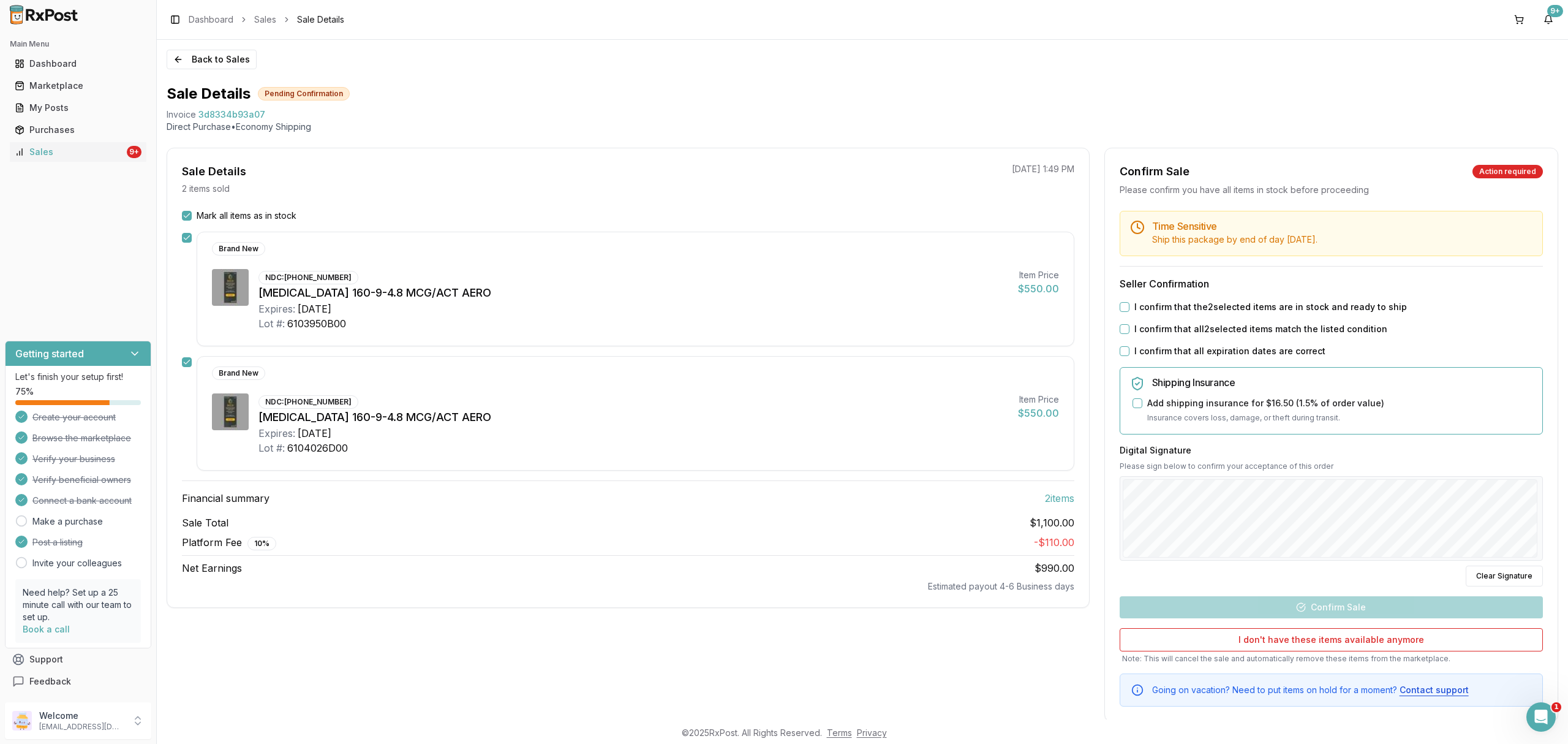
drag, startPoint x: 1268, startPoint y: 301, endPoint x: 1275, endPoint y: 331, distance: 30.8
click at [1268, 302] on label "I confirm that the 2 selected items are in stock and ready to ship" at bounding box center [1271, 307] width 273 height 12
click at [1130, 302] on button "I confirm that the 2 selected items are in stock and ready to ship" at bounding box center [1125, 307] width 9 height 9
click at [1275, 329] on label "I confirm that all 2 selected items match the listed condition" at bounding box center [1260, 328] width 253 height 12
click at [1130, 329] on button "I confirm that all 2 selected items match the listed condition" at bounding box center [1125, 329] width 9 height 9
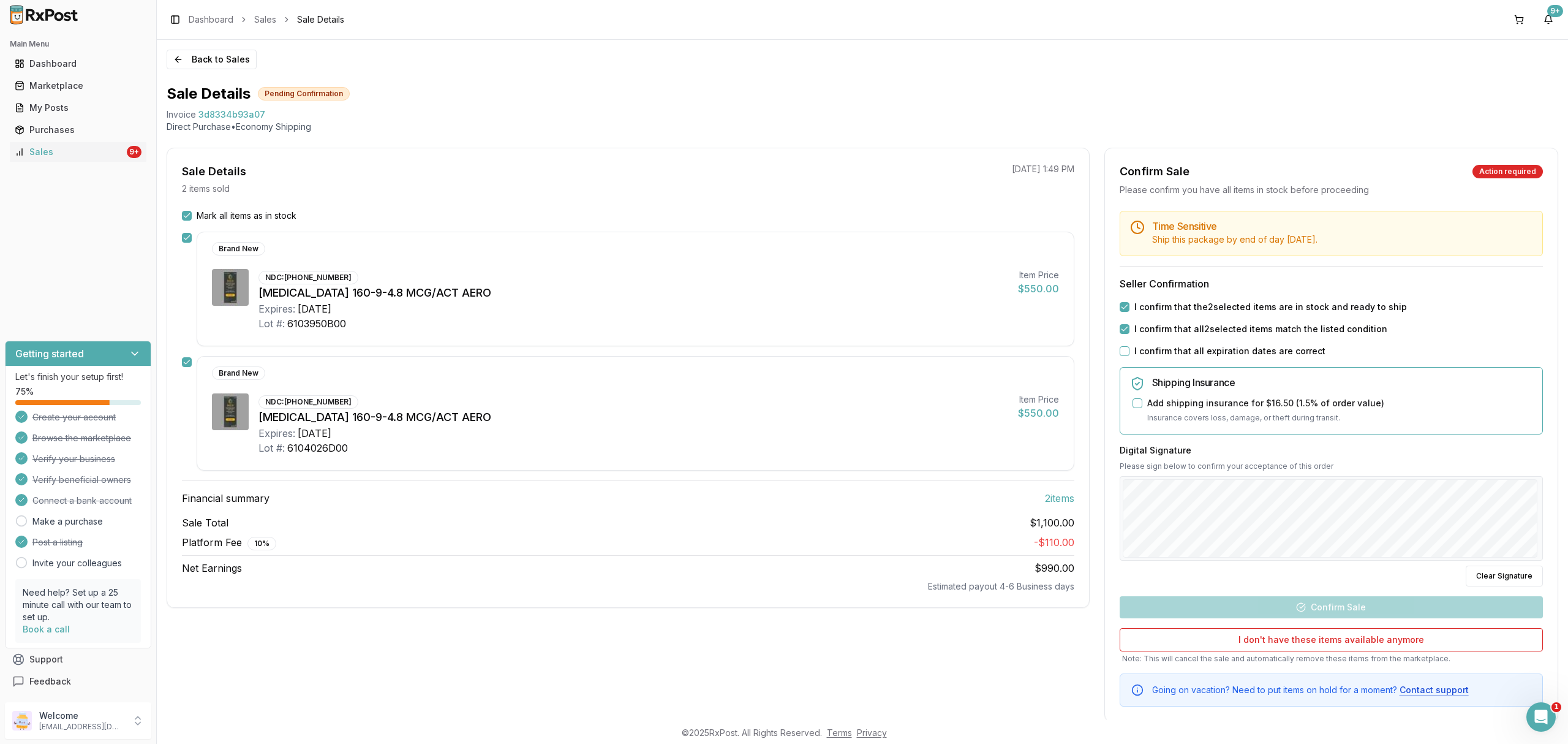
click at [1258, 351] on label "I confirm that all expiration dates are correct" at bounding box center [1229, 351] width 191 height 12
click at [1130, 351] on button "I confirm that all expiration dates are correct" at bounding box center [1125, 351] width 9 height 9
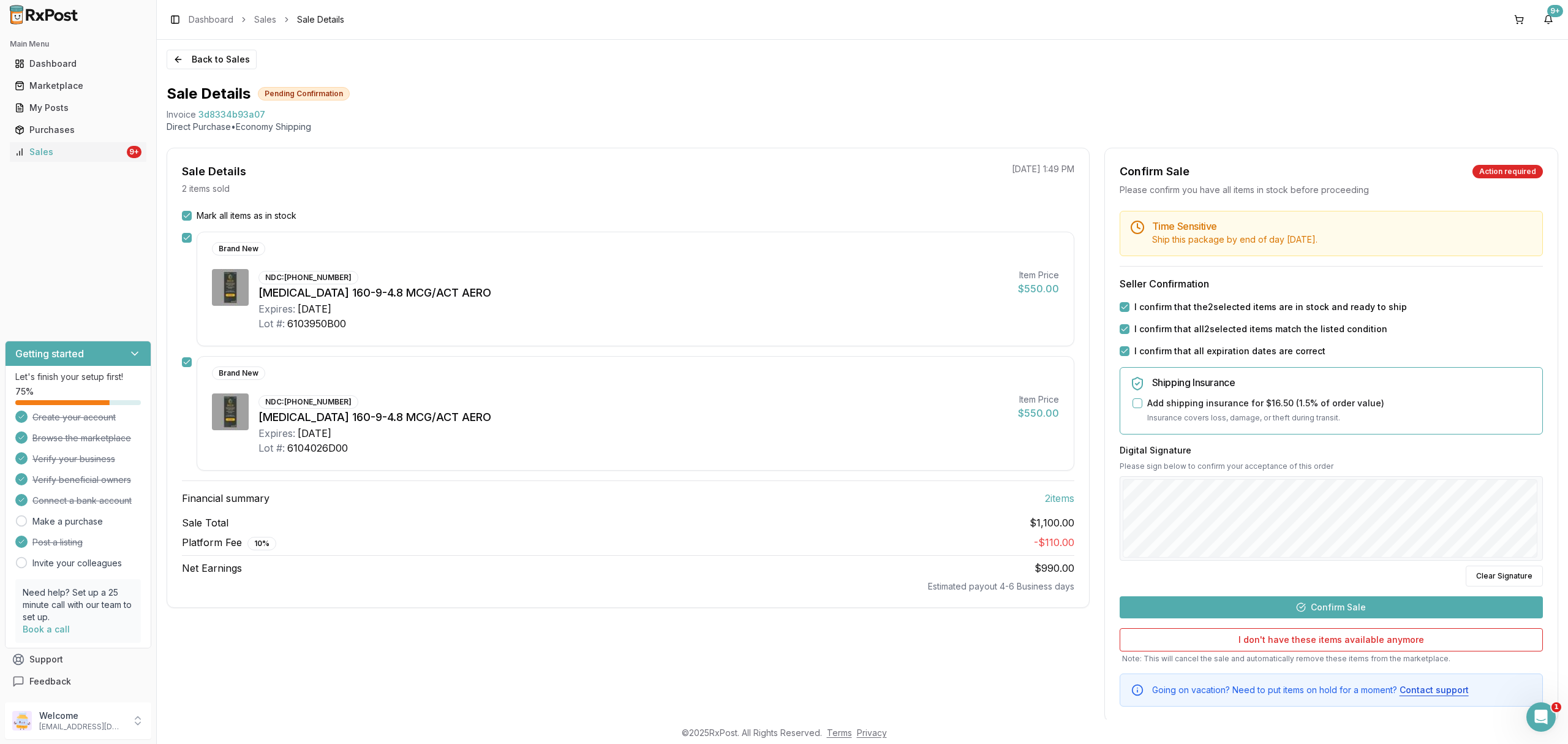
click at [1331, 609] on button "Confirm Sale" at bounding box center [1332, 607] width 423 height 22
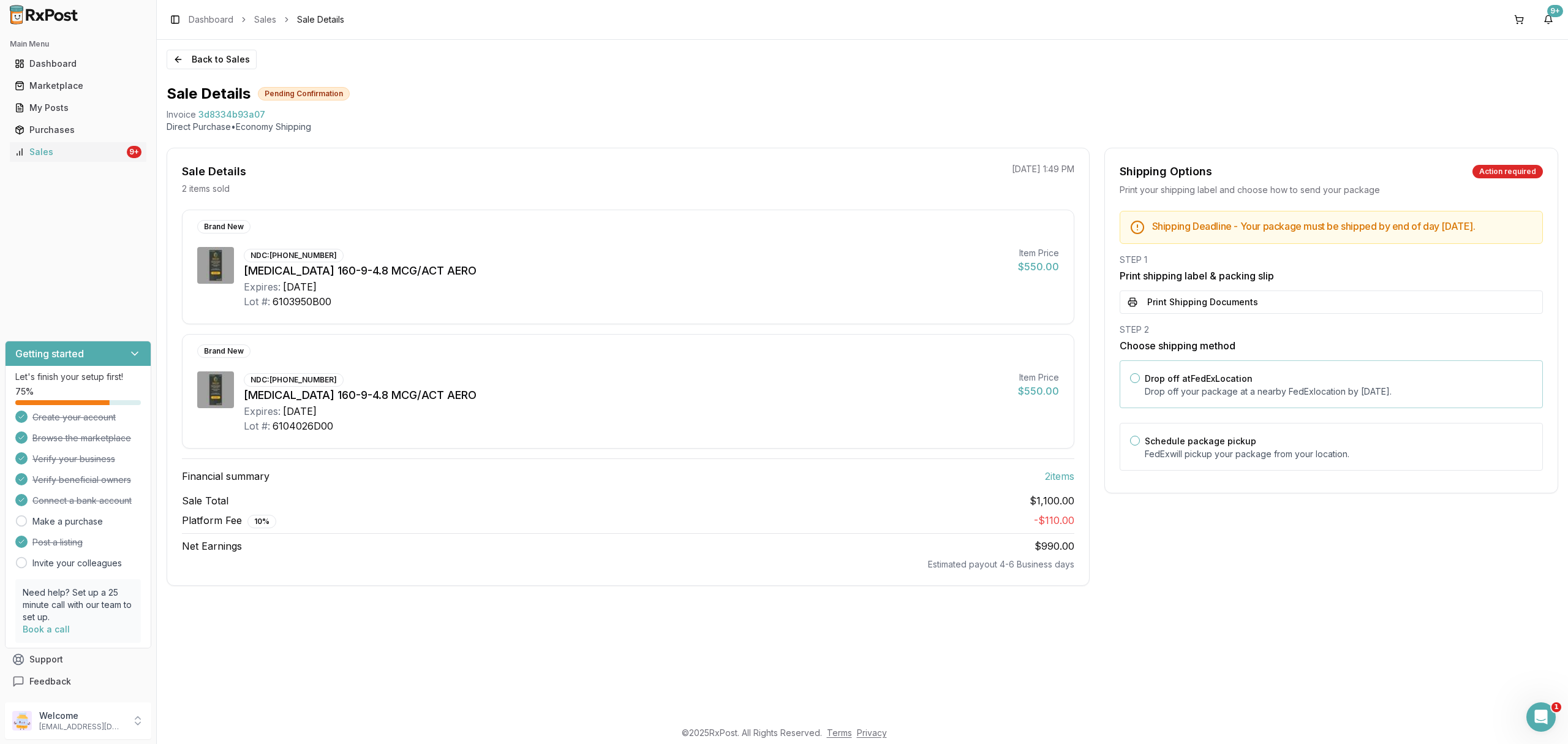
click at [1210, 384] on label "Drop off at FedEx Location" at bounding box center [1198, 378] width 108 height 10
click at [1140, 383] on button "Drop off at FedEx Location" at bounding box center [1135, 378] width 9 height 9
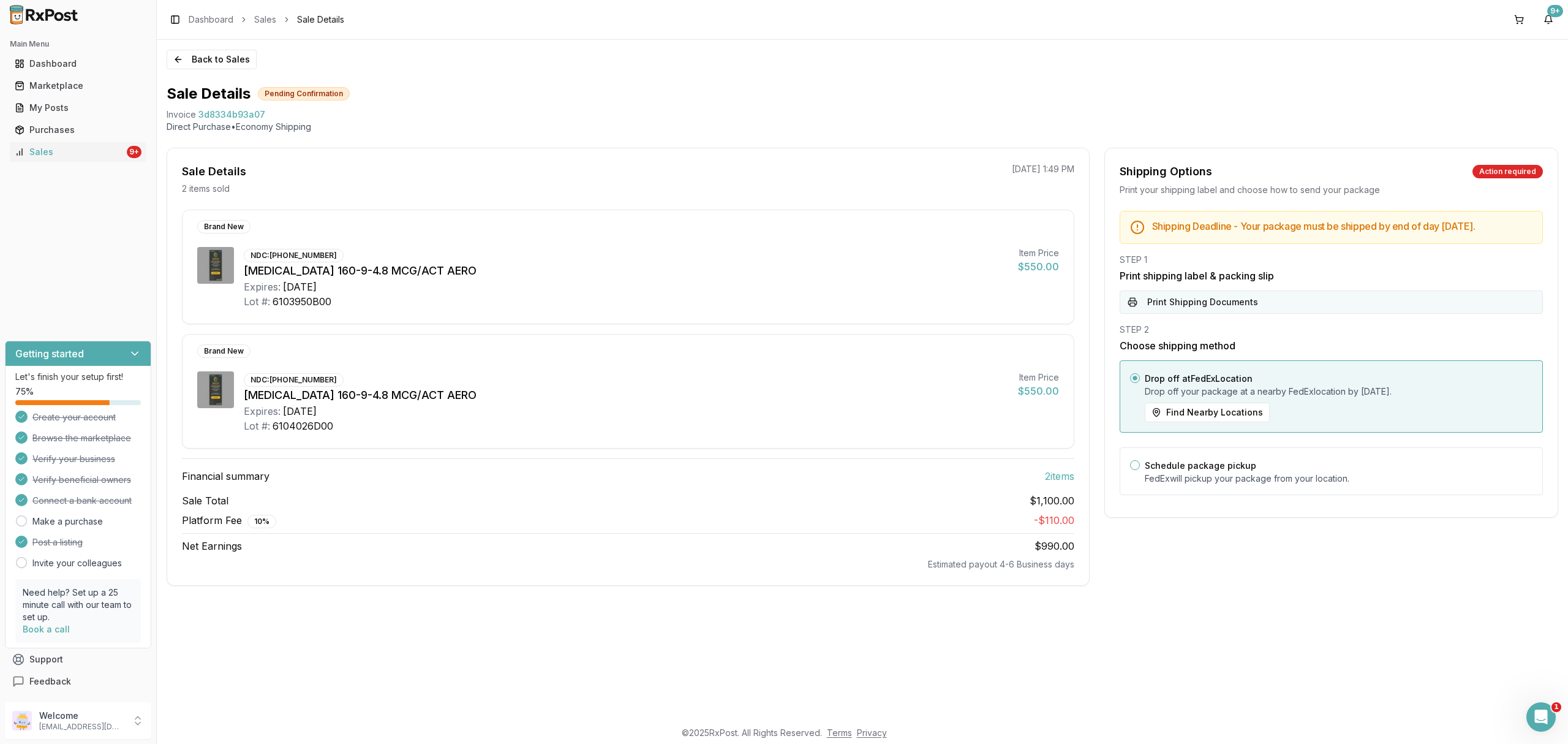
click at [1218, 313] on button "Print Shipping Documents" at bounding box center [1332, 302] width 423 height 24
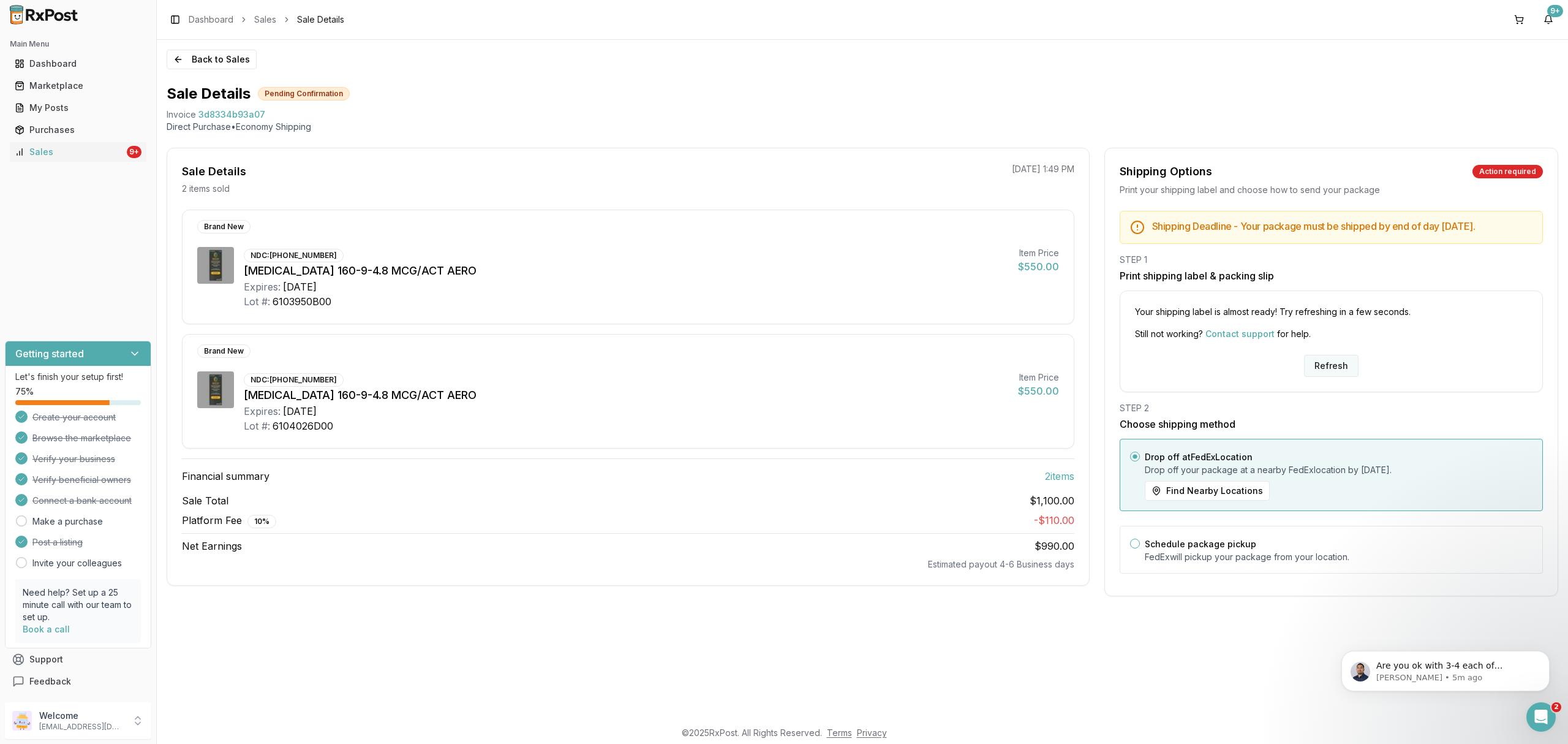
click at [1329, 377] on button "Refresh" at bounding box center [1332, 365] width 55 height 22
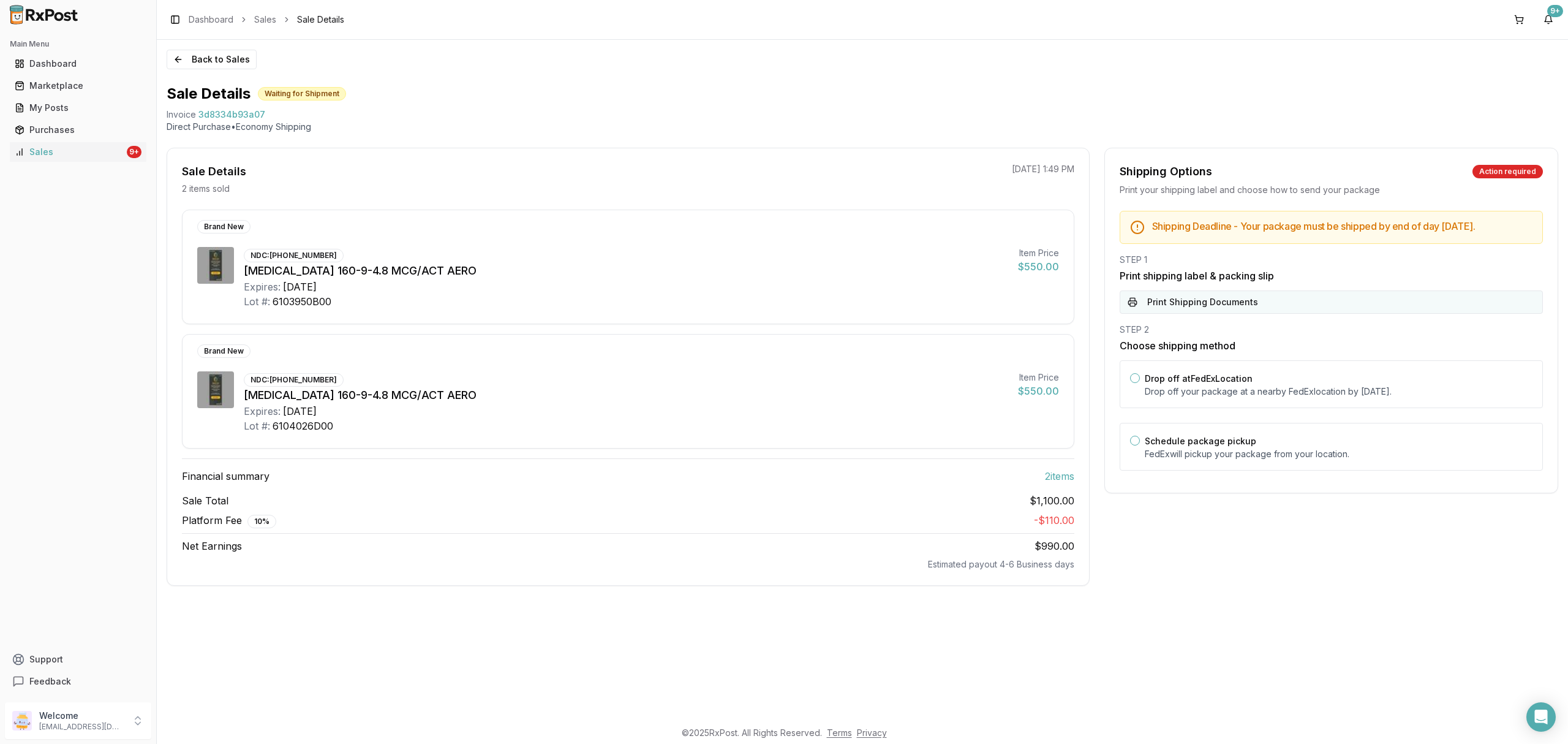
click at [1290, 308] on button "Print Shipping Documents" at bounding box center [1332, 302] width 423 height 24
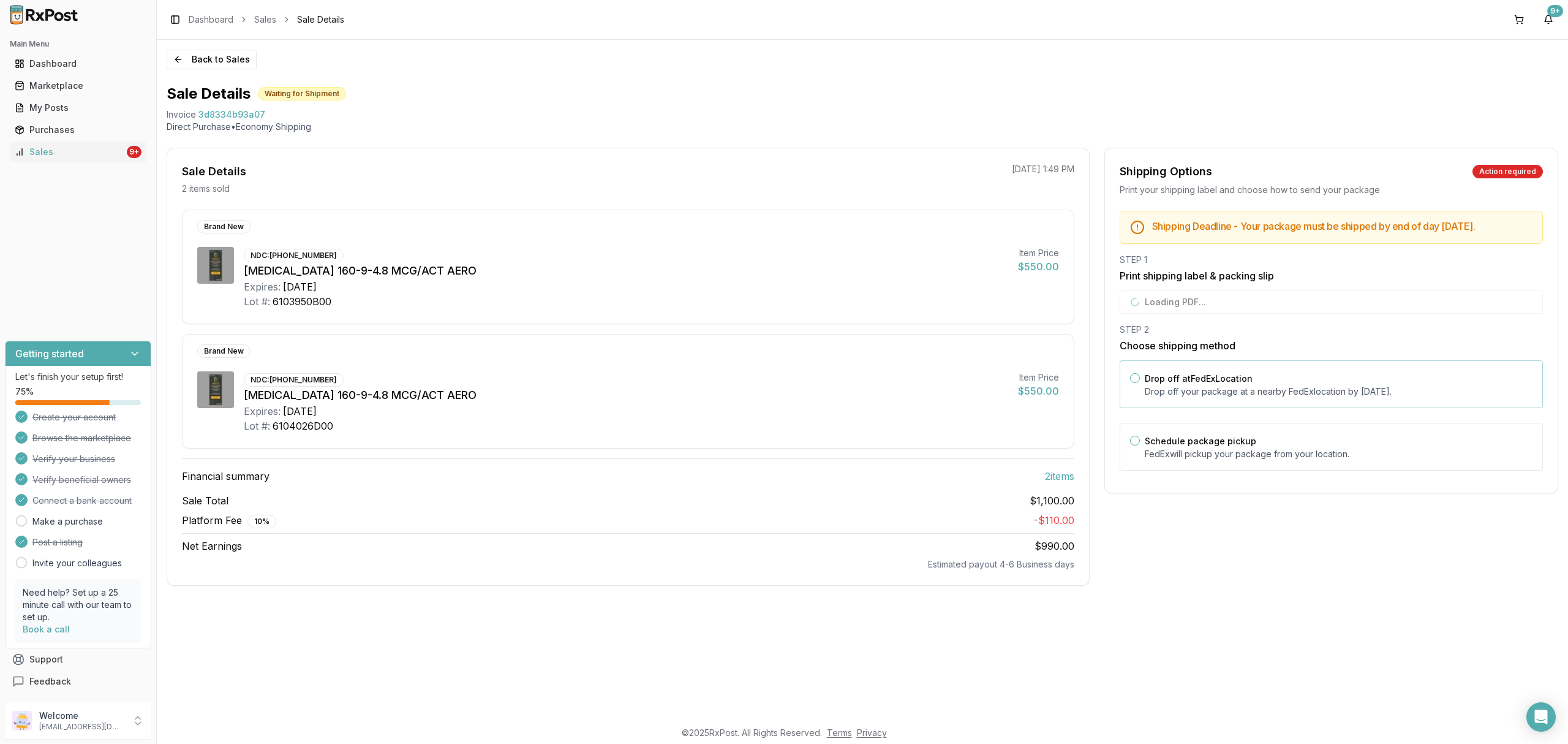
click at [1264, 381] on div "Drop off at FedEx Location Drop off your package at a nearby [GEOGRAPHIC_DATA] …" at bounding box center [1338, 384] width 388 height 27
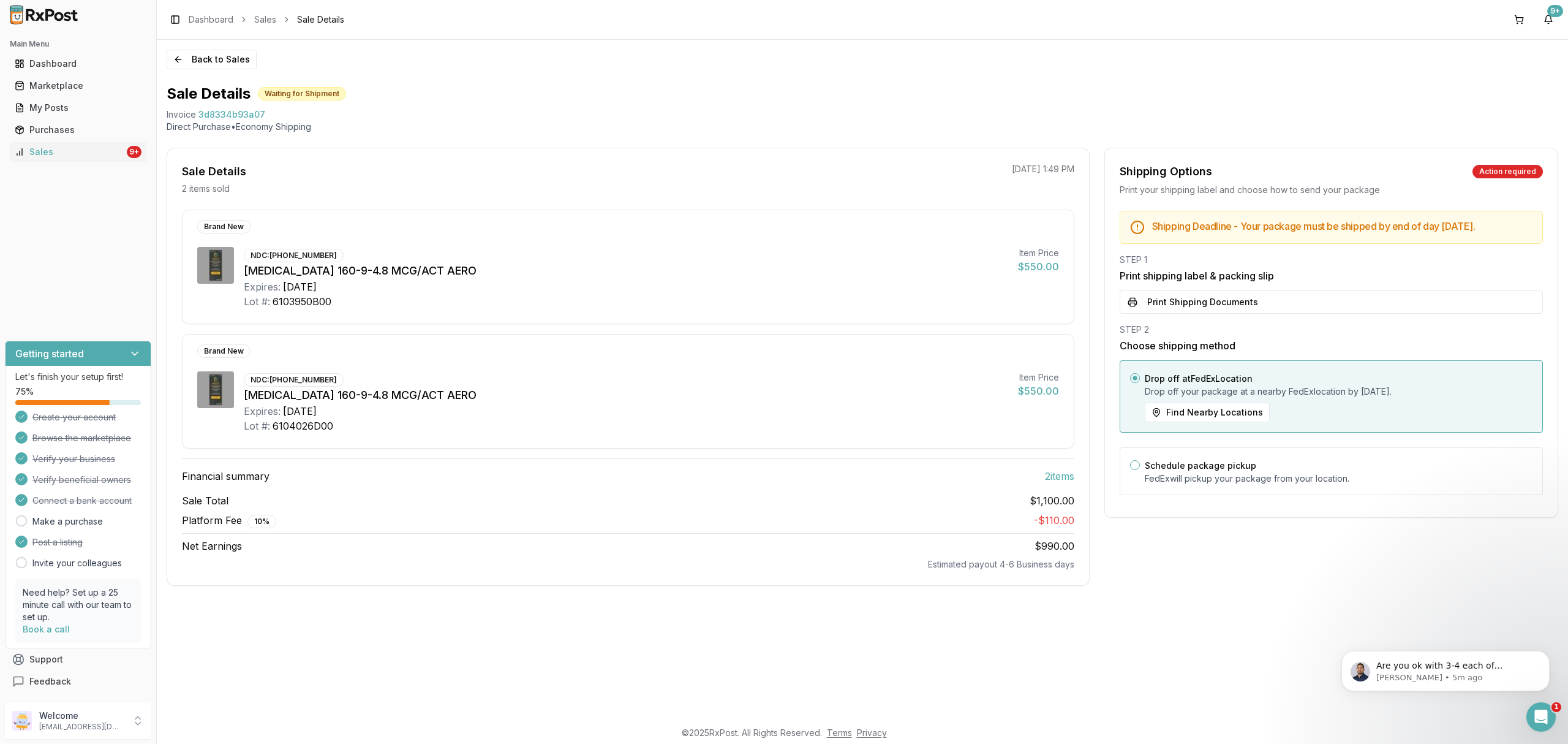
click at [208, 76] on div "Back to Sales Sale Details Waiting for Shipment Invoice 3d8334b93a07 Direct Pur…" at bounding box center [863, 379] width 1412 height 679
click at [207, 62] on button "Back to Sales" at bounding box center [212, 59] width 90 height 20
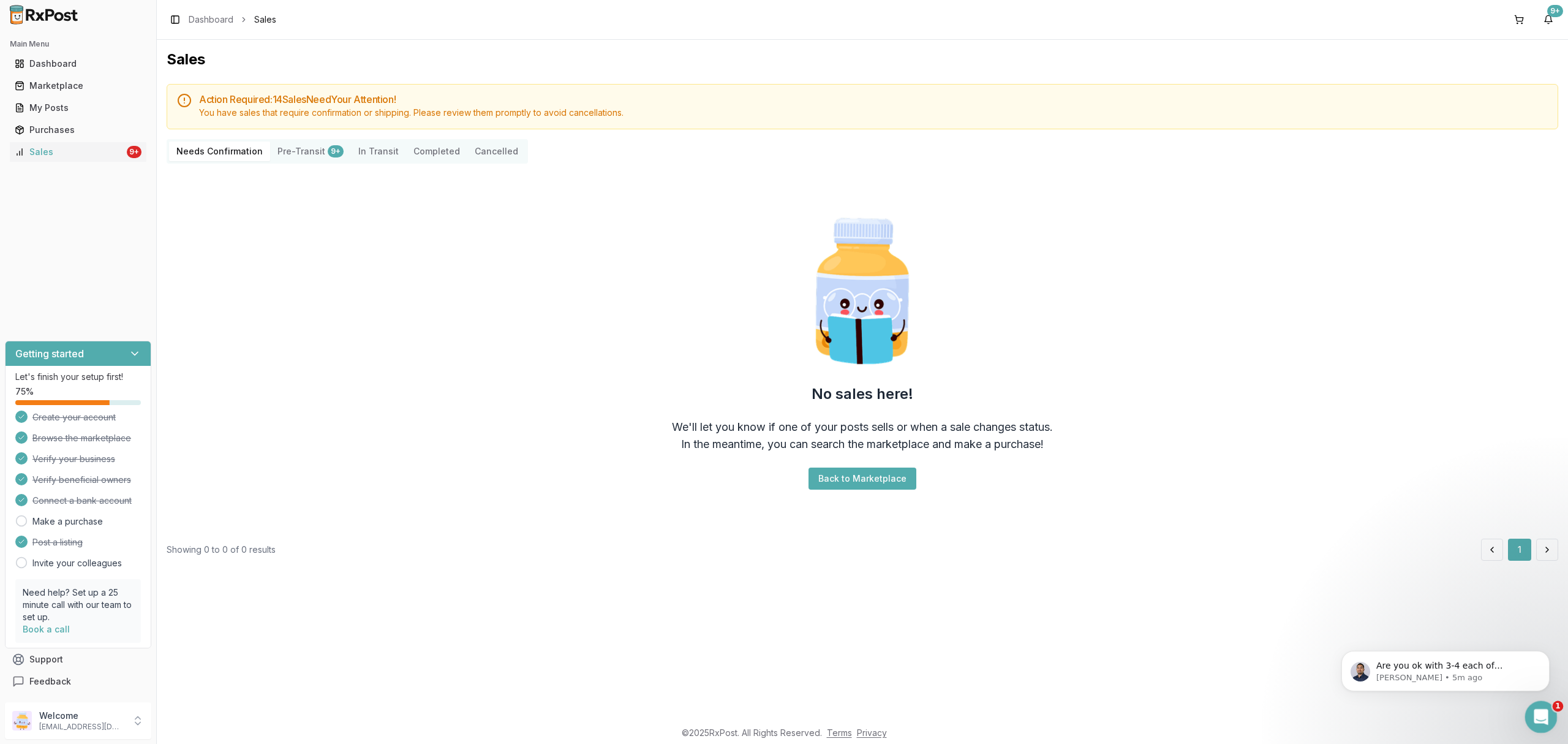
click at [1550, 711] on div "Open Intercom Messenger" at bounding box center [1539, 715] width 40 height 40
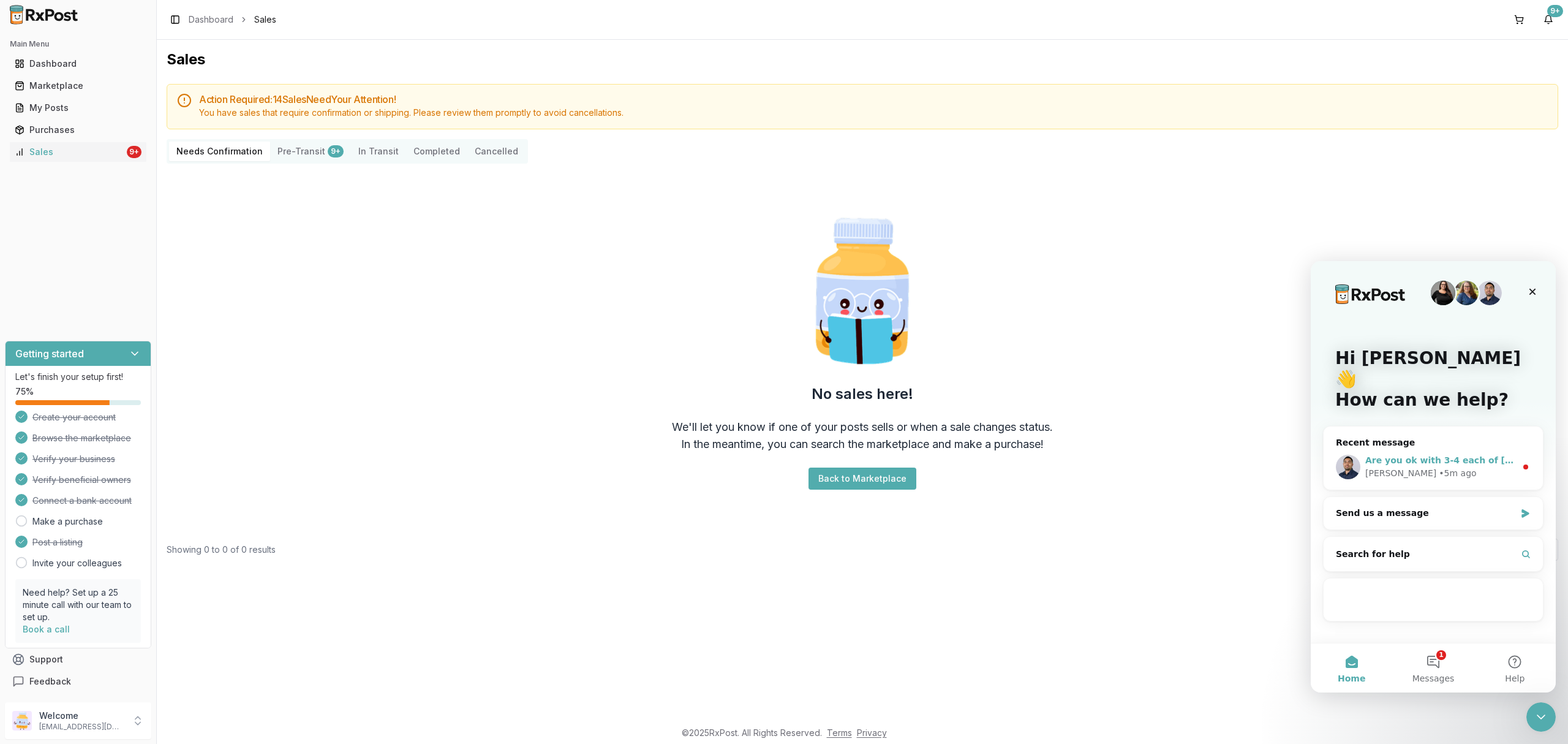
click at [1491, 459] on div "Are you ok with 3-4 each of Jardiance 10mg and 25mg for $565 each? Manuel • 5m …" at bounding box center [1433, 467] width 219 height 45
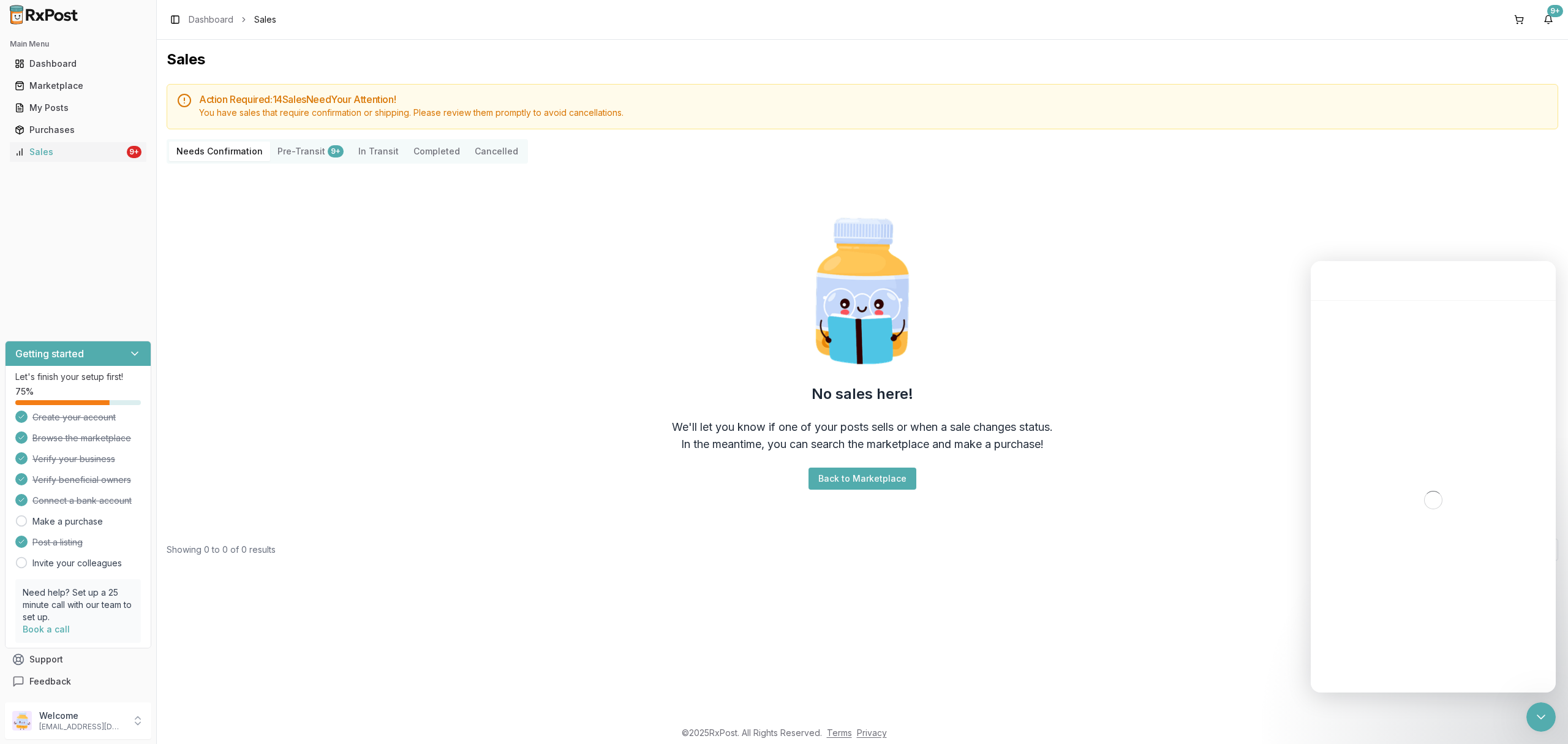
scroll to position [37, 0]
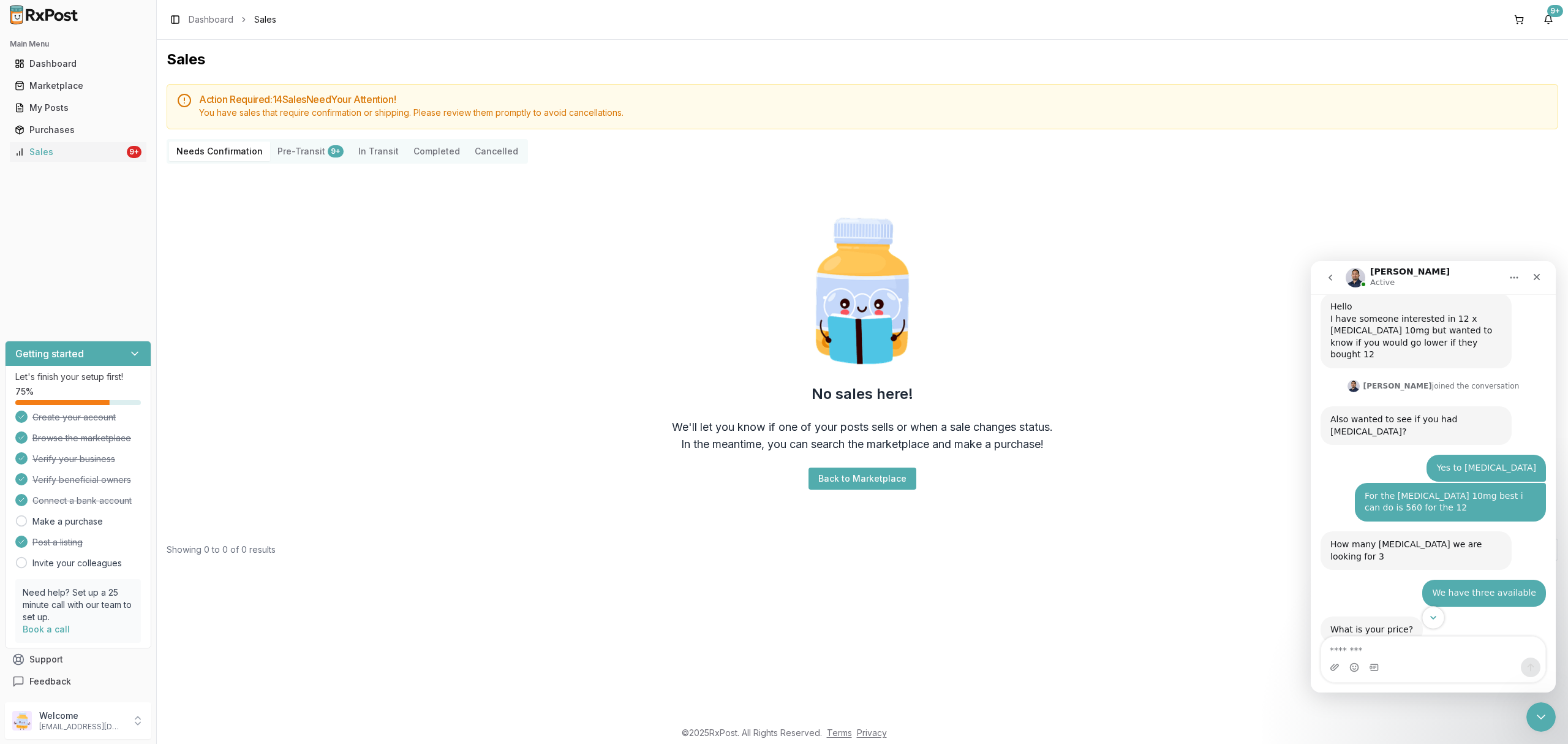
click at [1426, 617] on button "Scroll to bottom" at bounding box center [1433, 617] width 23 height 23
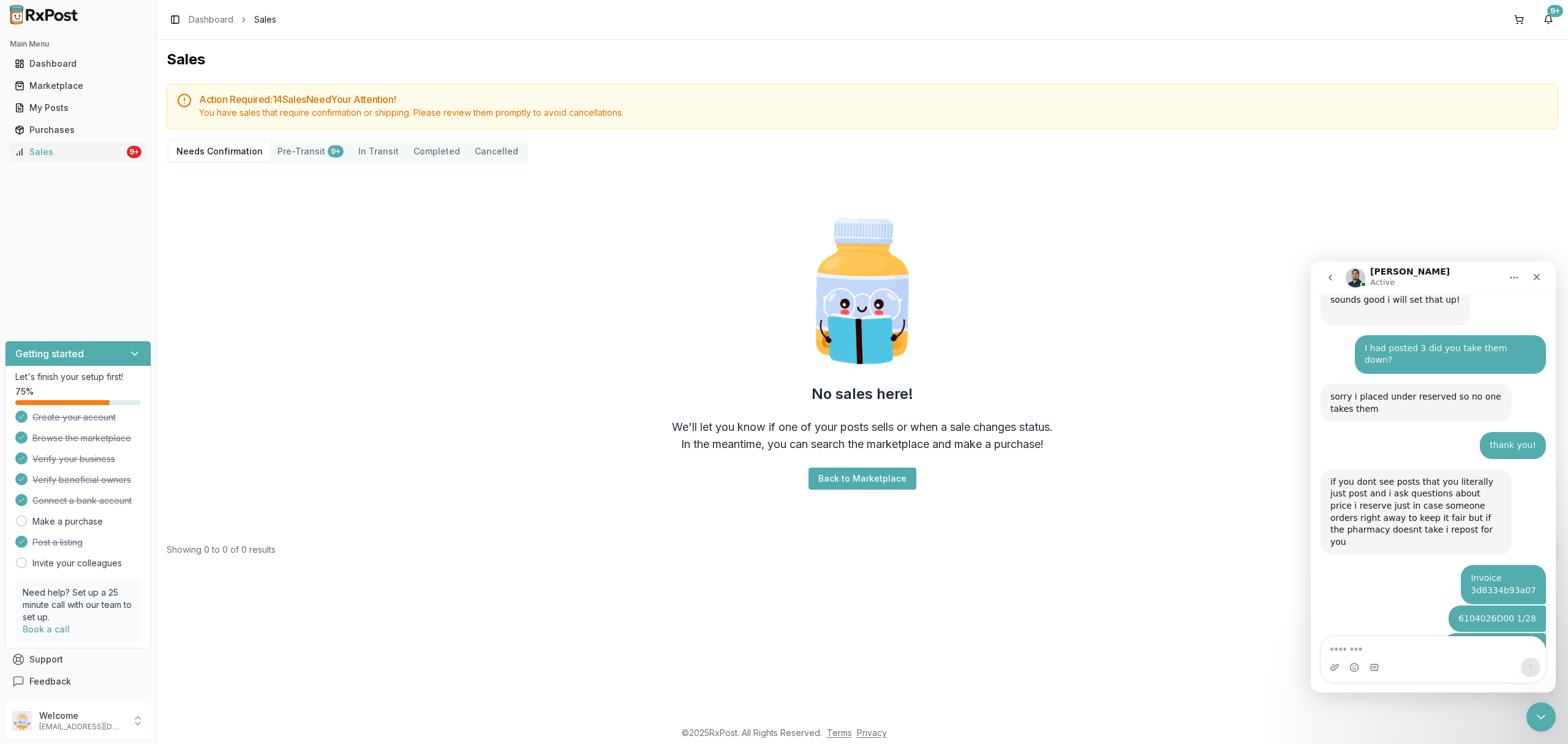
scroll to position [695, 0]
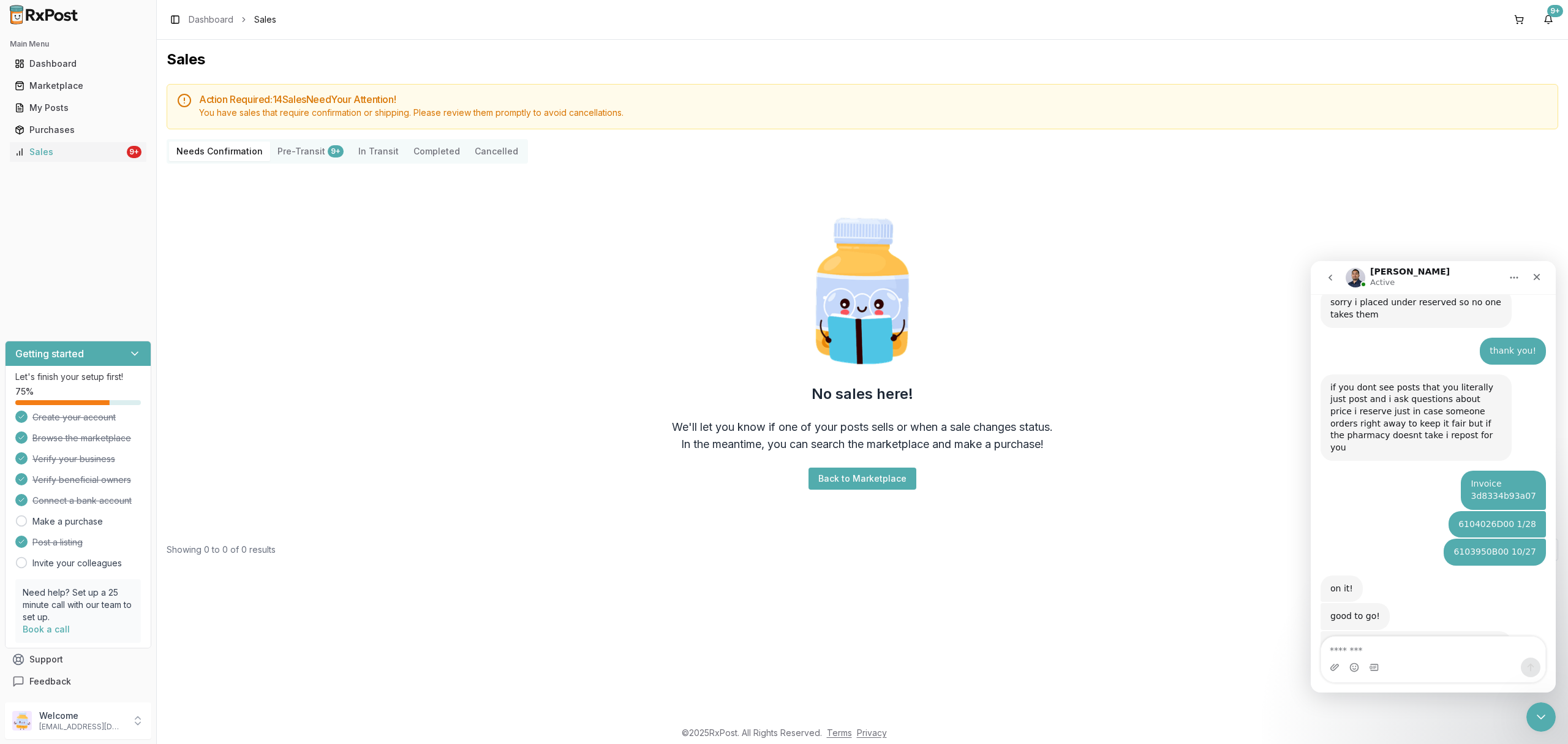
click at [1439, 658] on div "Intercom messenger" at bounding box center [1433, 667] width 224 height 20
drag, startPoint x: 1425, startPoint y: 661, endPoint x: 1430, endPoint y: 651, distance: 11.2
click at [1430, 653] on div "Intercom messenger" at bounding box center [1433, 659] width 224 height 45
click at [1429, 651] on textarea "Message…" at bounding box center [1433, 647] width 224 height 21
type textarea "****"
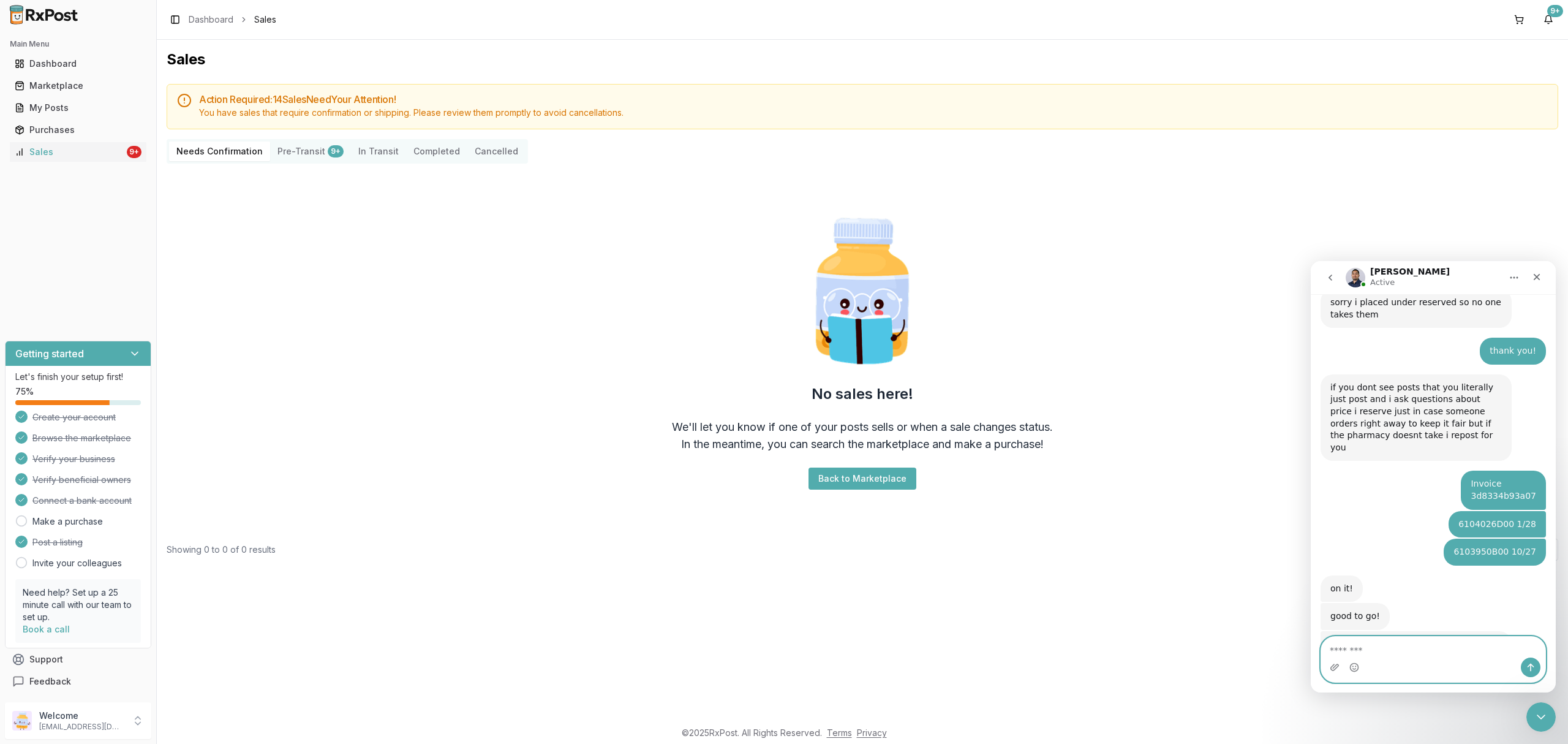
scroll to position [732, 0]
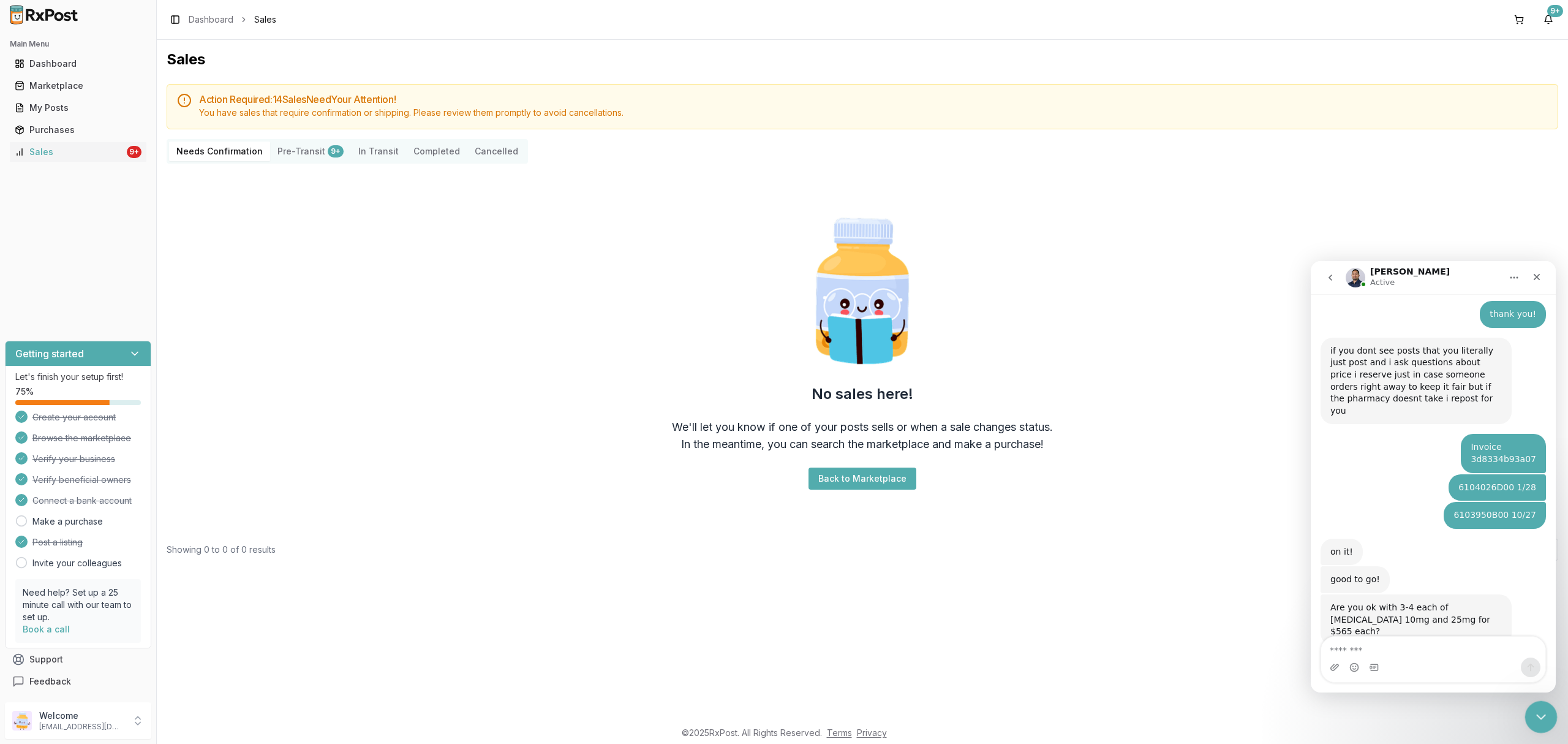
click at [1529, 721] on div "Close Intercom Messenger" at bounding box center [1539, 714] width 29 height 29
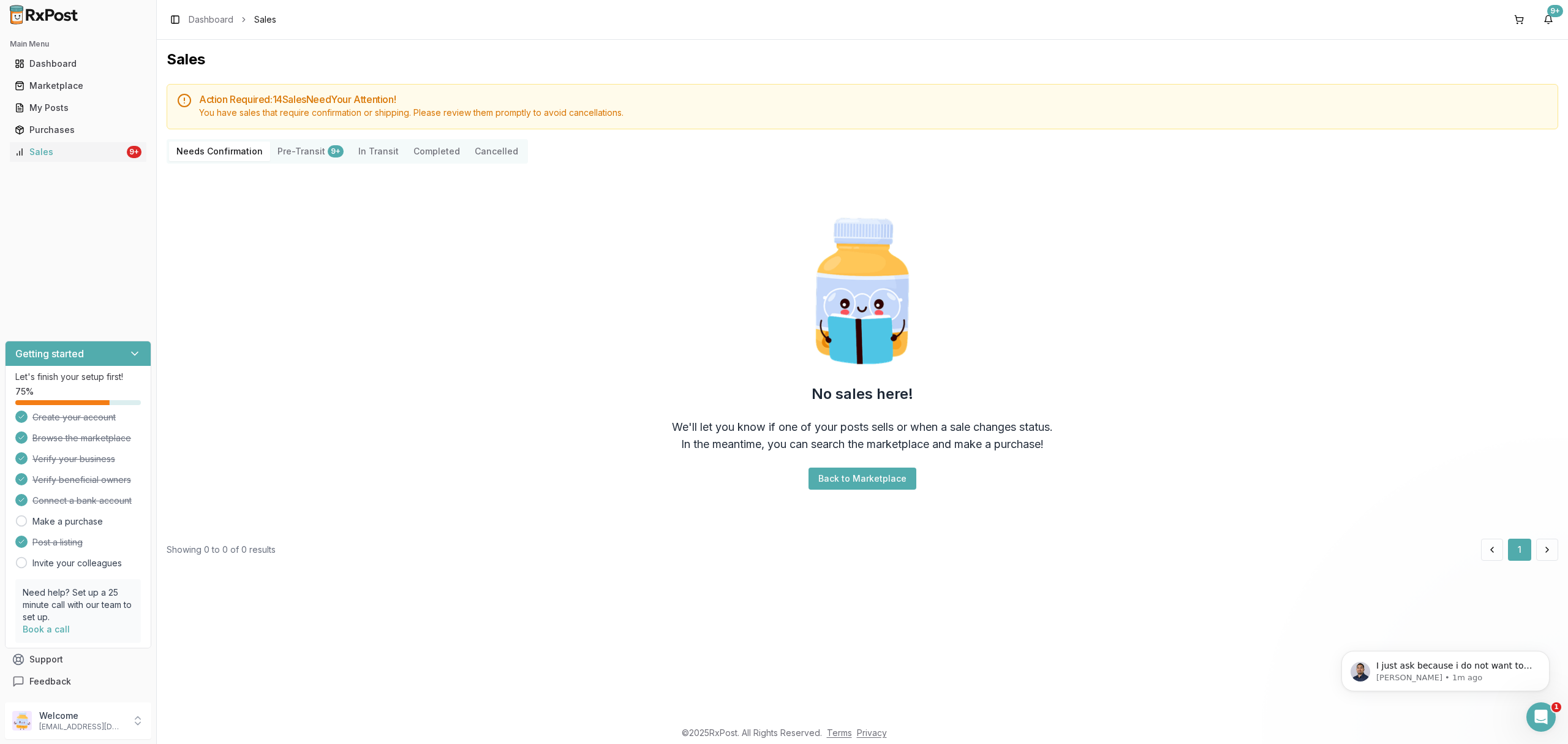
scroll to position [792, 0]
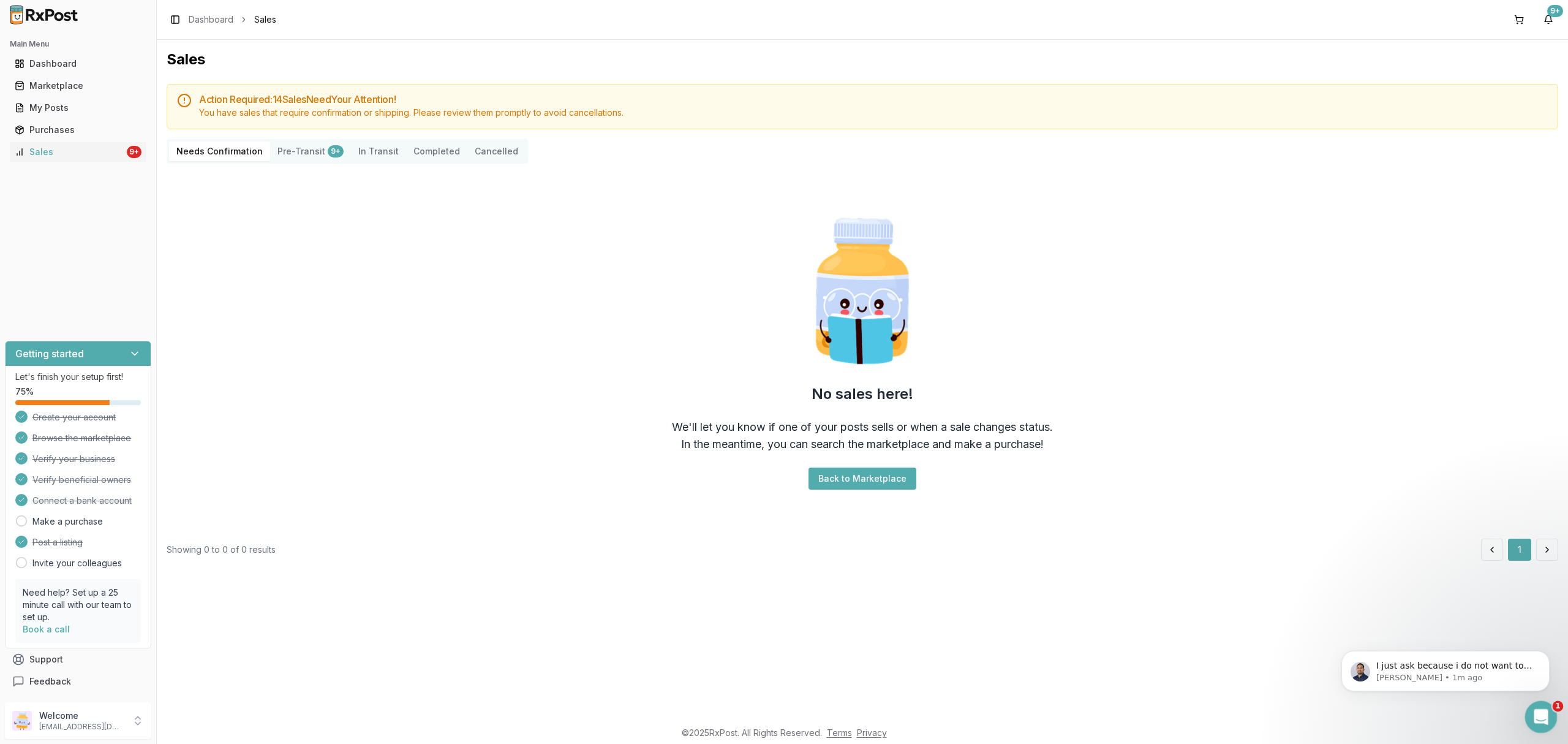
click at [1537, 712] on icon "Open Intercom Messenger" at bounding box center [1539, 715] width 20 height 20
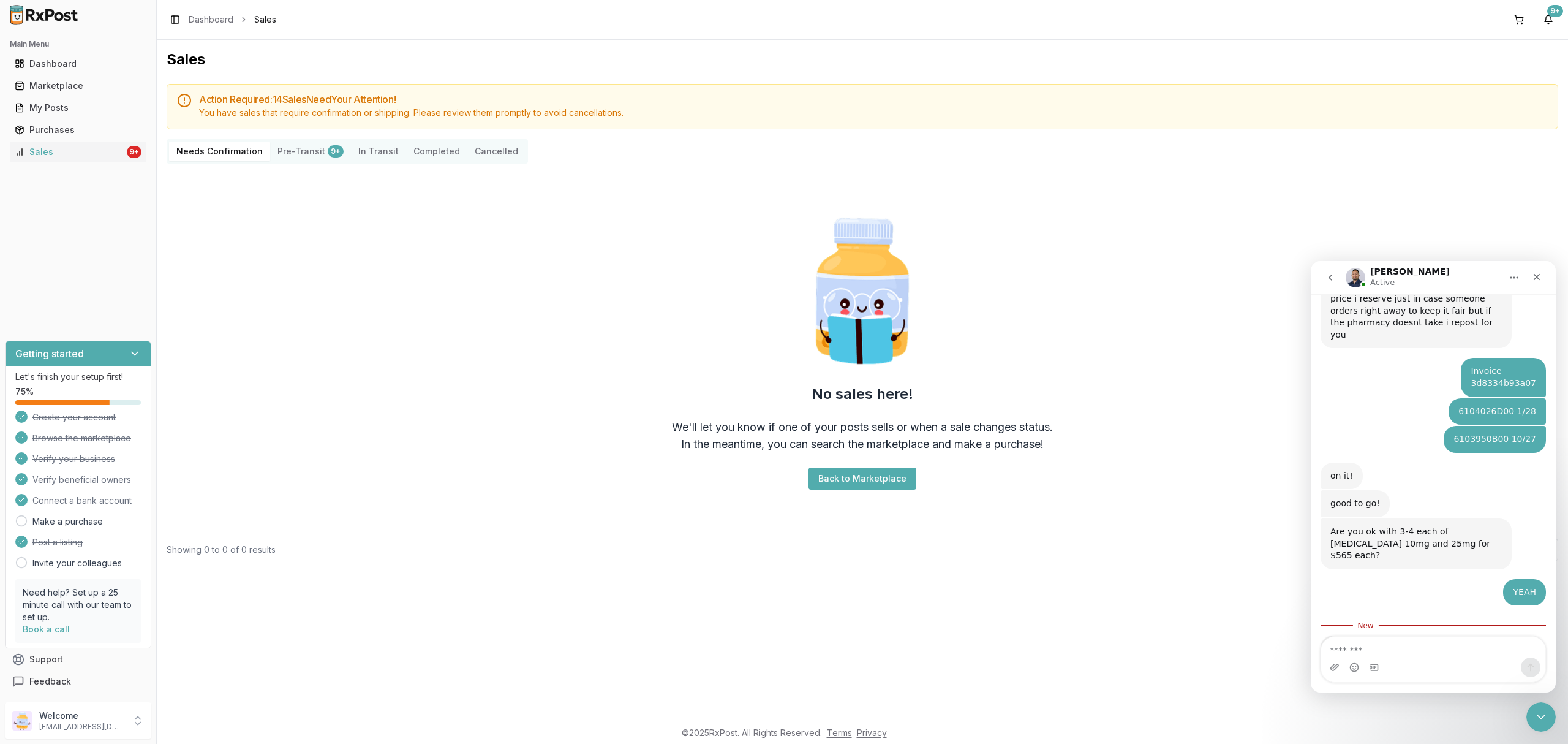
scroll to position [812, 0]
click at [1454, 651] on textarea "Message…" at bounding box center [1433, 647] width 224 height 21
click at [1449, 649] on textarea "Message…" at bounding box center [1433, 647] width 224 height 21
click at [1438, 658] on div "Intercom messenger" at bounding box center [1433, 667] width 224 height 20
click at [1433, 651] on textarea "Message…" at bounding box center [1433, 647] width 224 height 21
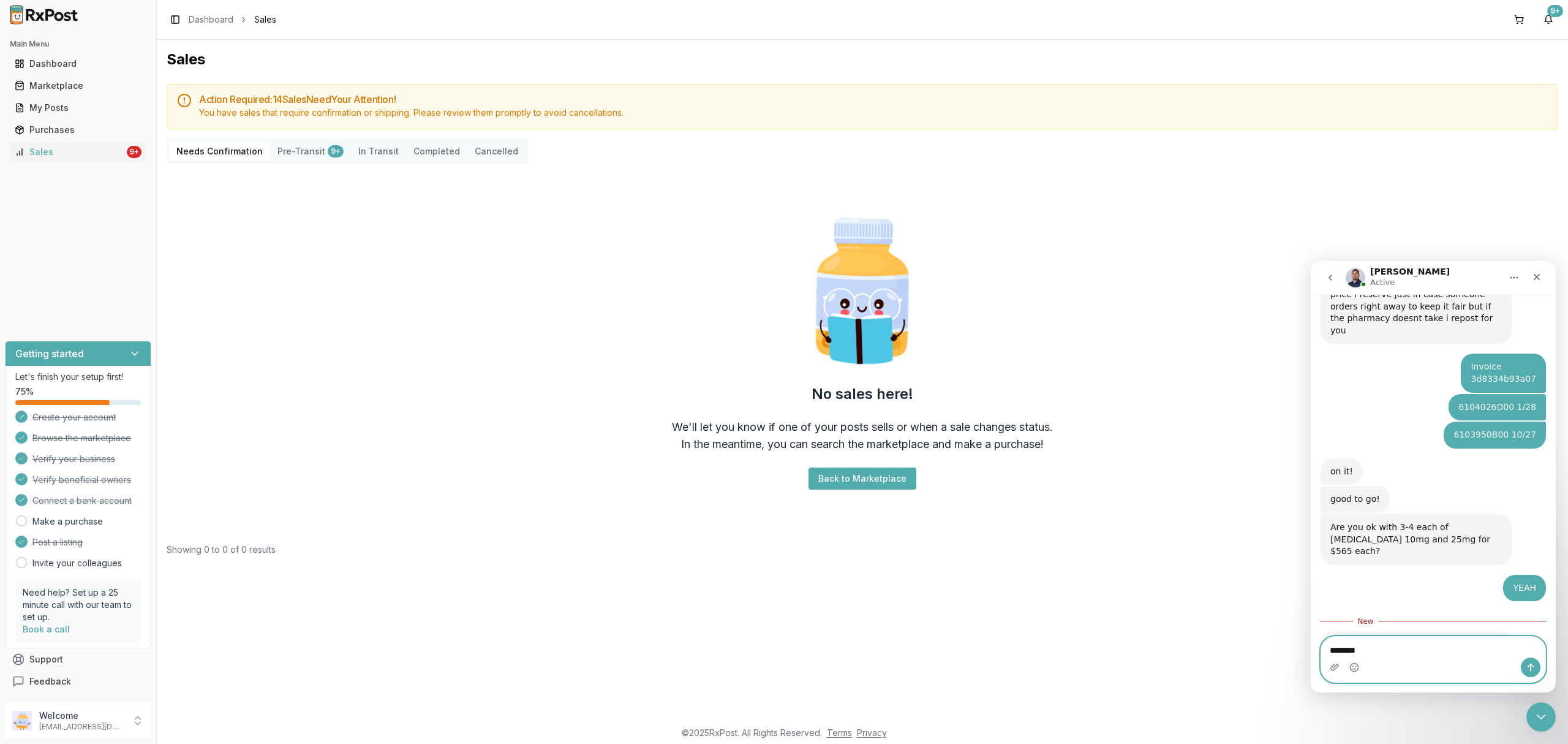
type textarea "*********"
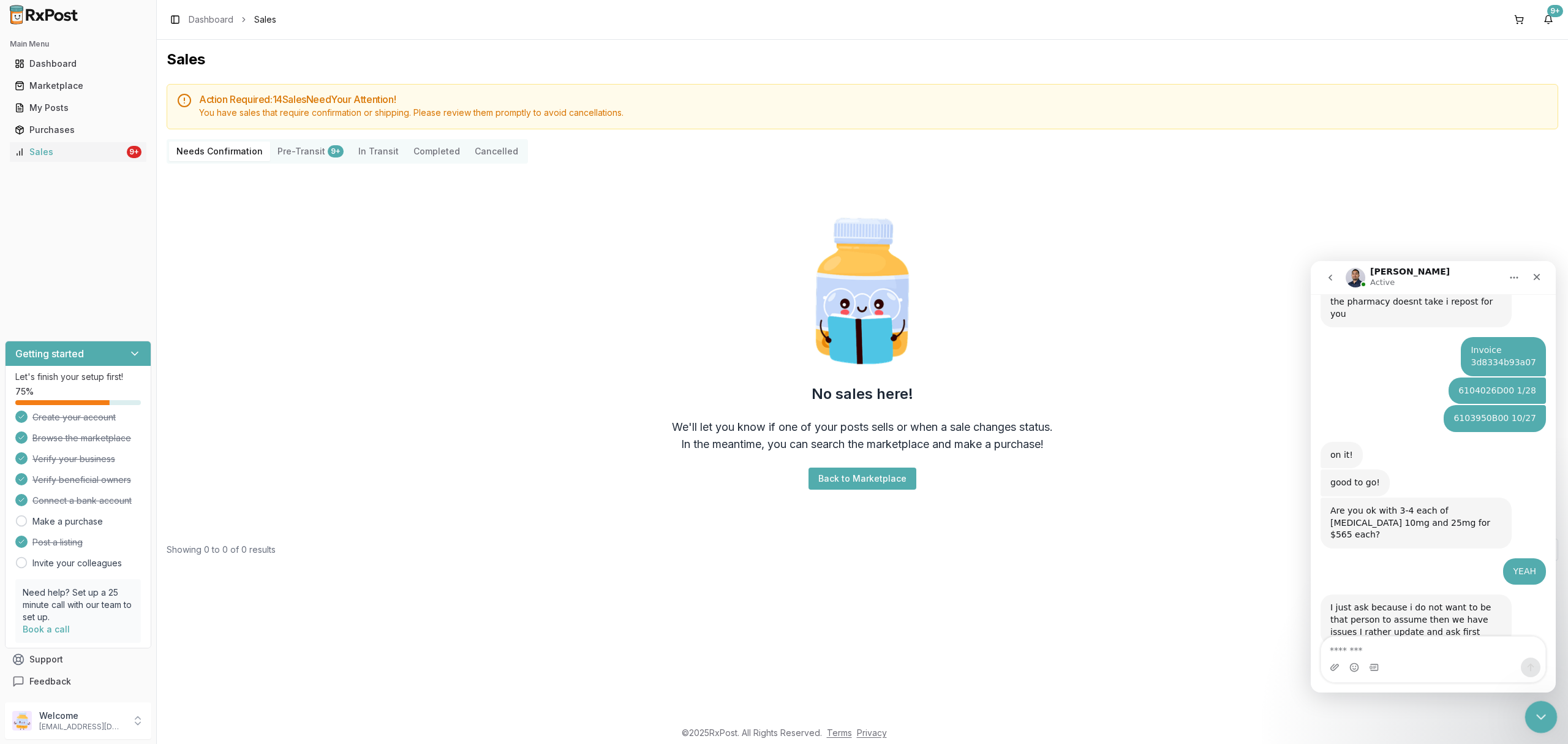
click at [1535, 730] on html at bounding box center [1539, 714] width 29 height 29
click at [794, 607] on div "Sales Action Required: 14 Sale s Need Your Attention! You have sales that requi…" at bounding box center [863, 379] width 1412 height 679
click at [1540, 716] on icon "Close Intercom Messenger" at bounding box center [1540, 715] width 15 height 15
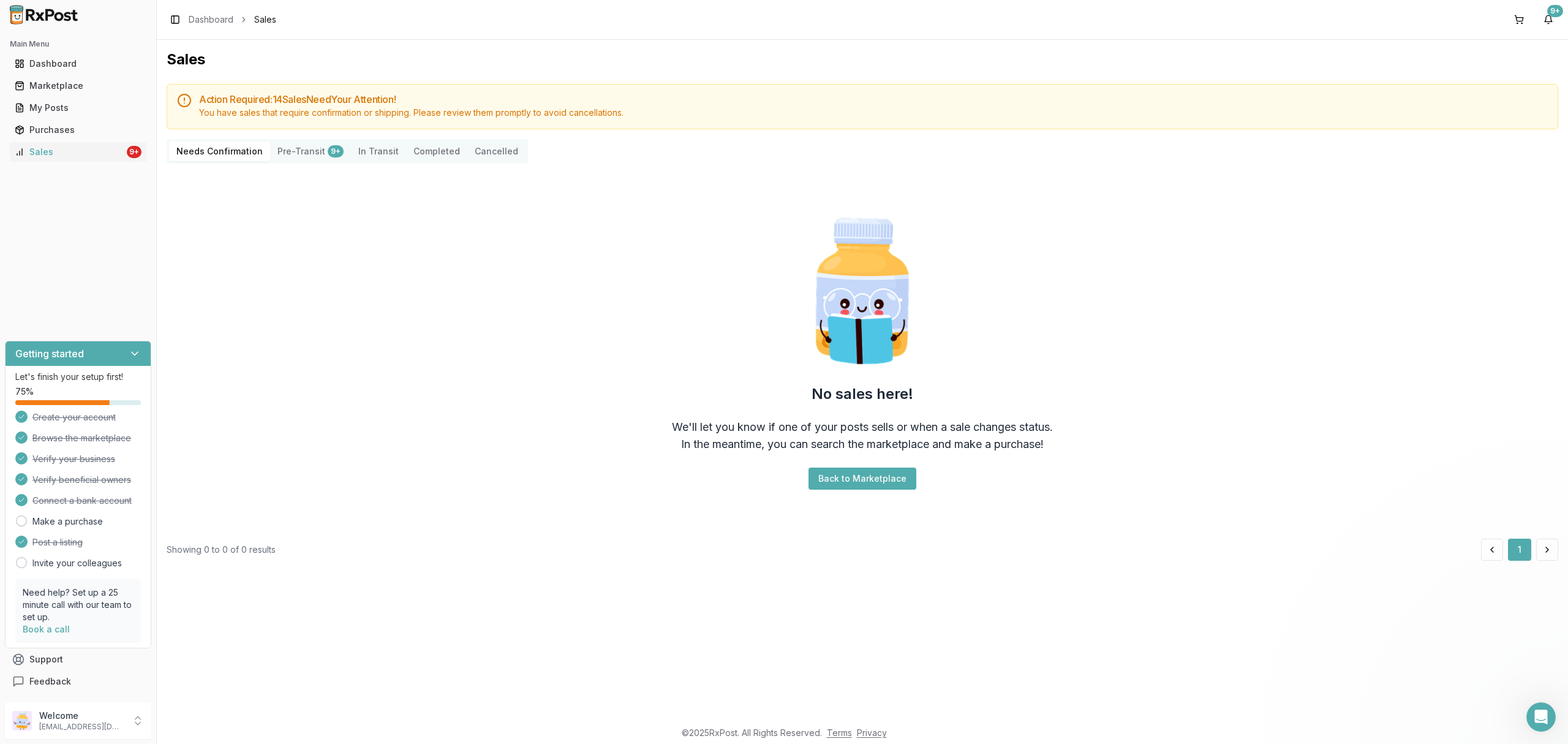
click at [942, 616] on div "Sales Action Required: 14 Sale s Need Your Attention! You have sales that requi…" at bounding box center [863, 379] width 1412 height 679
click at [96, 706] on div "Welcome dngpharmacy2@gmail.com" at bounding box center [78, 720] width 147 height 37
click at [111, 276] on div "Main Menu Dashboard Marketplace My Posts Purchases Sales 9+ Getting started Let…" at bounding box center [78, 363] width 156 height 668
click at [92, 158] on link "Sales 9+" at bounding box center [77, 151] width 136 height 22
click at [88, 152] on div "Sales" at bounding box center [70, 151] width 110 height 12
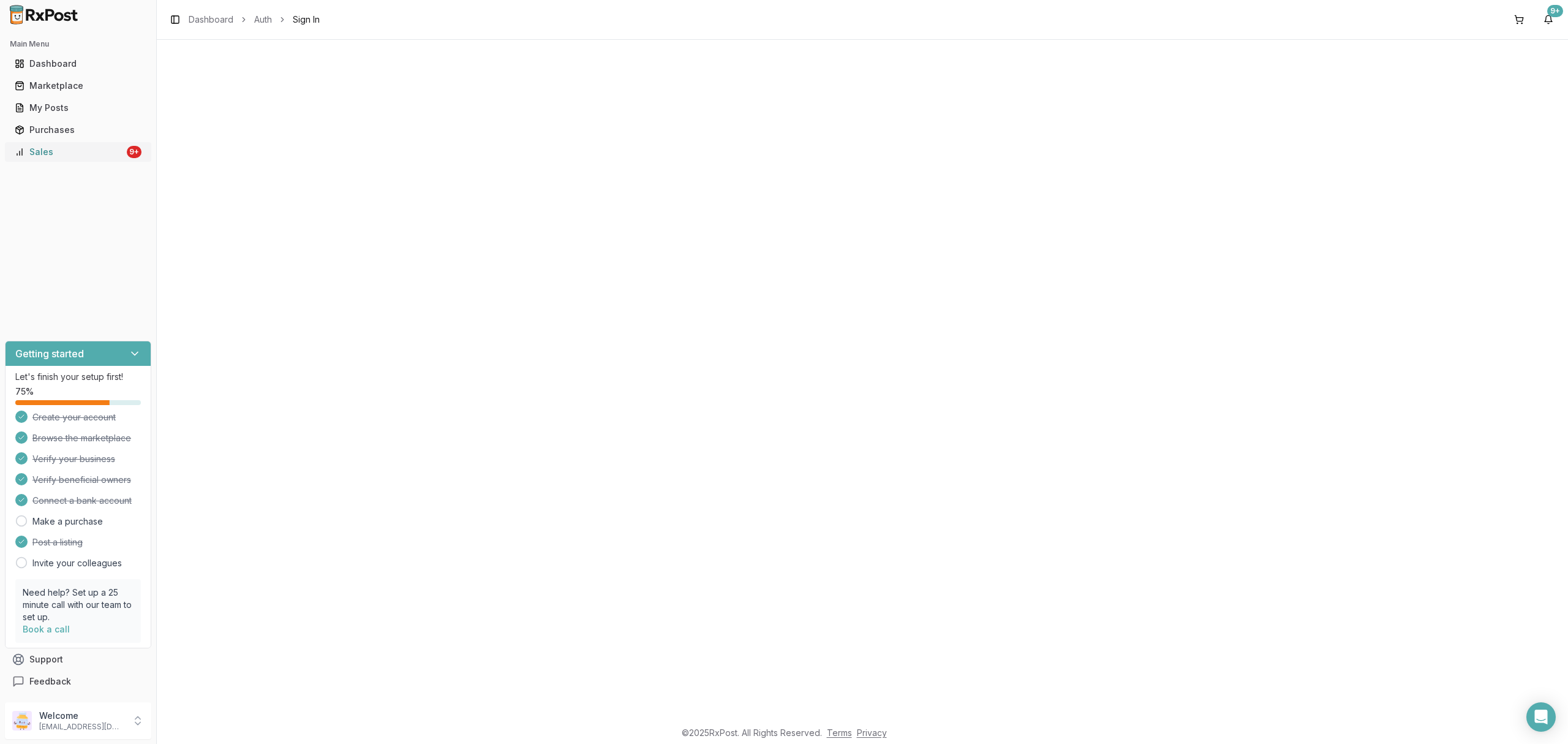
click at [101, 155] on div "Sales" at bounding box center [70, 151] width 110 height 12
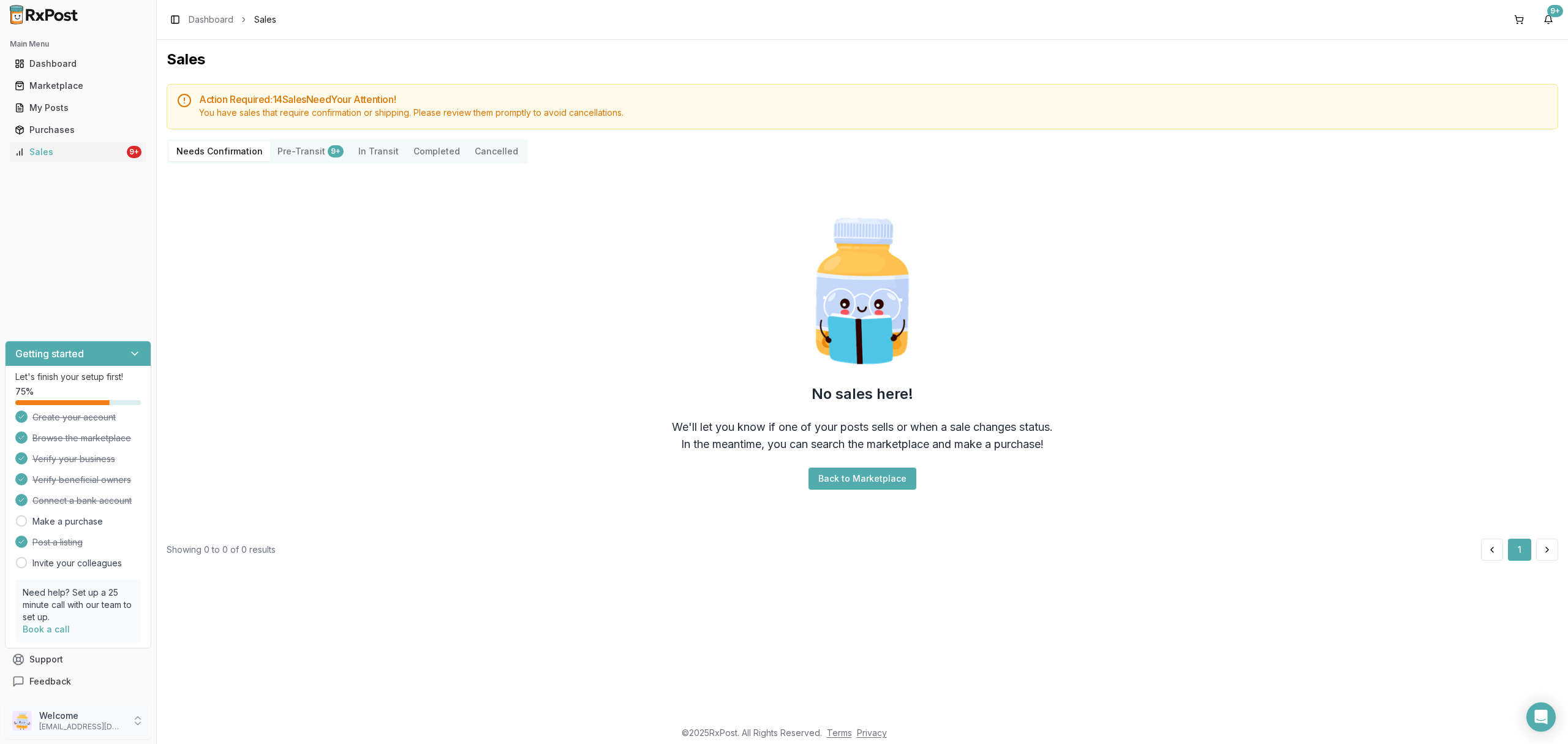
click at [82, 721] on p "Welcome" at bounding box center [82, 715] width 86 height 12
click at [189, 721] on span "Sign Out" at bounding box center [223, 723] width 117 height 12
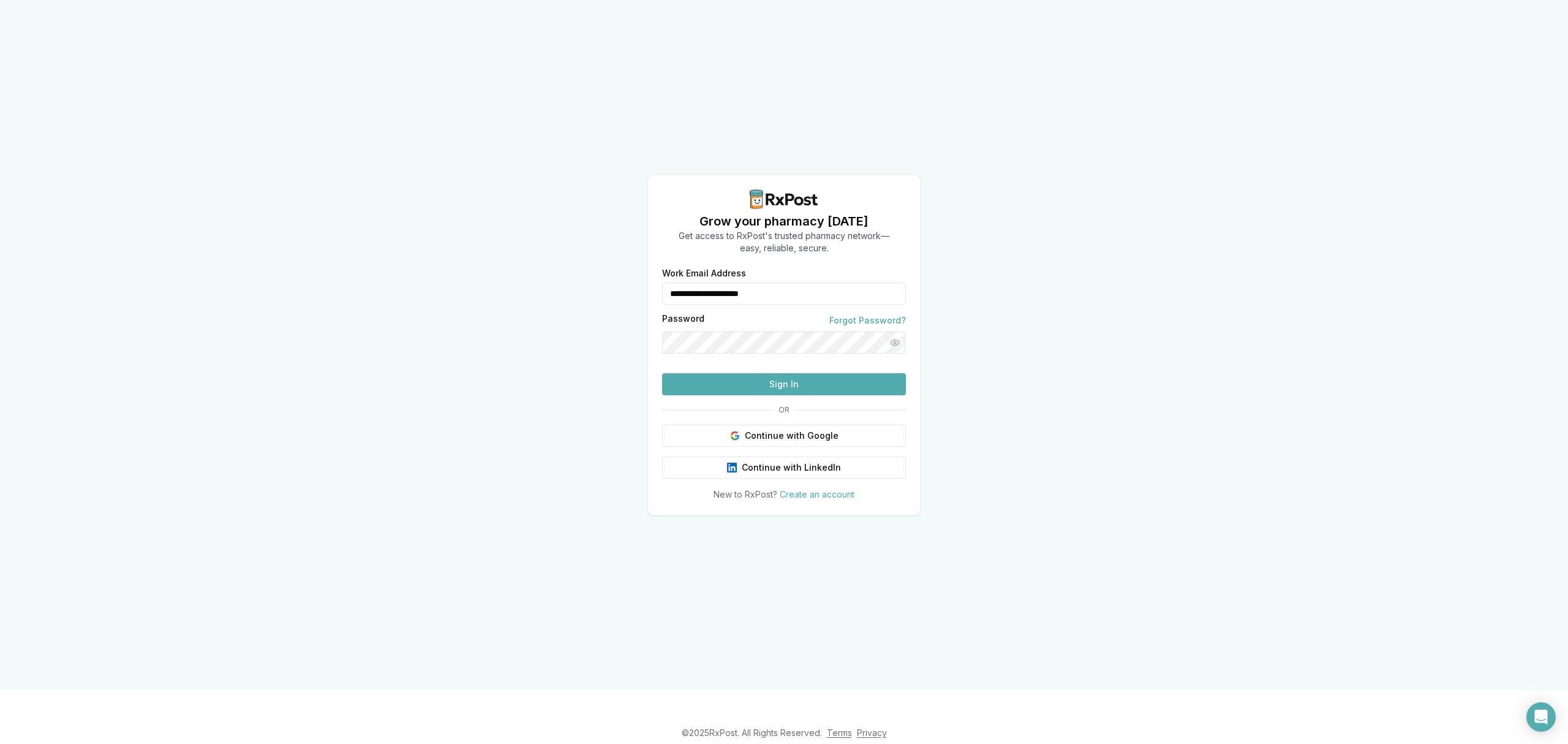
drag, startPoint x: 827, startPoint y: 264, endPoint x: 577, endPoint y: 262, distance: 250.0
click at [577, 262] on div "**********" at bounding box center [784, 344] width 1568 height 689
type input "**********"
click at [792, 395] on button "Sign In" at bounding box center [784, 384] width 244 height 22
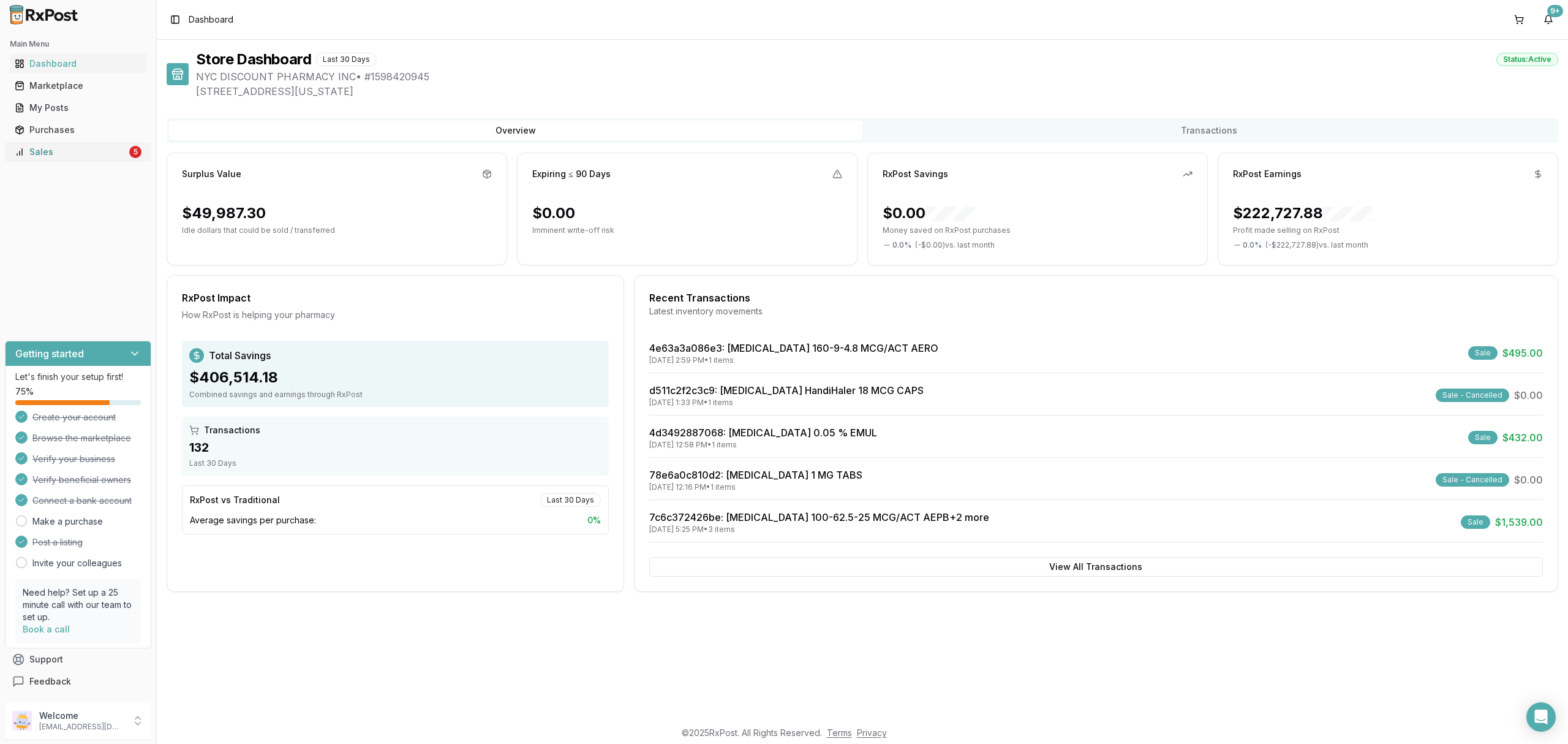
click at [80, 148] on div "Sales" at bounding box center [71, 151] width 112 height 12
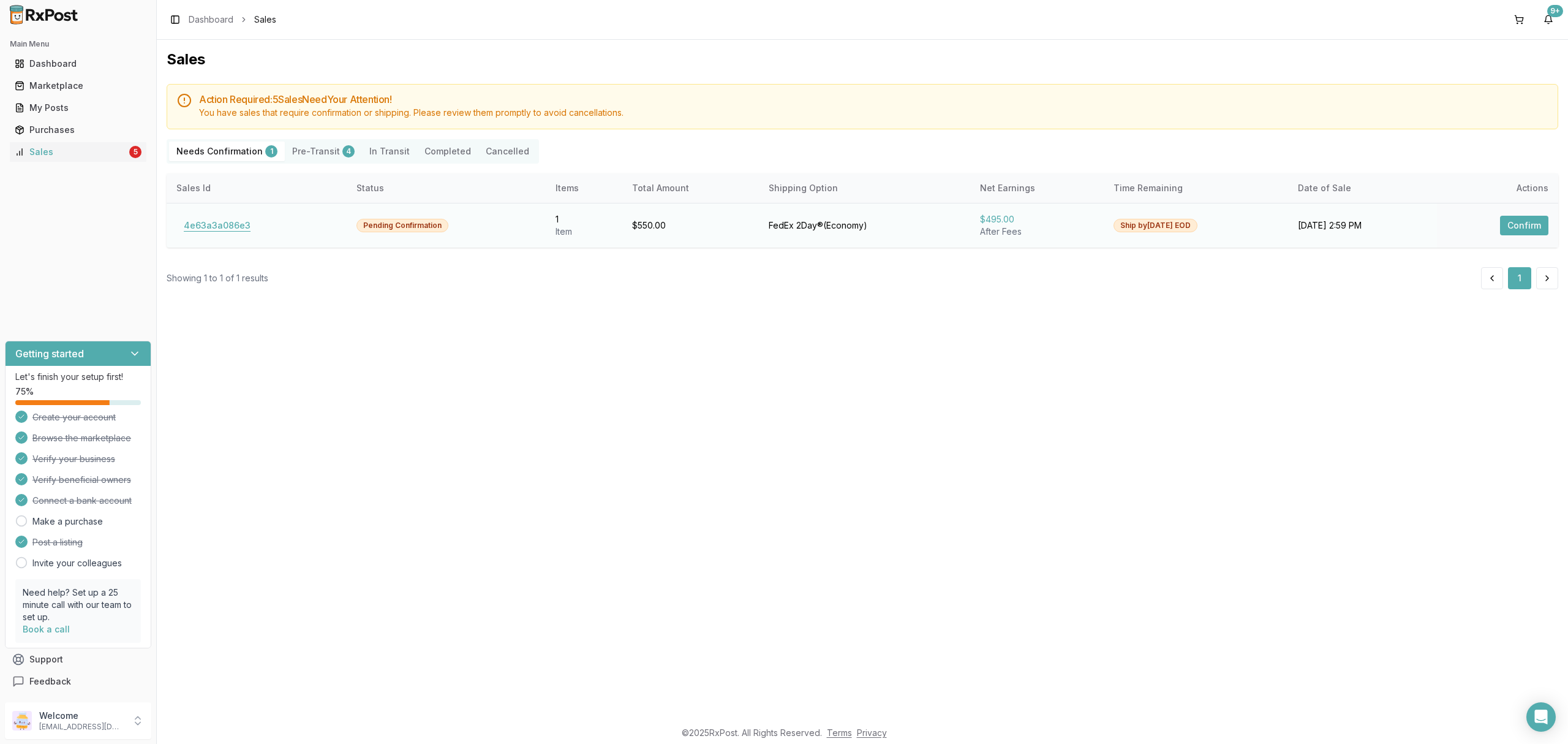
click at [236, 226] on button "4e63a3a086e3" at bounding box center [217, 225] width 82 height 20
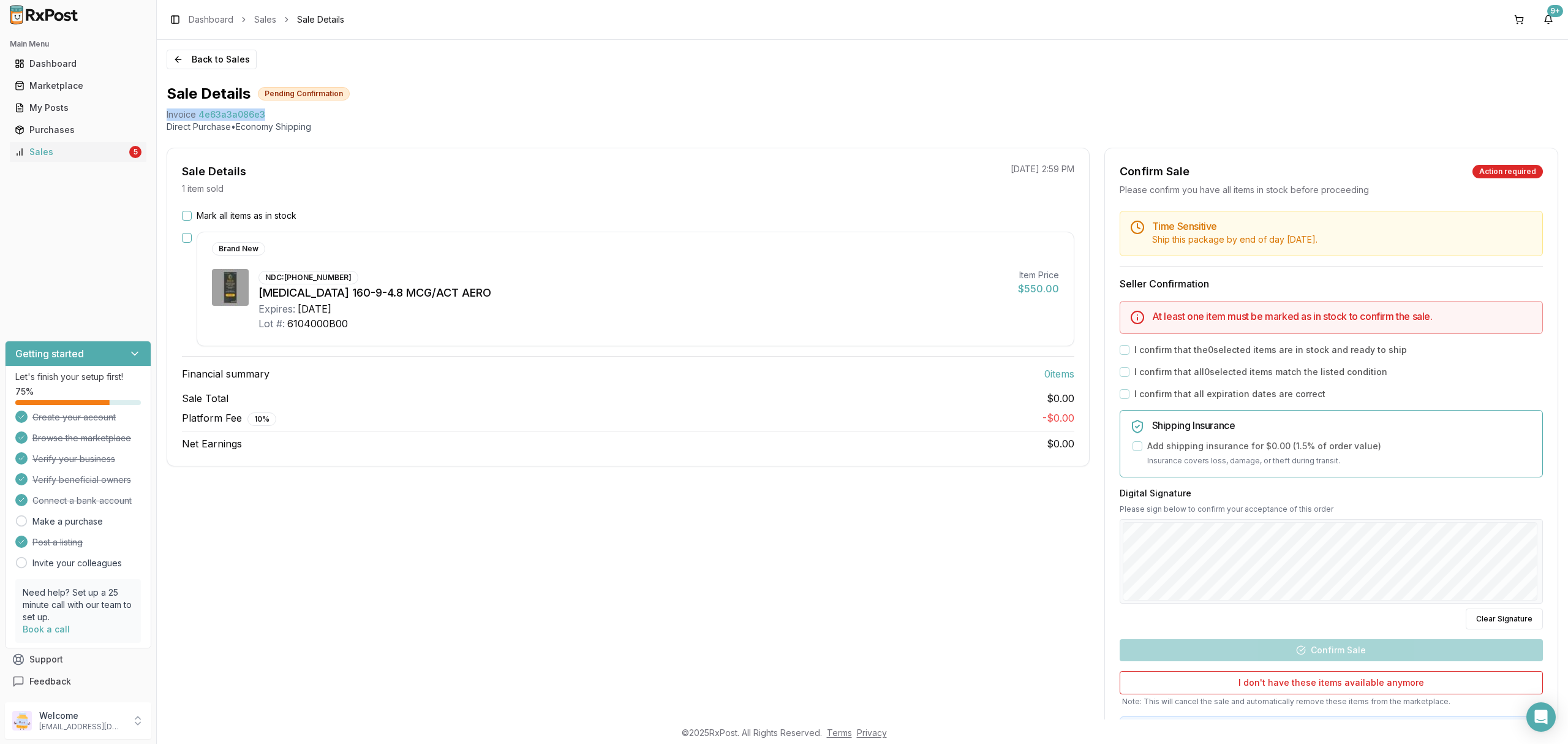
drag, startPoint x: 162, startPoint y: 114, endPoint x: 285, endPoint y: 109, distance: 123.1
click at [285, 109] on div "Back to Sales Sale Details Pending Confirmation Invoice 4e63a3a086e3 Direct Pur…" at bounding box center [863, 379] width 1412 height 679
copy div "Invoice 4e63a3a086e3"
click at [1547, 716] on div "Open Intercom Messenger" at bounding box center [1542, 717] width 33 height 33
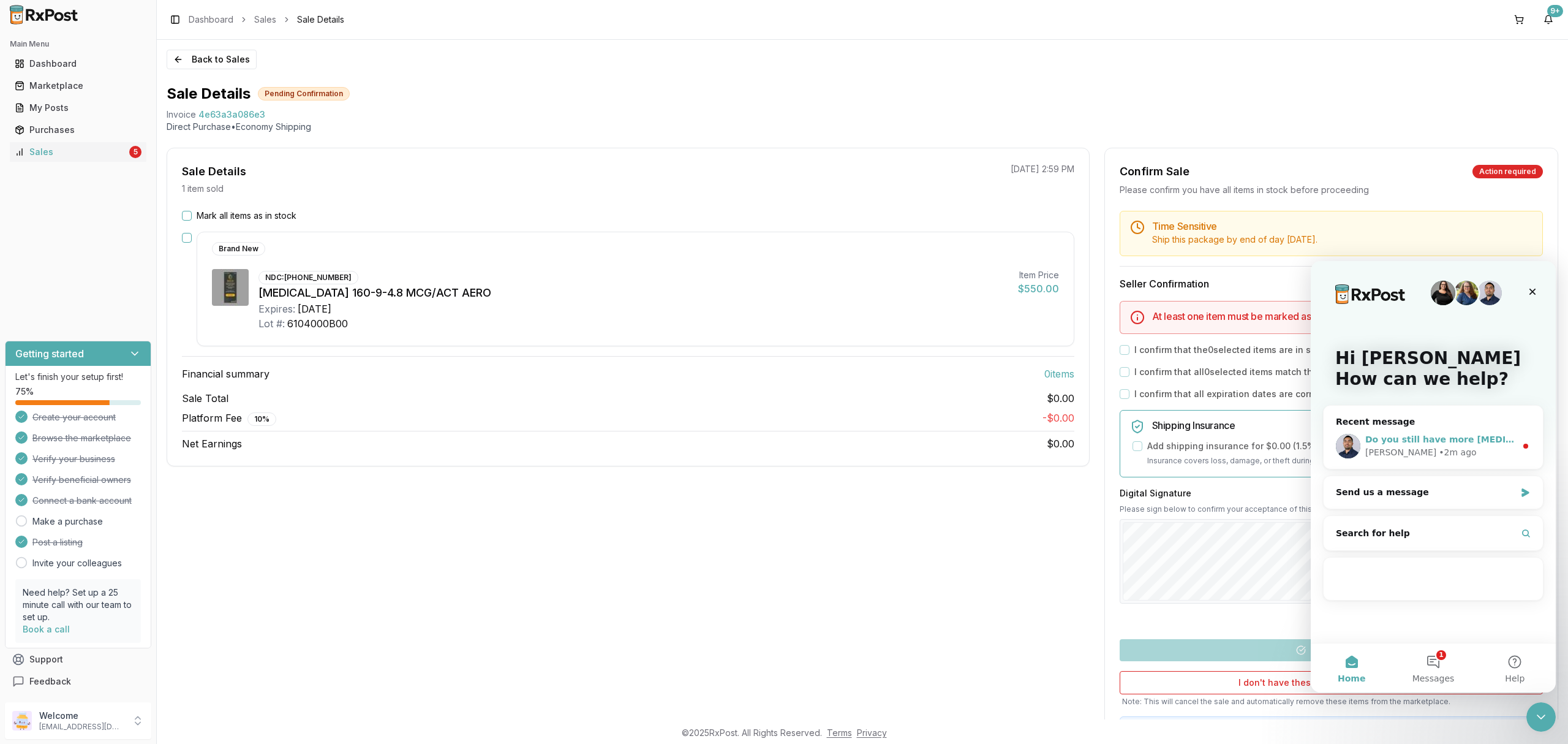
click at [1484, 458] on div "Manuel • 2m ago" at bounding box center [1441, 452] width 150 height 13
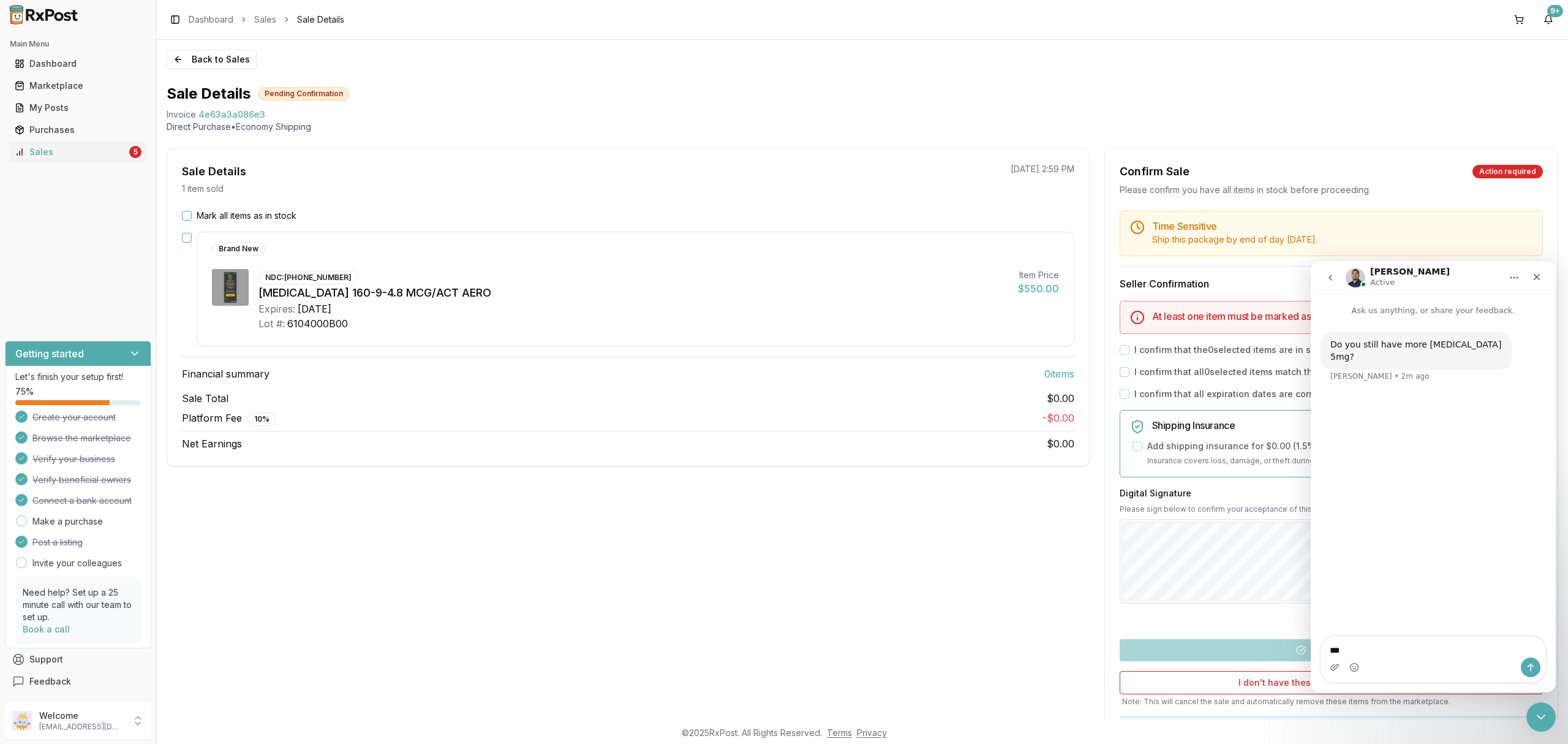
type textarea "****"
type textarea "**********"
click at [1528, 725] on div "Close Intercom Messenger" at bounding box center [1539, 714] width 29 height 29
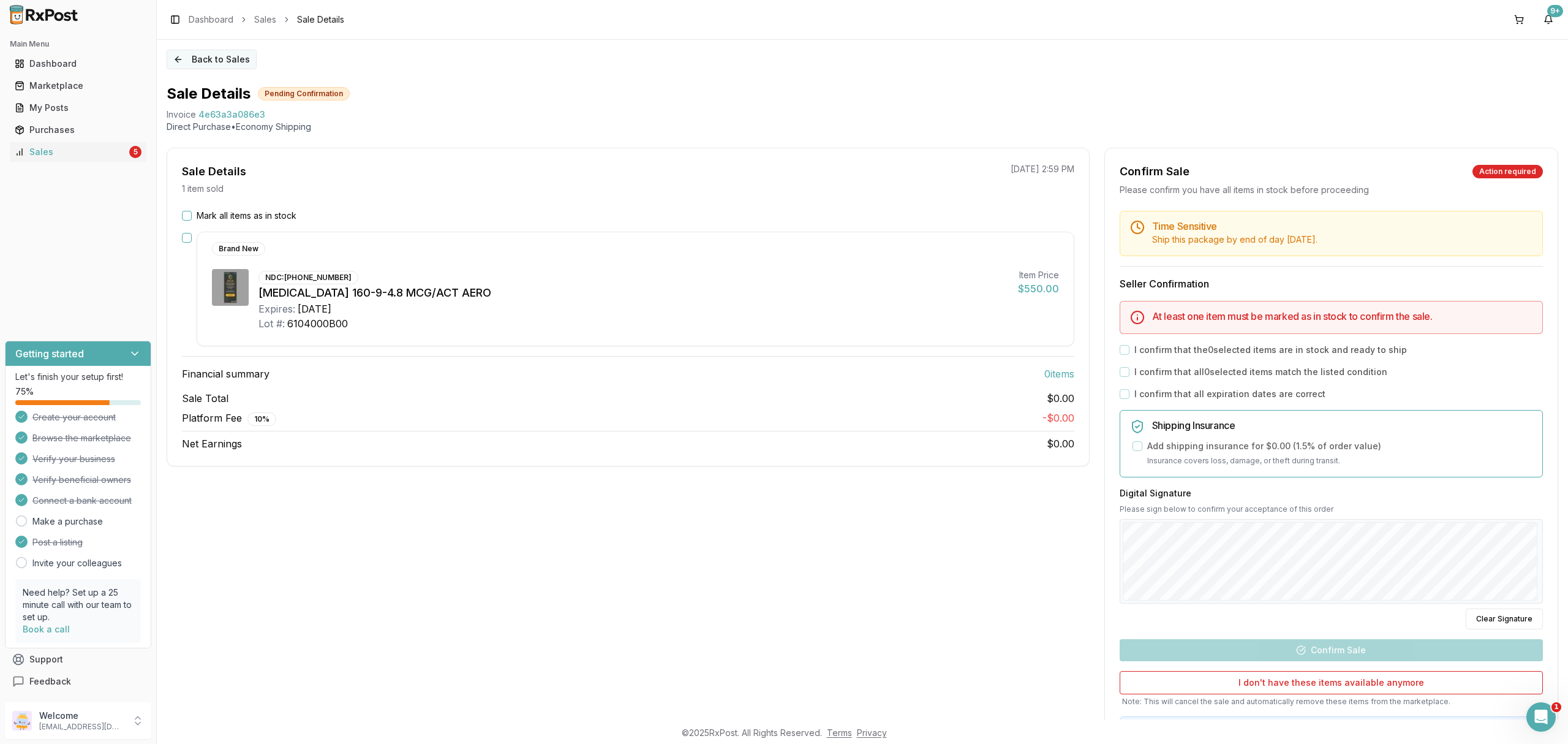
click at [220, 59] on button "Back to Sales" at bounding box center [212, 59] width 90 height 20
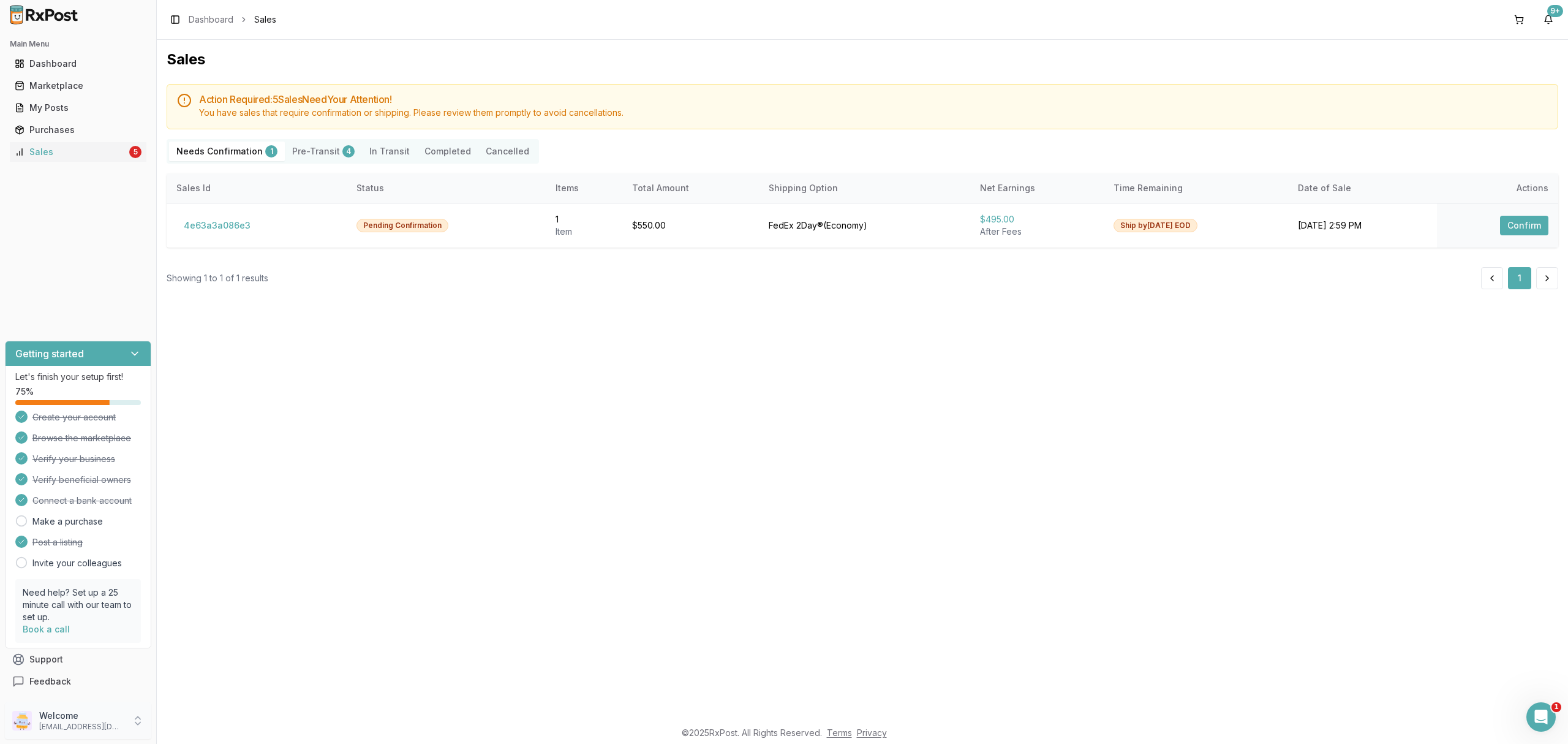
click at [71, 720] on p "Welcome" at bounding box center [82, 715] width 86 height 12
click at [193, 720] on span "Sign Out" at bounding box center [223, 723] width 117 height 12
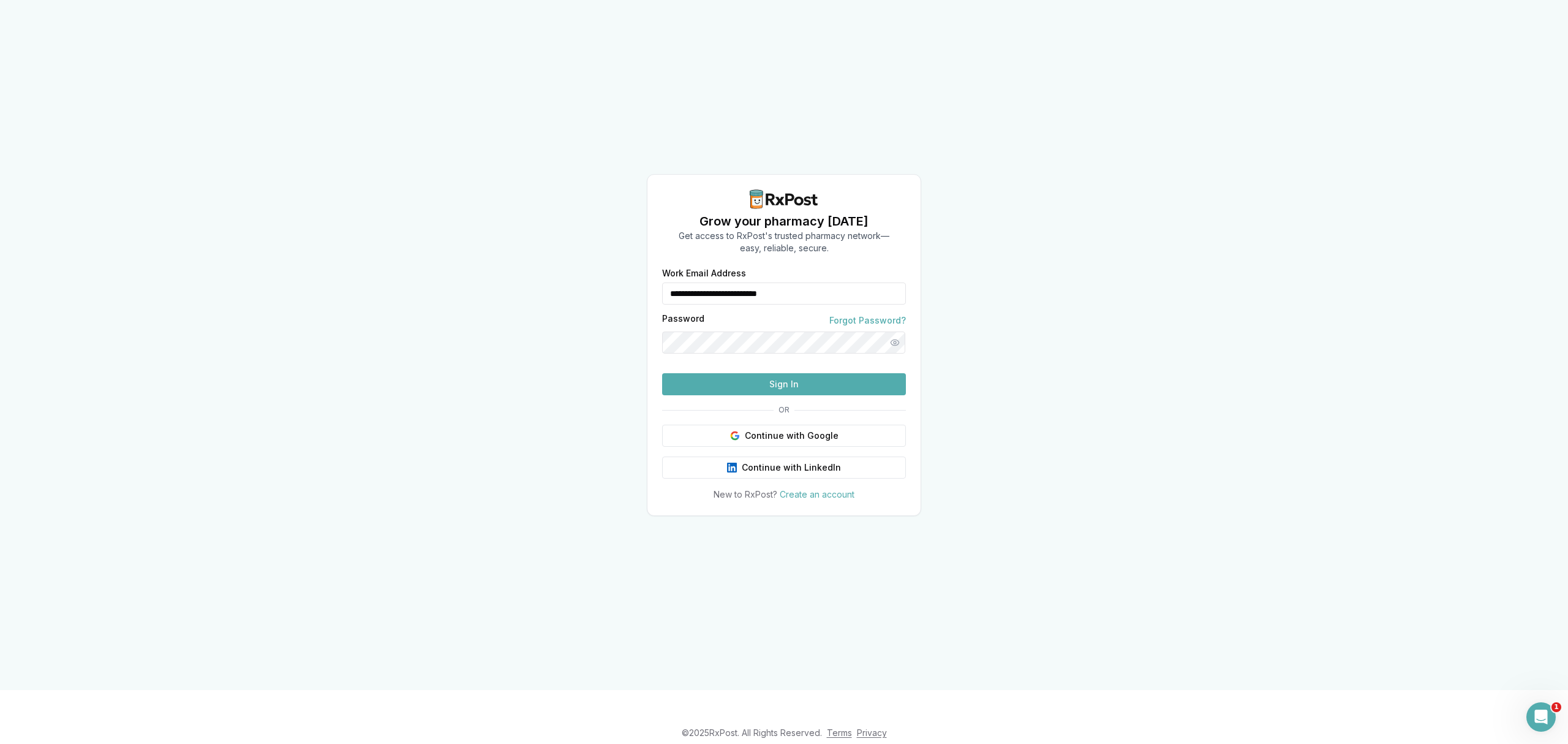
drag, startPoint x: 836, startPoint y: 275, endPoint x: 635, endPoint y: 288, distance: 201.4
click at [635, 288] on div "**********" at bounding box center [784, 344] width 1568 height 689
type input "**********"
click at [790, 395] on button "Sign In" at bounding box center [784, 384] width 244 height 22
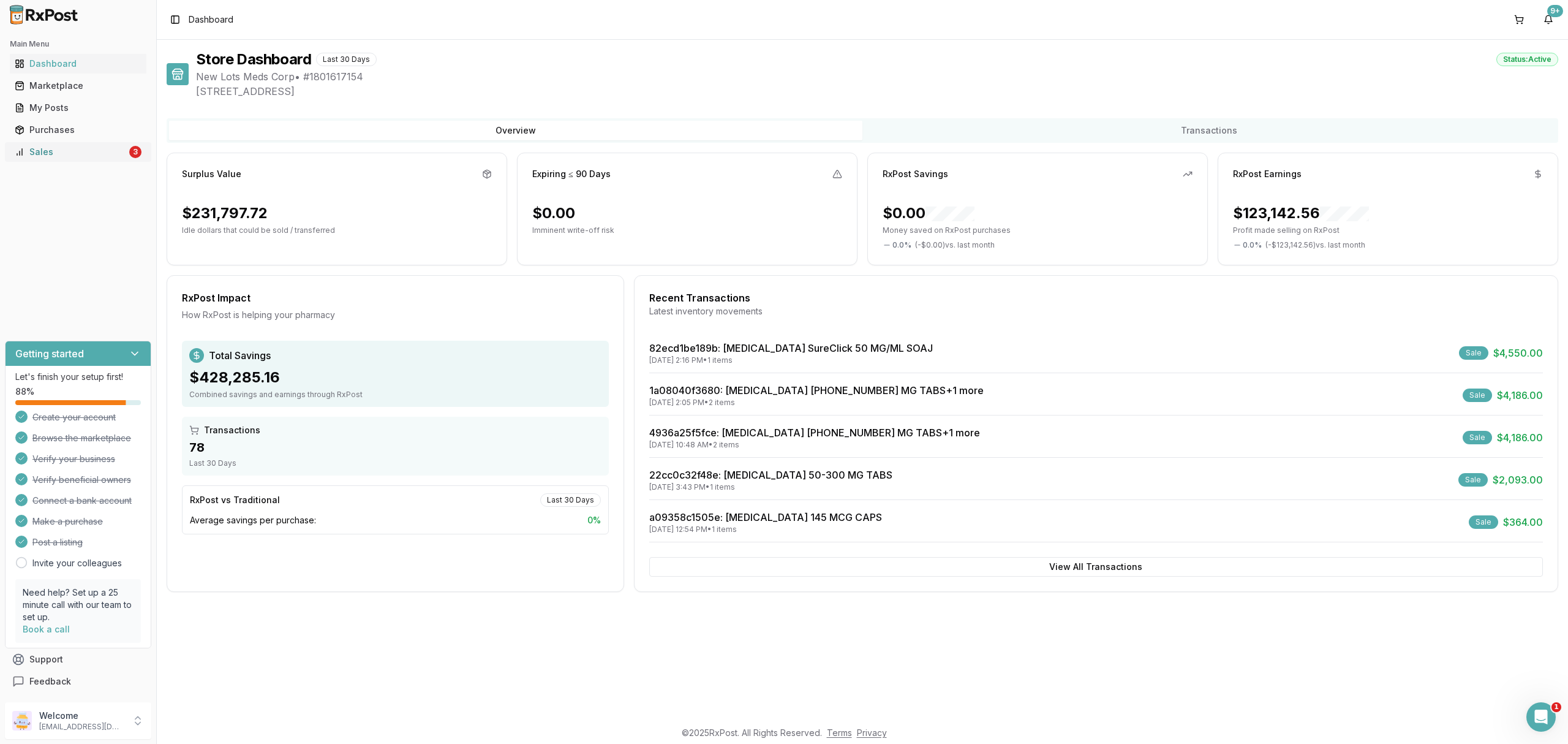
click at [64, 152] on div "Sales" at bounding box center [71, 151] width 112 height 12
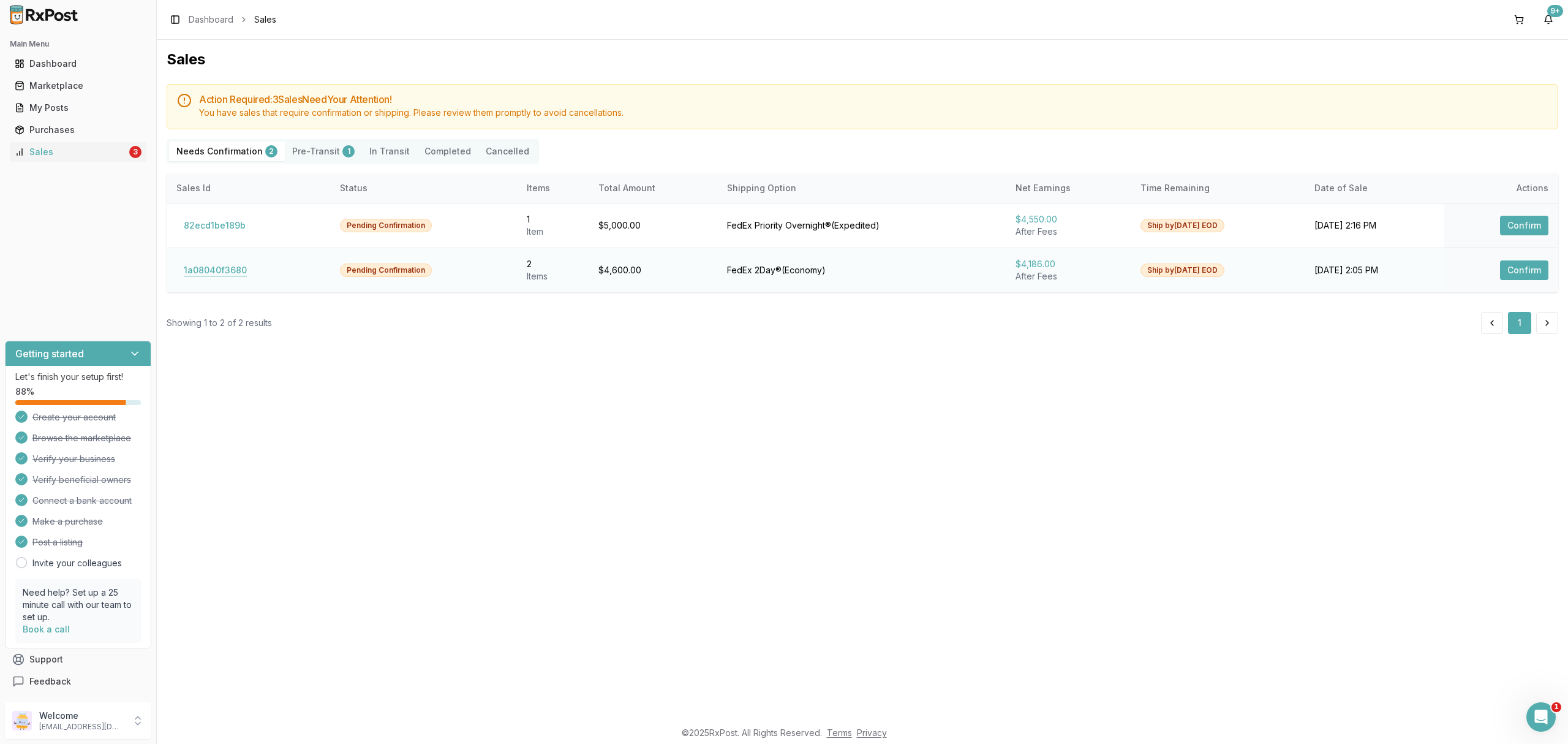
click at [230, 271] on button "1a08040f3680" at bounding box center [215, 270] width 78 height 20
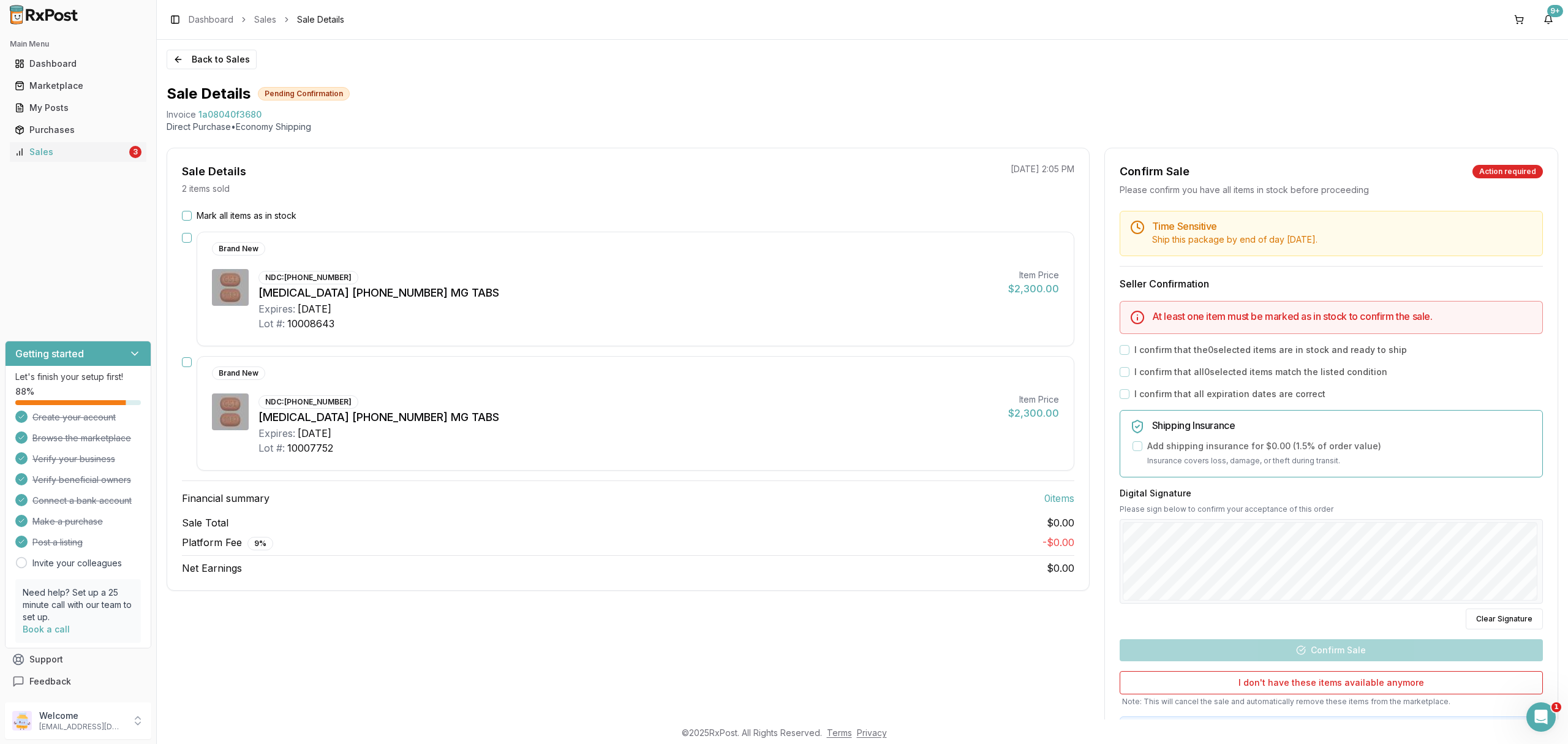
click at [210, 209] on div "Sale Details 2 items sold [DATE] 2:05 PM Mark all items as in stock Brand New N…" at bounding box center [628, 369] width 924 height 443
click at [214, 212] on label "Mark all items as in stock" at bounding box center [246, 215] width 100 height 12
click at [192, 212] on button "Mark all items as in stock" at bounding box center [186, 215] width 9 height 9
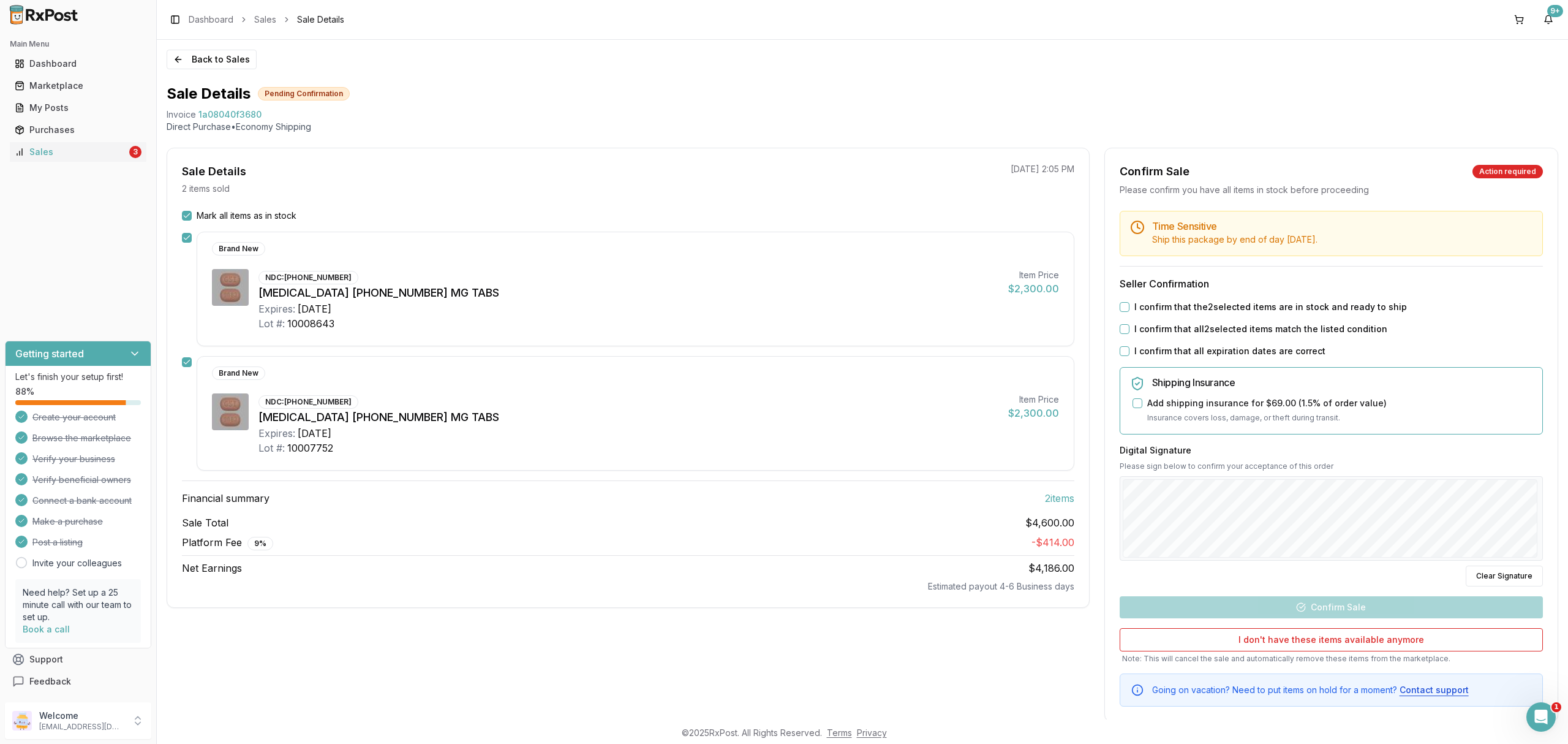
click at [1209, 307] on label "I confirm that the 2 selected items are in stock and ready to ship" at bounding box center [1271, 307] width 273 height 12
click at [1130, 307] on button "I confirm that the 2 selected items are in stock and ready to ship" at bounding box center [1125, 307] width 9 height 9
click at [1208, 326] on label "I confirm that all 2 selected items match the listed condition" at bounding box center [1260, 328] width 253 height 12
click at [1130, 326] on button "I confirm that all 2 selected items match the listed condition" at bounding box center [1125, 329] width 9 height 9
click at [1198, 356] on label "I confirm that all expiration dates are correct" at bounding box center [1229, 351] width 191 height 12
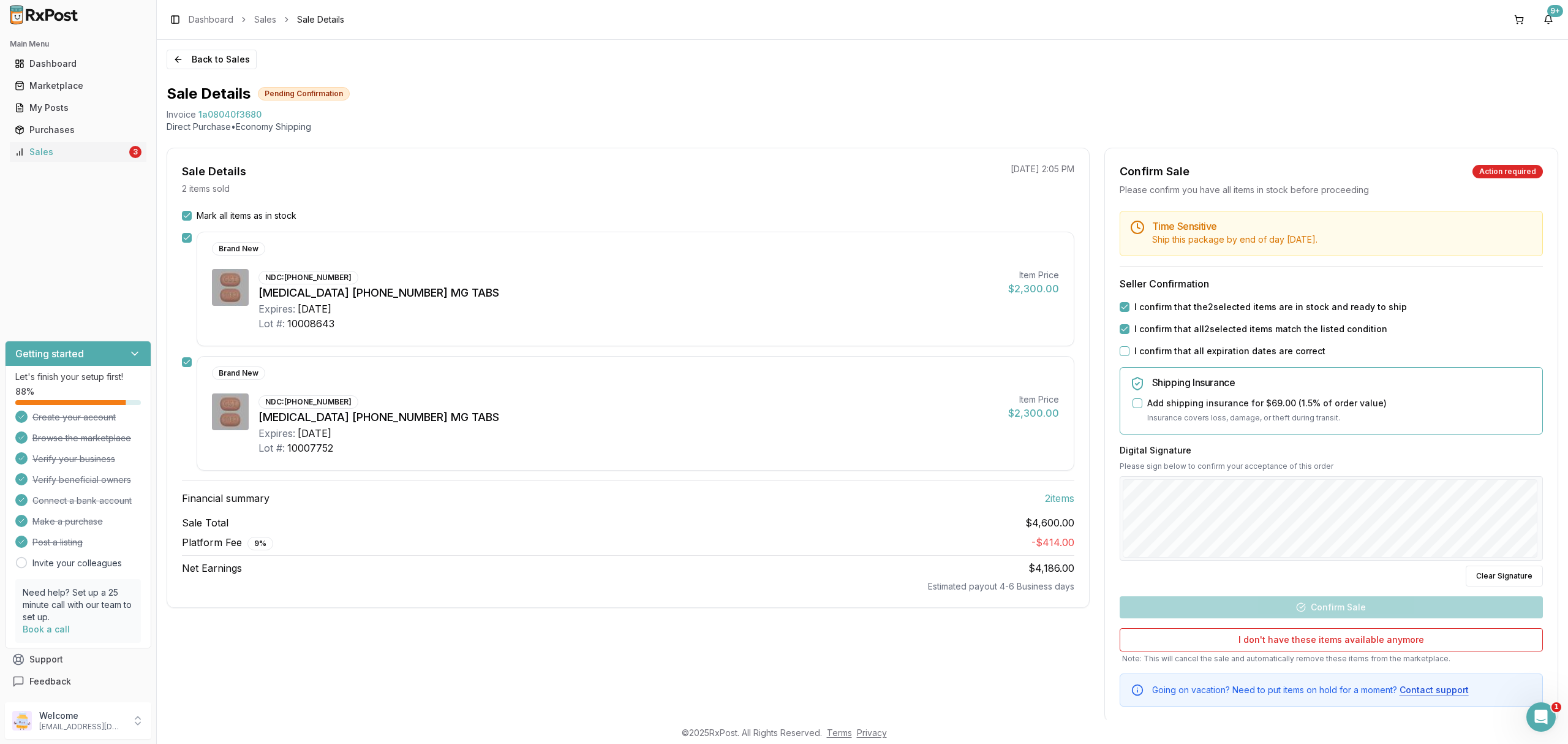
click at [1130, 356] on button "I confirm that all expiration dates are correct" at bounding box center [1125, 351] width 9 height 9
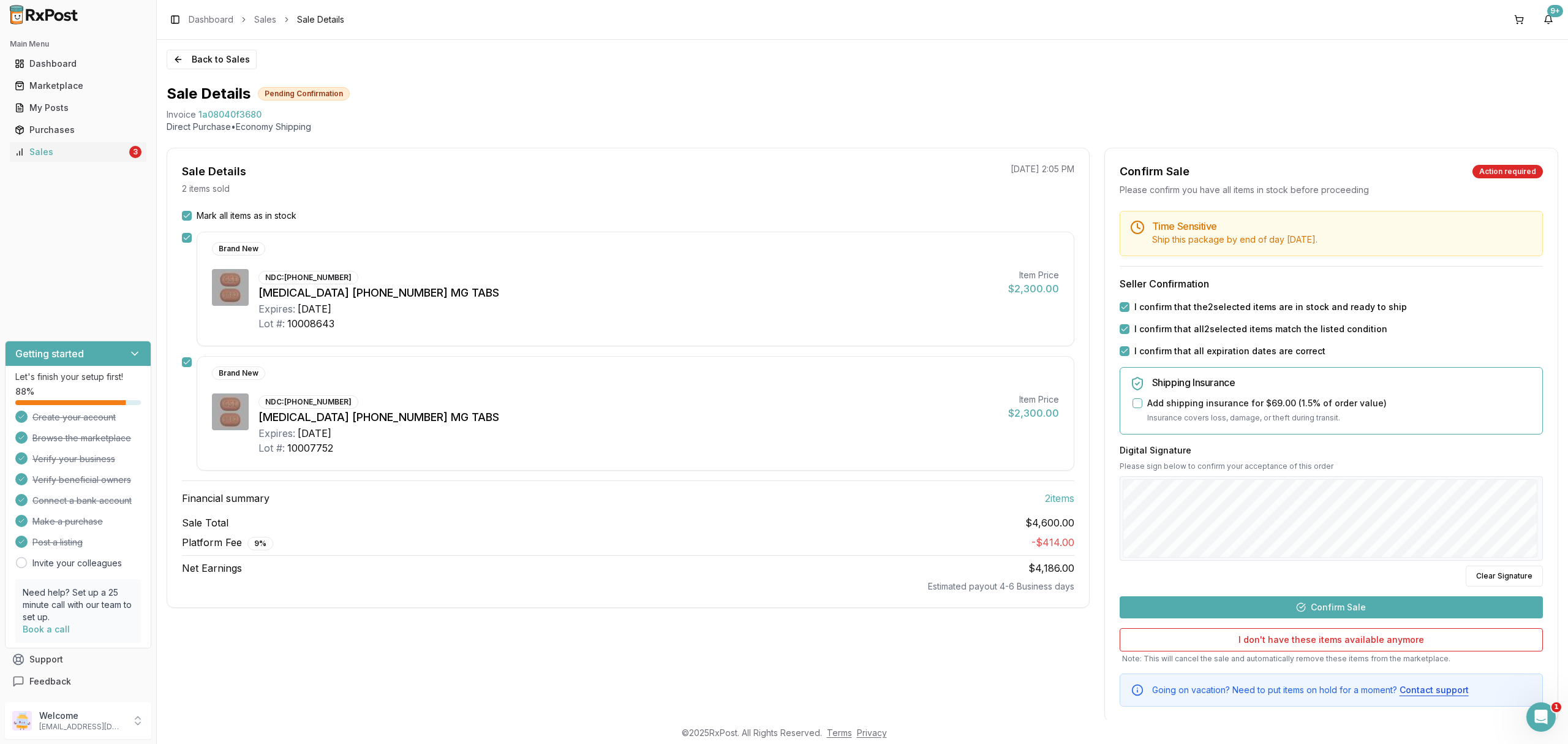
click at [1311, 609] on button "Confirm Sale" at bounding box center [1332, 607] width 423 height 22
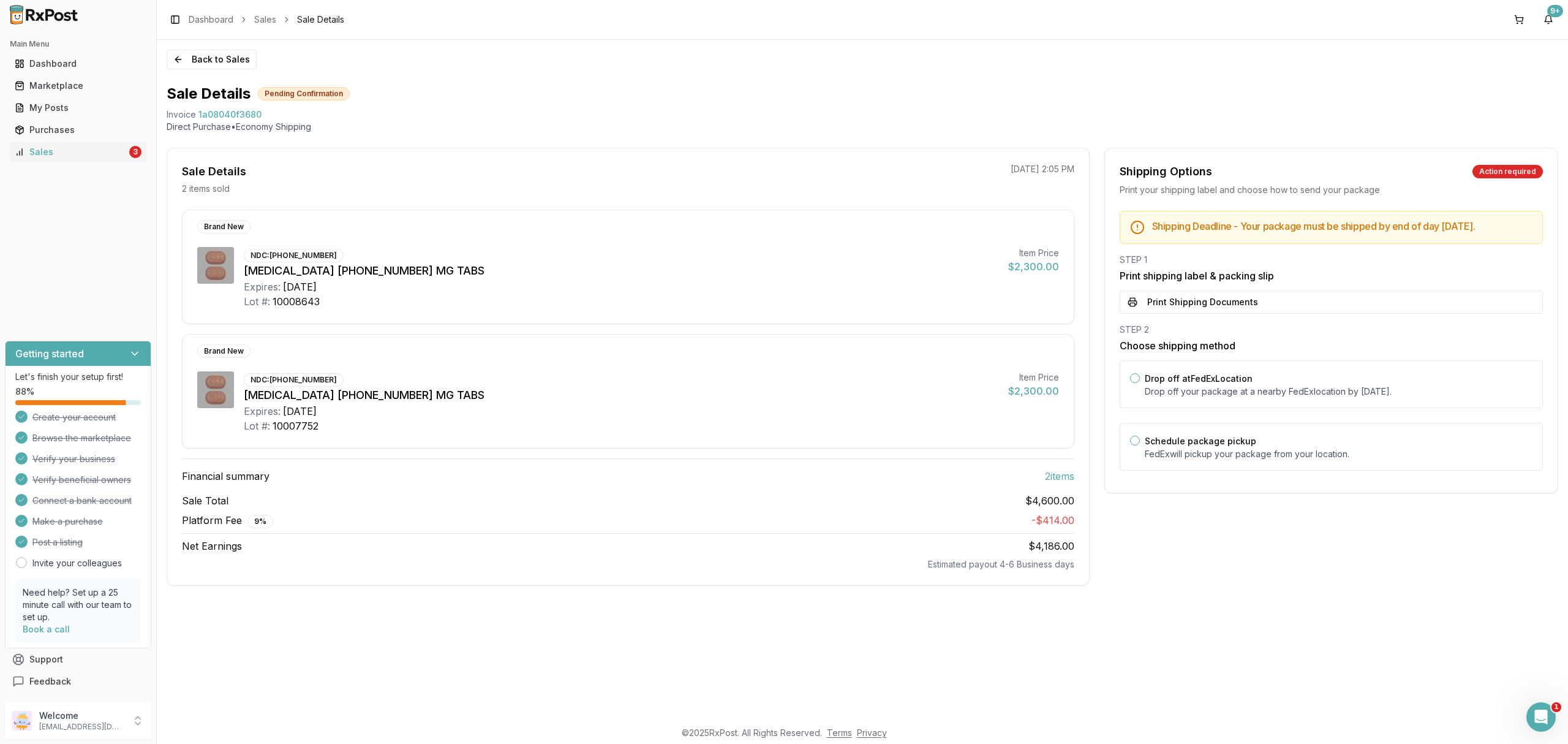
click at [1319, 369] on div "STEP 2 Choose shipping method Drop off at FedEx Location Drop off your package …" at bounding box center [1332, 401] width 423 height 154
click at [1296, 381] on div "Drop off at FedEx Location Drop off your package at a nearby [GEOGRAPHIC_DATA] …" at bounding box center [1338, 384] width 388 height 27
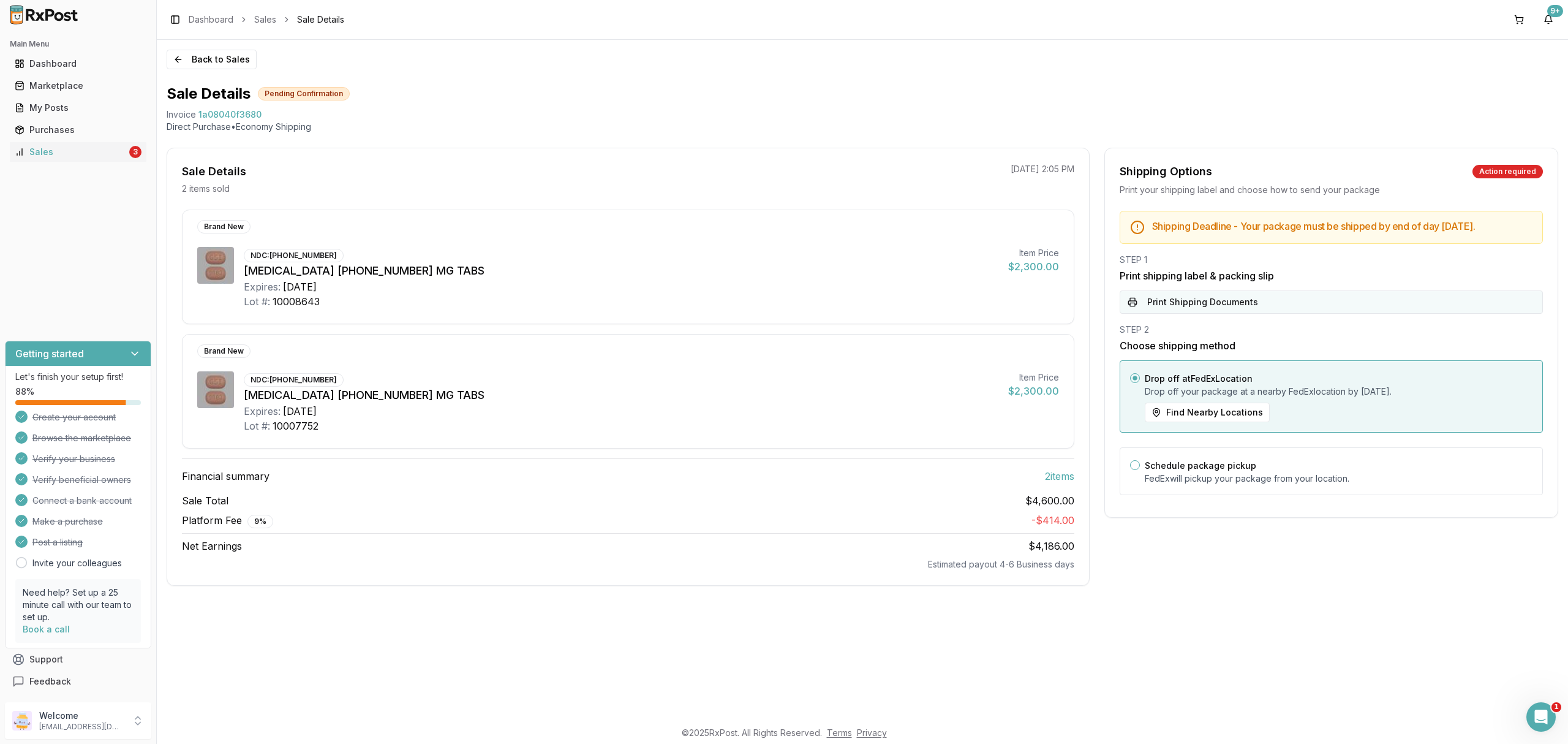
click at [1282, 309] on button "Print Shipping Documents" at bounding box center [1332, 302] width 423 height 24
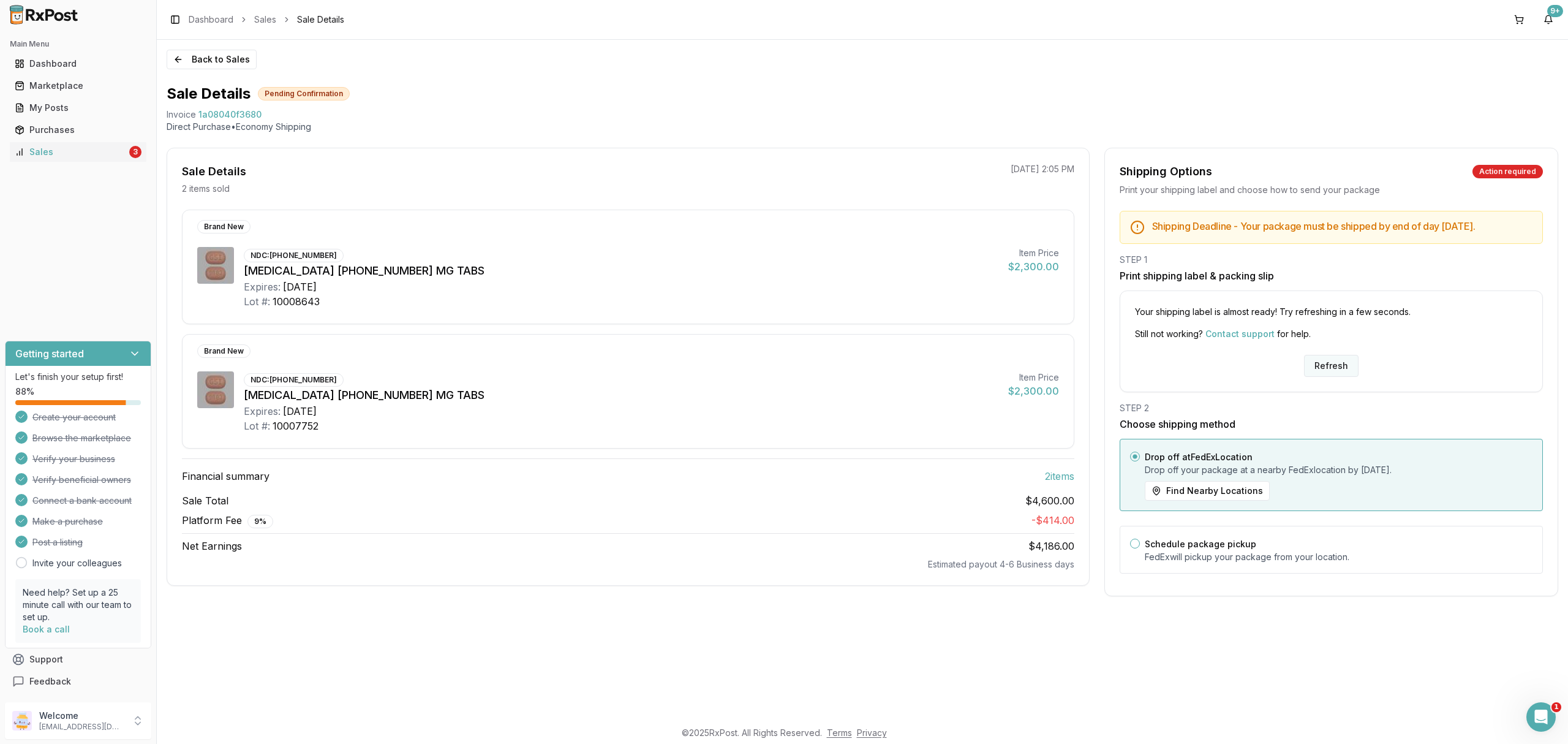
click at [1332, 372] on button "Refresh" at bounding box center [1332, 365] width 55 height 22
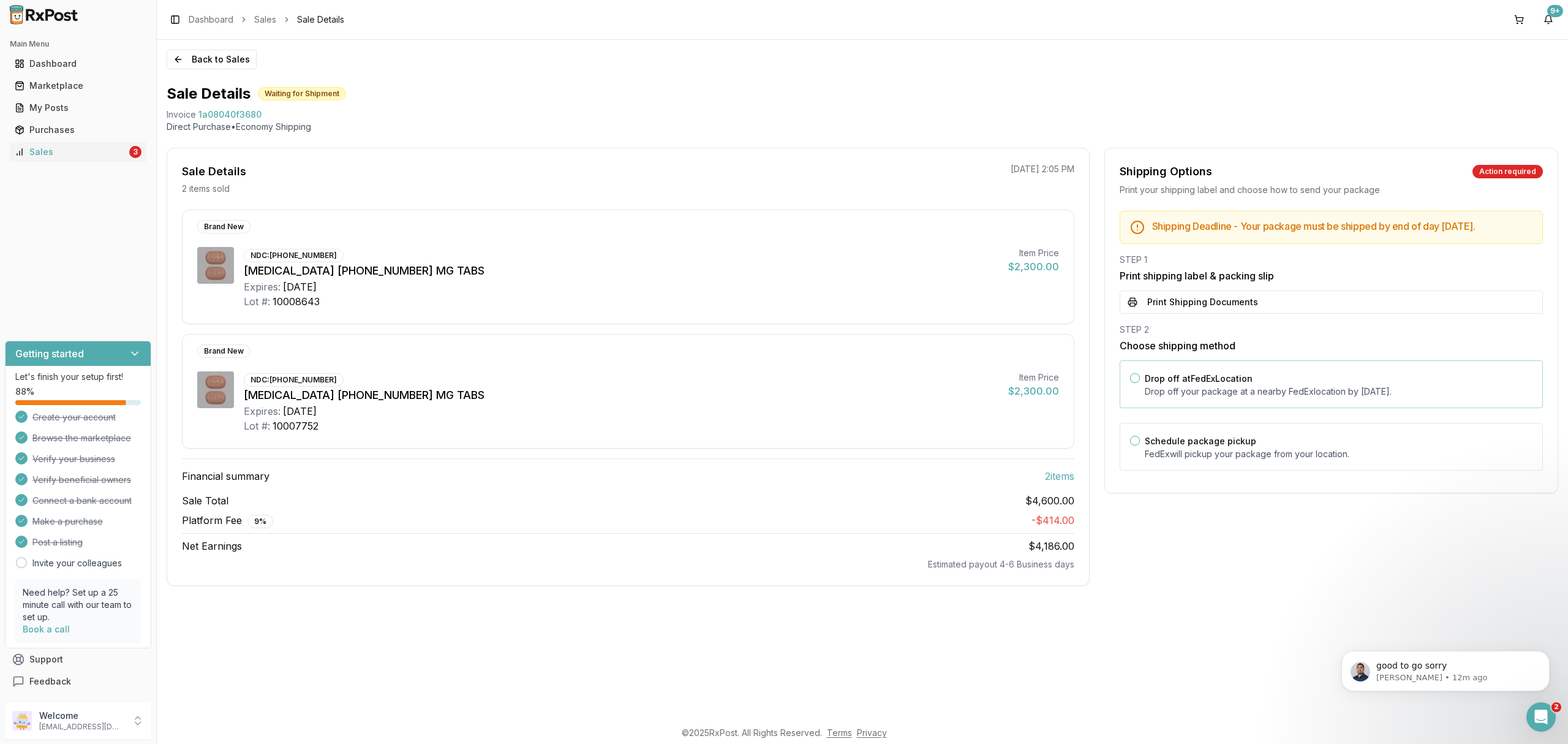
click at [1227, 408] on div "Drop off at FedEx Location Drop off your package at a nearby FedEx location by …" at bounding box center [1332, 384] width 423 height 48
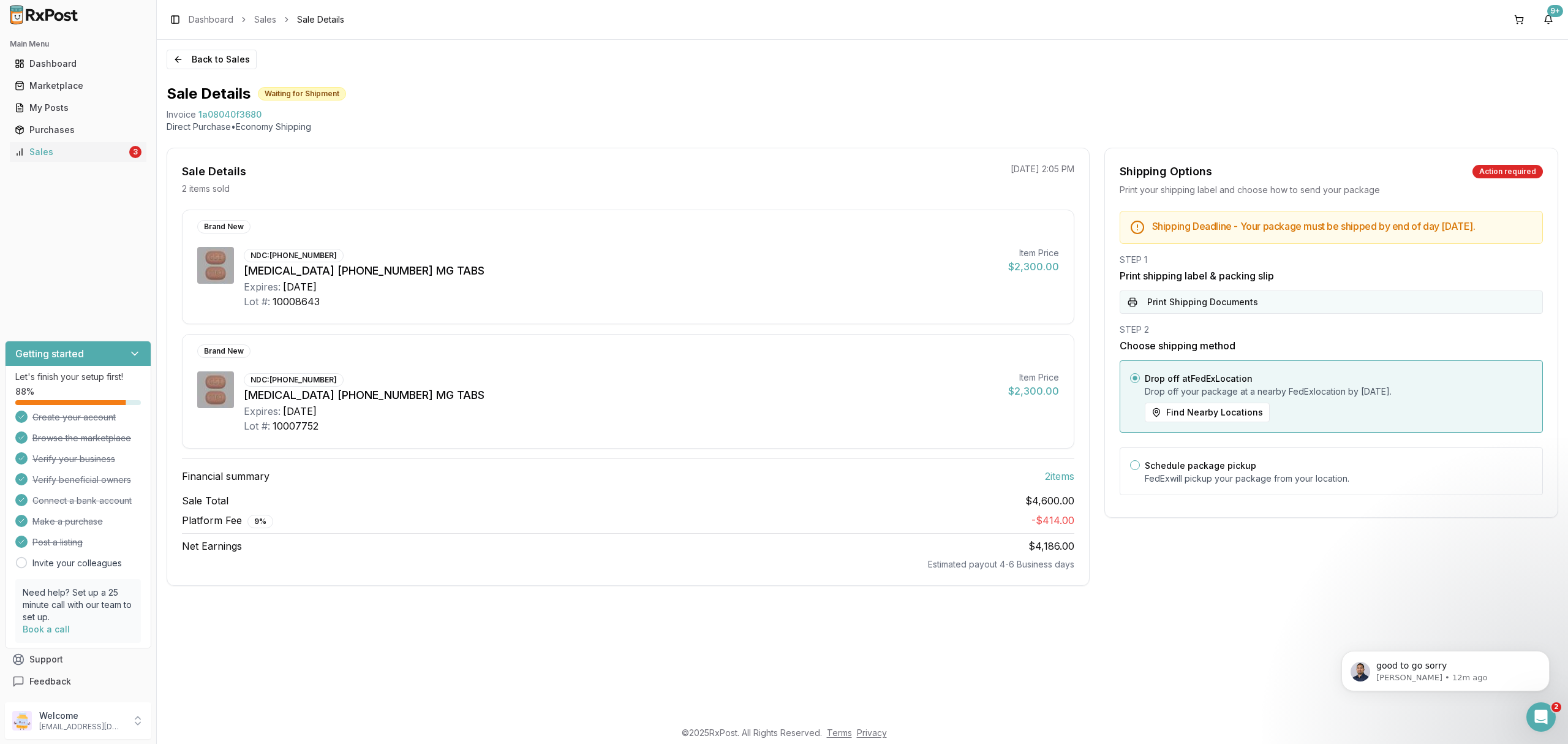
click at [1300, 313] on button "Print Shipping Documents" at bounding box center [1332, 302] width 423 height 24
click at [201, 48] on div "Back to Sales Sale Details Waiting for Shipment Invoice 1a08040f3680 Direct Pur…" at bounding box center [863, 379] width 1412 height 679
click at [201, 52] on button "Back to Sales" at bounding box center [212, 59] width 90 height 20
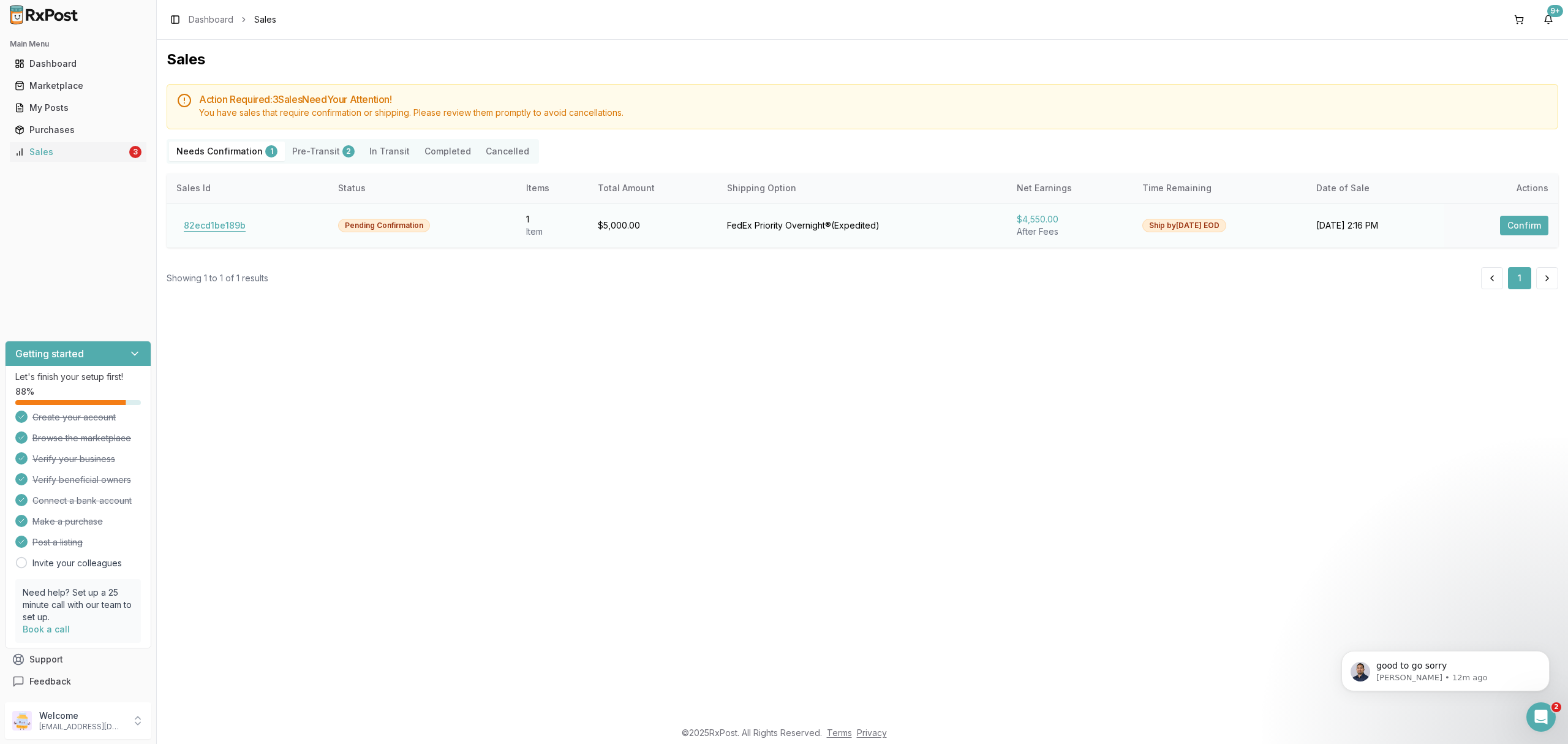
click at [214, 223] on button "82ecd1be189b" at bounding box center [214, 225] width 76 height 20
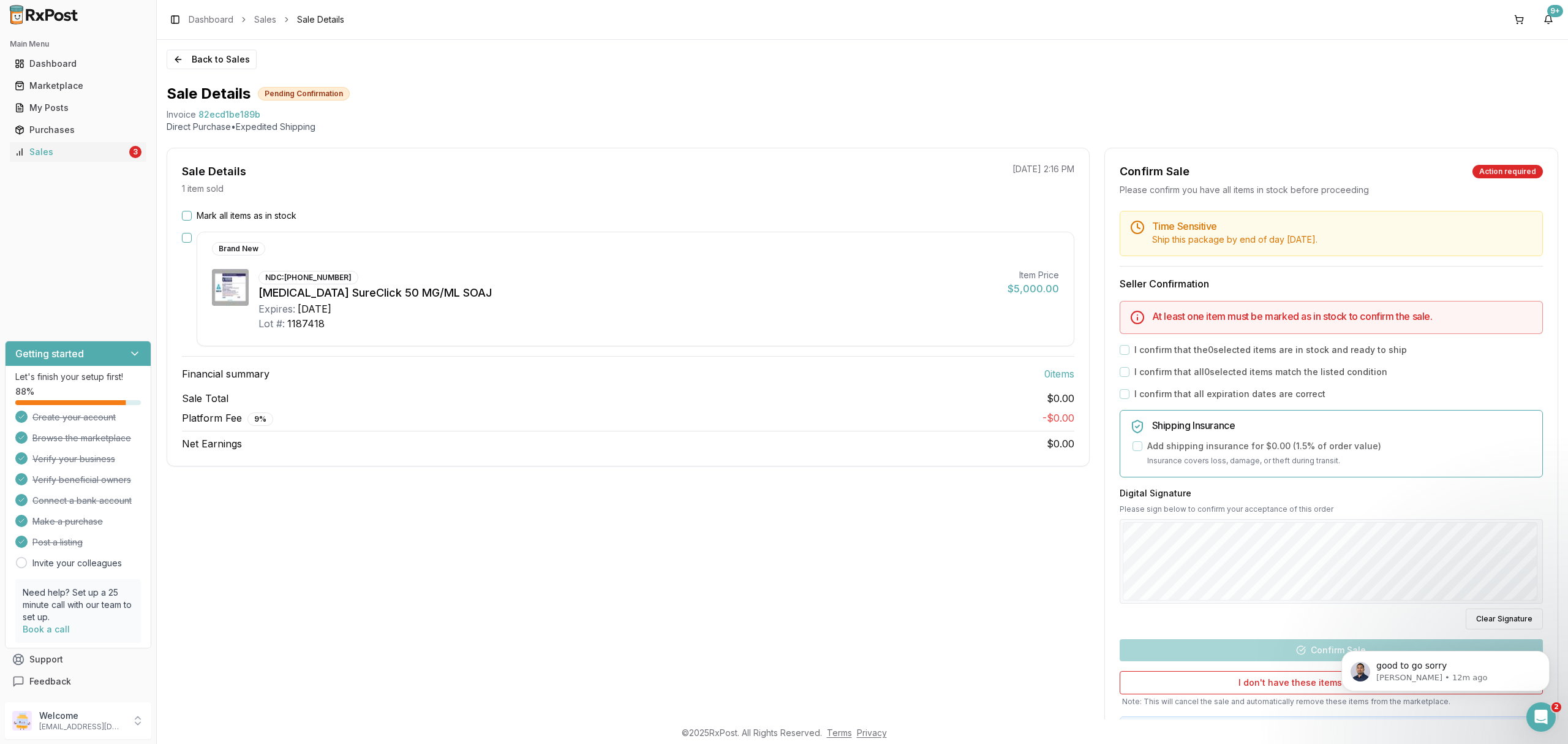
click at [284, 214] on label "Mark all items as in stock" at bounding box center [246, 215] width 100 height 12
click at [192, 214] on button "Mark all items as in stock" at bounding box center [186, 215] width 9 height 9
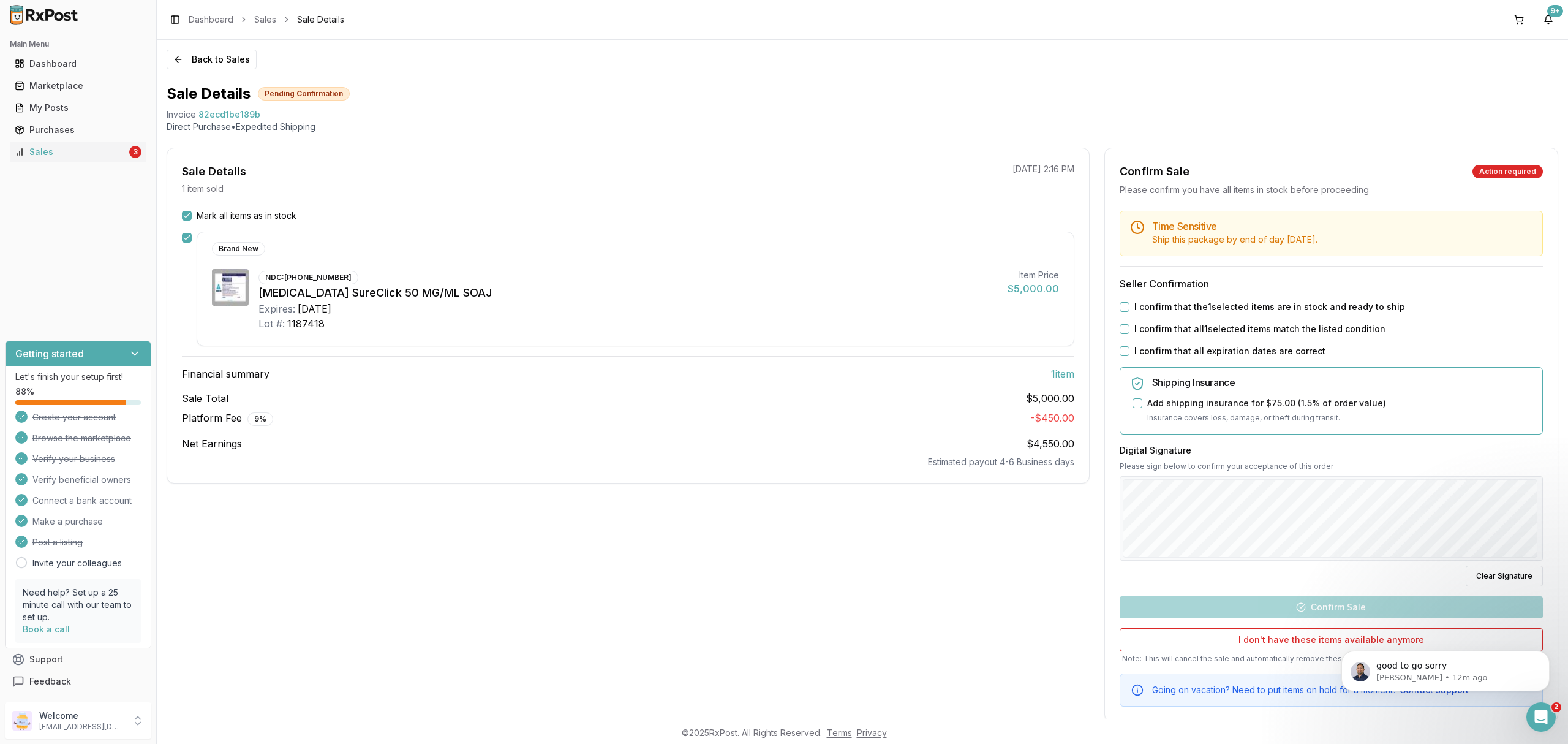
click at [1221, 309] on label "I confirm that the 1 selected items are in stock and ready to ship" at bounding box center [1270, 307] width 271 height 12
click at [1130, 309] on button "I confirm that the 1 selected items are in stock and ready to ship" at bounding box center [1125, 307] width 9 height 9
click at [1222, 326] on label "I confirm that all 1 selected items match the listed condition" at bounding box center [1259, 328] width 251 height 12
click at [1130, 326] on button "I confirm that all 1 selected items match the listed condition" at bounding box center [1125, 329] width 9 height 9
click at [1219, 347] on label "I confirm that all expiration dates are correct" at bounding box center [1229, 351] width 191 height 12
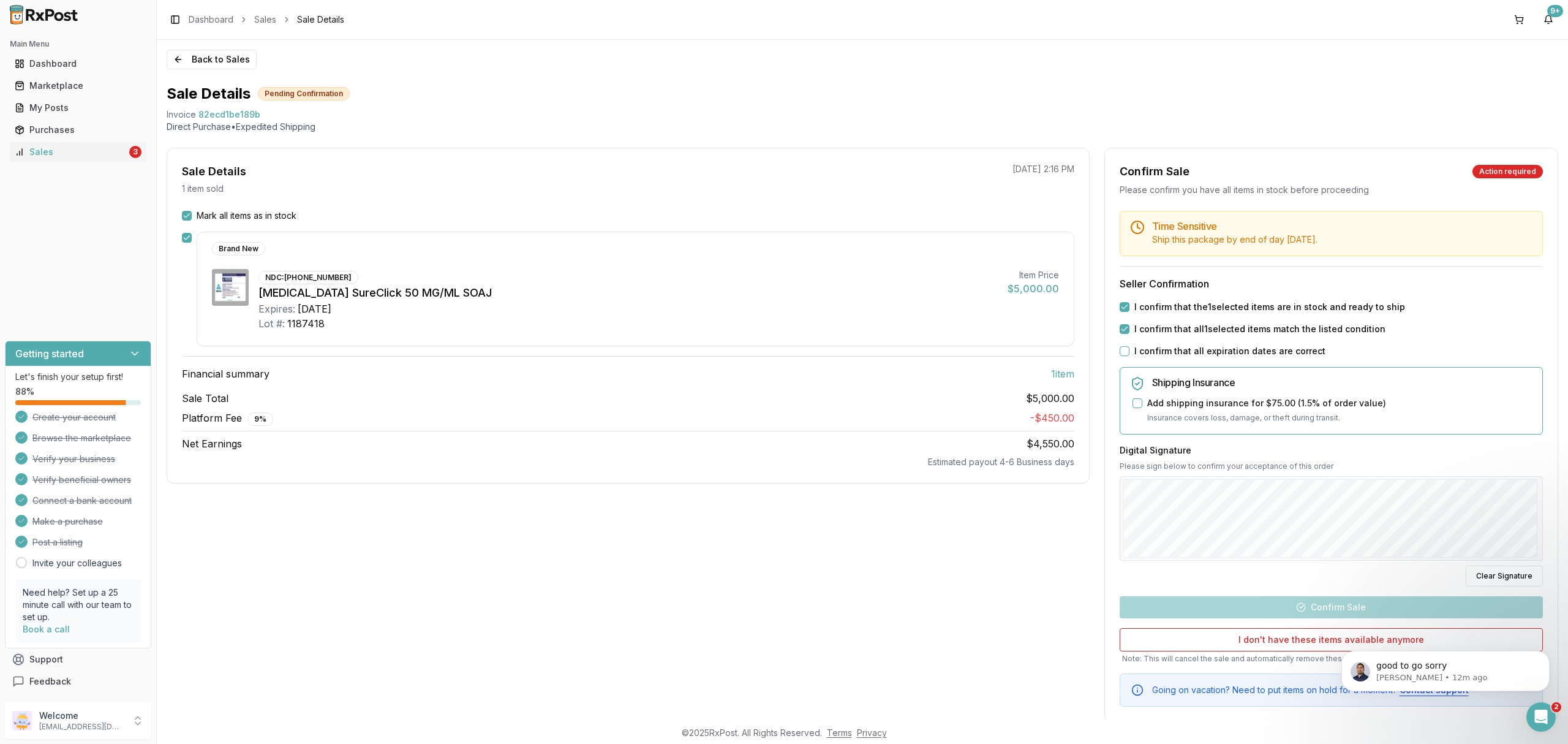
click at [1130, 347] on button "I confirm that all expiration dates are correct" at bounding box center [1125, 351] width 9 height 9
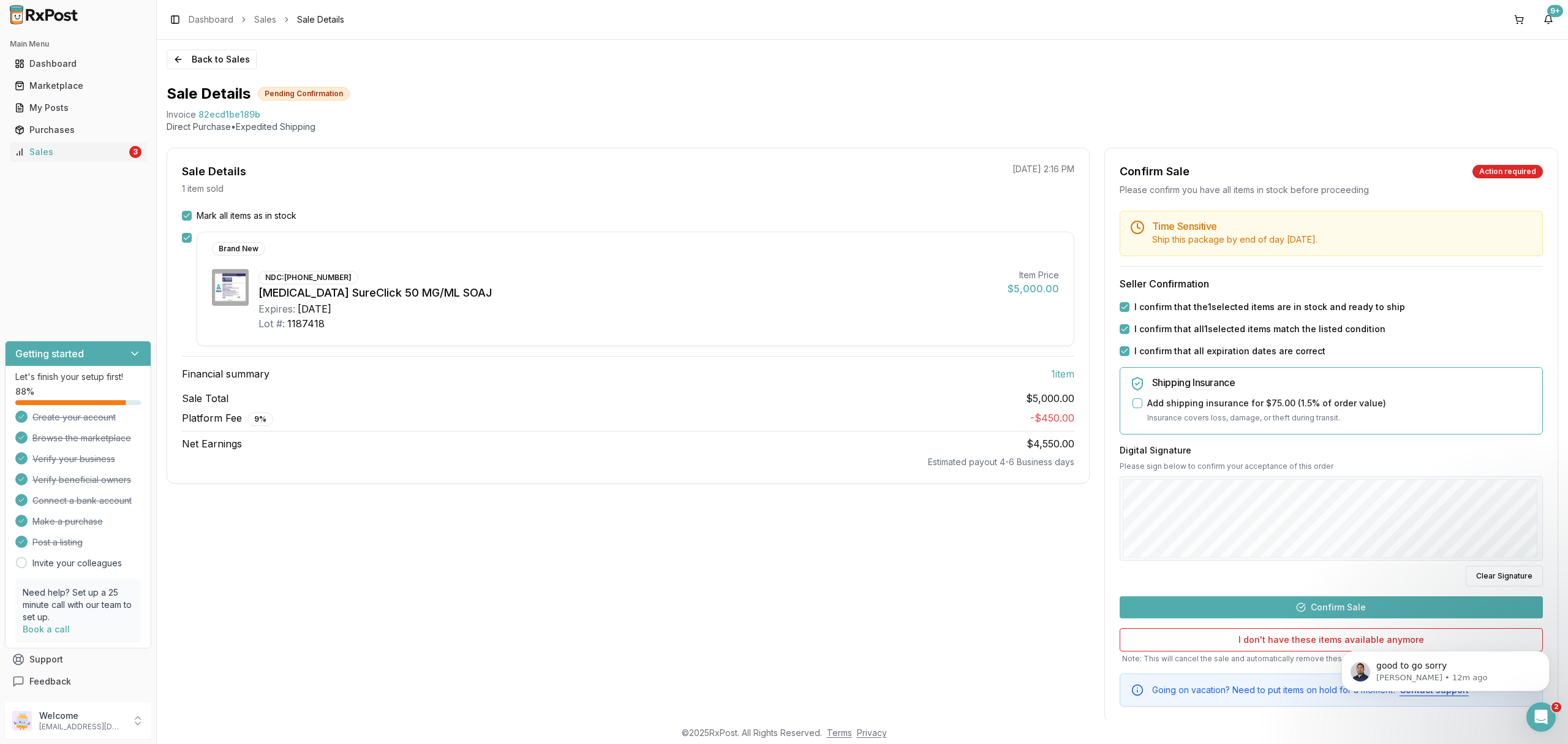
drag, startPoint x: 1331, startPoint y: 603, endPoint x: 1345, endPoint y: 566, distance: 39.6
click at [1331, 603] on button "Confirm Sale" at bounding box center [1332, 607] width 423 height 22
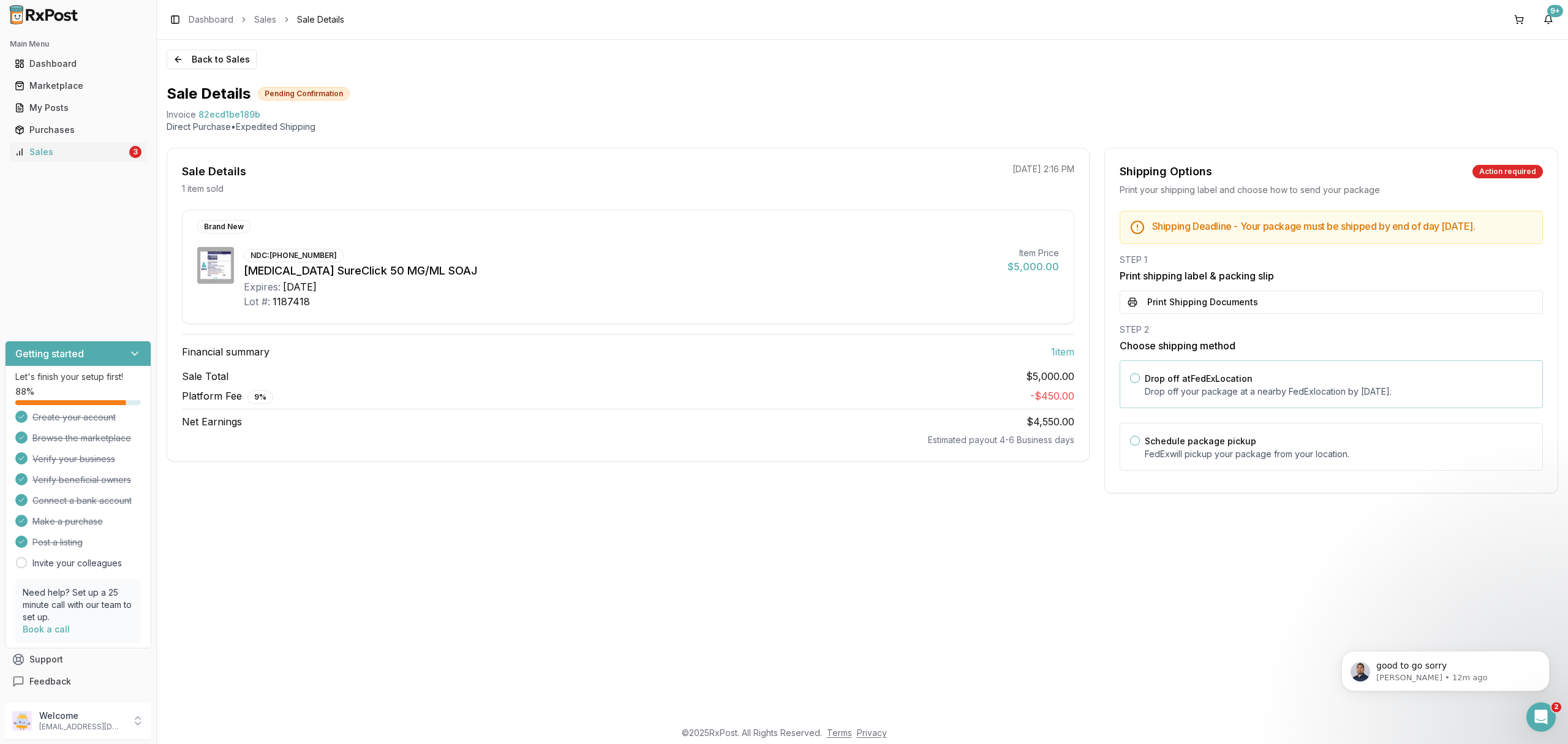
drag, startPoint x: 1260, startPoint y: 388, endPoint x: 1260, endPoint y: 377, distance: 11.0
click at [1260, 388] on div "Drop off at FedEx Location Drop off your package at a nearby FedEx location by …" at bounding box center [1338, 384] width 388 height 27
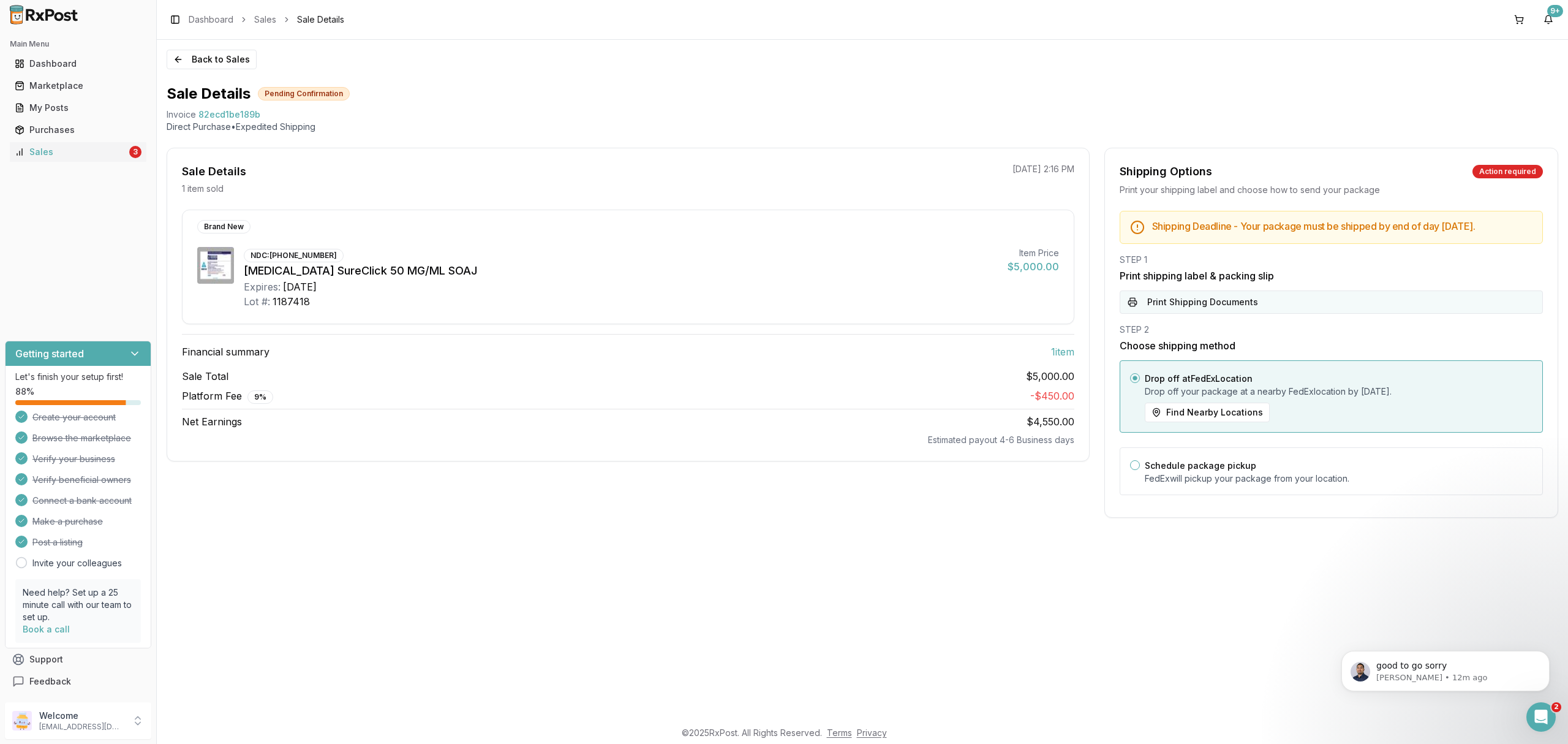
click at [1271, 313] on button "Print Shipping Documents" at bounding box center [1332, 302] width 423 height 24
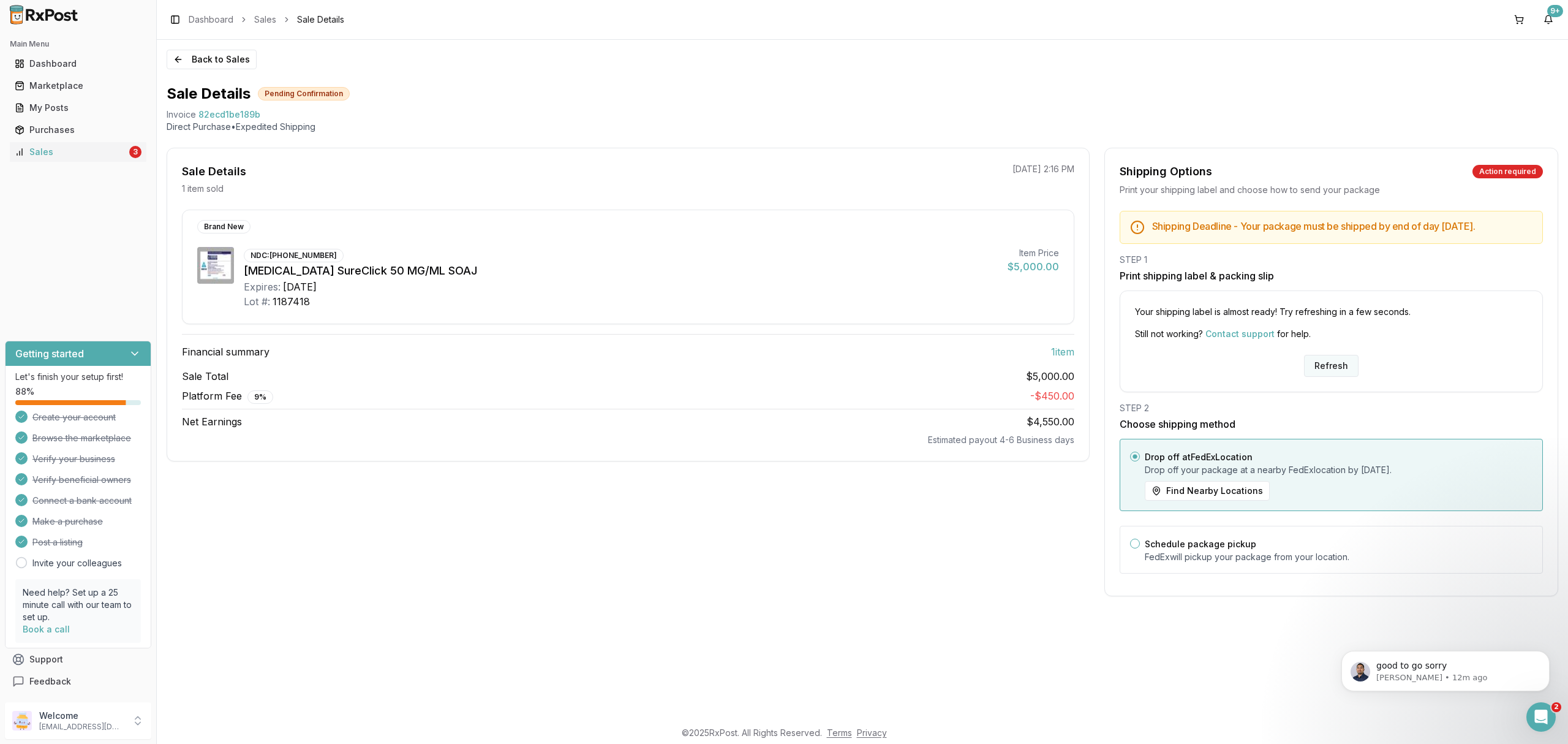
click at [1324, 375] on button "Refresh" at bounding box center [1332, 365] width 55 height 22
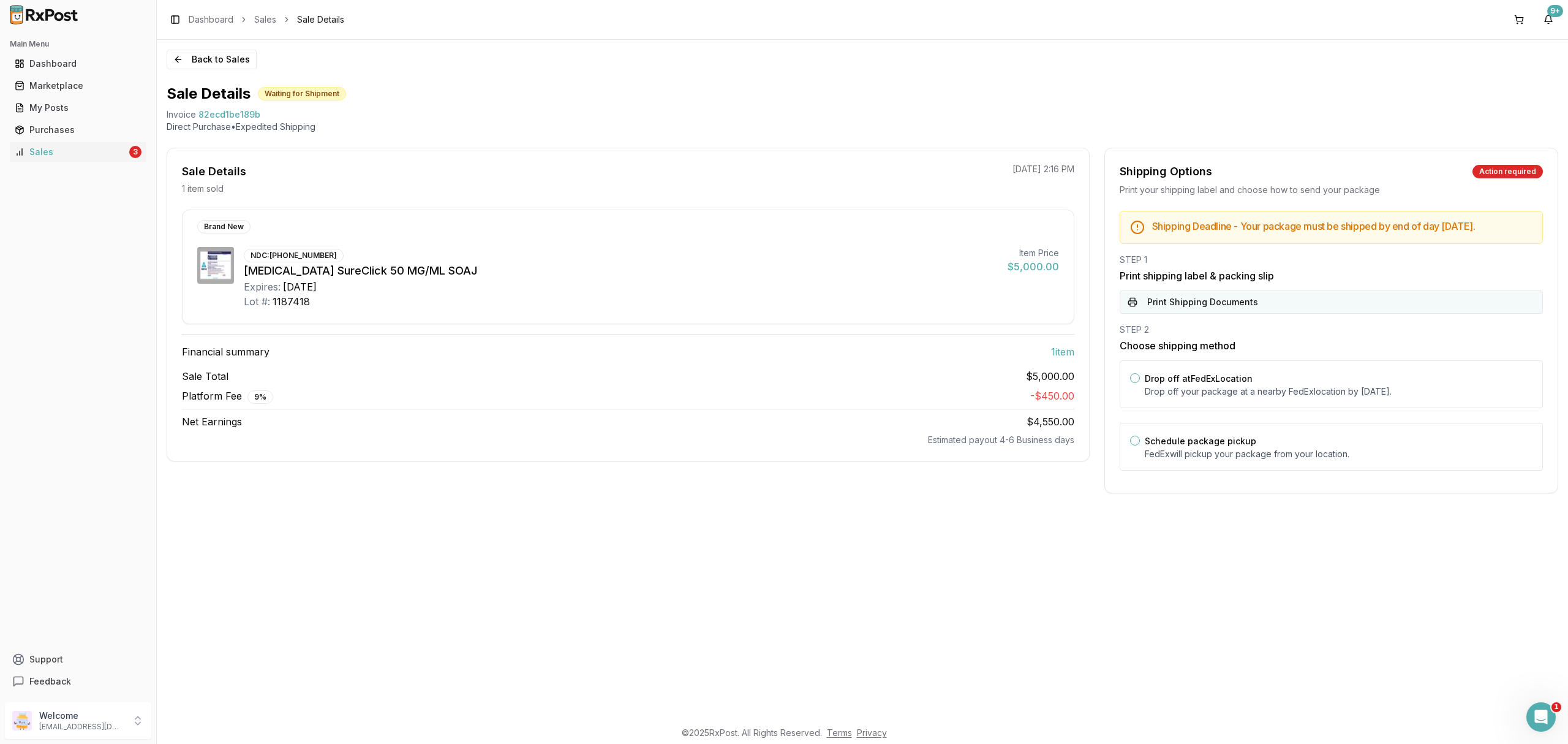
click at [1299, 313] on button "Print Shipping Documents" at bounding box center [1332, 302] width 423 height 24
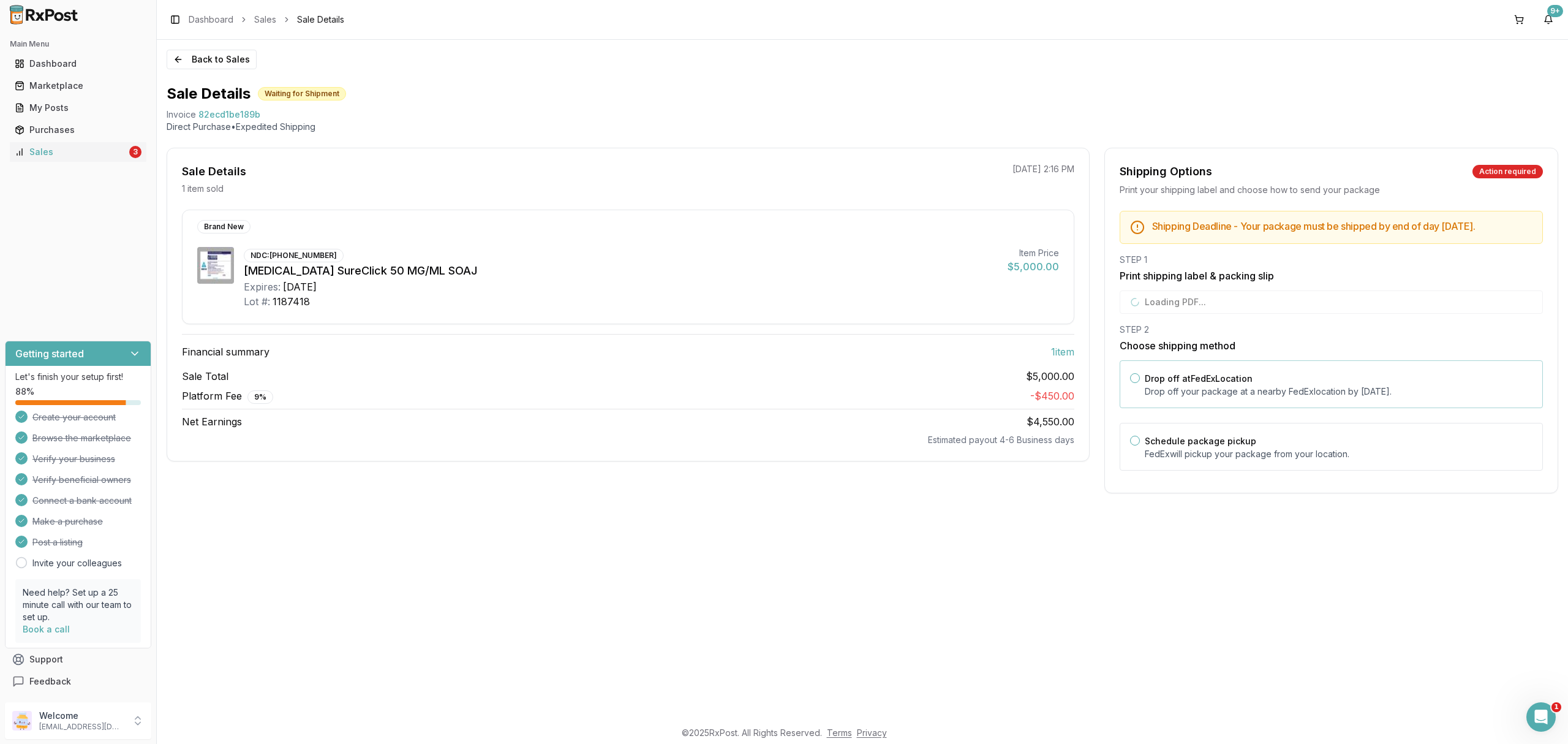
click at [1266, 377] on div "Drop off at FedEx Location Drop off your package at a nearby [GEOGRAPHIC_DATA] …" at bounding box center [1332, 384] width 423 height 48
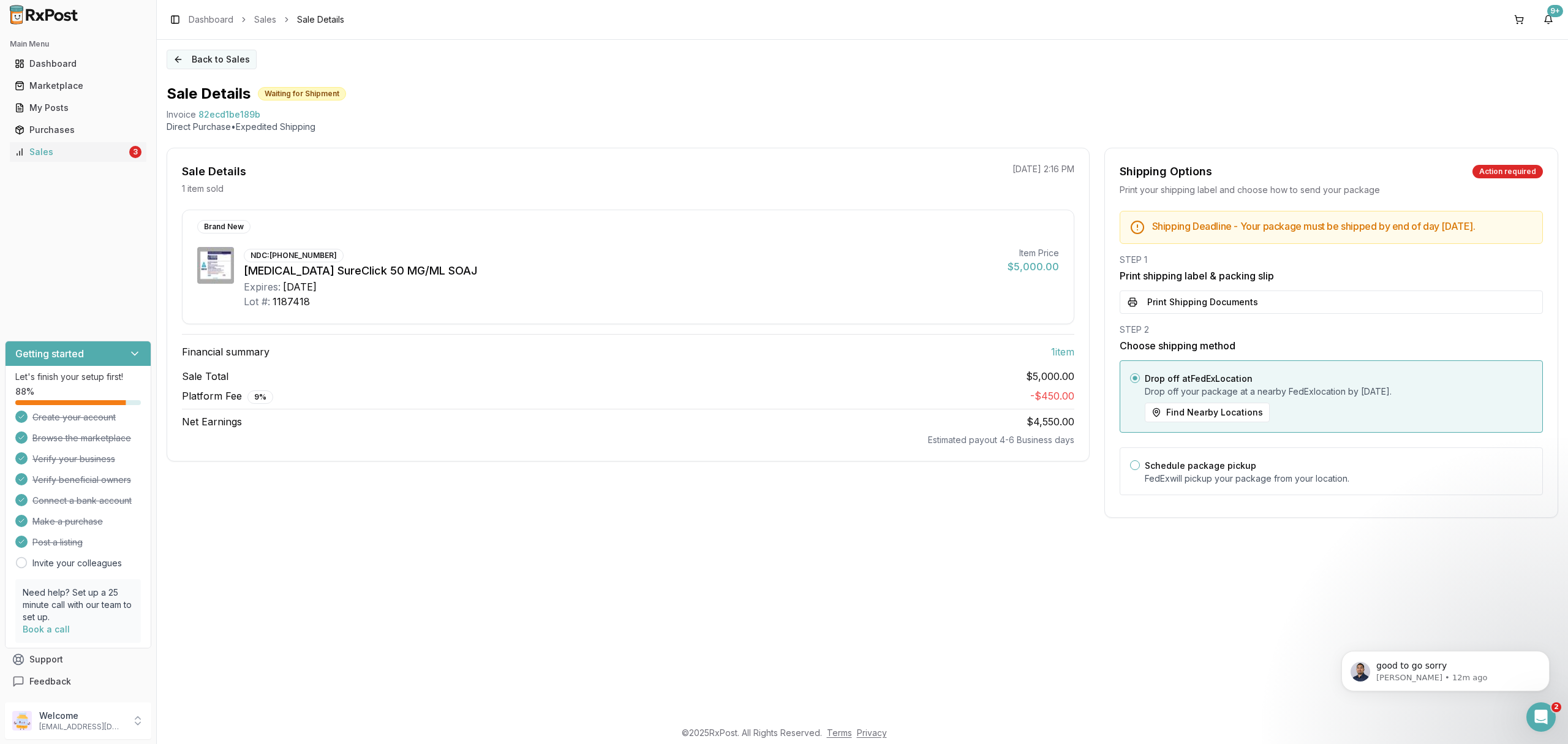
click at [204, 60] on button "Back to Sales" at bounding box center [212, 59] width 90 height 20
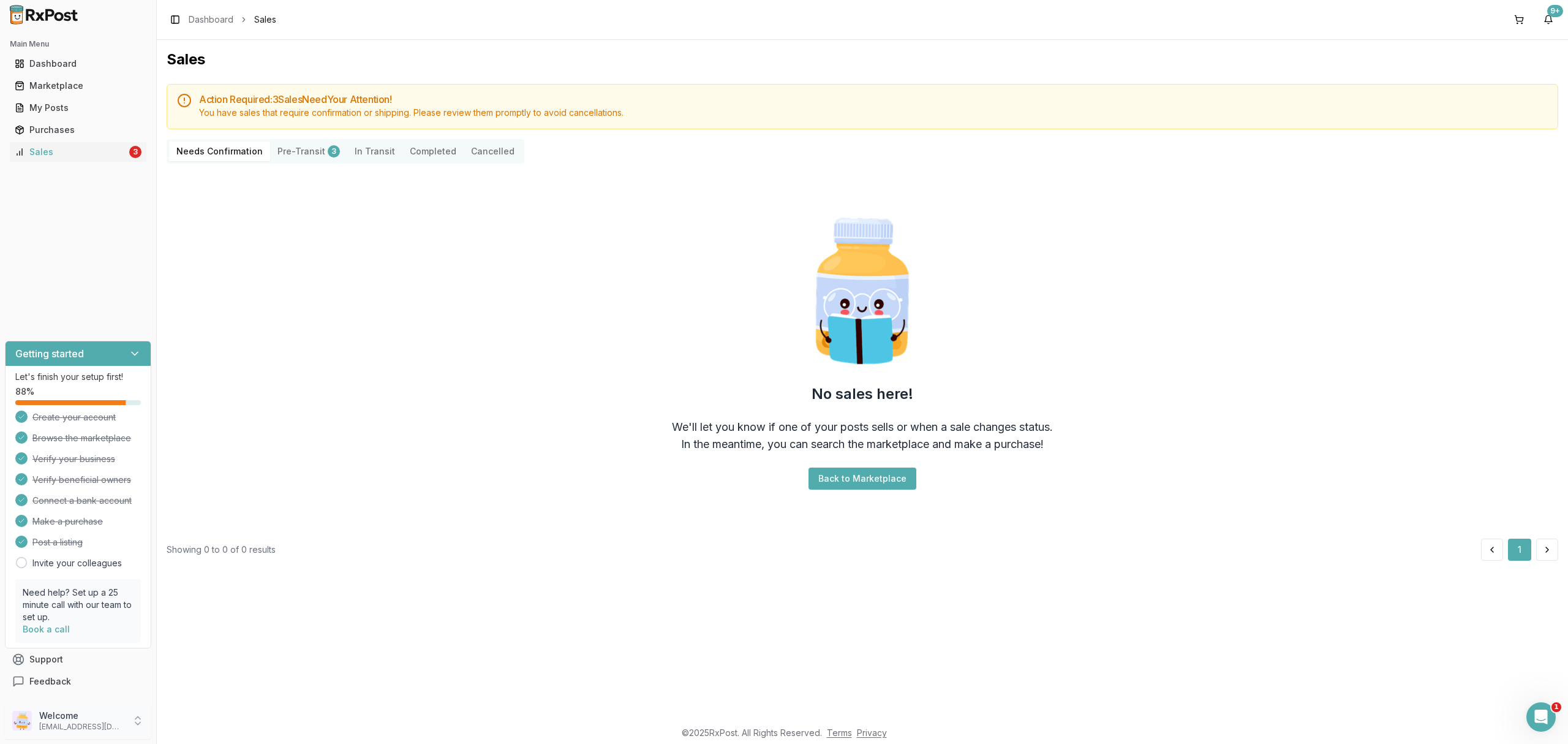
click at [111, 717] on p "Welcome" at bounding box center [82, 715] width 86 height 12
click at [189, 726] on span "Sign Out" at bounding box center [223, 723] width 117 height 12
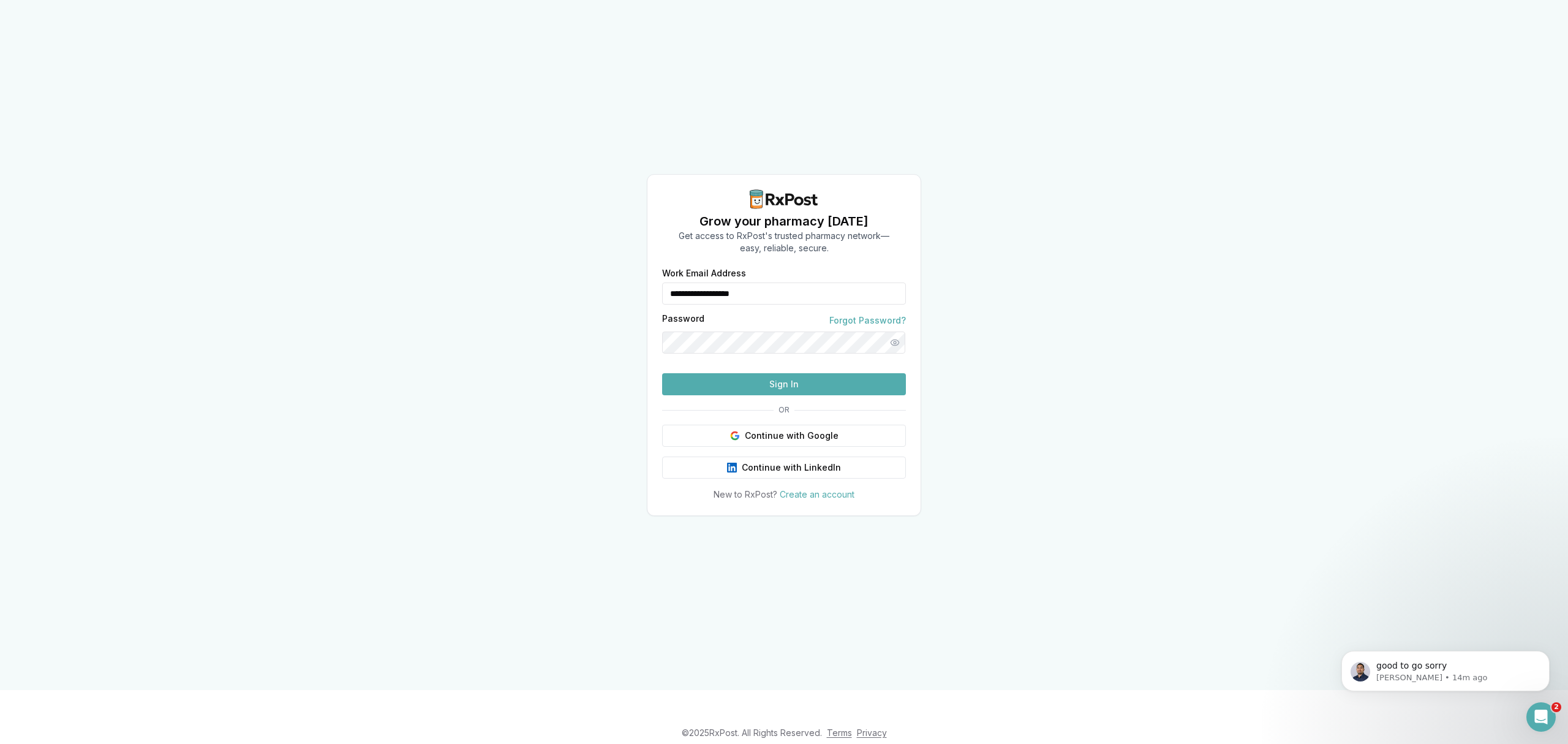
drag, startPoint x: 790, startPoint y: 264, endPoint x: 633, endPoint y: 283, distance: 158.1
click at [632, 283] on div "**********" at bounding box center [784, 344] width 1568 height 689
type input "**********"
click at [804, 395] on button "Sign In" at bounding box center [784, 384] width 244 height 22
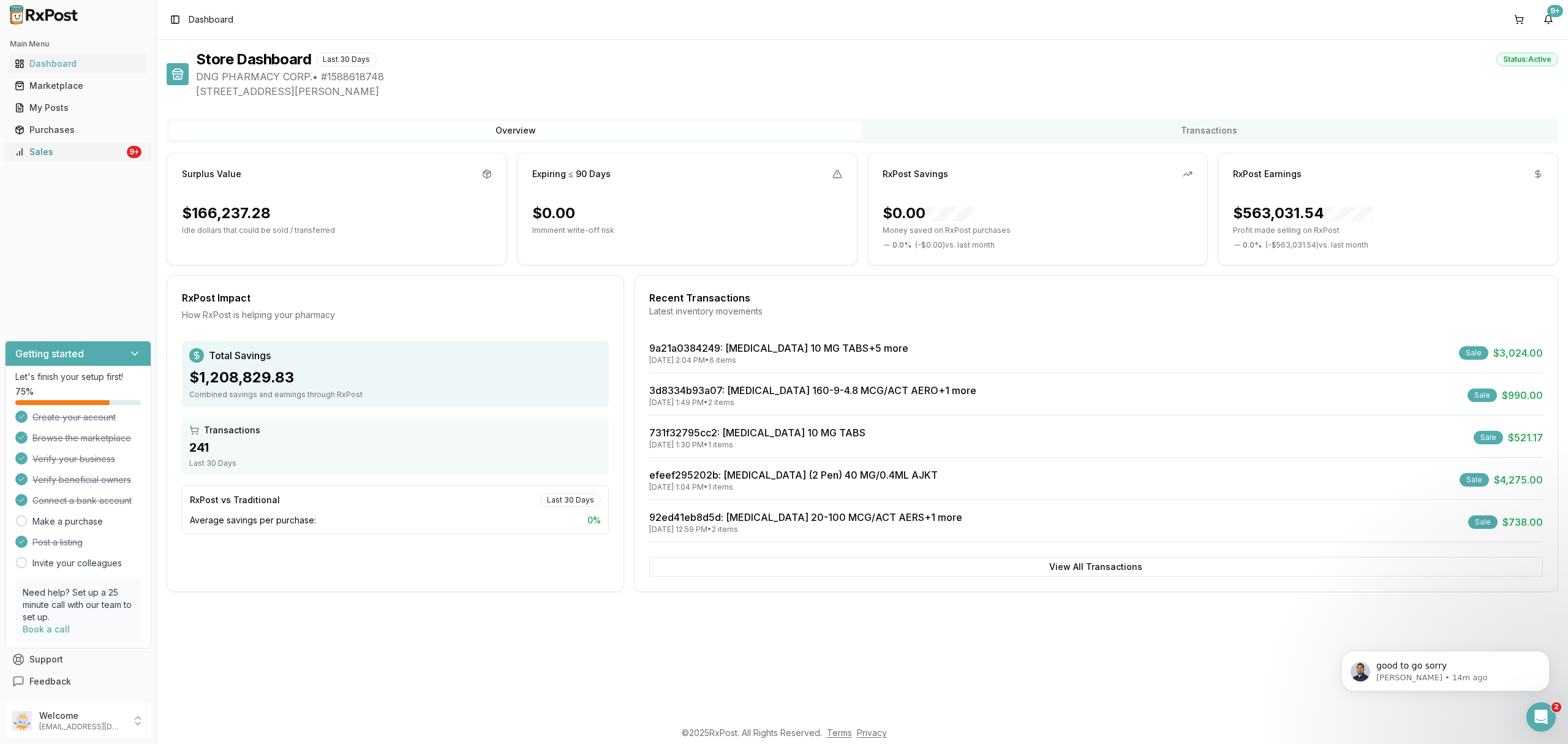
click at [89, 157] on div "Sales" at bounding box center [70, 151] width 110 height 12
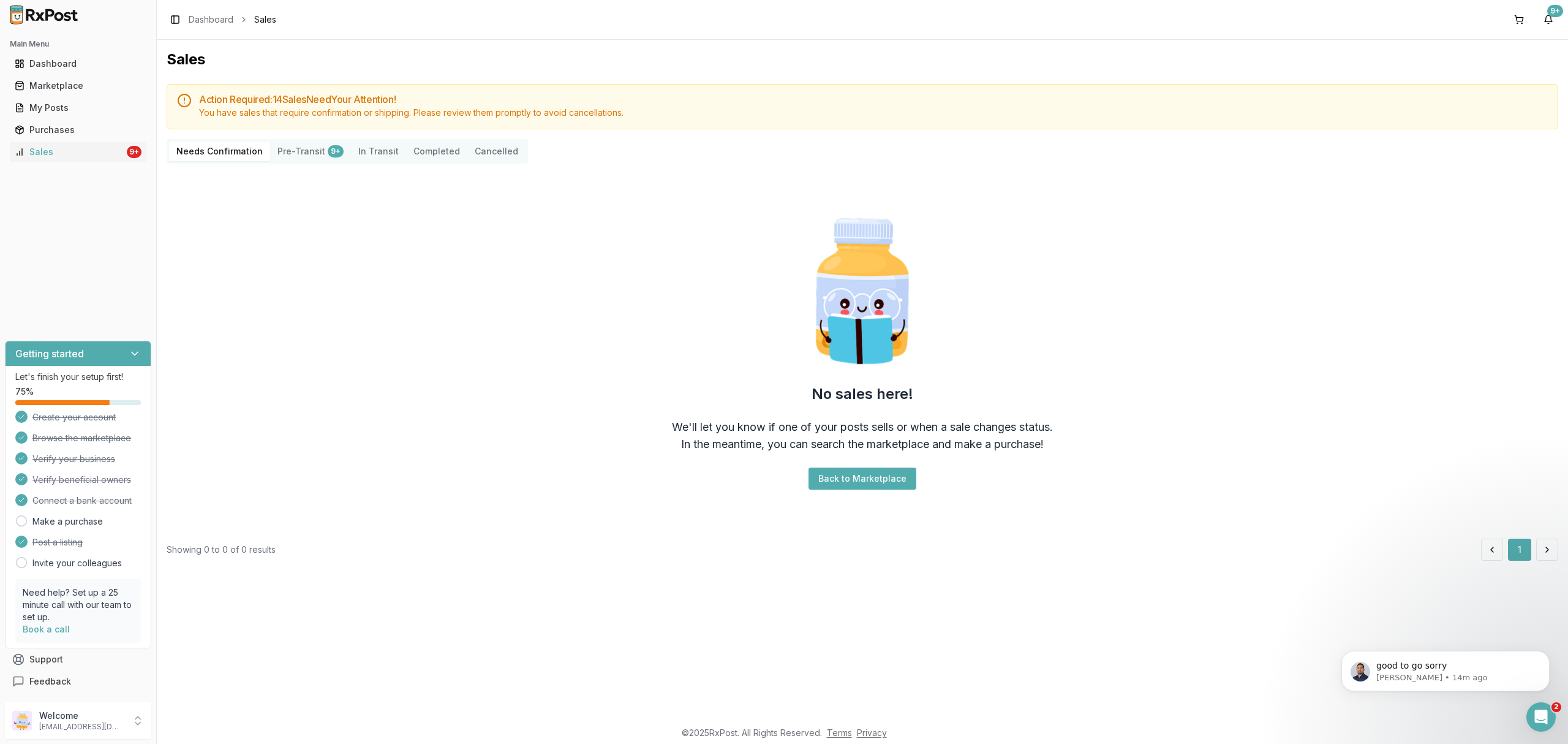
click at [445, 295] on div "No sales here! We'll let you know if one of your posts sells or when a sale cha…" at bounding box center [863, 351] width 1392 height 356
click at [691, 397] on div "No sales here! We'll let you know if one of your posts sells or when a sale cha…" at bounding box center [863, 351] width 1392 height 356
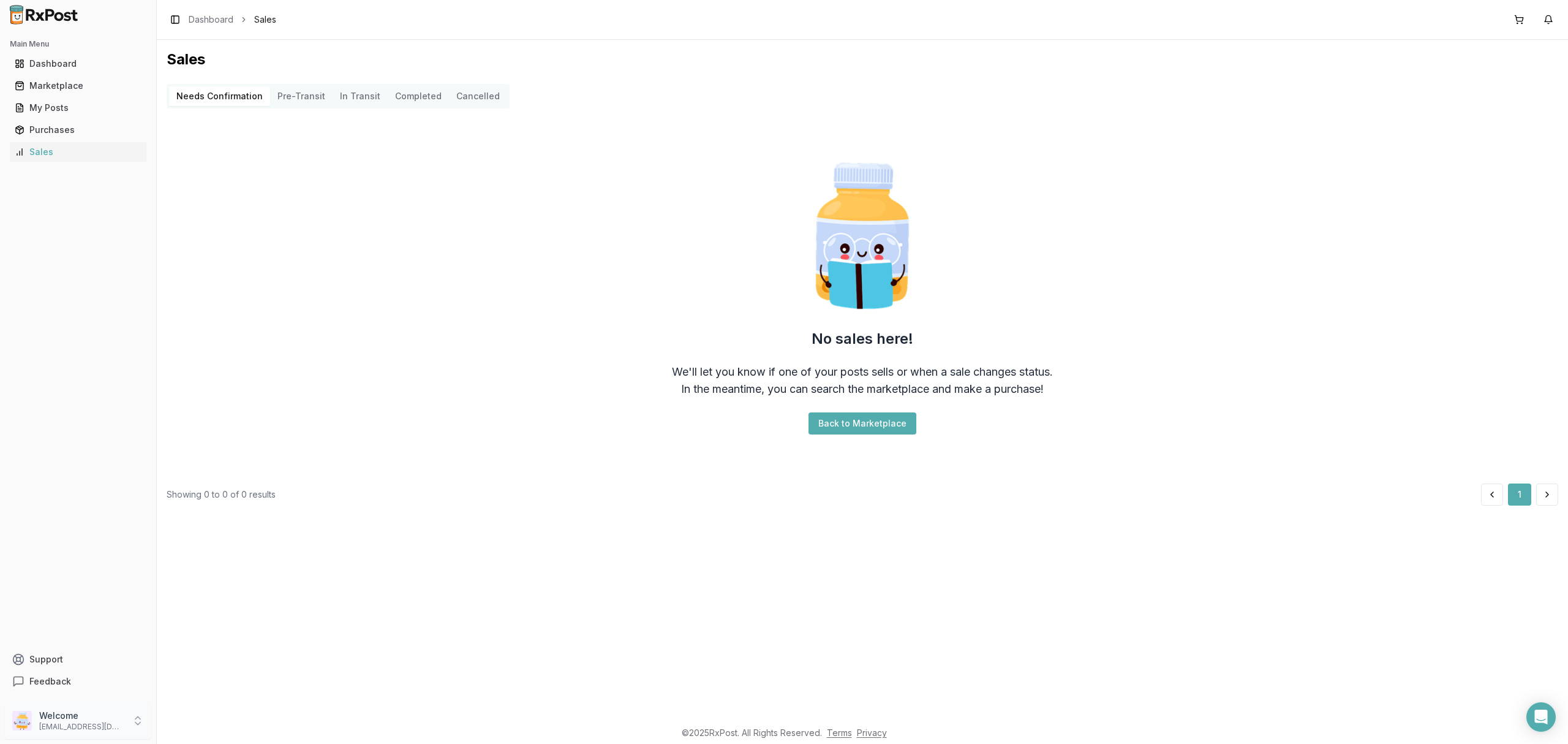
click at [96, 717] on p "Welcome" at bounding box center [82, 715] width 86 height 12
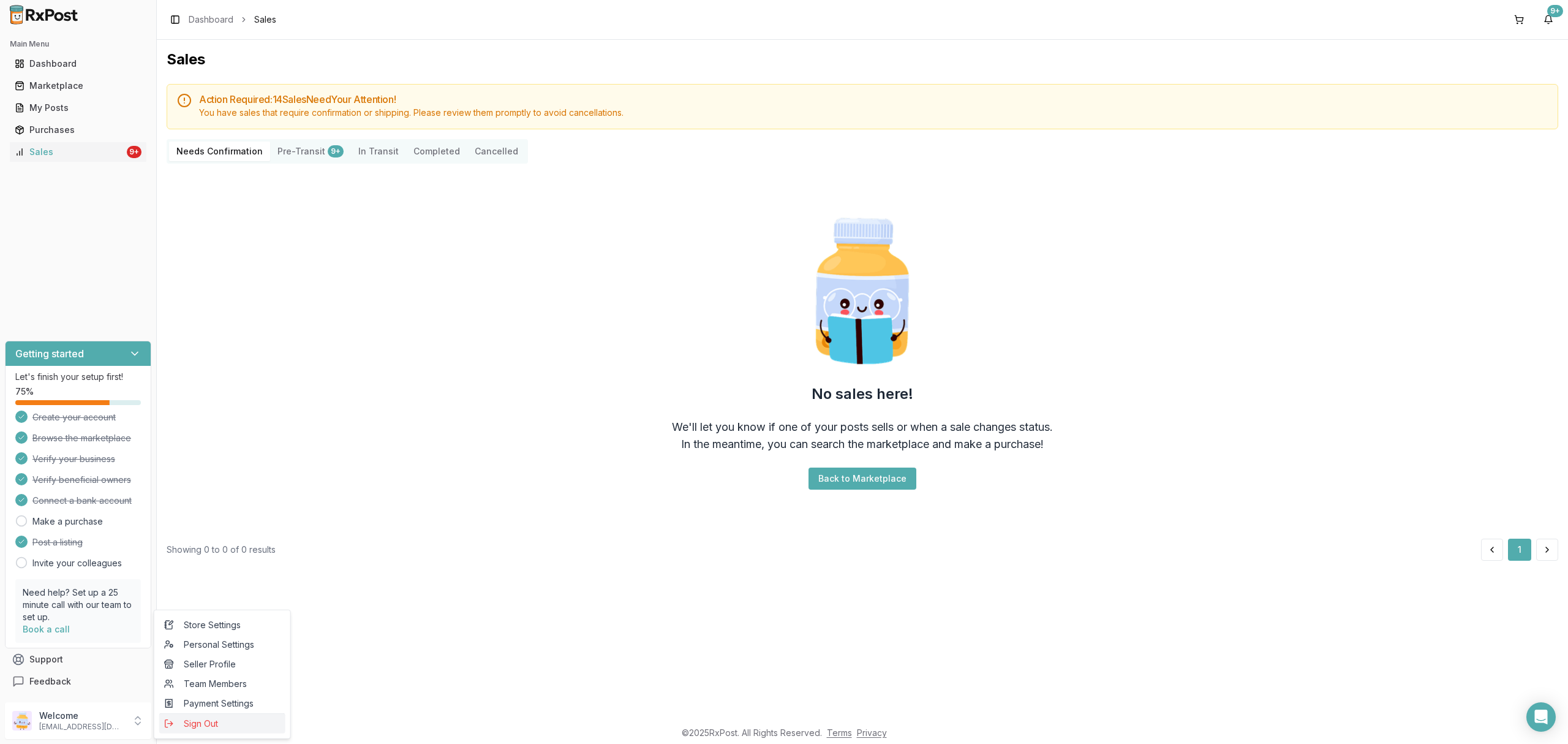
click at [202, 723] on span "Sign Out" at bounding box center [223, 723] width 117 height 12
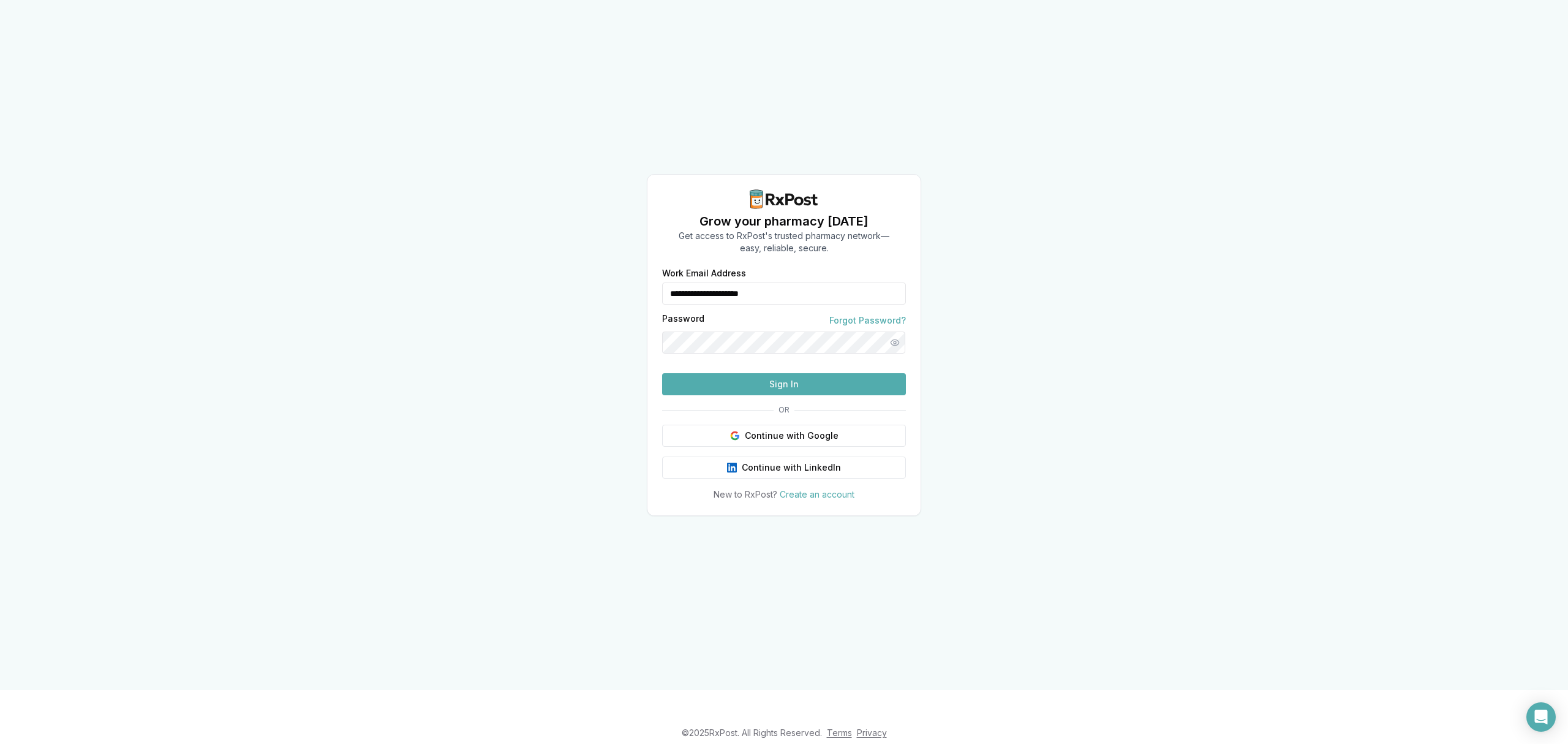
drag, startPoint x: 807, startPoint y: 270, endPoint x: 615, endPoint y: 264, distance: 192.1
click at [615, 264] on div "**********" at bounding box center [784, 344] width 1568 height 689
type input "**********"
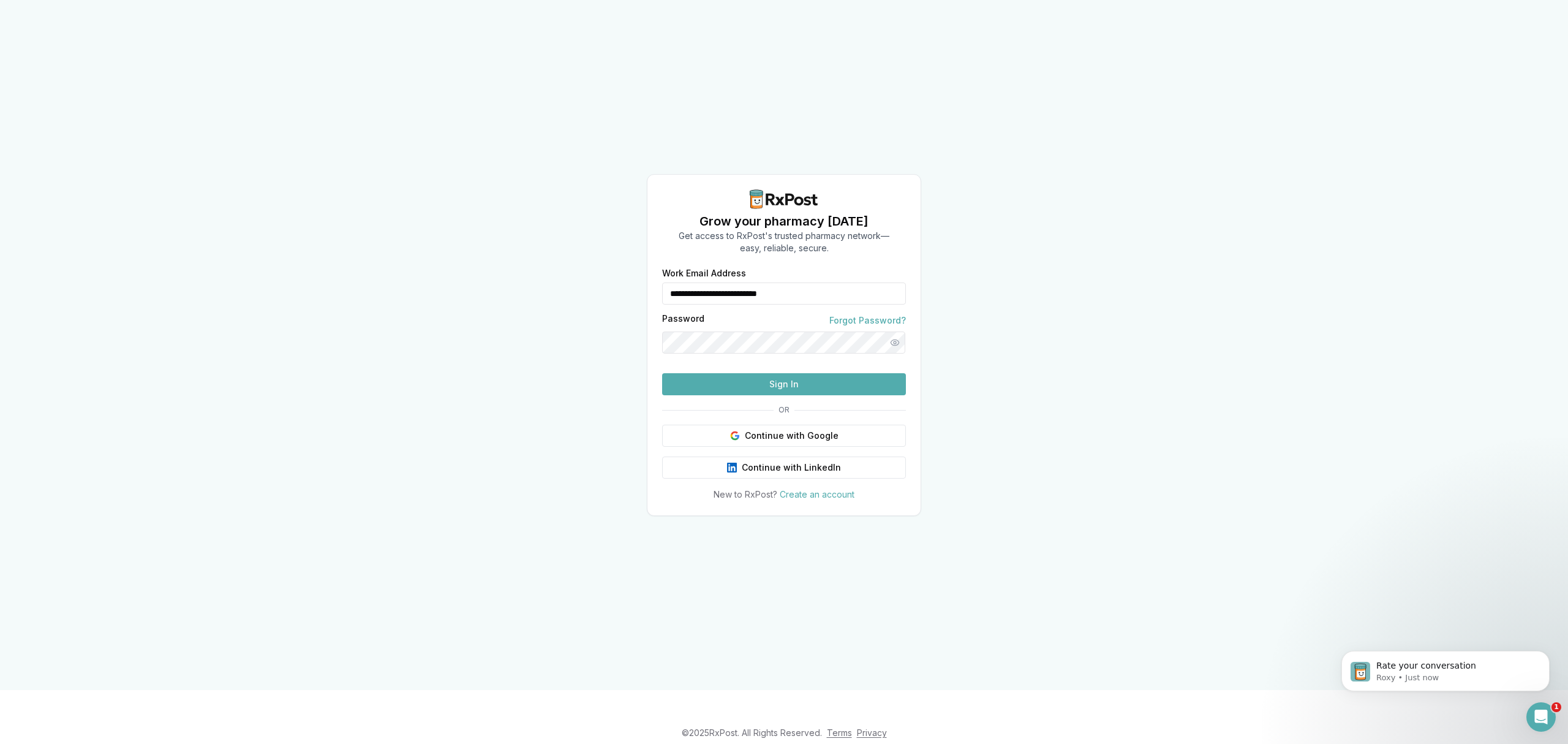
click at [726, 395] on button "Sign In" at bounding box center [784, 384] width 244 height 22
click at [736, 395] on button "Sign In" at bounding box center [784, 384] width 244 height 22
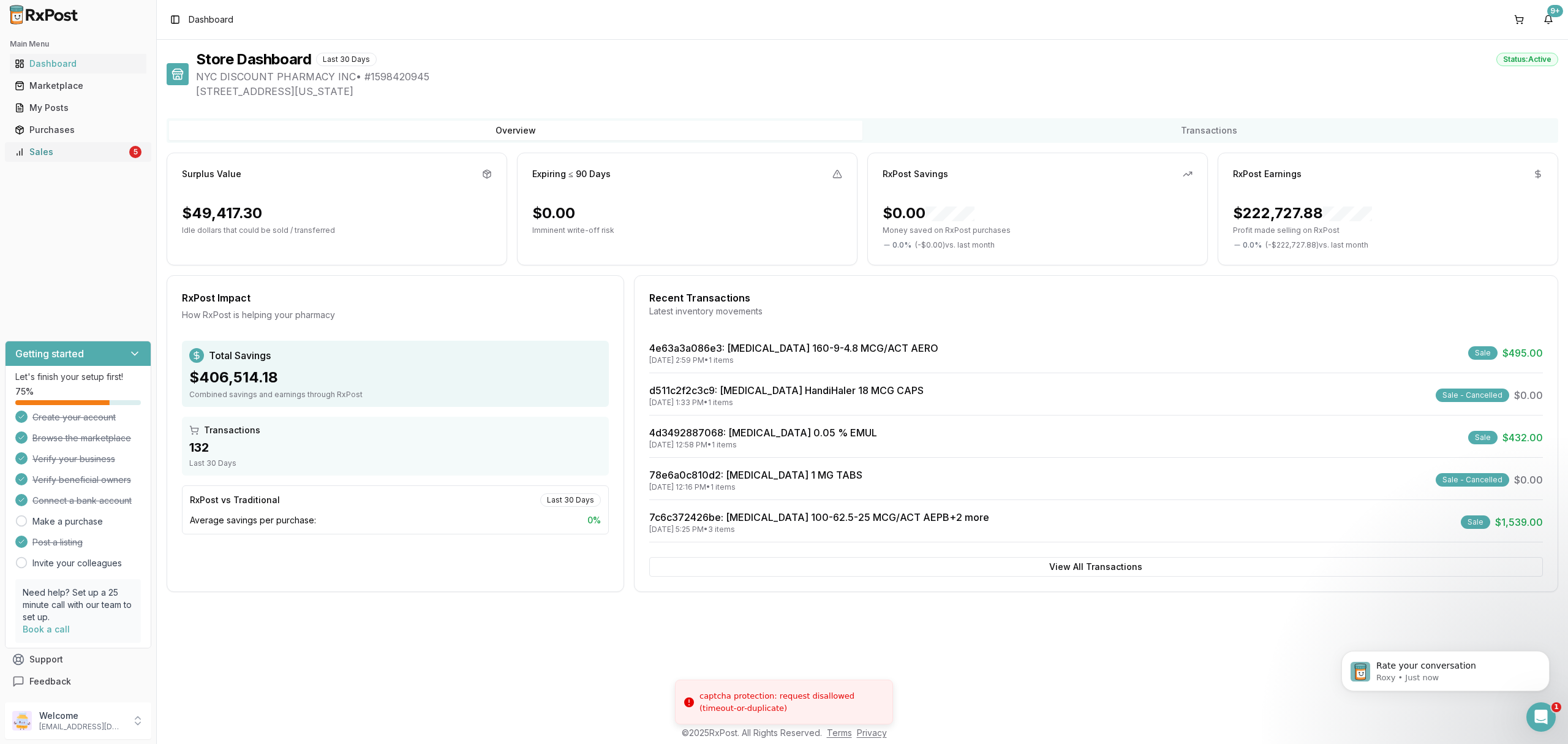
click at [111, 157] on div "Sales" at bounding box center [71, 151] width 112 height 12
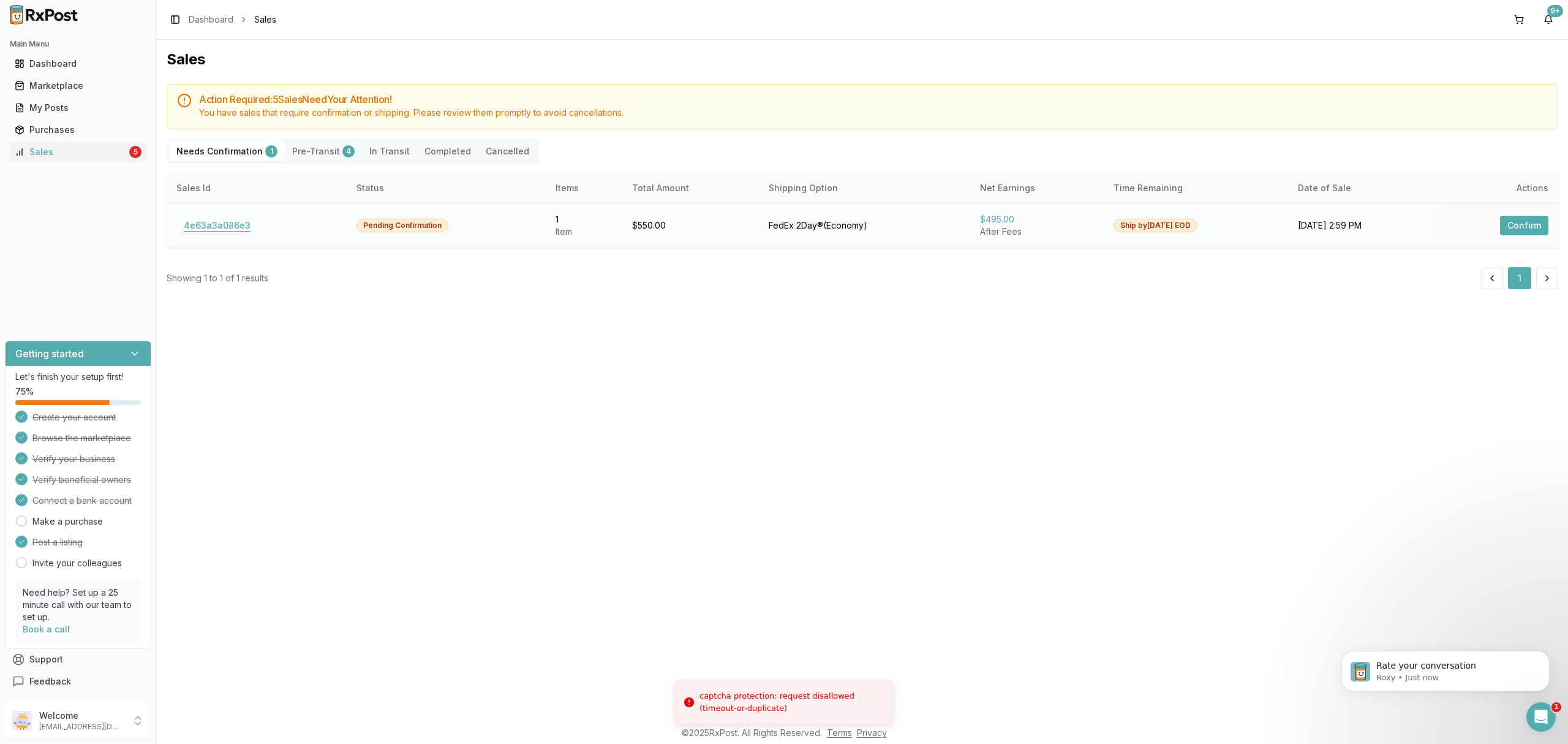
click at [226, 224] on button "4e63a3a086e3" at bounding box center [217, 225] width 82 height 20
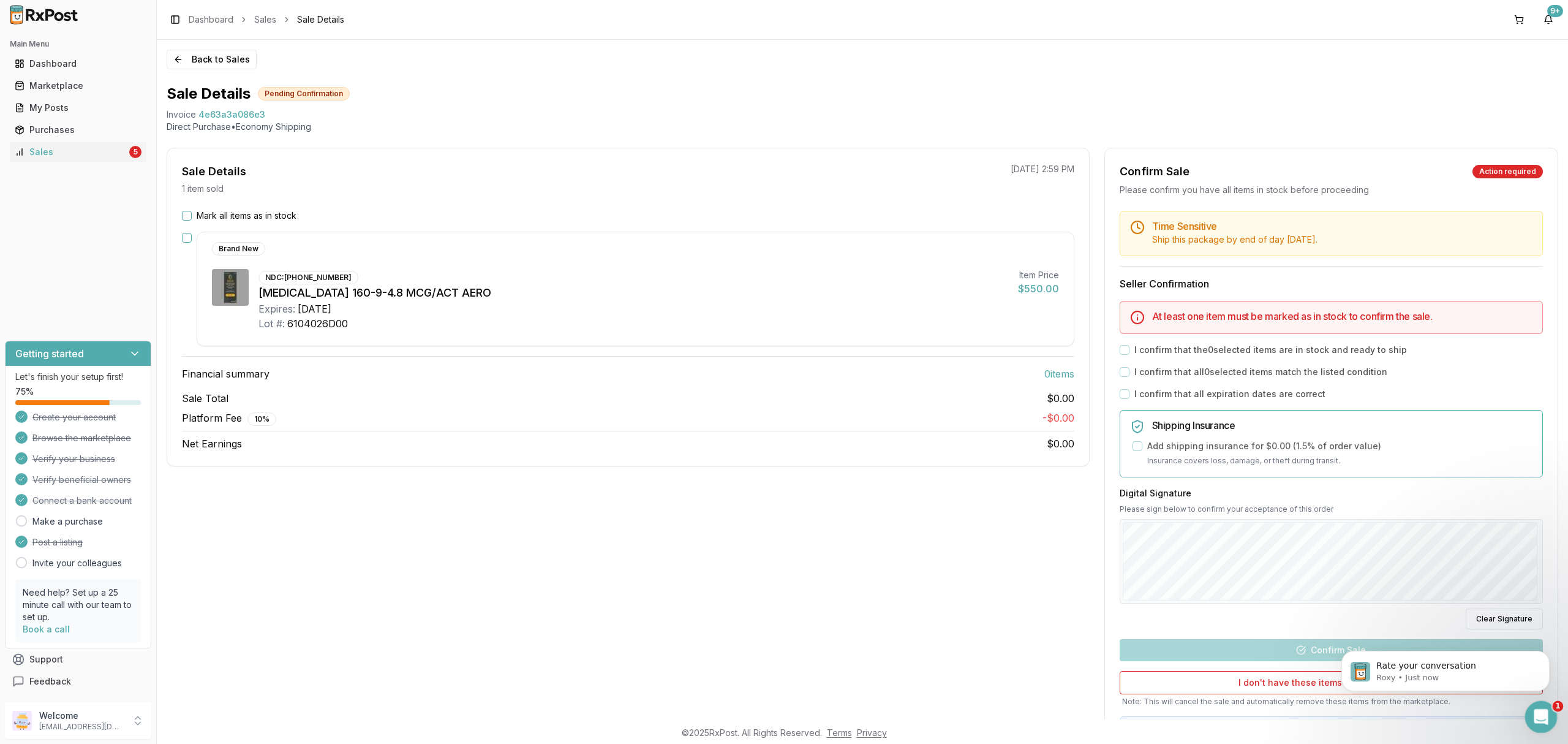
click at [1551, 726] on div "Open Intercom Messenger" at bounding box center [1539, 714] width 29 height 29
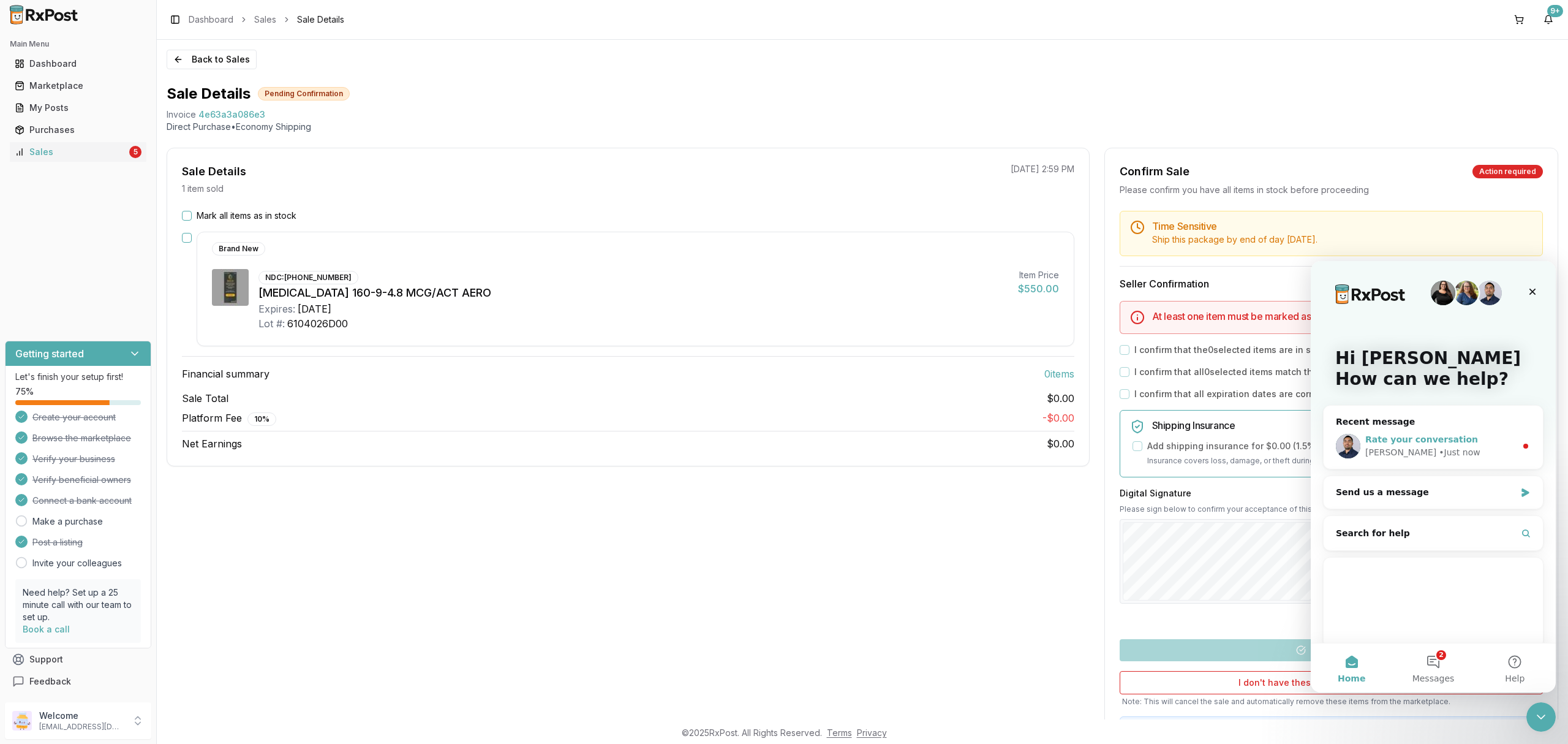
click at [1505, 437] on div "Rate your conversation" at bounding box center [1441, 439] width 150 height 13
click at [1494, 460] on div "Rate your conversation Manuel • Just now" at bounding box center [1433, 446] width 219 height 45
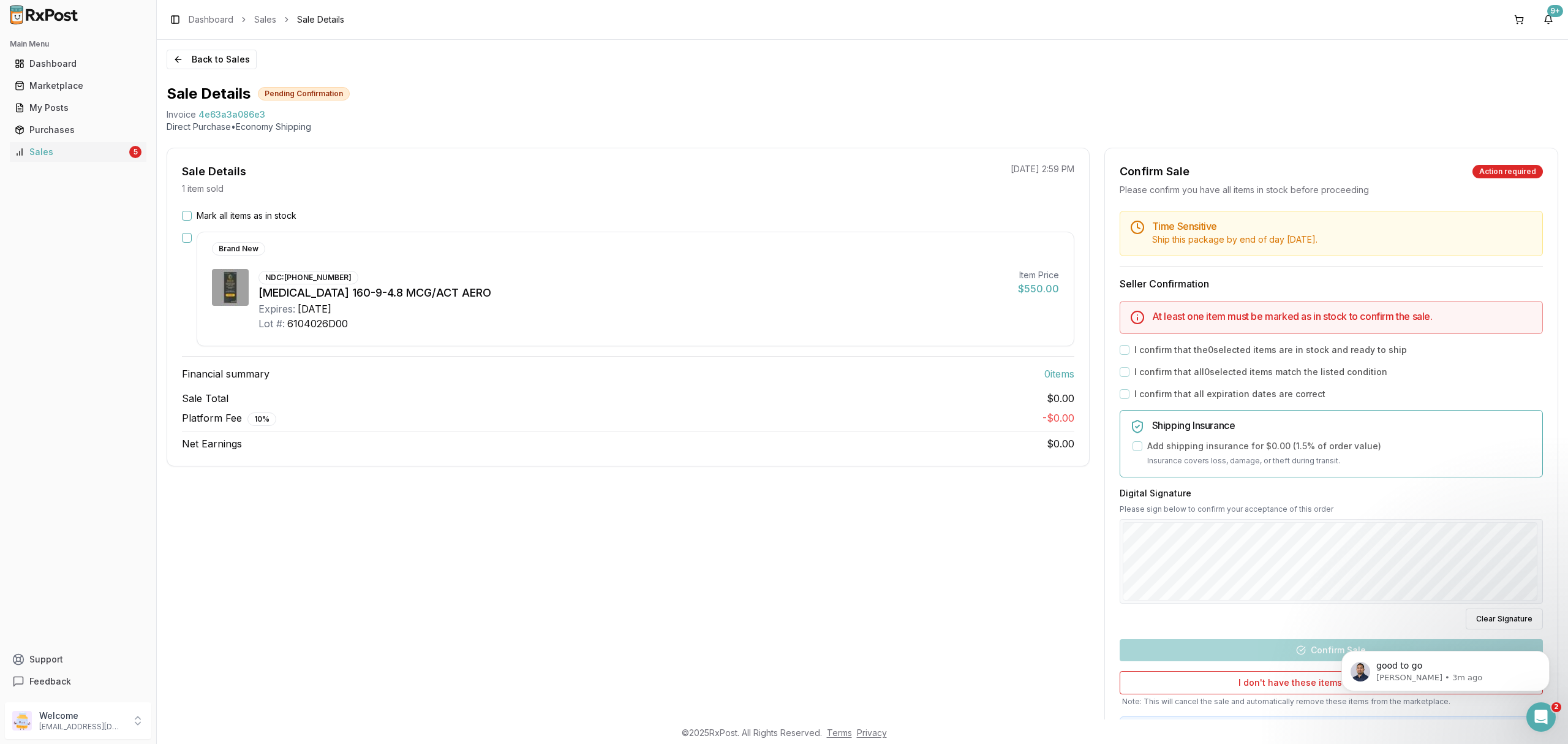
click at [1554, 711] on div "Open Intercom Messenger" at bounding box center [1541, 717] width 40 height 40
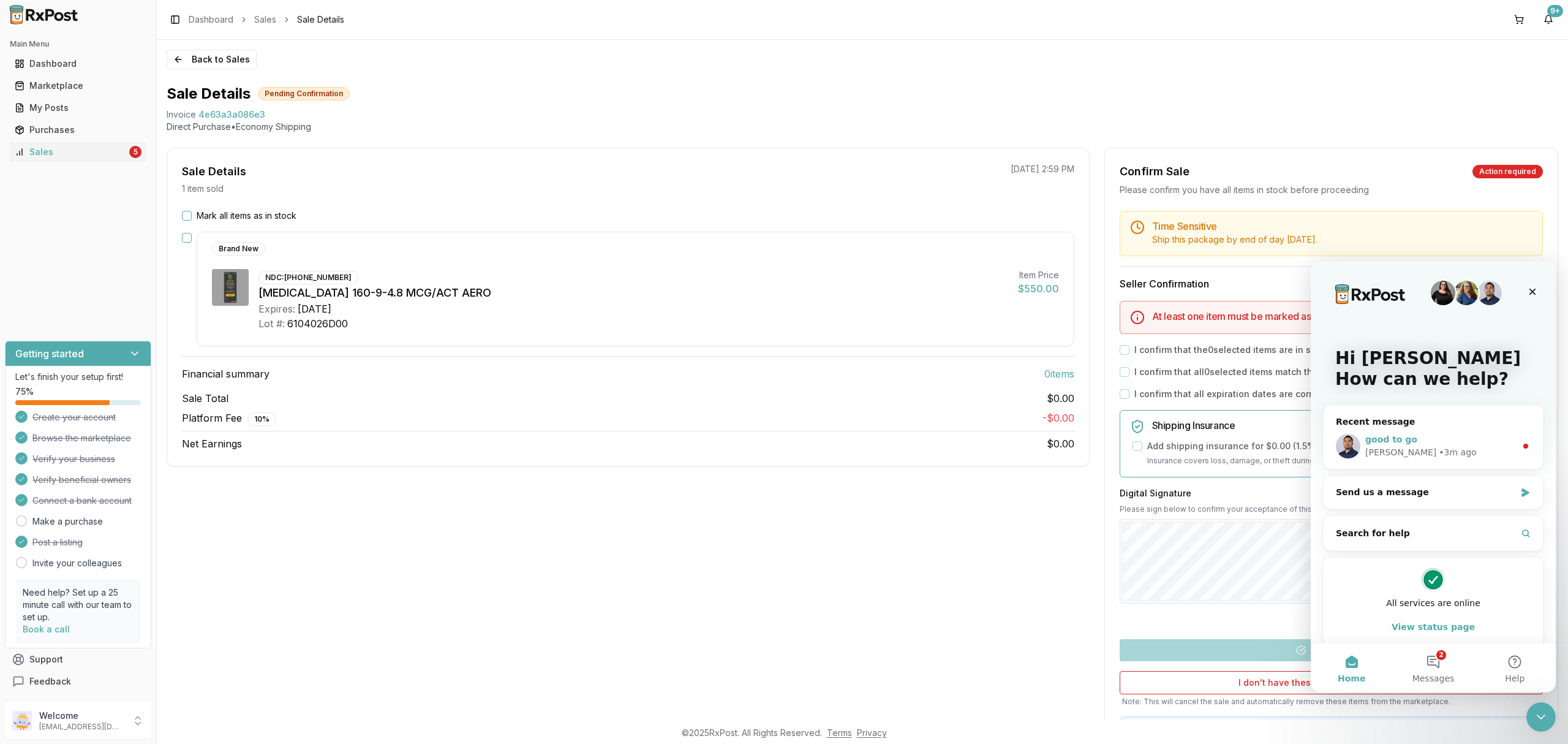
click at [1433, 438] on div "good to go" at bounding box center [1441, 439] width 150 height 13
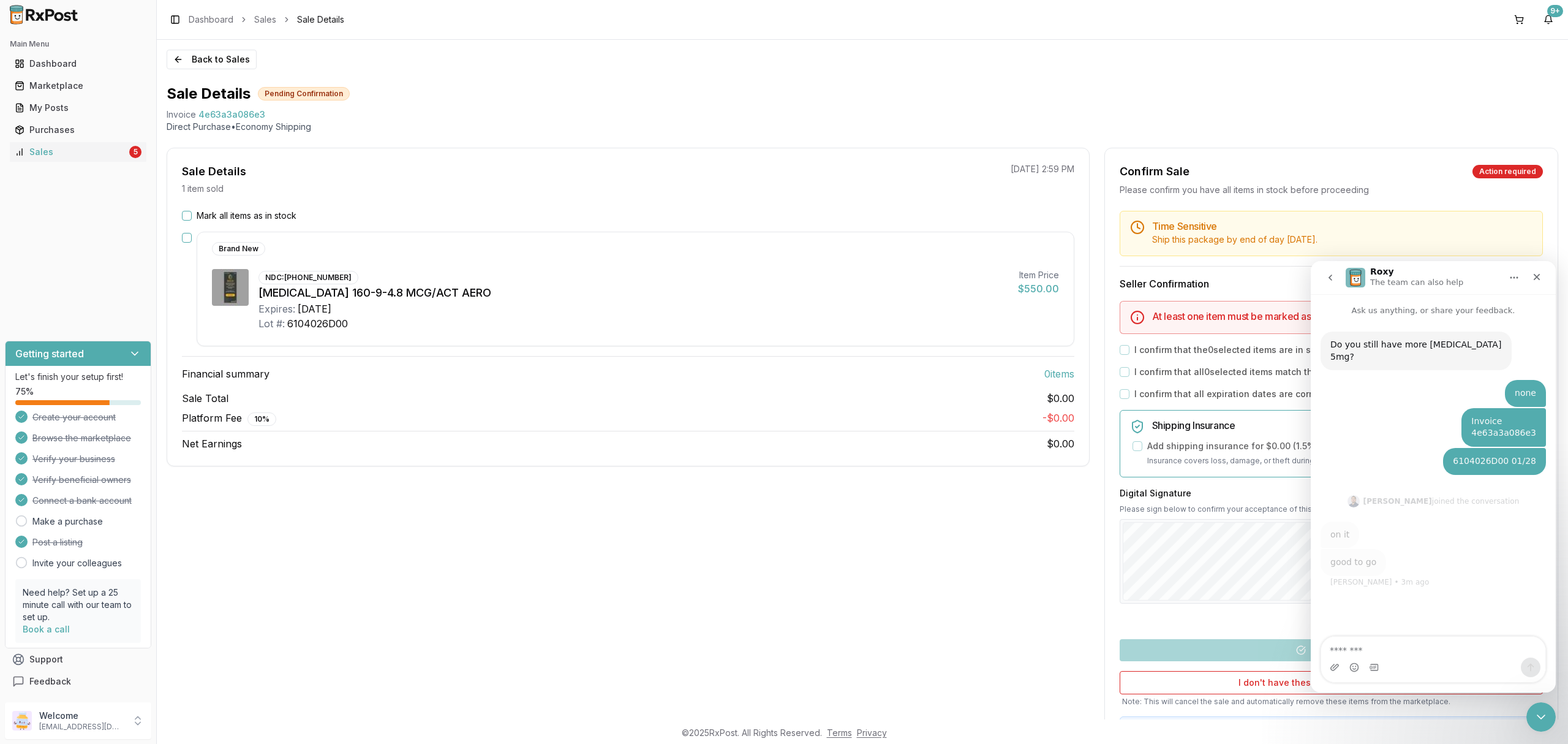
scroll to position [3, 0]
click at [948, 591] on div "Sale Details 1 item sold 10/09/2025 2:59 PM Mark all items as in stock Brand Ne…" at bounding box center [628, 456] width 924 height 617
click at [286, 210] on label "Mark all items as in stock" at bounding box center [246, 215] width 100 height 12
click at [192, 211] on button "Mark all items as in stock" at bounding box center [186, 215] width 9 height 9
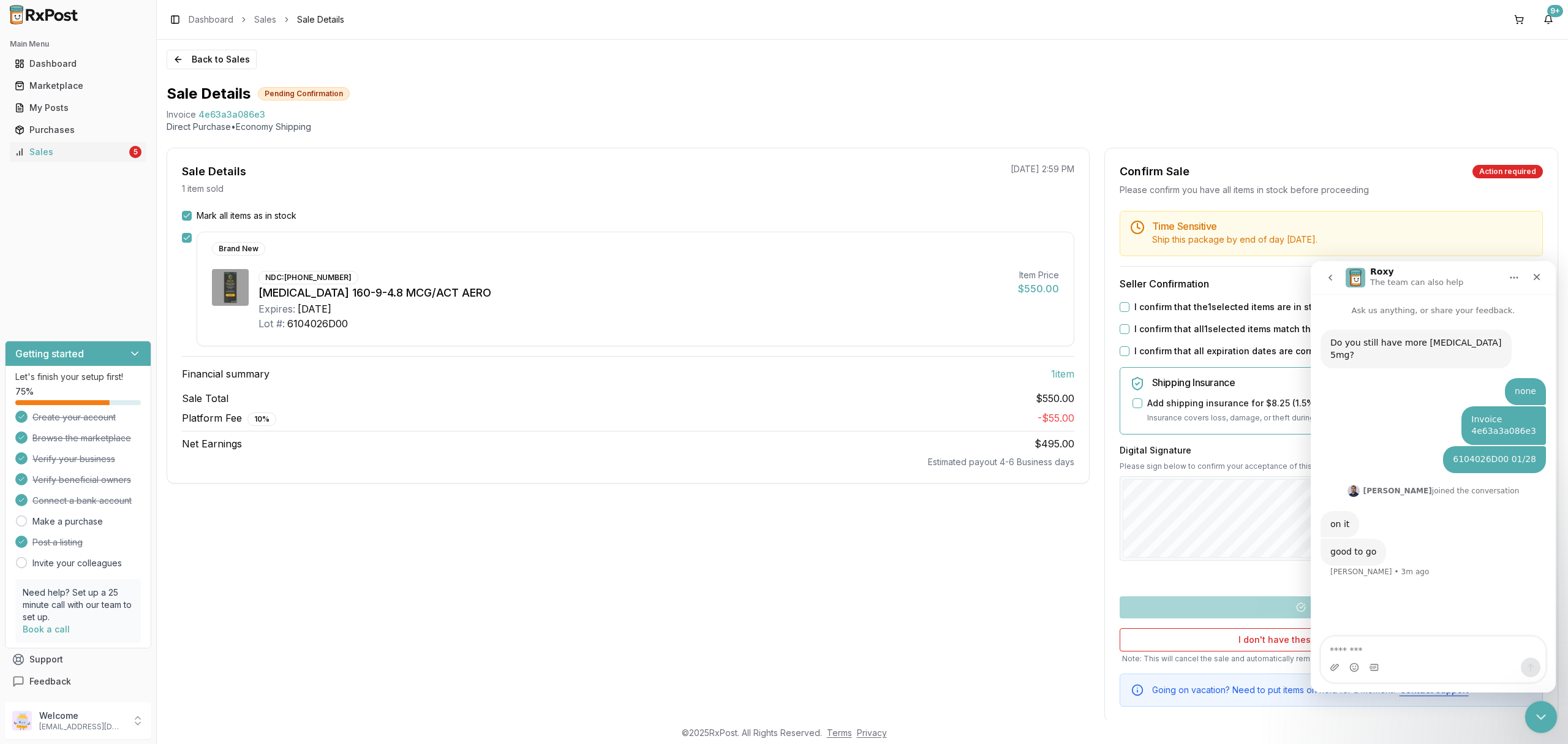
click at [1540, 713] on icon "Close Intercom Messenger" at bounding box center [1540, 715] width 15 height 15
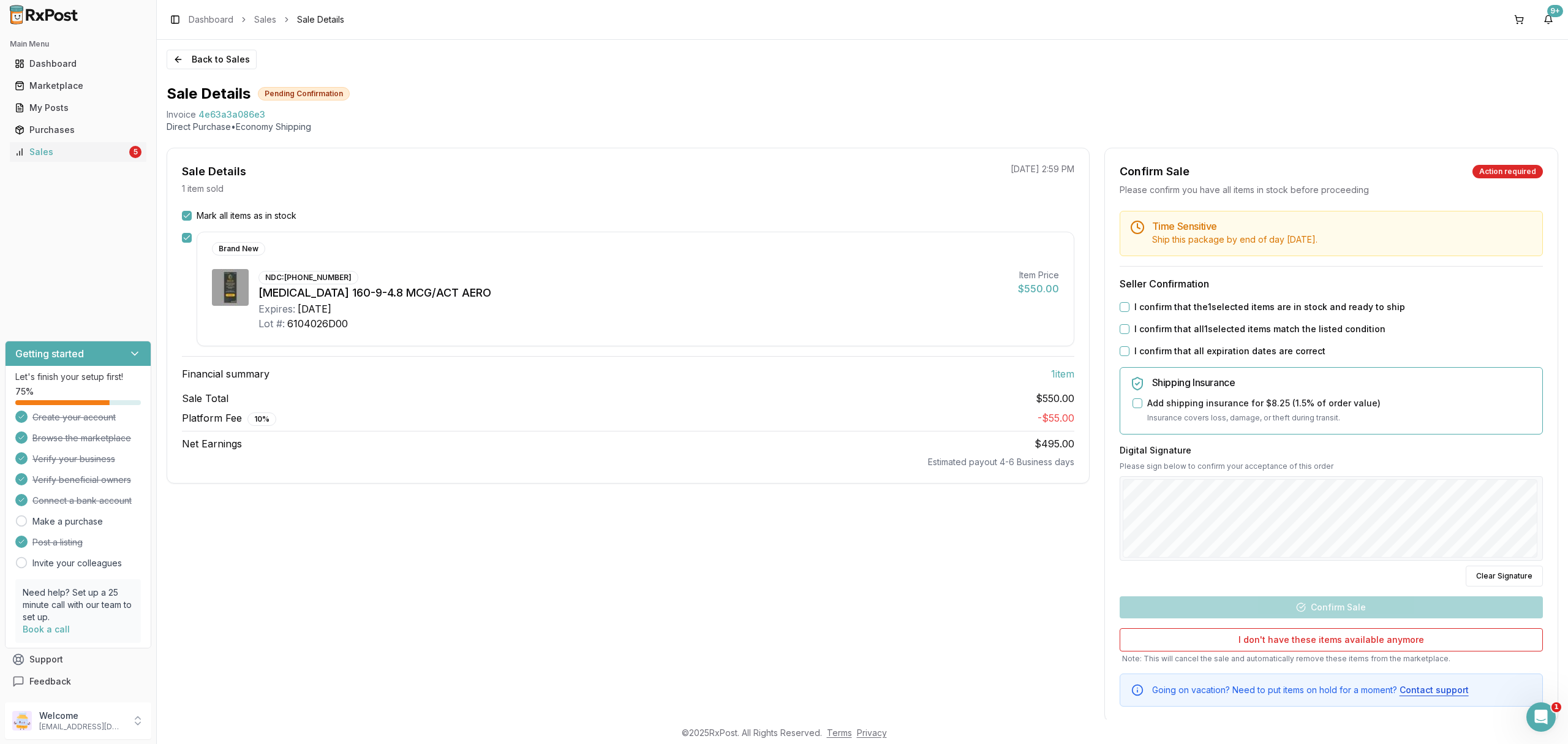
scroll to position [0, 0]
click at [1244, 307] on label "I confirm that the 1 selected items are in stock and ready to ship" at bounding box center [1270, 307] width 271 height 12
click at [1130, 307] on button "I confirm that the 1 selected items are in stock and ready to ship" at bounding box center [1125, 307] width 9 height 9
click at [1232, 331] on label "I confirm that all 1 selected items match the listed condition" at bounding box center [1259, 328] width 251 height 12
click at [1130, 331] on button "I confirm that all 1 selected items match the listed condition" at bounding box center [1125, 329] width 9 height 9
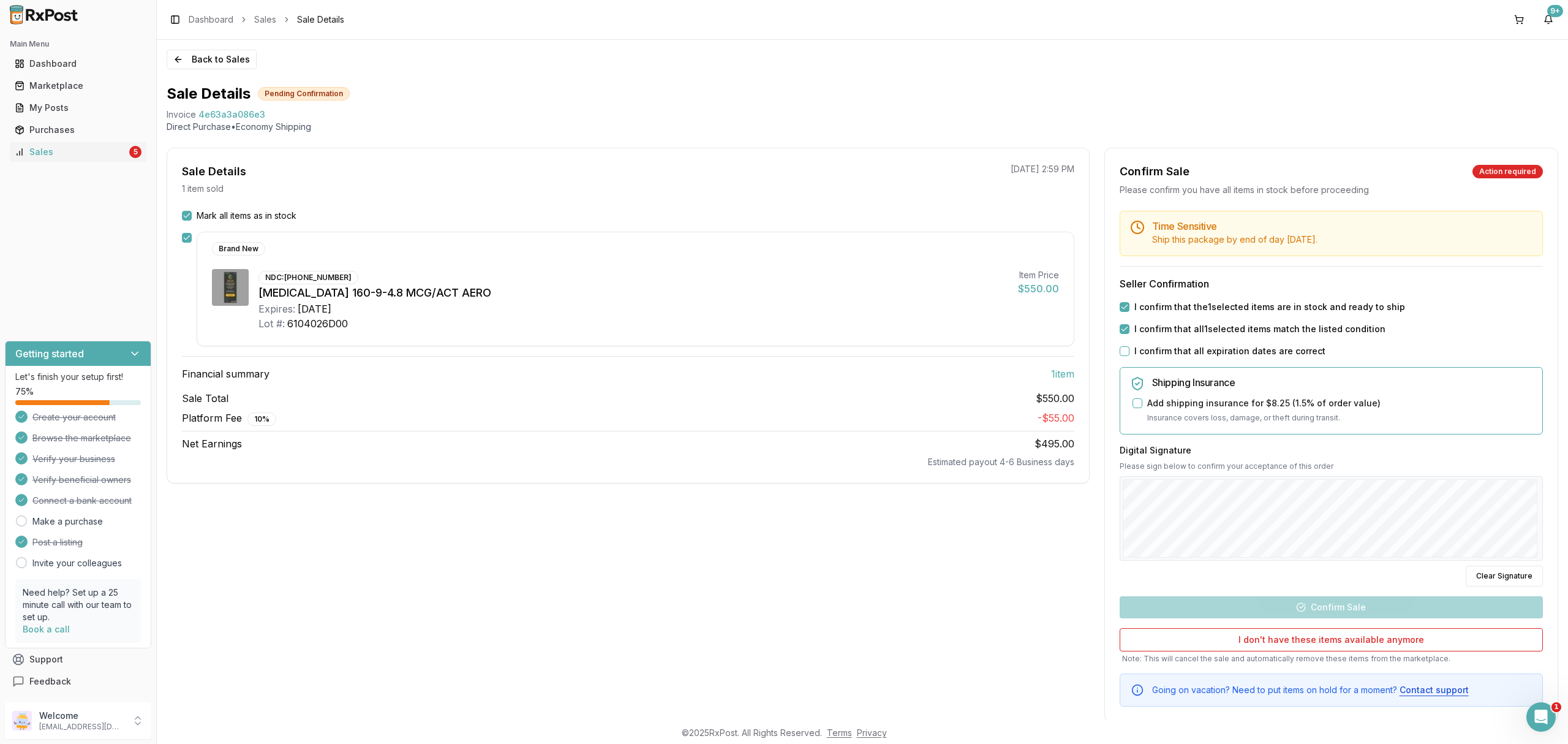
click at [1204, 356] on label "I confirm that all expiration dates are correct" at bounding box center [1229, 351] width 191 height 12
click at [1130, 356] on button "I confirm that all expiration dates are correct" at bounding box center [1125, 351] width 9 height 9
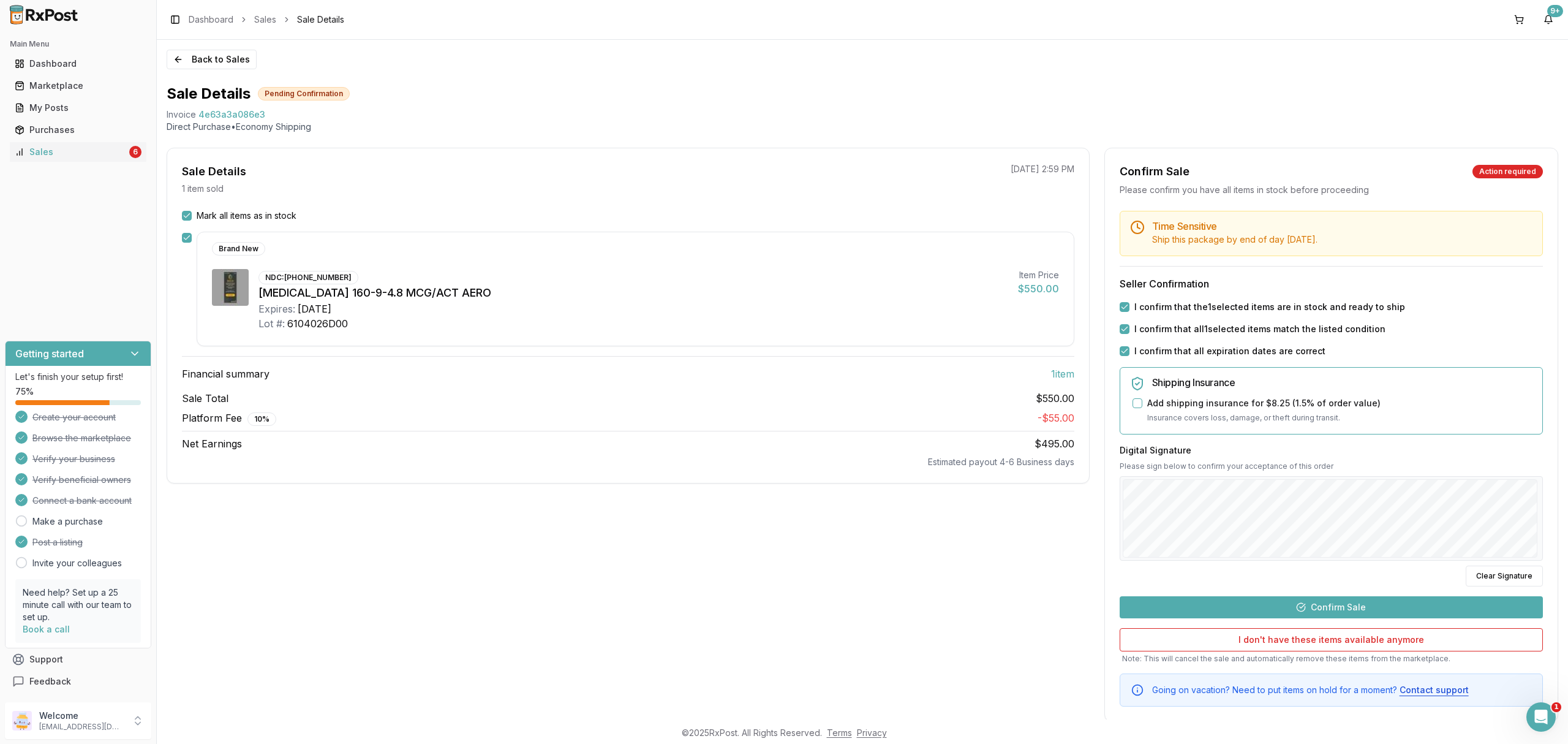
click at [1354, 606] on button "Confirm Sale" at bounding box center [1332, 607] width 423 height 22
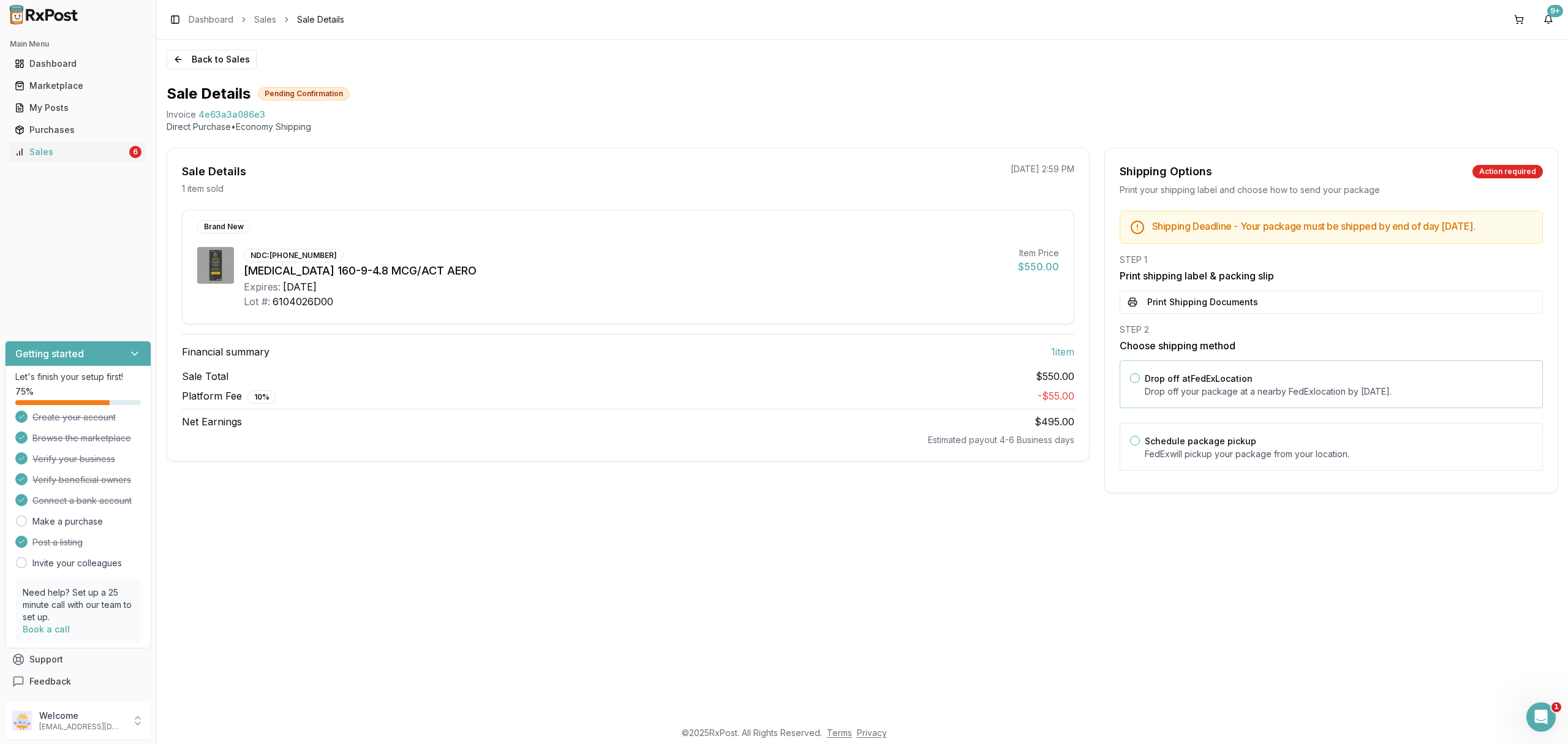
click at [1155, 398] on p "Drop off your package at a nearby FedEx location by October 16, 2025 ." at bounding box center [1338, 391] width 388 height 12
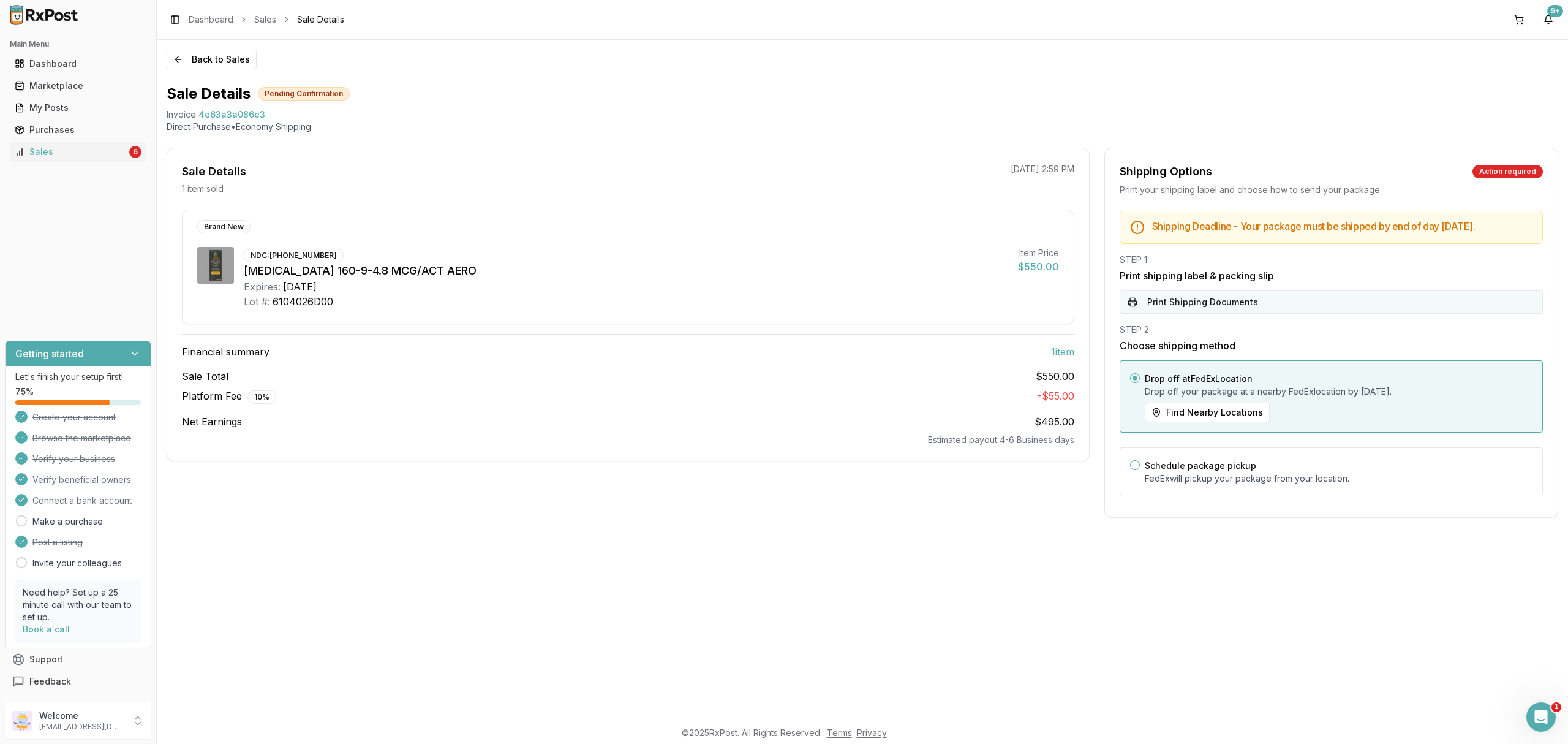
click at [1207, 309] on button "Print Shipping Documents" at bounding box center [1332, 302] width 423 height 24
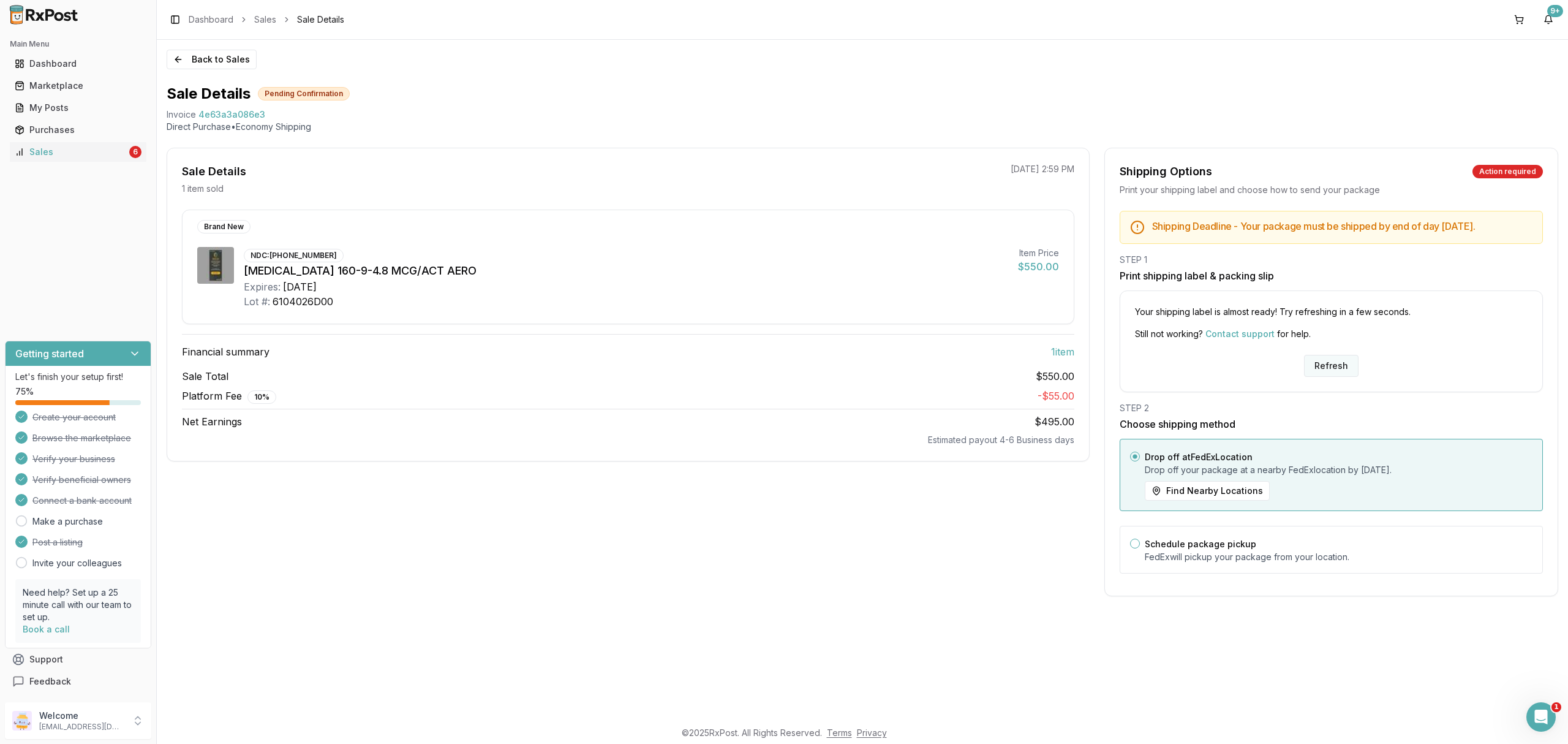
click at [1317, 377] on button "Refresh" at bounding box center [1332, 365] width 55 height 22
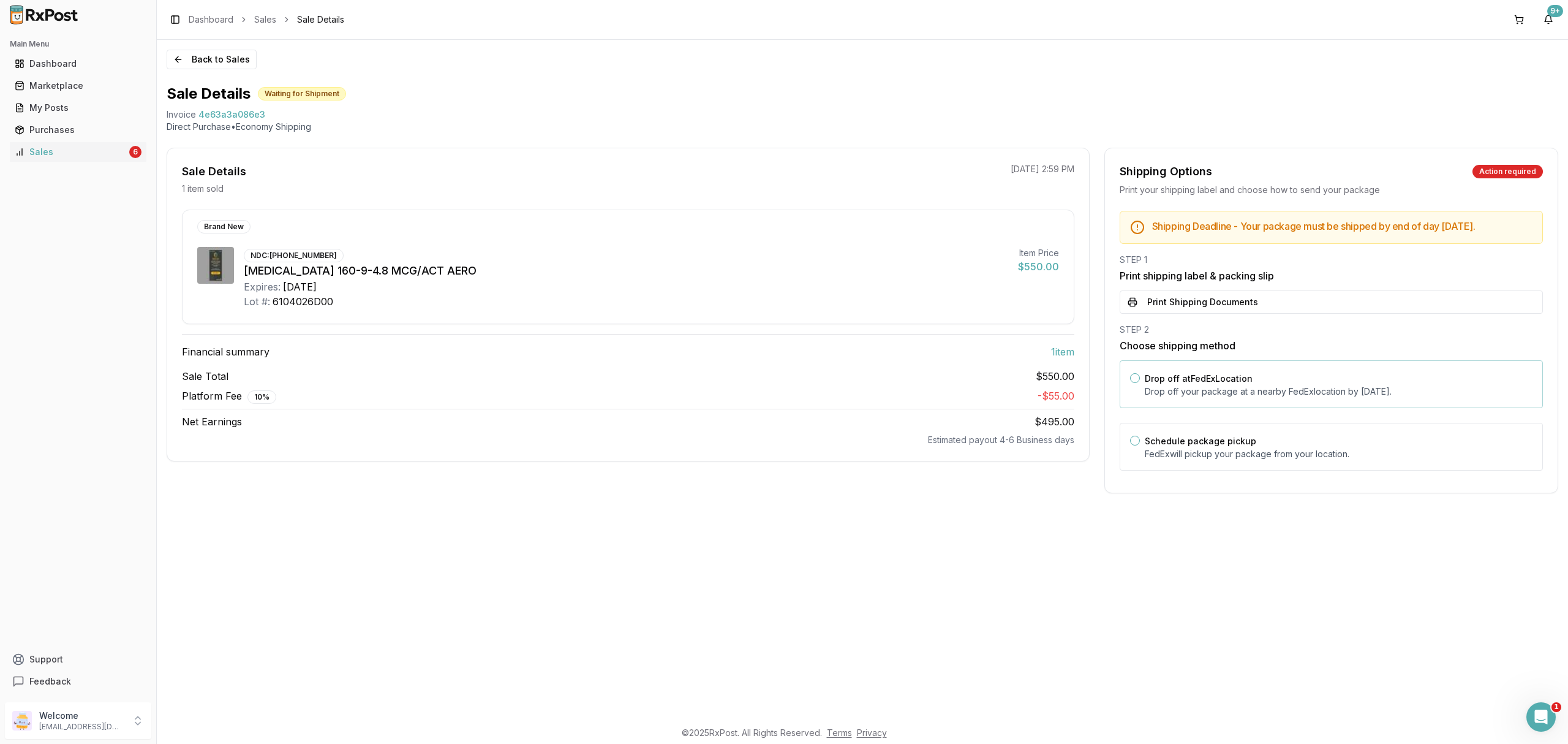
click at [1246, 384] on label "Drop off at FedEx Location" at bounding box center [1198, 378] width 108 height 10
click at [1140, 383] on button "Drop off at FedEx Location" at bounding box center [1135, 378] width 9 height 9
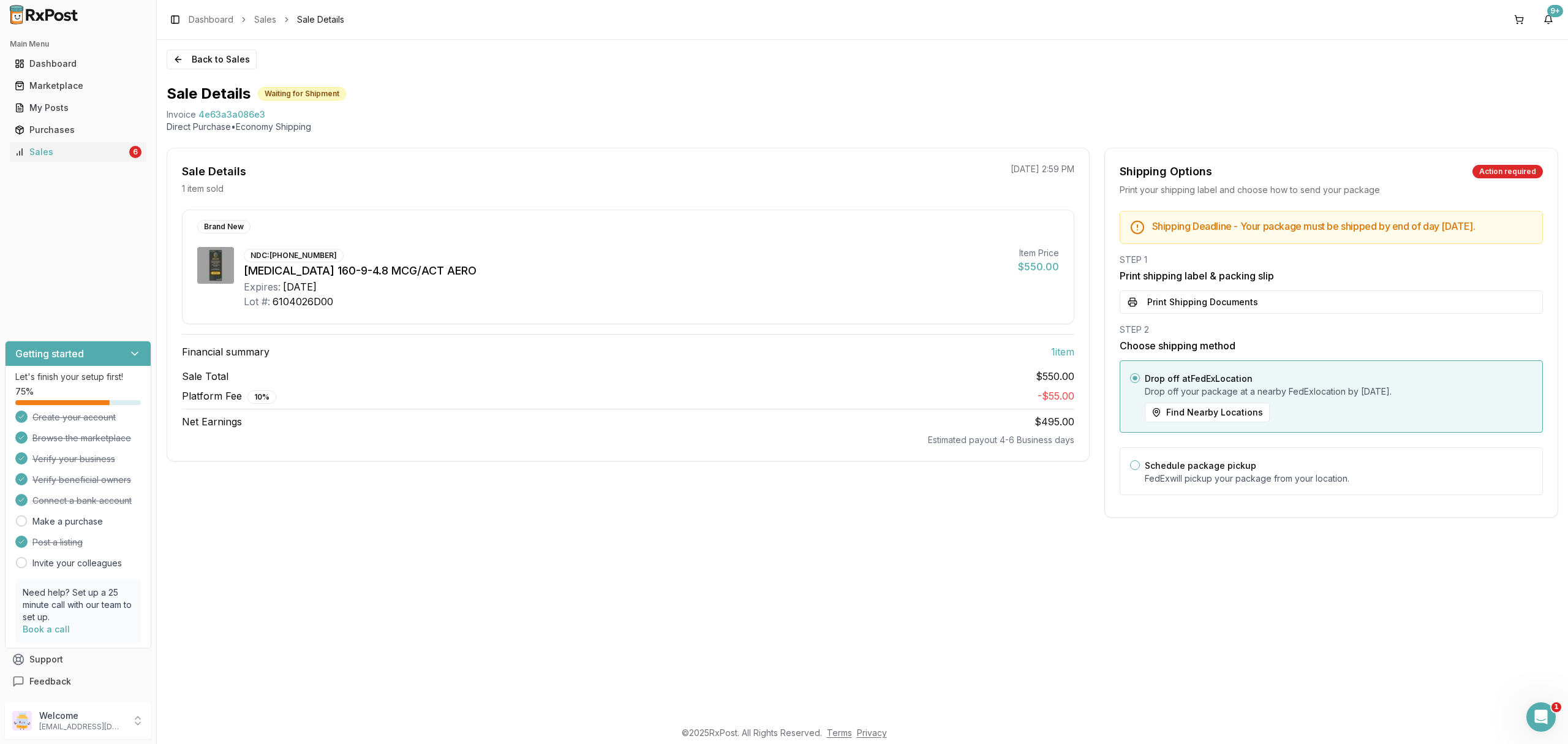
click at [1262, 297] on div "STEP 1 Print shipping label & packing slip Print Shipping Documents" at bounding box center [1332, 284] width 423 height 60
click at [1258, 309] on button "Print Shipping Documents" at bounding box center [1332, 302] width 423 height 24
click at [244, 61] on button "Back to Sales" at bounding box center [212, 59] width 90 height 20
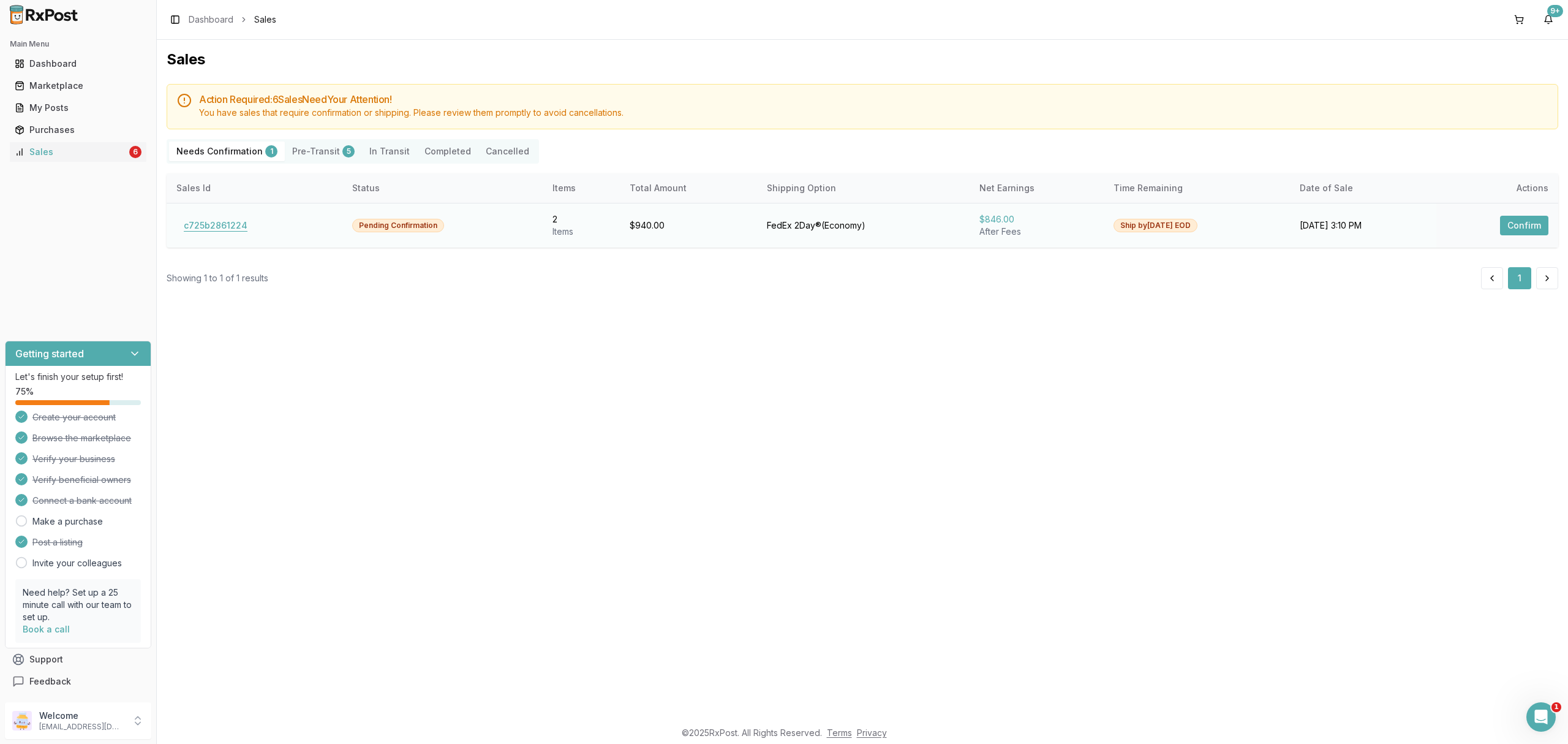
click at [230, 223] on button "c725b2861224" at bounding box center [215, 225] width 78 height 20
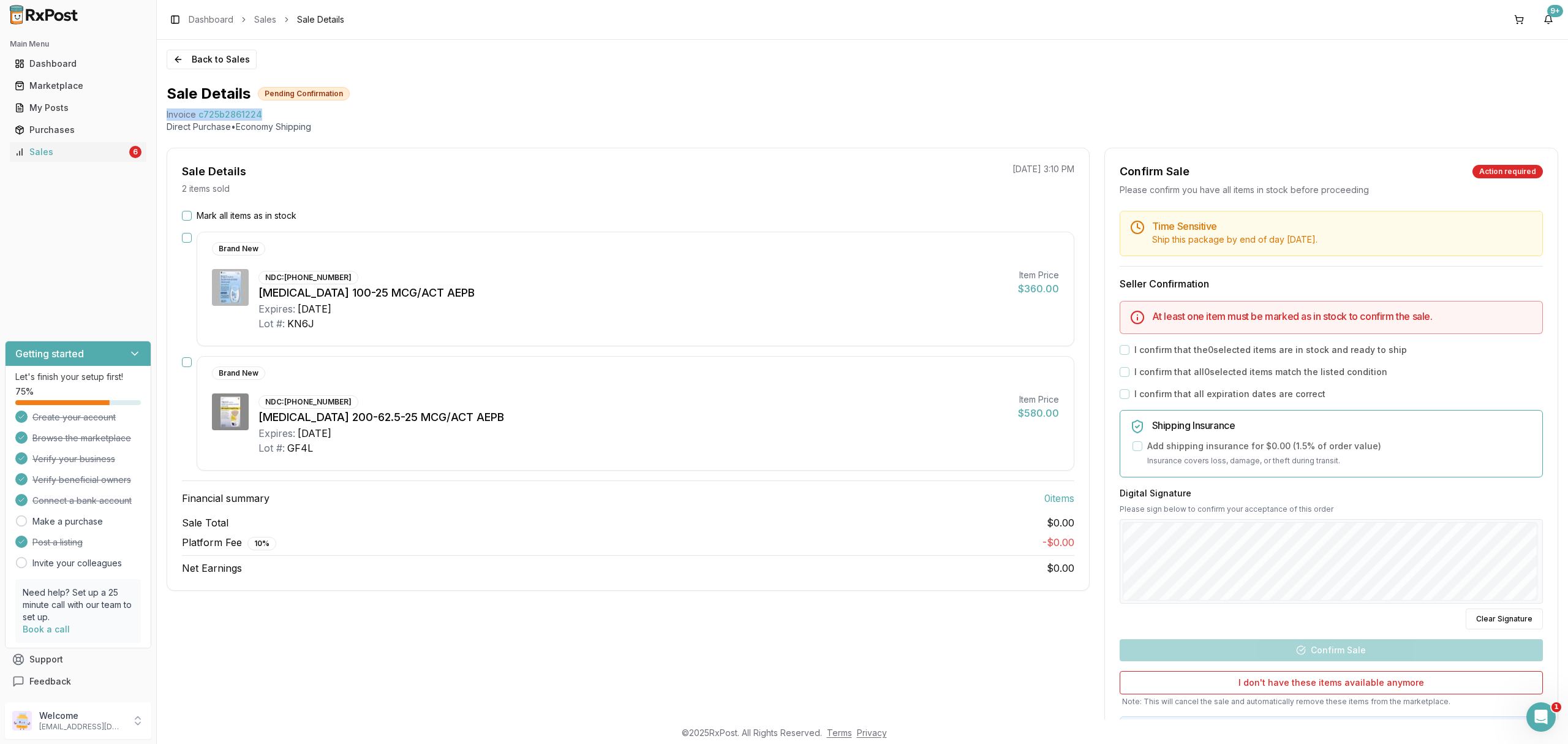
drag, startPoint x: 162, startPoint y: 115, endPoint x: 279, endPoint y: 113, distance: 117.0
click at [279, 113] on div "Back to Sales Sale Details Pending Confirmation Invoice c725b2861224 Direct Pur…" at bounding box center [863, 379] width 1412 height 679
copy div "Invoice c725b2861224"
click at [1542, 719] on icon "Open Intercom Messenger" at bounding box center [1539, 715] width 20 height 20
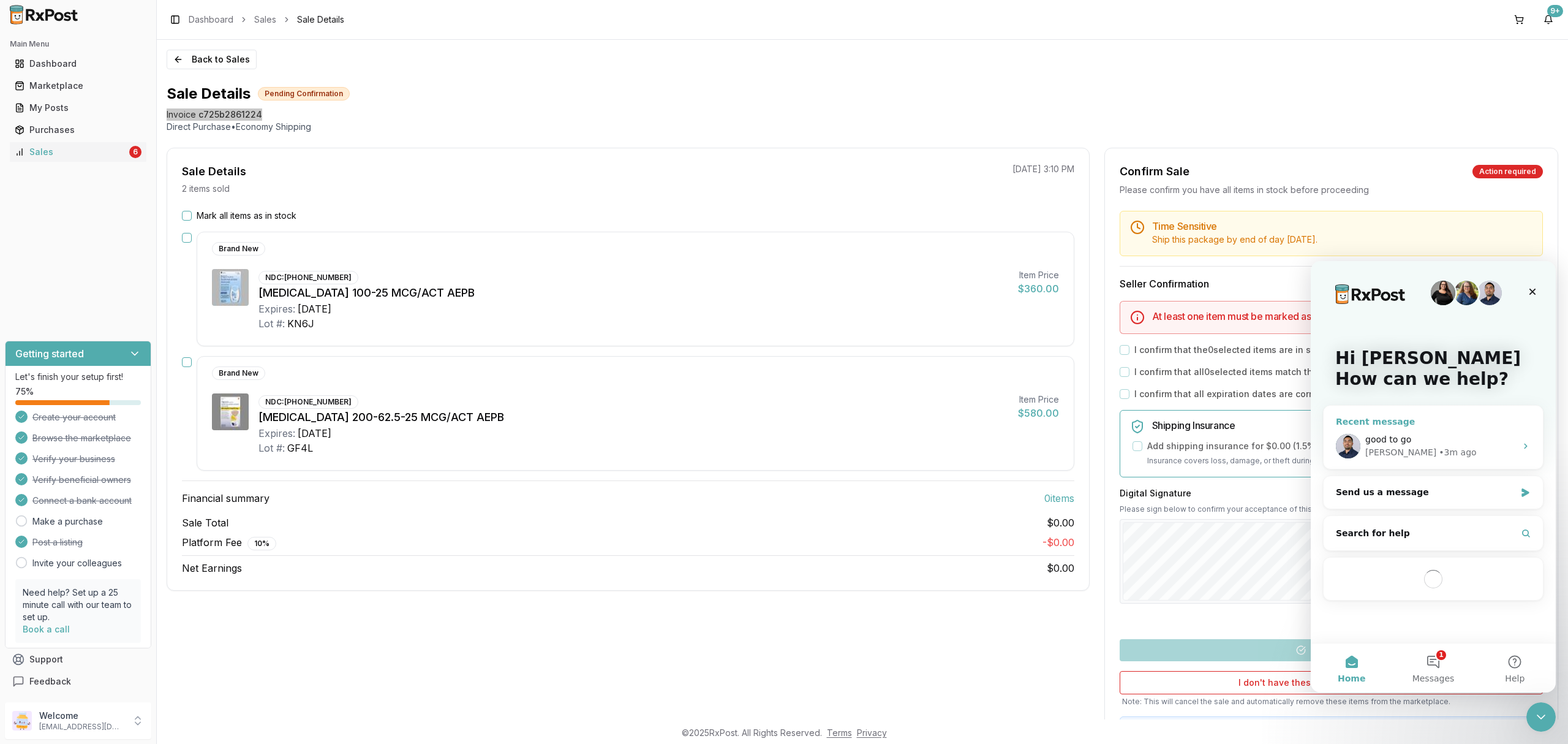
click at [1483, 438] on div "good to go" at bounding box center [1441, 439] width 150 height 13
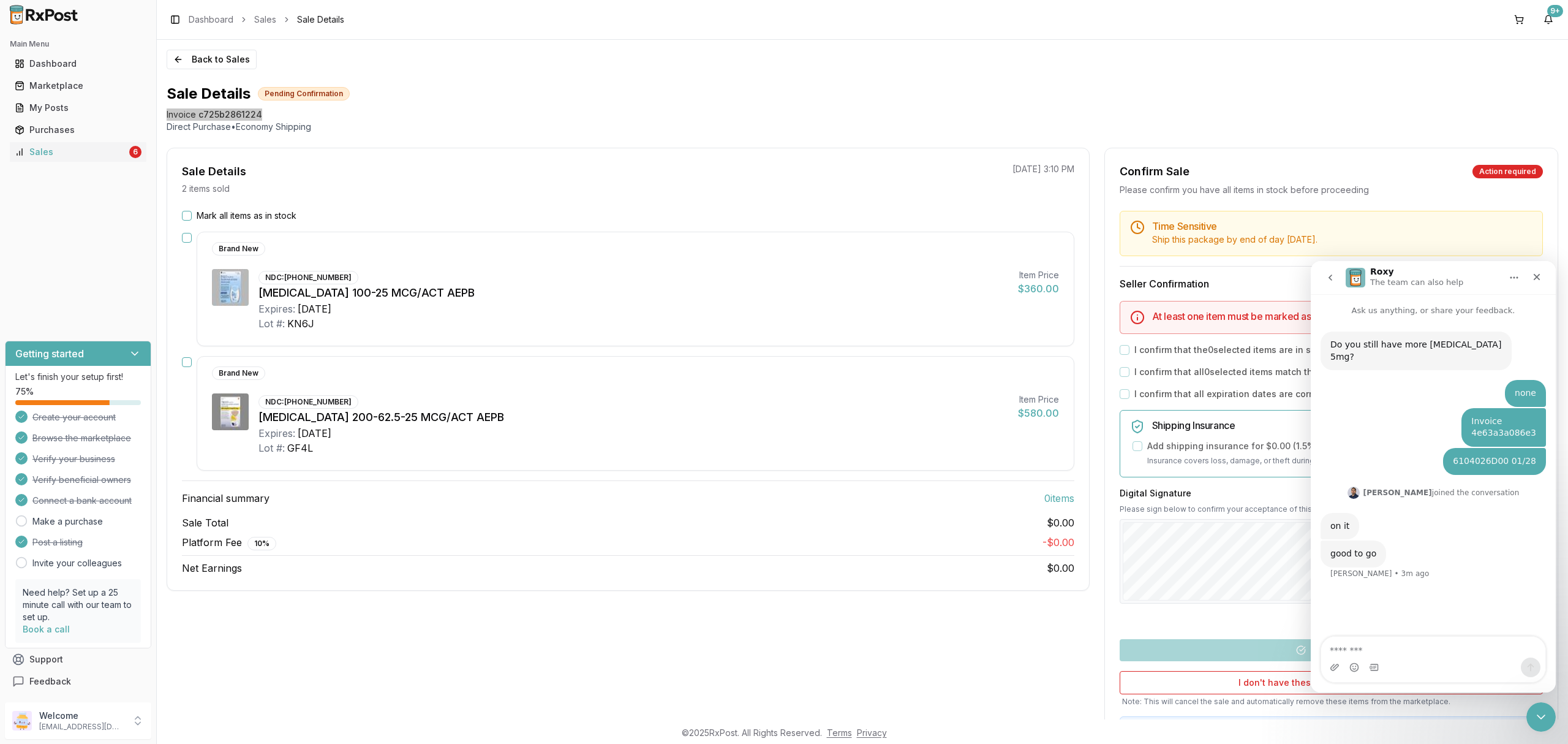
type textarea "**********"
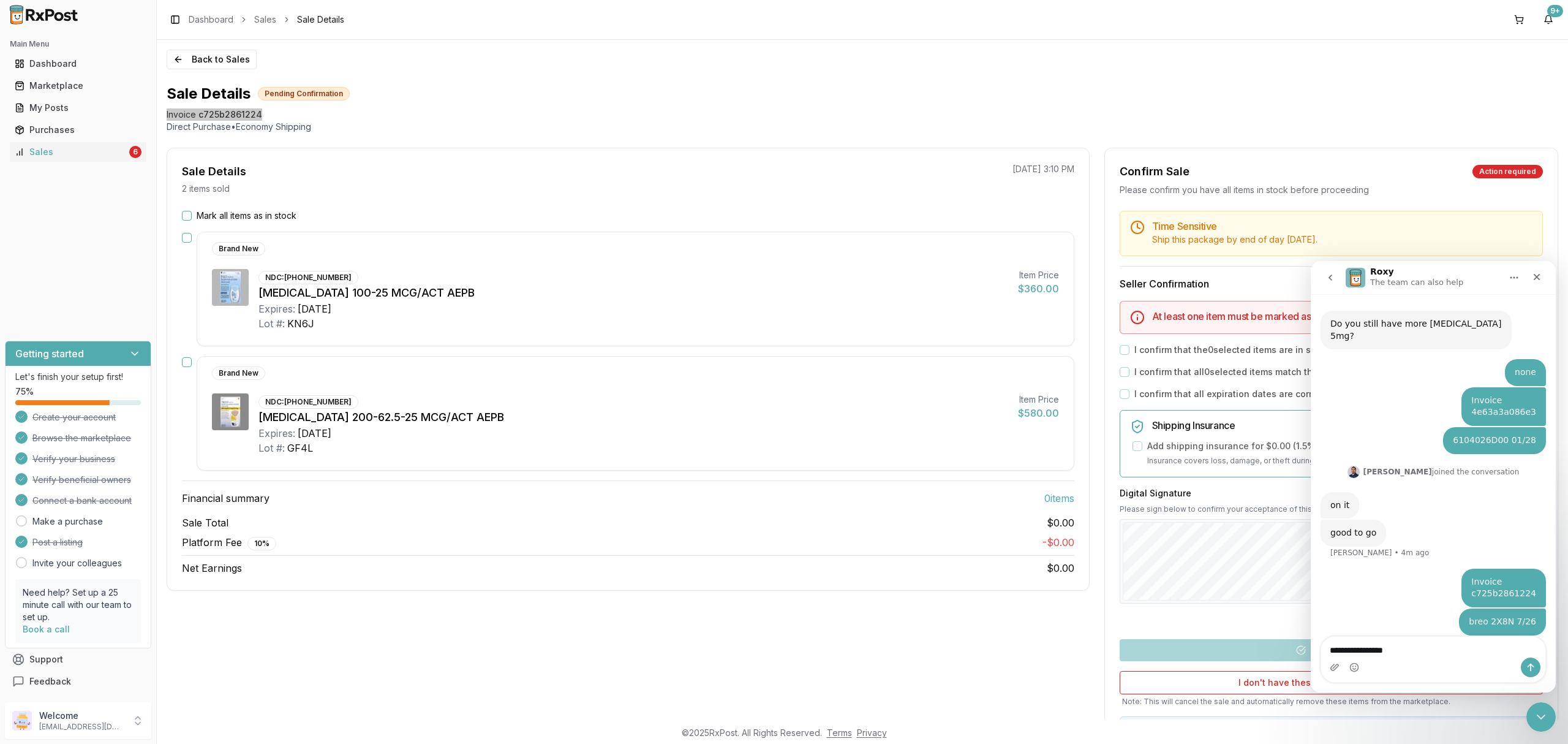
type textarea "**********"
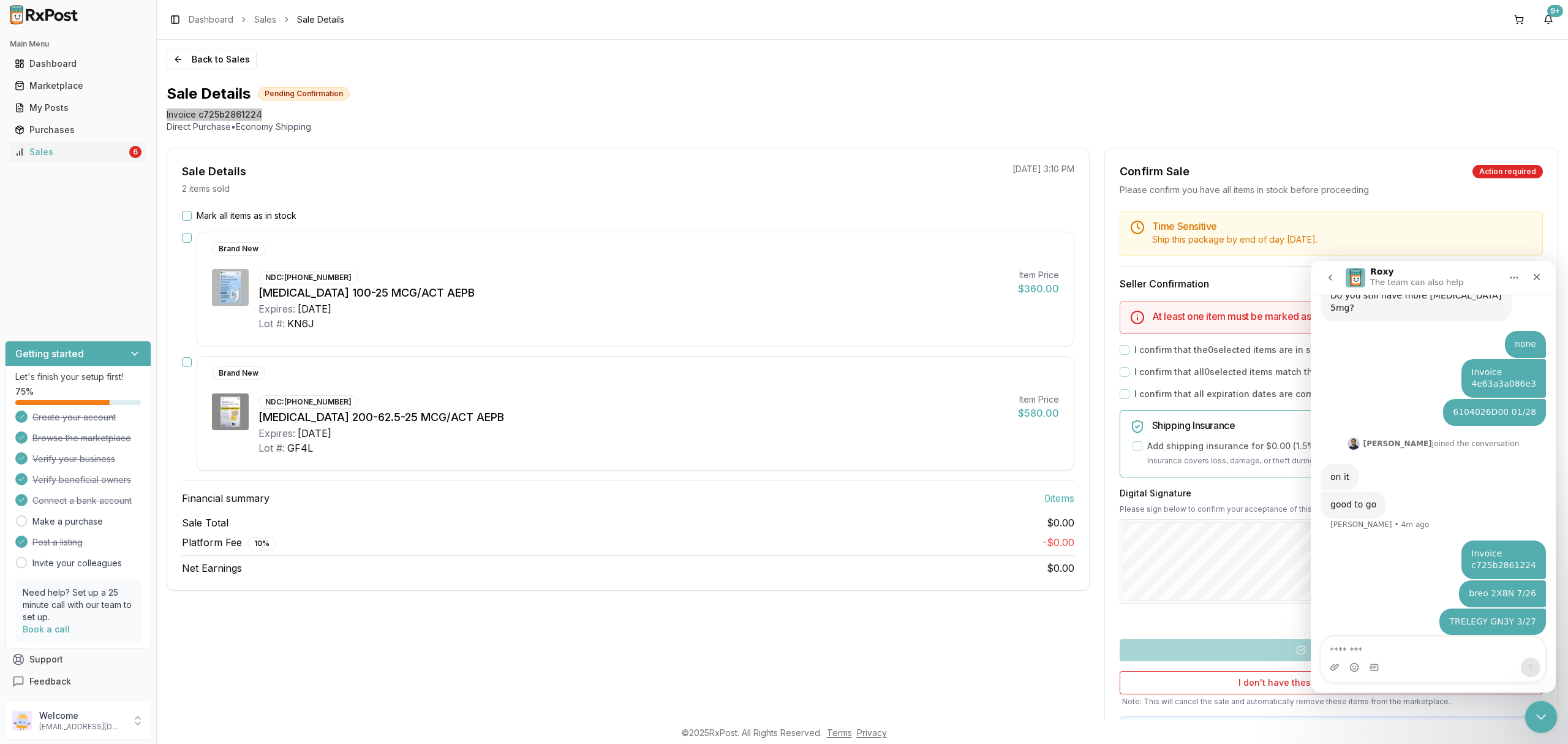
click at [1542, 717] on icon "Close Intercom Messenger" at bounding box center [1540, 715] width 15 height 15
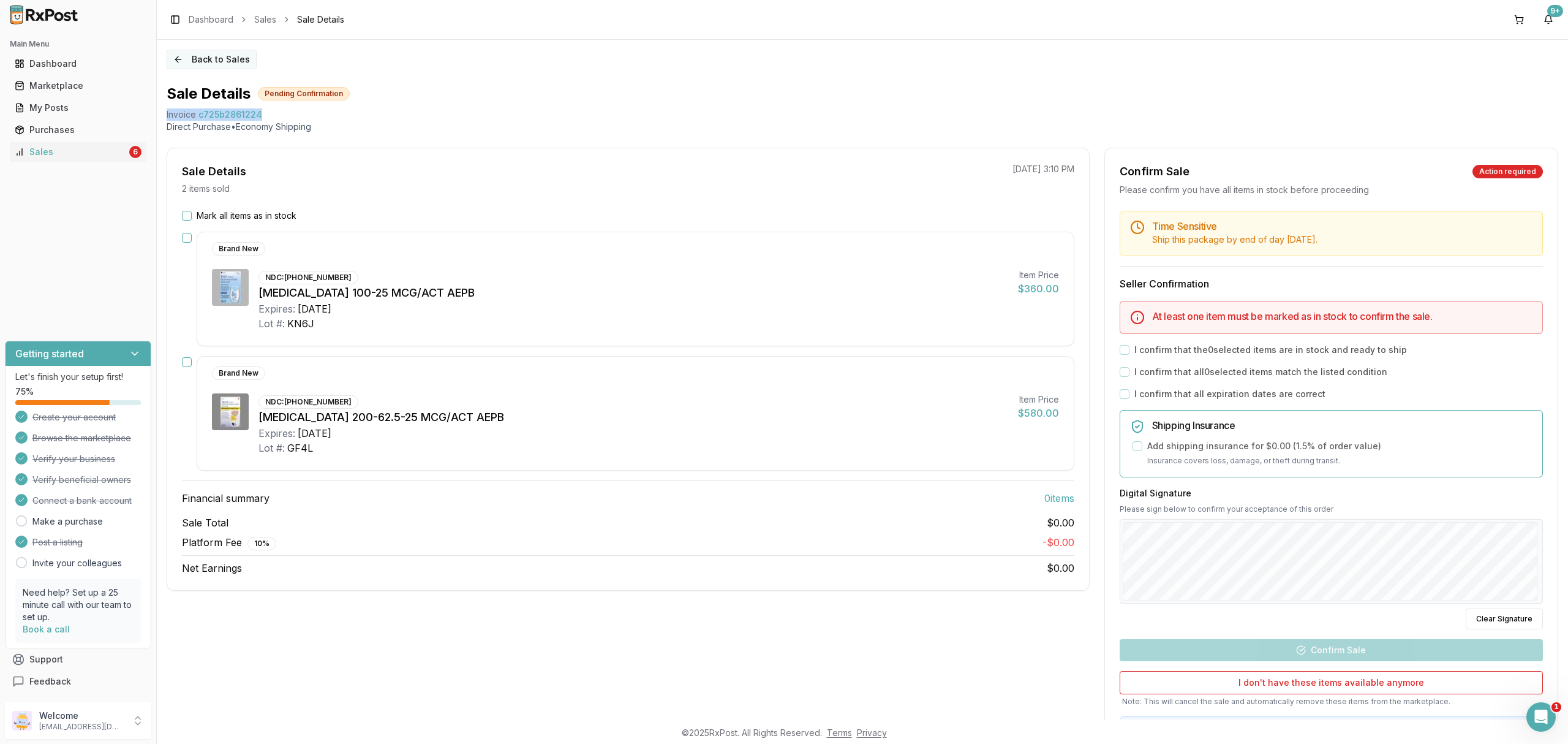
click at [236, 69] on button "Back to Sales" at bounding box center [212, 59] width 90 height 20
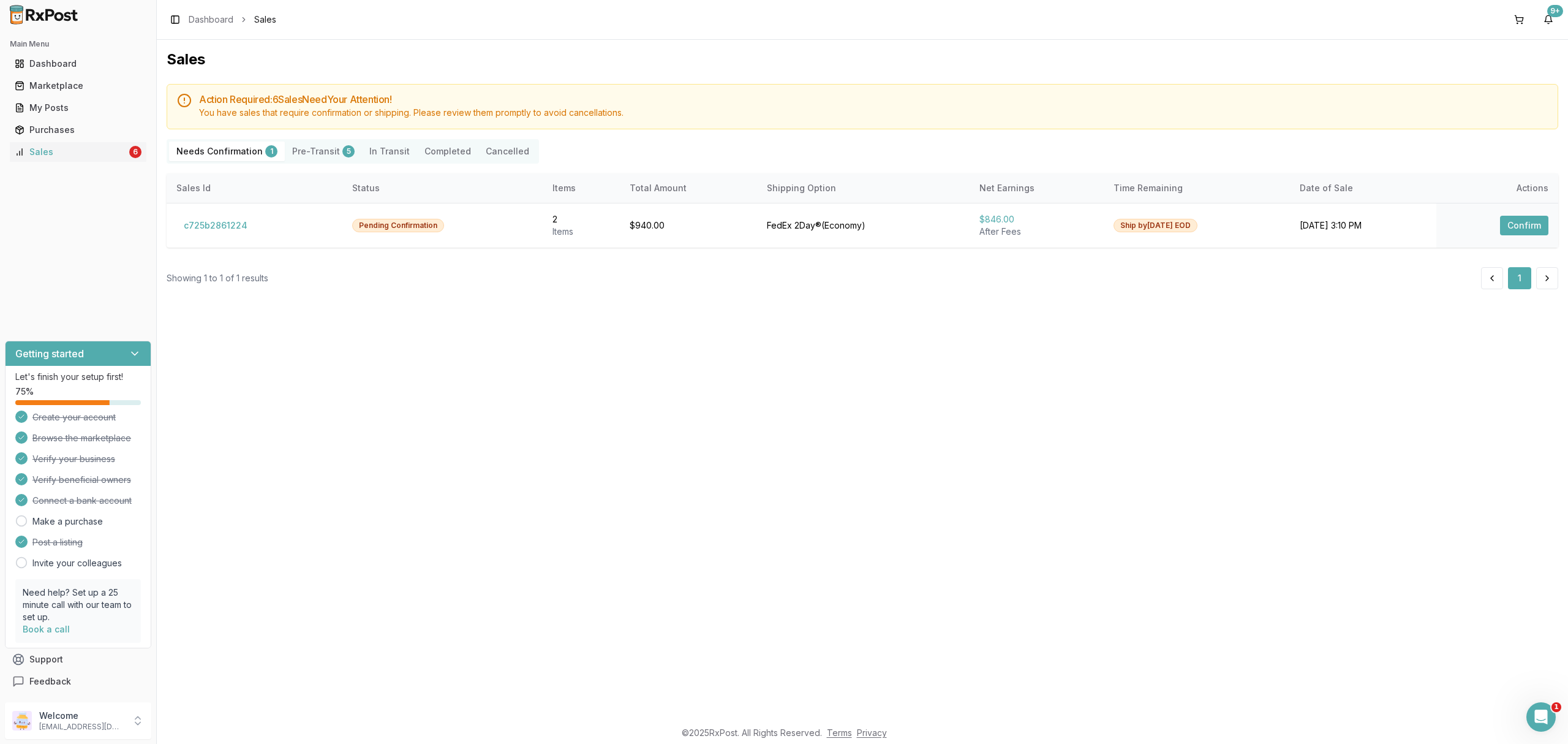
click at [404, 697] on div "Sales Action Required: 6 Sale s Need Your Attention! You have sales that requir…" at bounding box center [863, 379] width 1412 height 679
click at [101, 723] on p "nycdiscountpharma2@gmail.com" at bounding box center [82, 726] width 86 height 9
click at [194, 726] on span "Sign Out" at bounding box center [223, 723] width 117 height 12
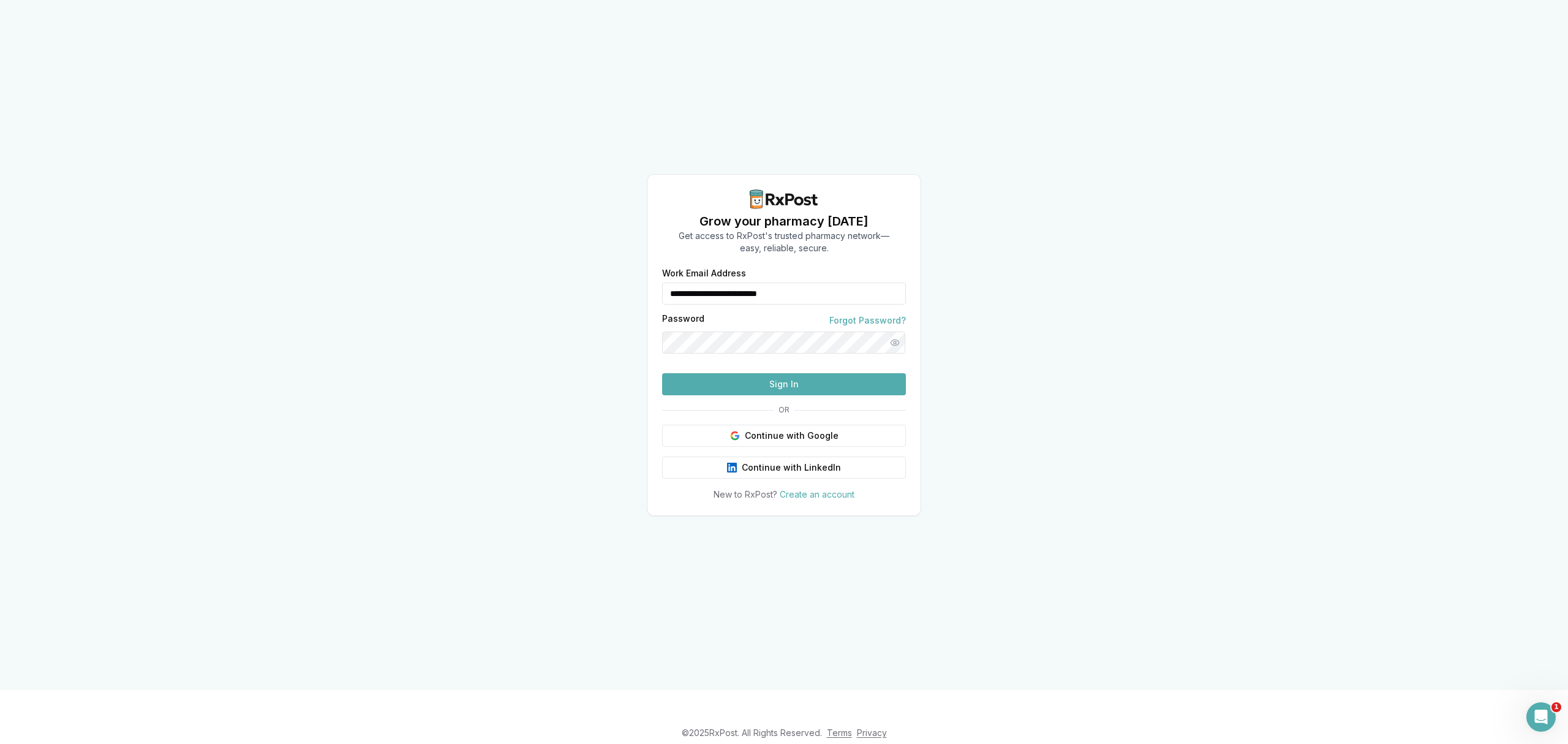
drag, startPoint x: 855, startPoint y: 266, endPoint x: 621, endPoint y: 275, distance: 234.2
click at [621, 275] on div "**********" at bounding box center [784, 344] width 1568 height 689
type input "**********"
click at [797, 395] on button "Sign In" at bounding box center [784, 384] width 244 height 22
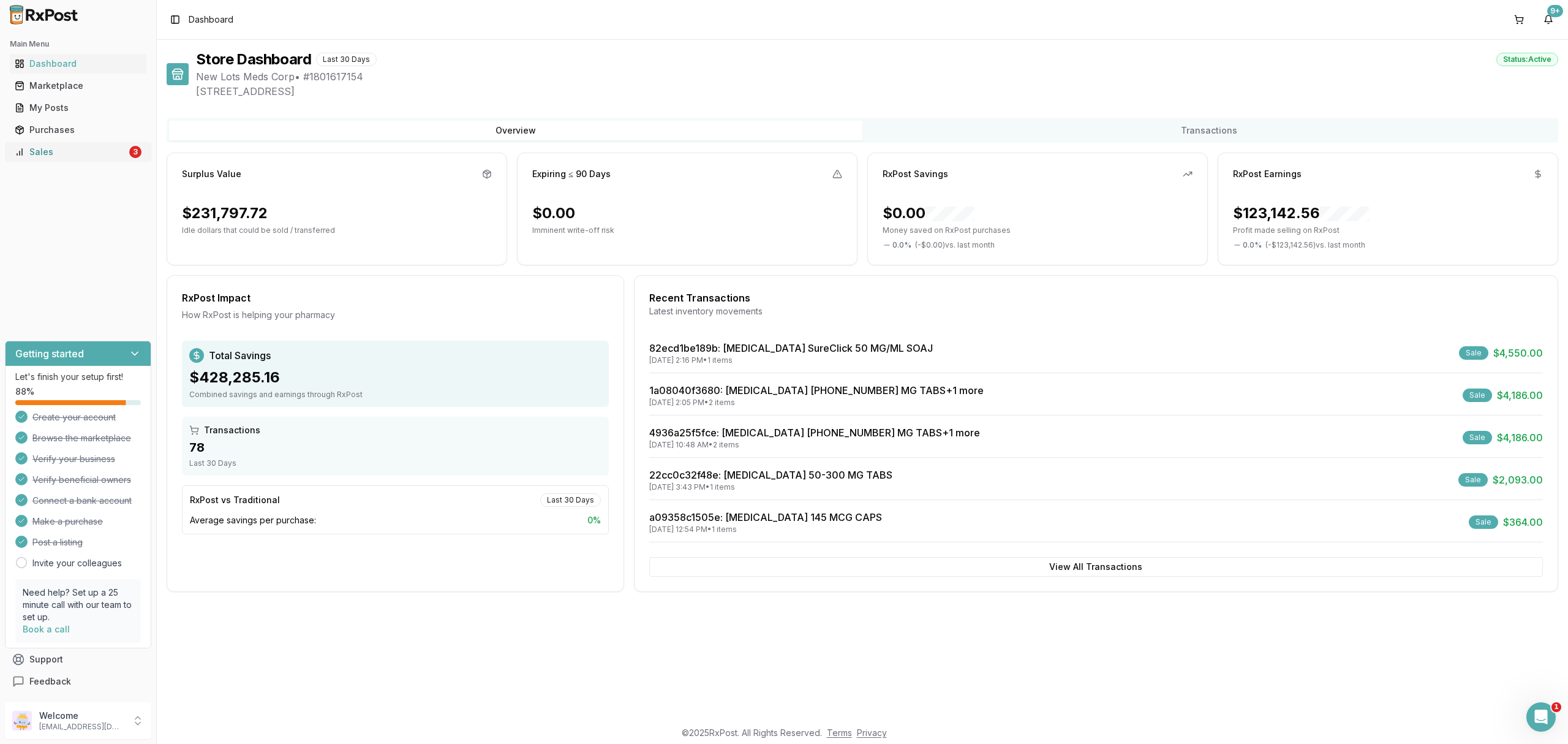
click at [119, 150] on div "Sales" at bounding box center [71, 151] width 112 height 12
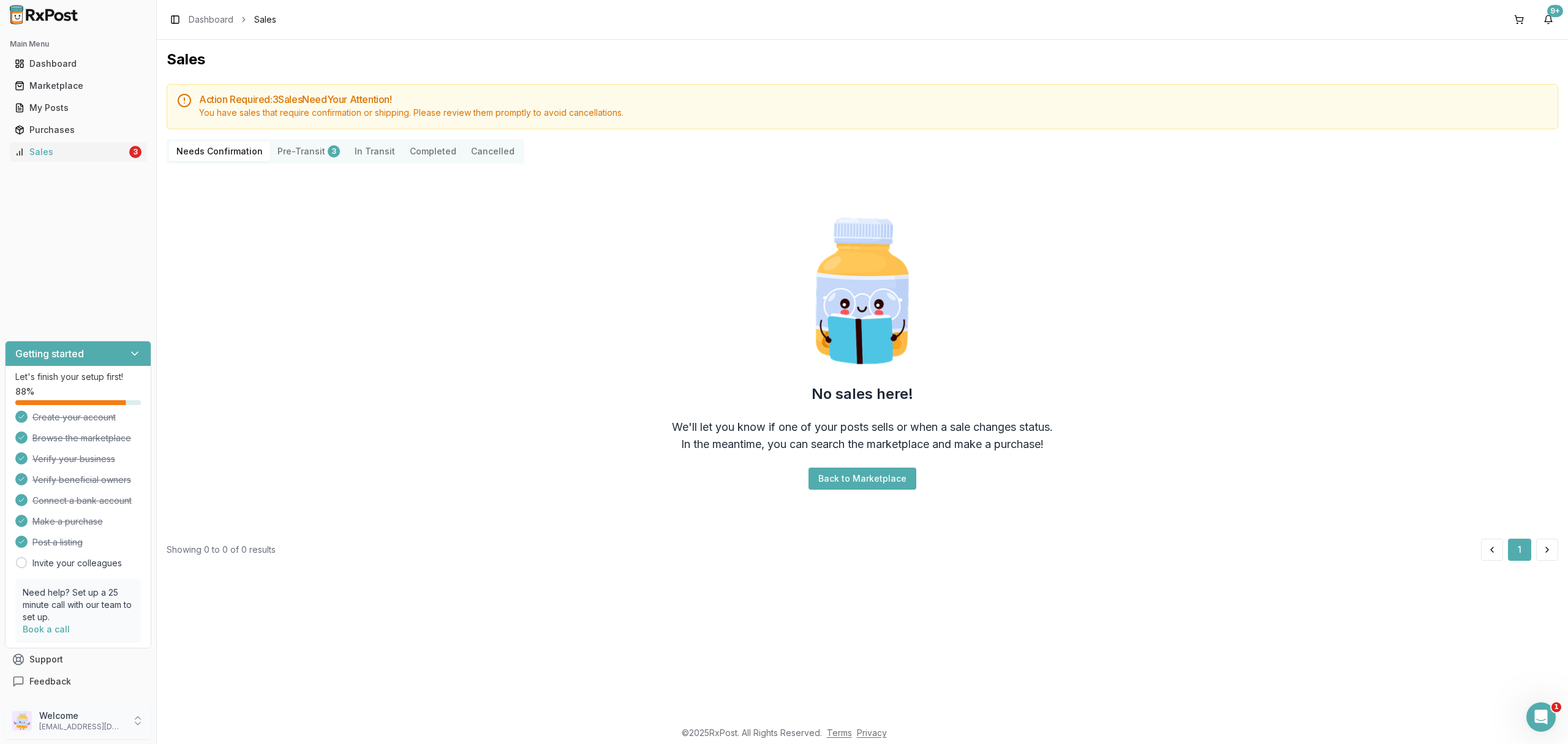
click at [81, 726] on p "ivoryrx12@gmail.com" at bounding box center [82, 726] width 86 height 9
click at [206, 731] on button "Sign Out" at bounding box center [222, 722] width 126 height 20
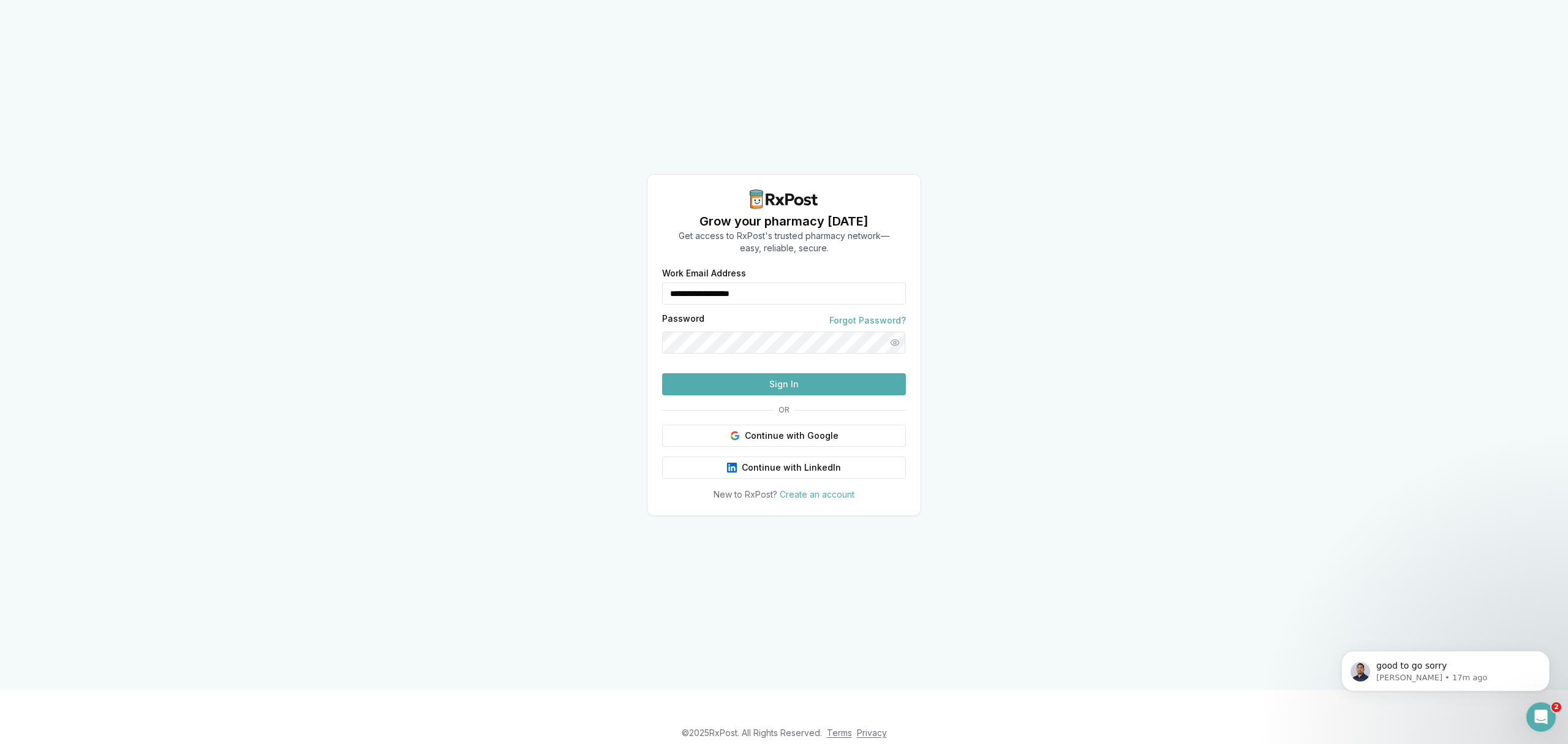
click at [562, 351] on div "**********" at bounding box center [784, 344] width 1568 height 689
drag, startPoint x: 790, startPoint y: 268, endPoint x: 606, endPoint y: 276, distance: 184.2
click at [601, 277] on div "**********" at bounding box center [784, 344] width 1568 height 689
drag, startPoint x: 716, startPoint y: 273, endPoint x: 549, endPoint y: 262, distance: 167.4
click at [549, 262] on div "Grow your pharmacy today Get access to RxPost's trusted pharmacy network— easy,…" at bounding box center [784, 344] width 1568 height 689
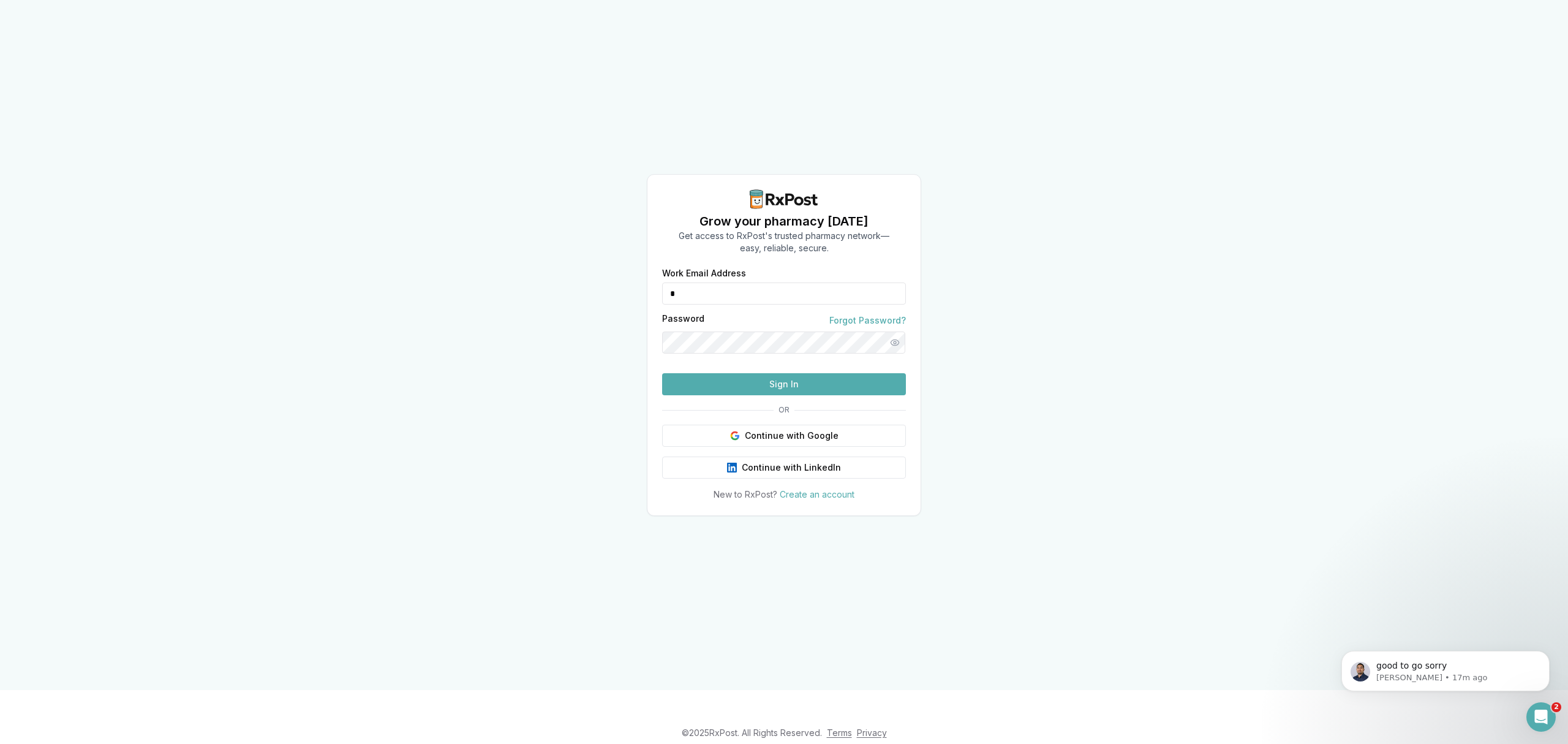
type input "**********"
click at [780, 395] on button "Sign In" at bounding box center [784, 384] width 244 height 22
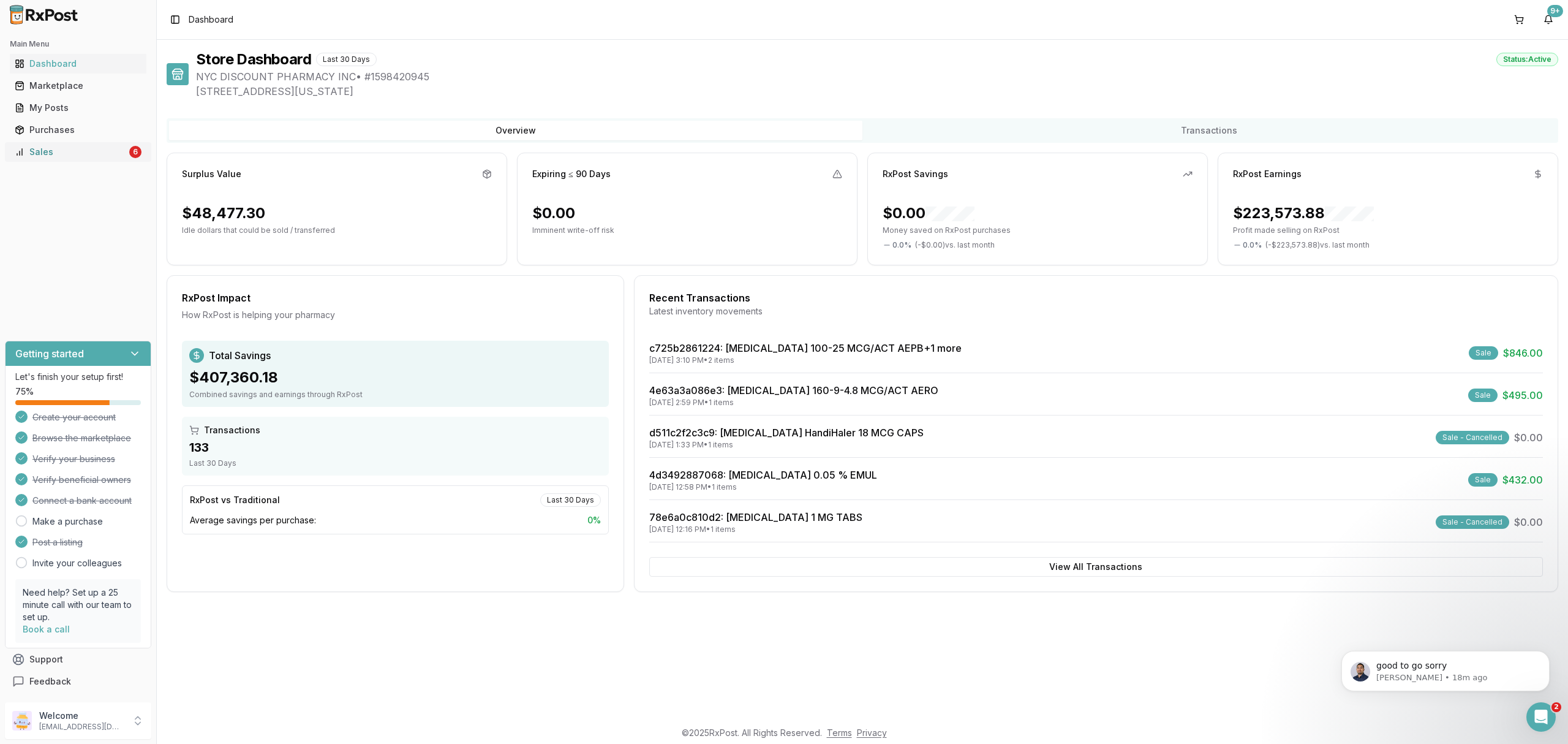
click at [89, 150] on div "Sales" at bounding box center [71, 151] width 112 height 12
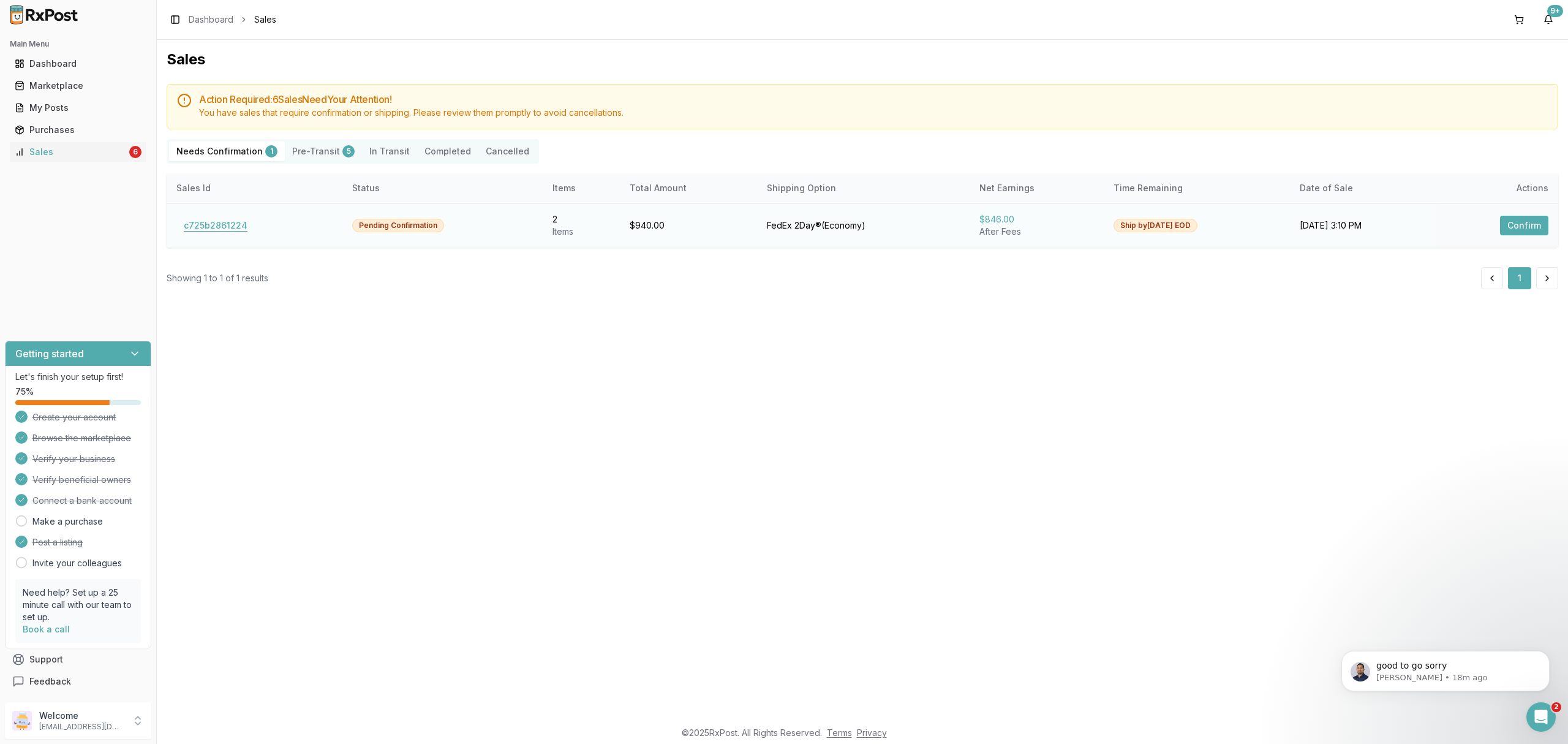
click at [234, 222] on button "c725b2861224" at bounding box center [215, 225] width 78 height 20
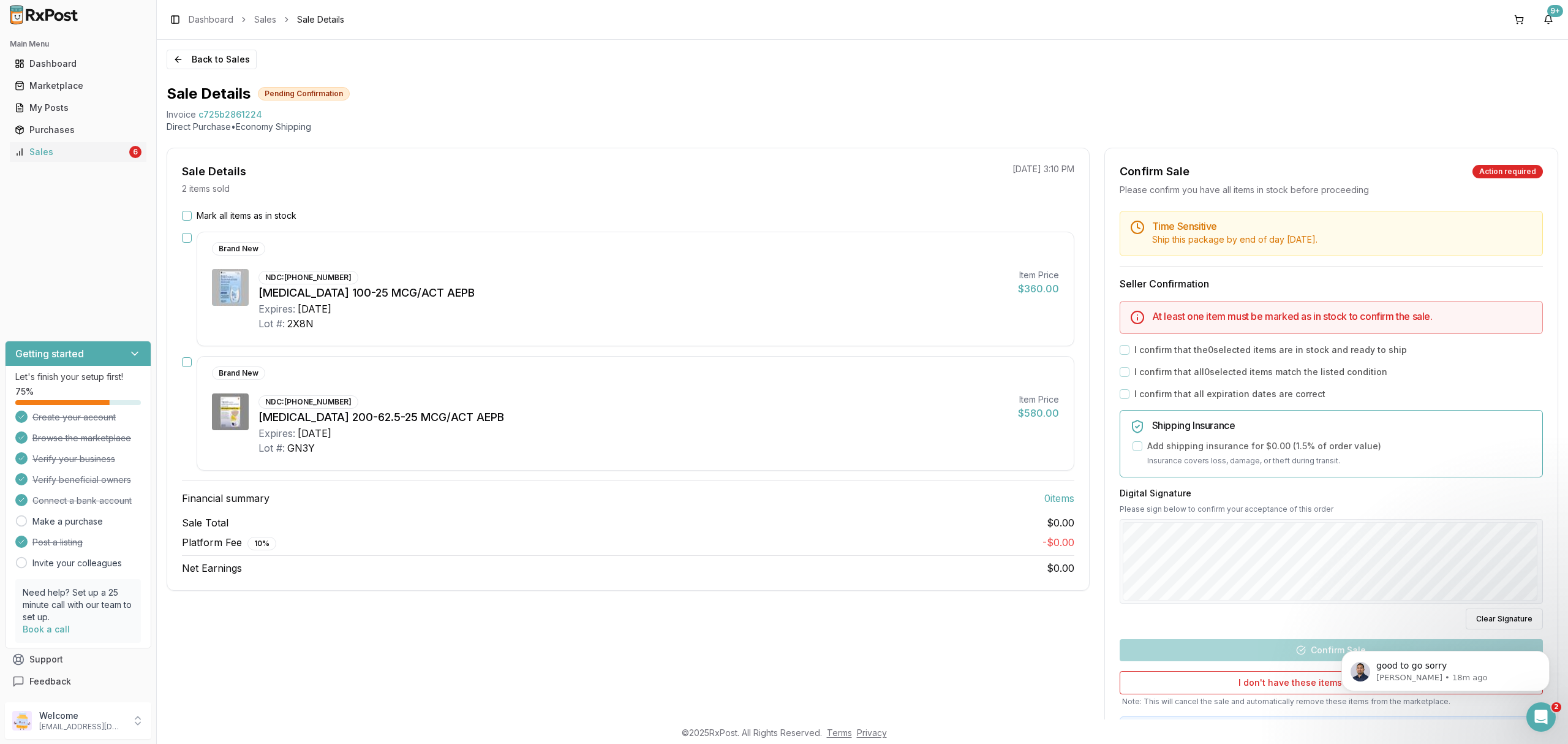
click at [778, 434] on div "Expires: 2027-03-31" at bounding box center [633, 434] width 750 height 15
click at [253, 206] on div "Sale Details 2 items sold 10/09/2025 3:10 PM Mark all items as in stock Brand N…" at bounding box center [628, 369] width 924 height 443
click at [250, 219] on label "Mark all items as in stock" at bounding box center [246, 215] width 100 height 12
click at [192, 219] on button "Mark all items as in stock" at bounding box center [186, 215] width 9 height 9
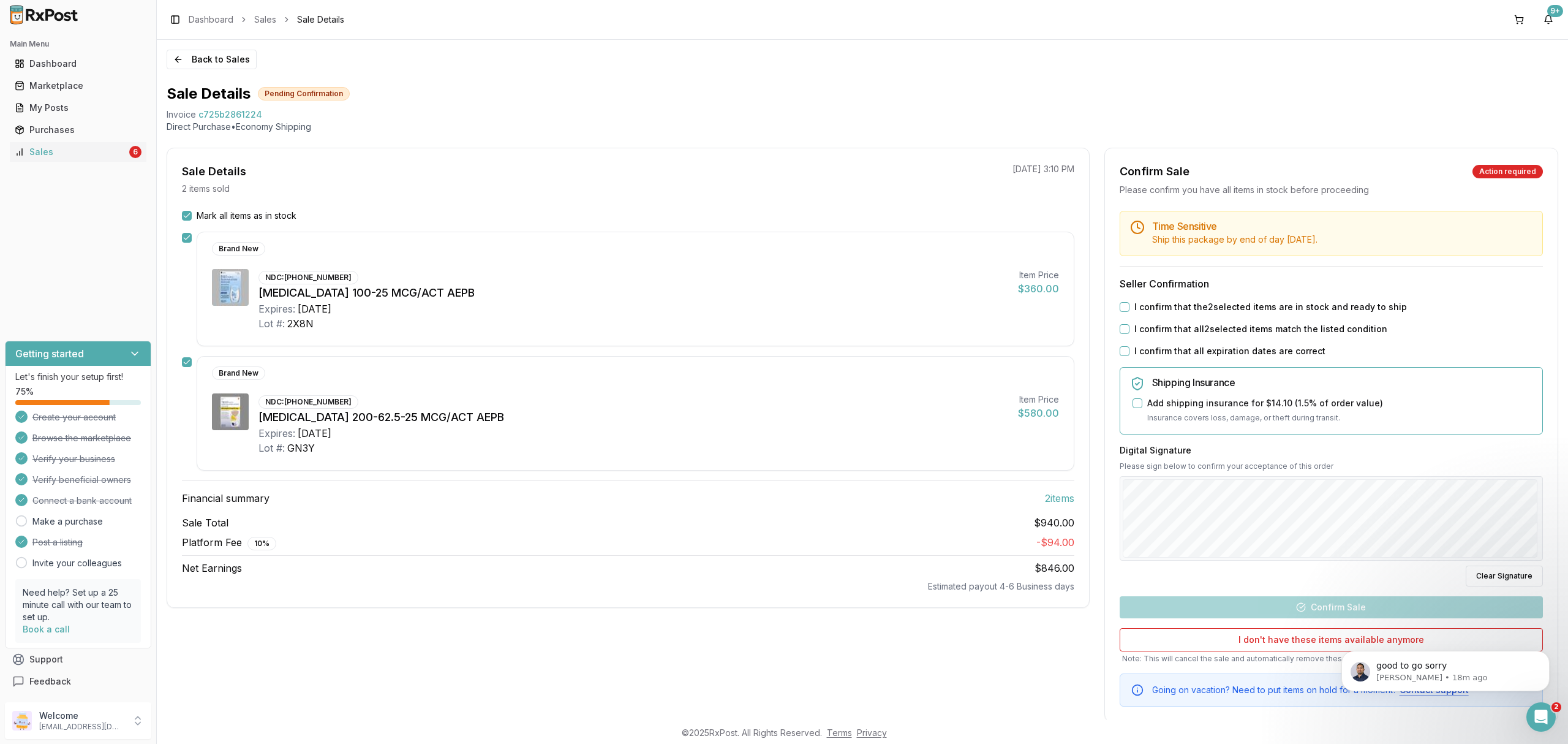
click at [1163, 309] on label "I confirm that the 2 selected items are in stock and ready to ship" at bounding box center [1271, 307] width 273 height 12
click at [1130, 309] on button "I confirm that the 2 selected items are in stock and ready to ship" at bounding box center [1125, 307] width 9 height 9
click at [1162, 327] on label "I confirm that all 2 selected items match the listed condition" at bounding box center [1260, 328] width 253 height 12
click at [1130, 327] on button "I confirm that all 2 selected items match the listed condition" at bounding box center [1125, 329] width 9 height 9
click at [1162, 349] on label "I confirm that all expiration dates are correct" at bounding box center [1229, 351] width 191 height 12
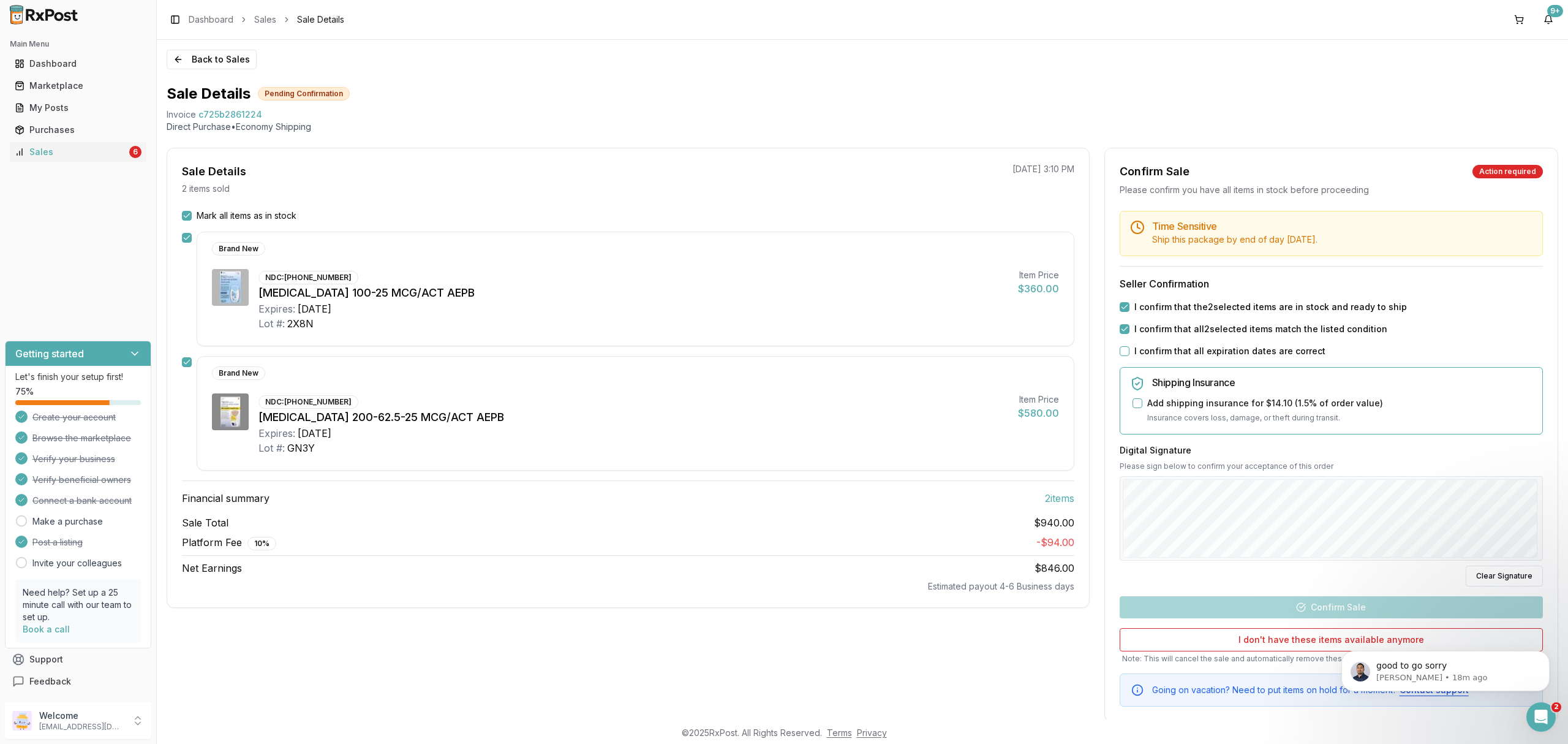
click at [1130, 349] on button "I confirm that all expiration dates are correct" at bounding box center [1125, 351] width 9 height 9
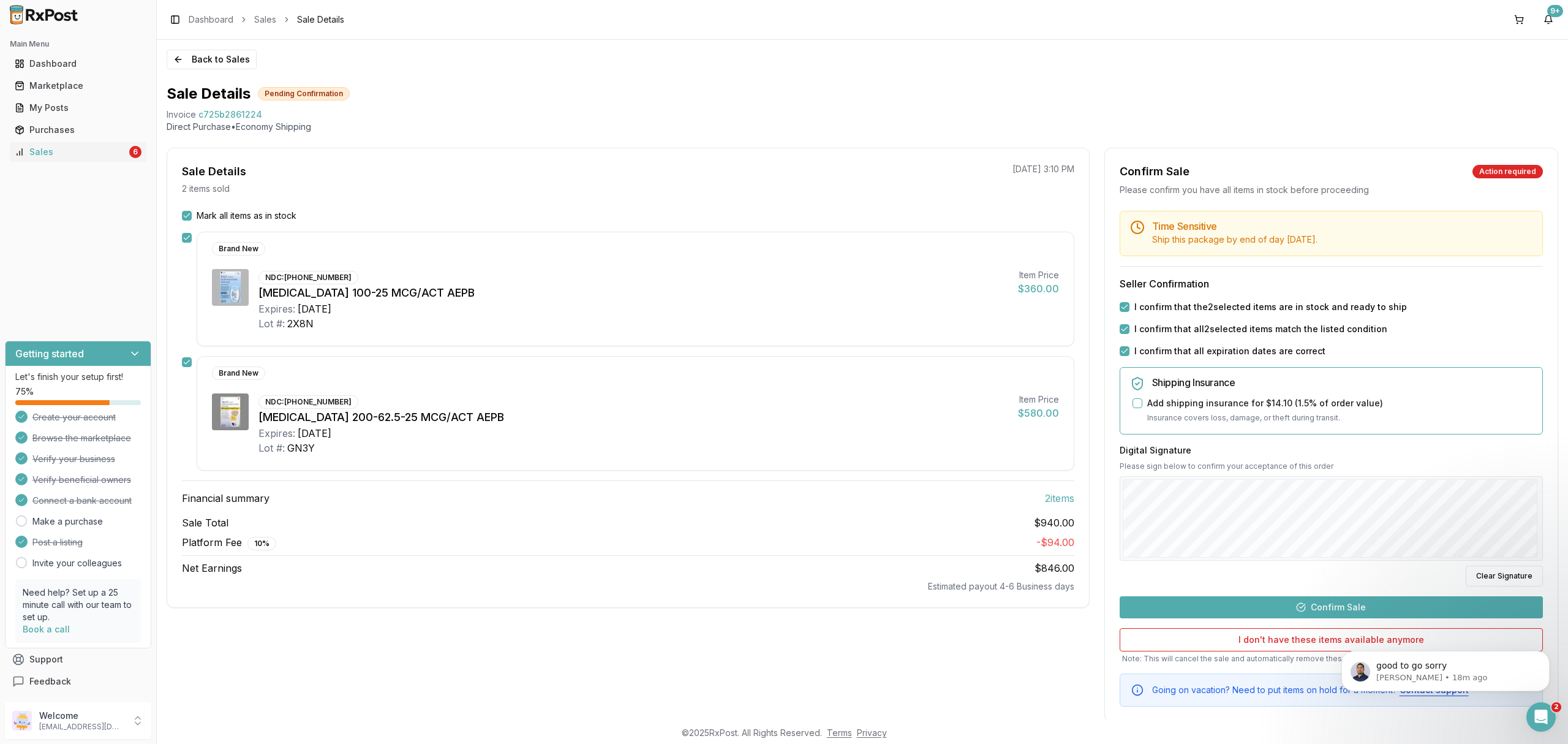
click at [1317, 604] on button "Confirm Sale" at bounding box center [1332, 607] width 423 height 22
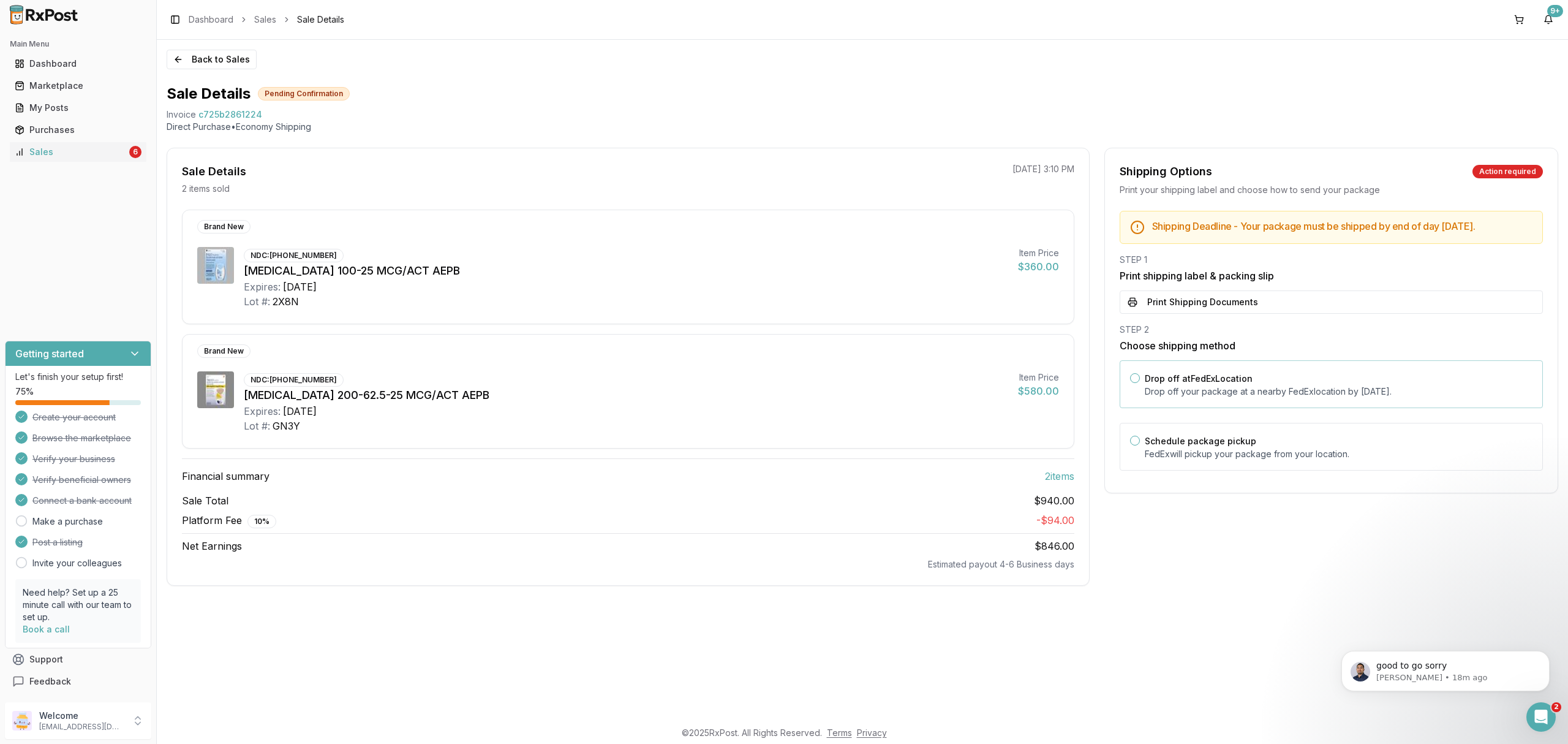
click at [1262, 391] on div "Drop off at FedEx Location Drop off your package at a nearby FedEx location by …" at bounding box center [1338, 384] width 388 height 27
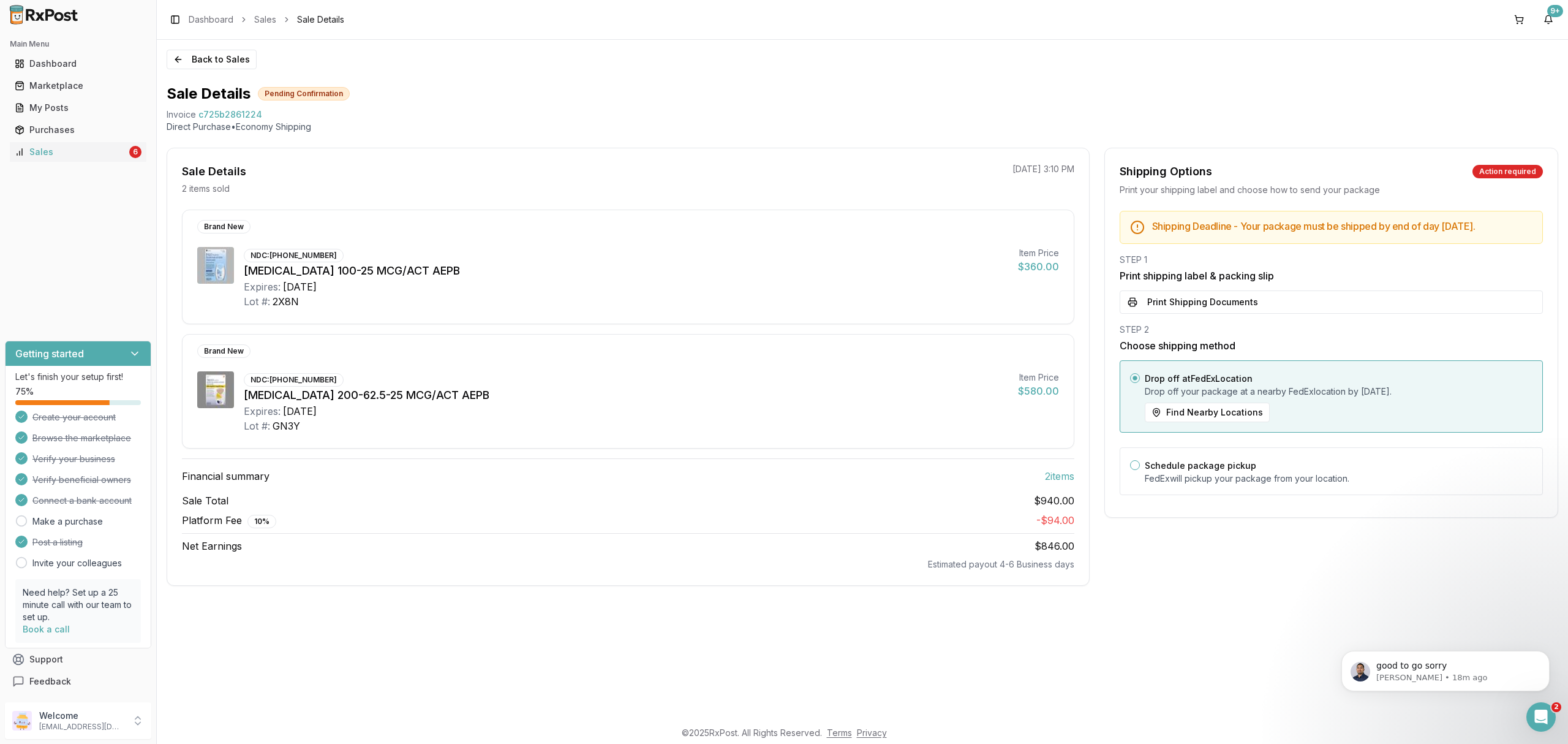
click at [1268, 299] on div "STEP 1 Print shipping label & packing slip Print Shipping Documents" at bounding box center [1332, 284] width 423 height 60
click at [1284, 307] on button "Print Shipping Documents" at bounding box center [1332, 302] width 423 height 24
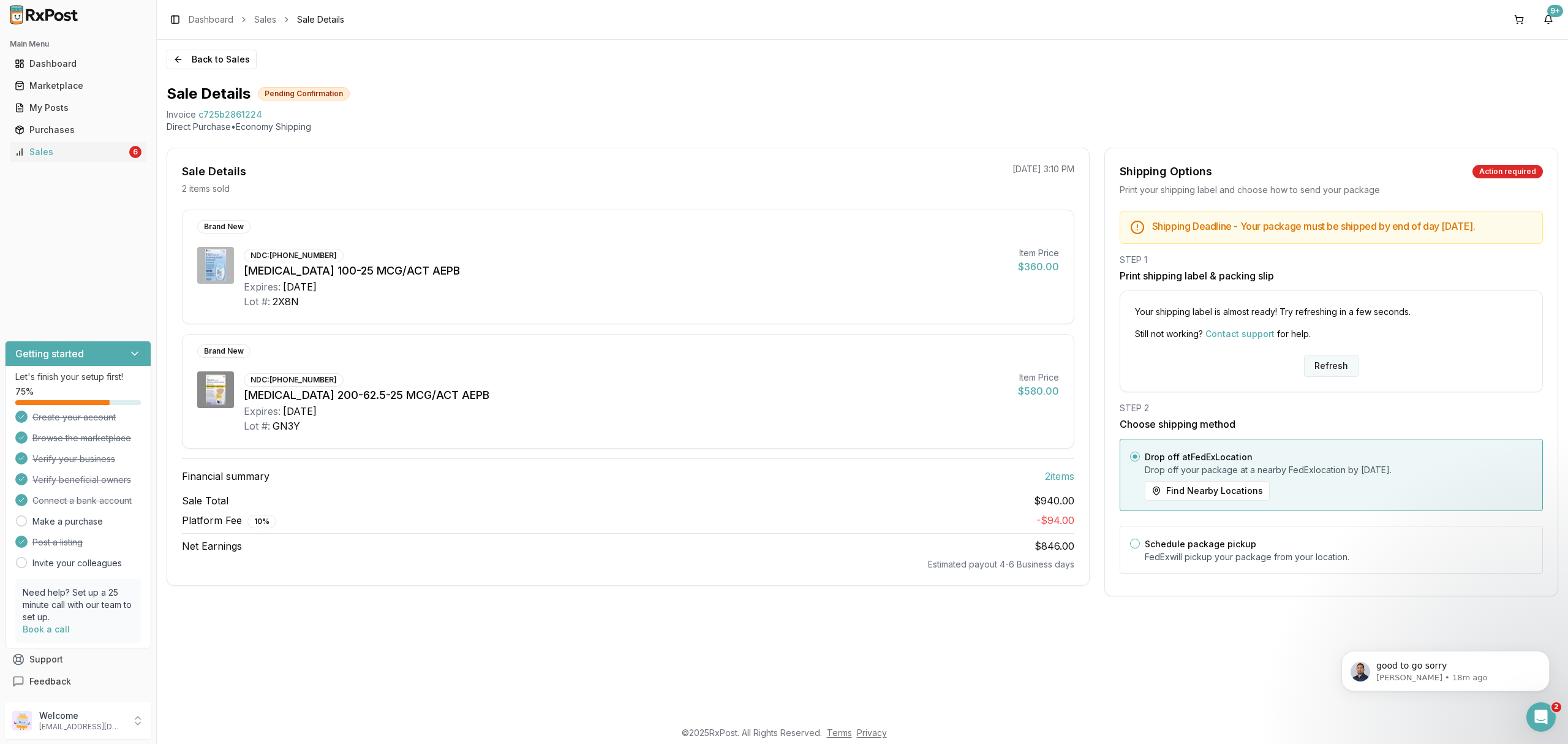
click at [1338, 377] on button "Refresh" at bounding box center [1332, 365] width 55 height 22
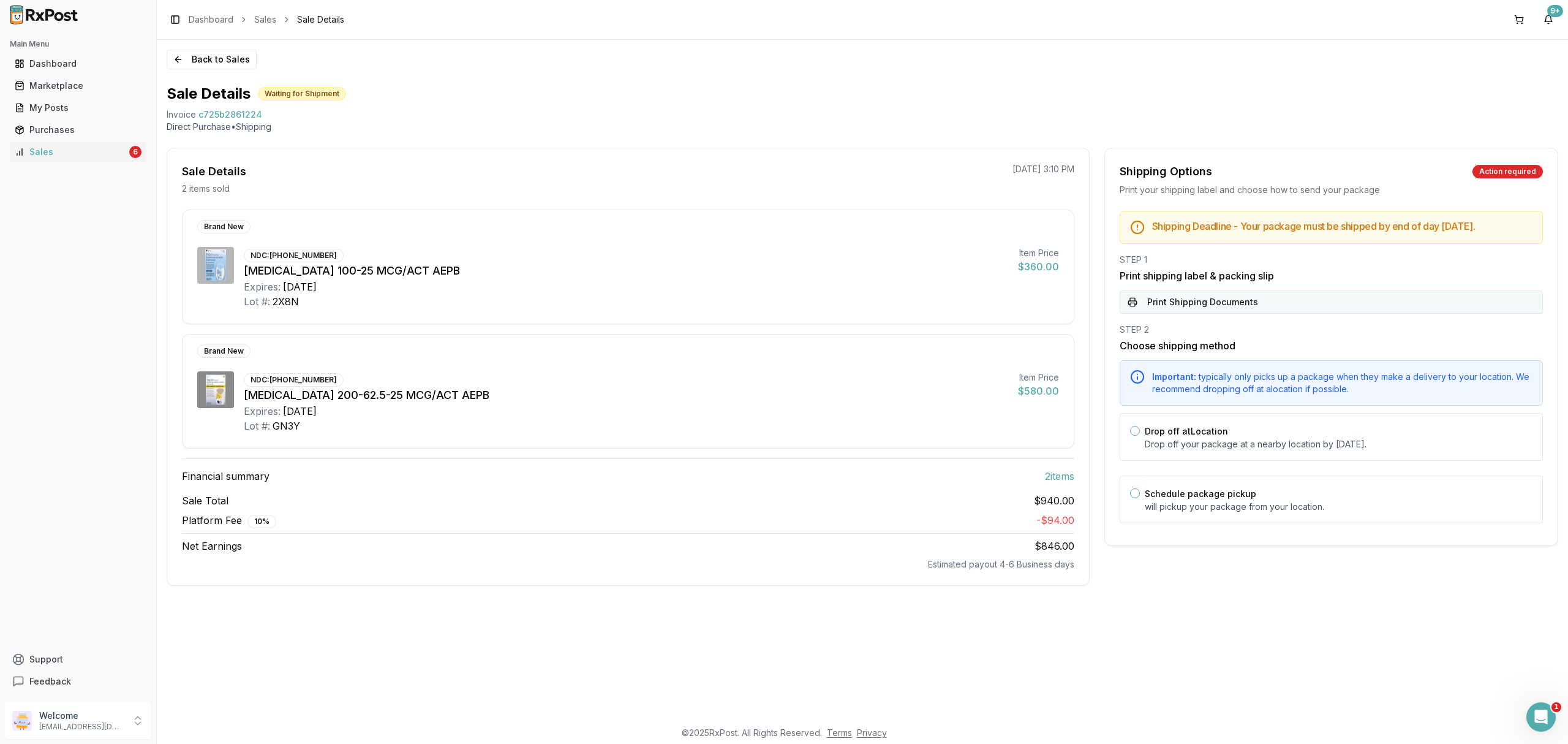
click at [1288, 313] on button "Print Shipping Documents" at bounding box center [1332, 302] width 423 height 24
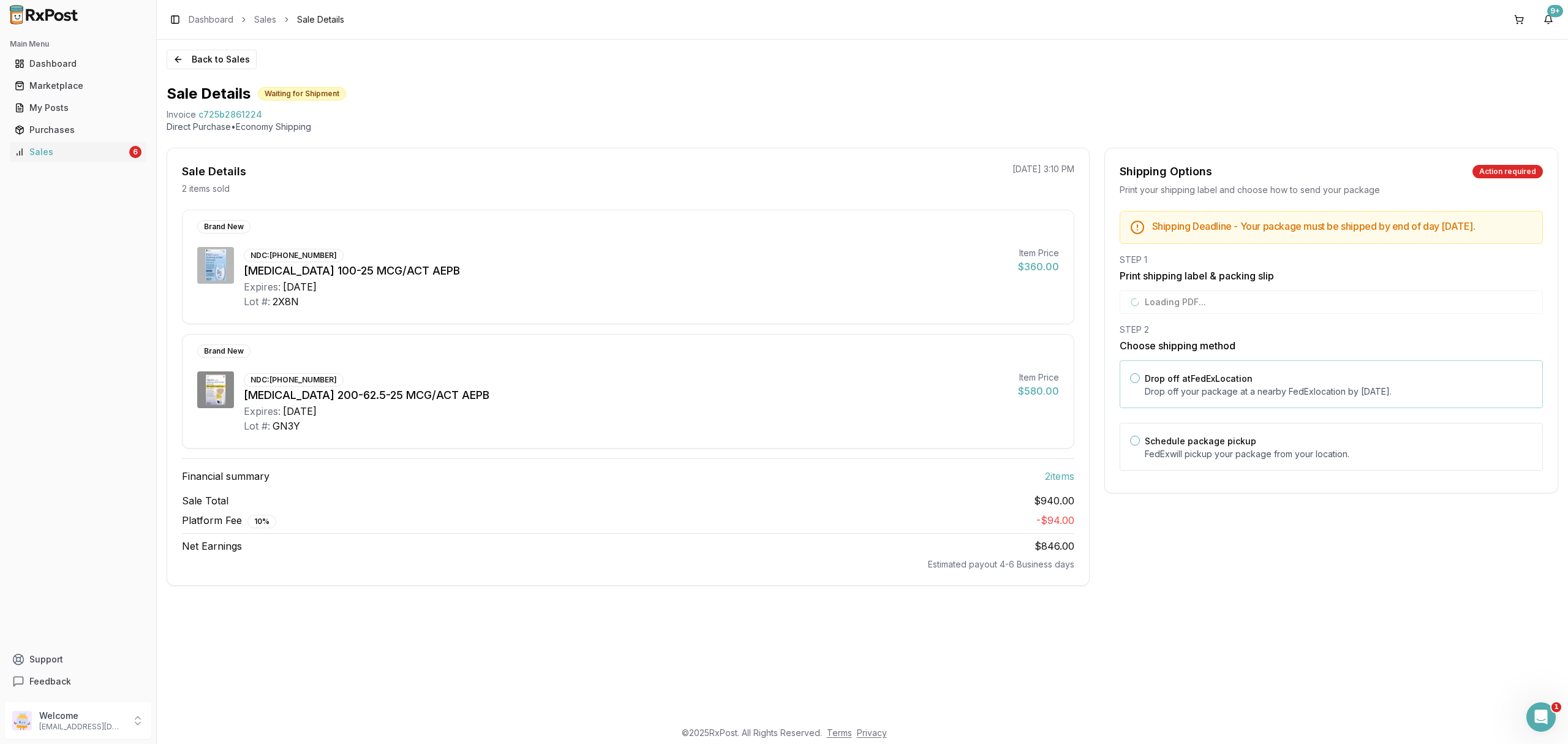
click at [1262, 379] on div "Drop off at FedEx Location Drop off your package at a nearby [GEOGRAPHIC_DATA] …" at bounding box center [1332, 384] width 423 height 48
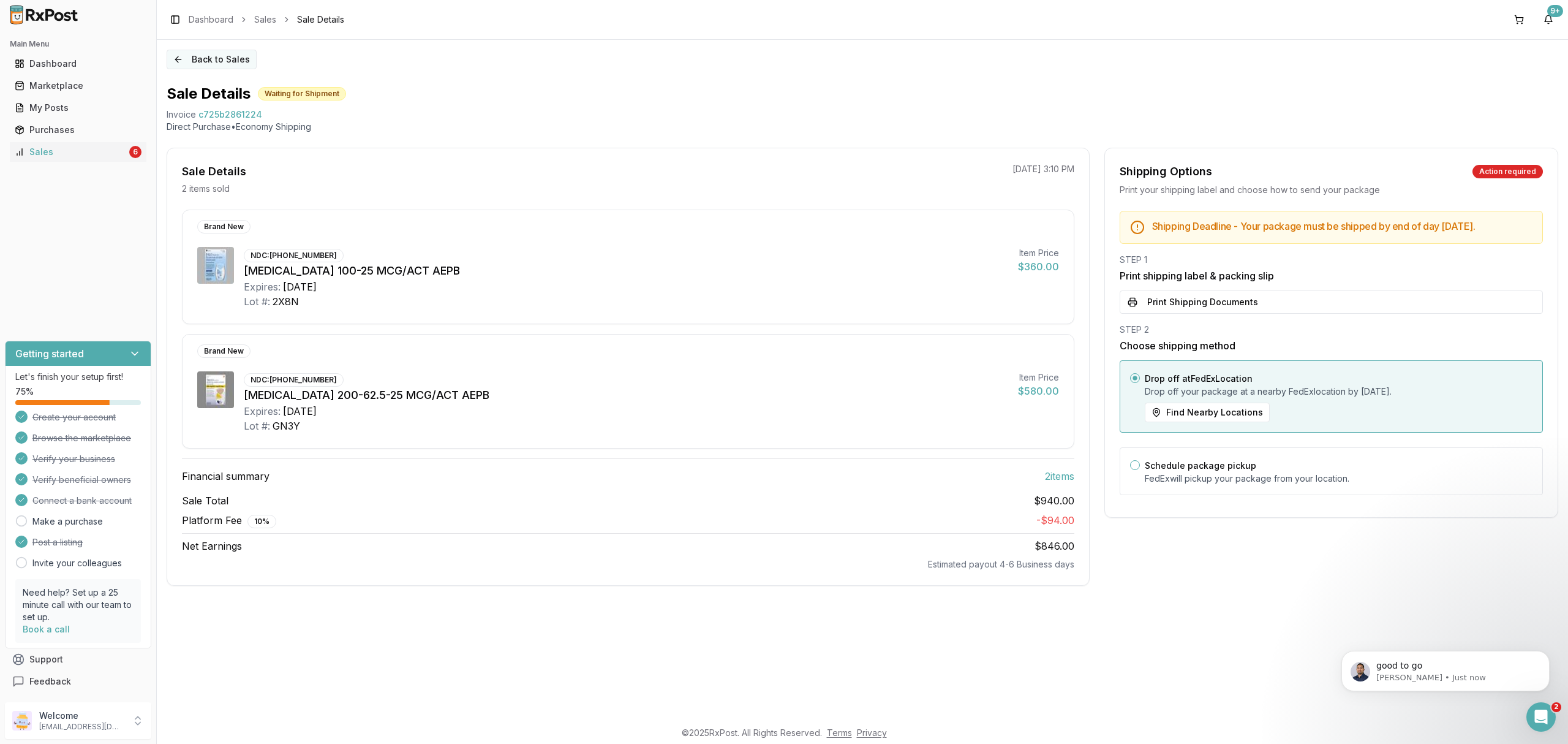
click at [208, 59] on button "Back to Sales" at bounding box center [212, 59] width 90 height 20
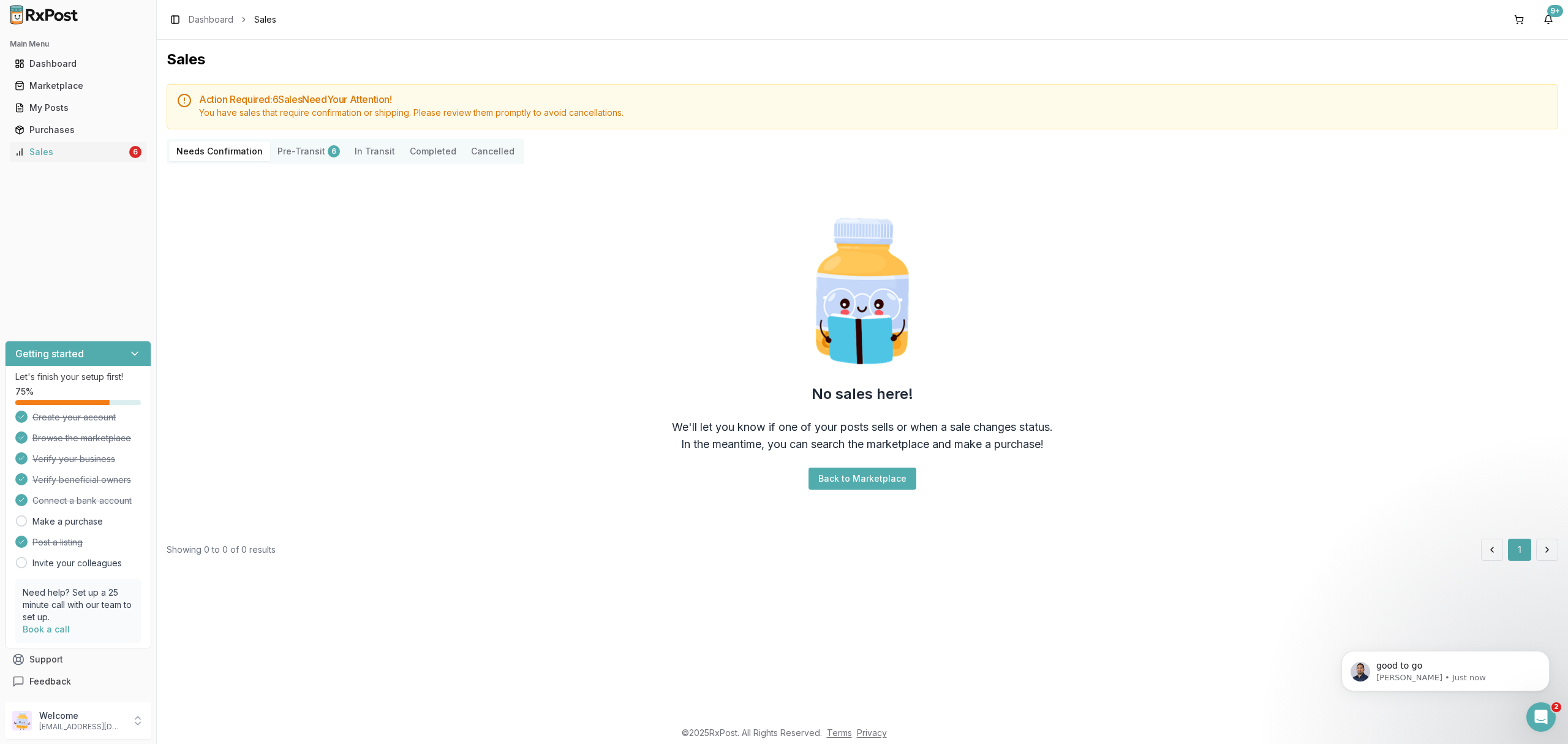
click at [566, 386] on div "No sales here! We'll let you know if one of your posts sells or when a sale cha…" at bounding box center [863, 351] width 1392 height 356
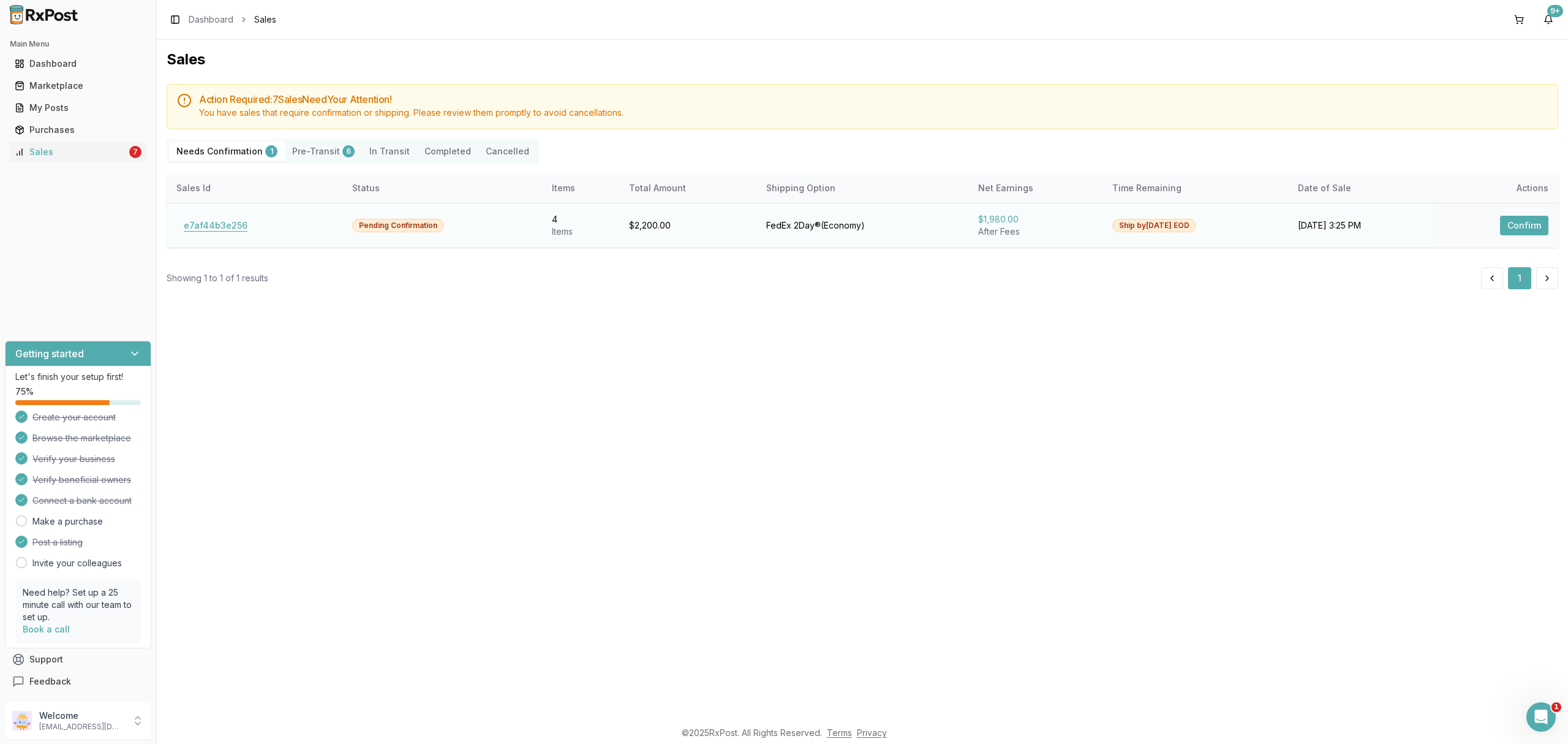
click at [214, 234] on button "e7af44b3e256" at bounding box center [215, 225] width 78 height 20
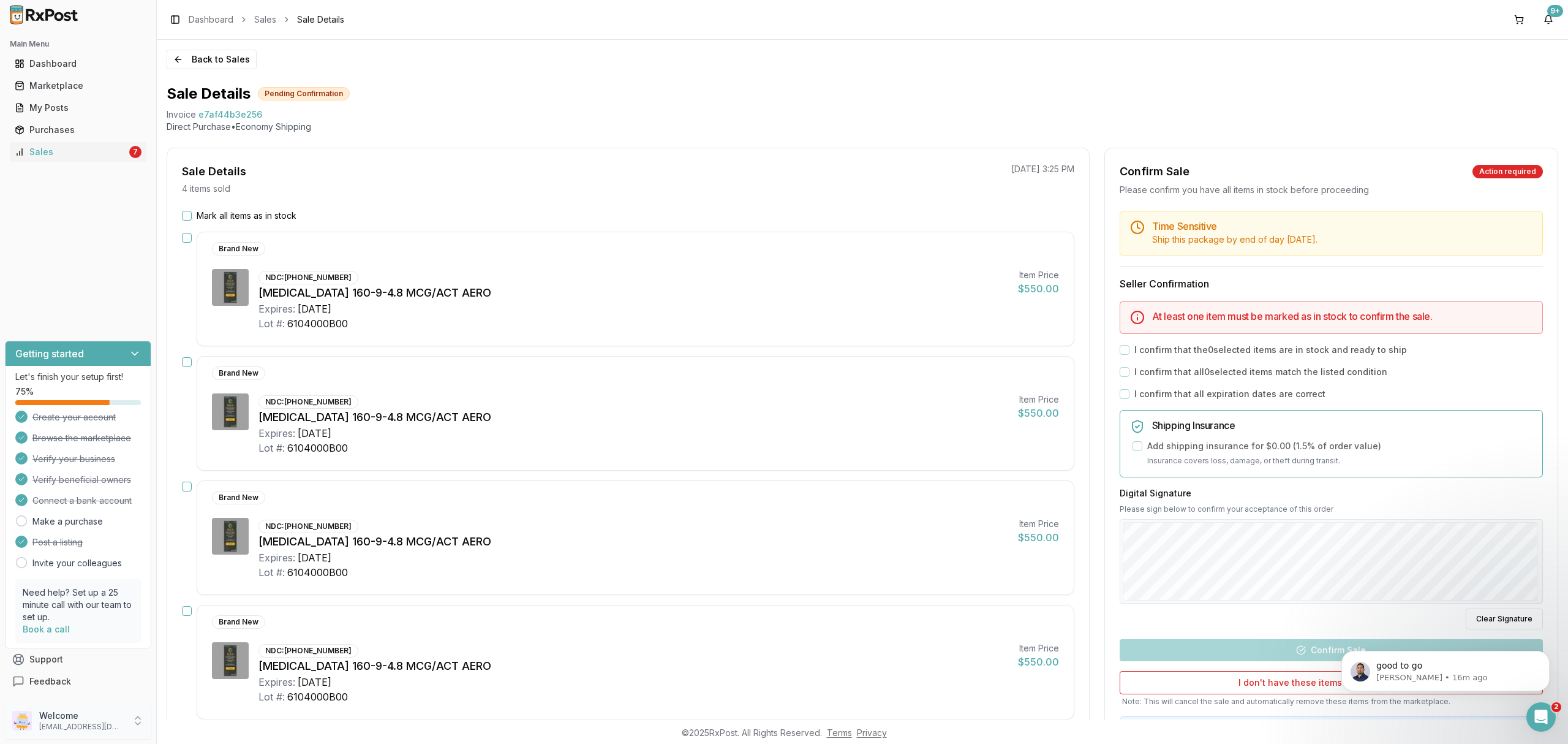
click at [114, 720] on p "Welcome" at bounding box center [82, 715] width 86 height 12
click at [214, 726] on span "Sign Out" at bounding box center [223, 723] width 117 height 12
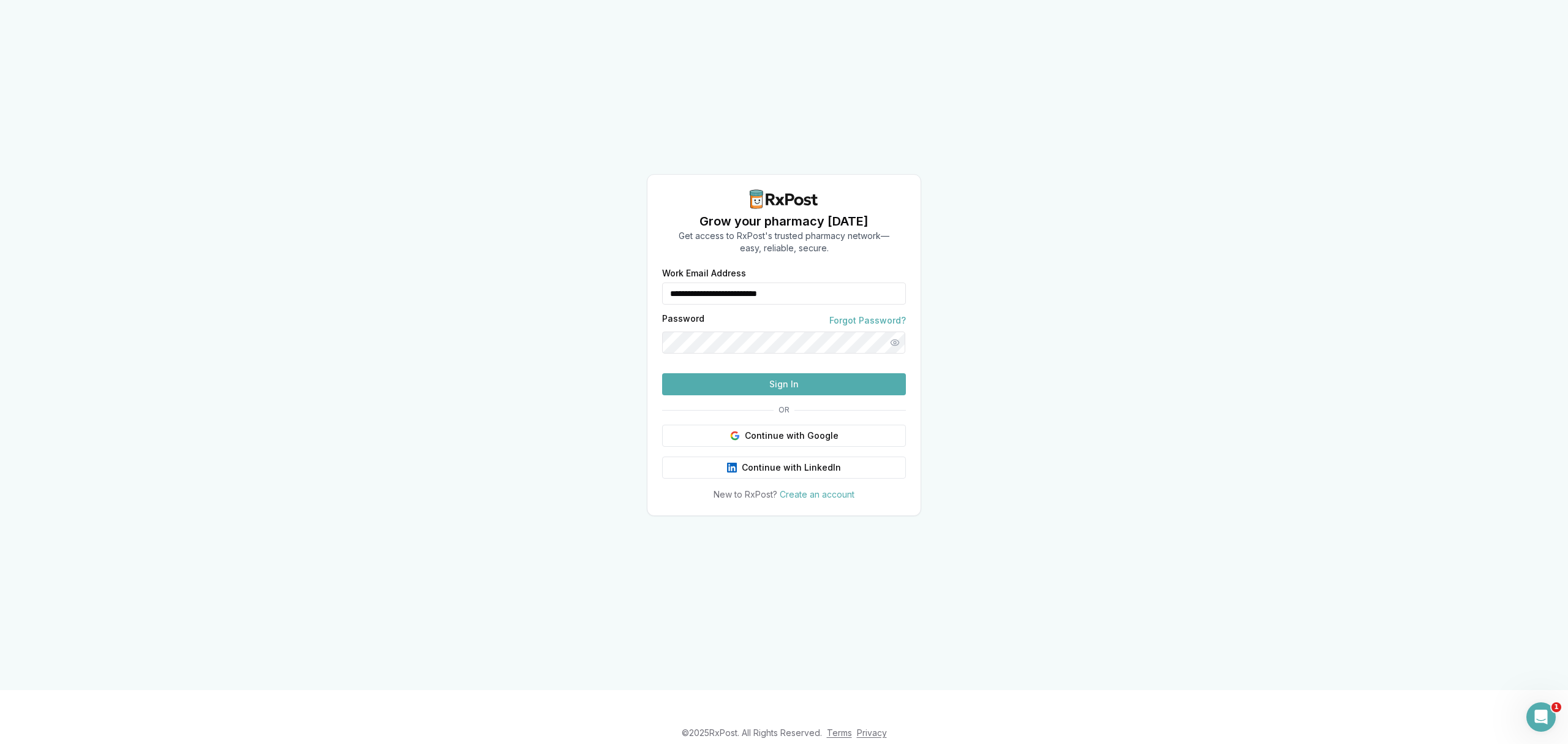
drag, startPoint x: 822, startPoint y: 261, endPoint x: 549, endPoint y: 264, distance: 273.0
click at [549, 264] on div "**********" at bounding box center [784, 344] width 1568 height 689
type input "**********"
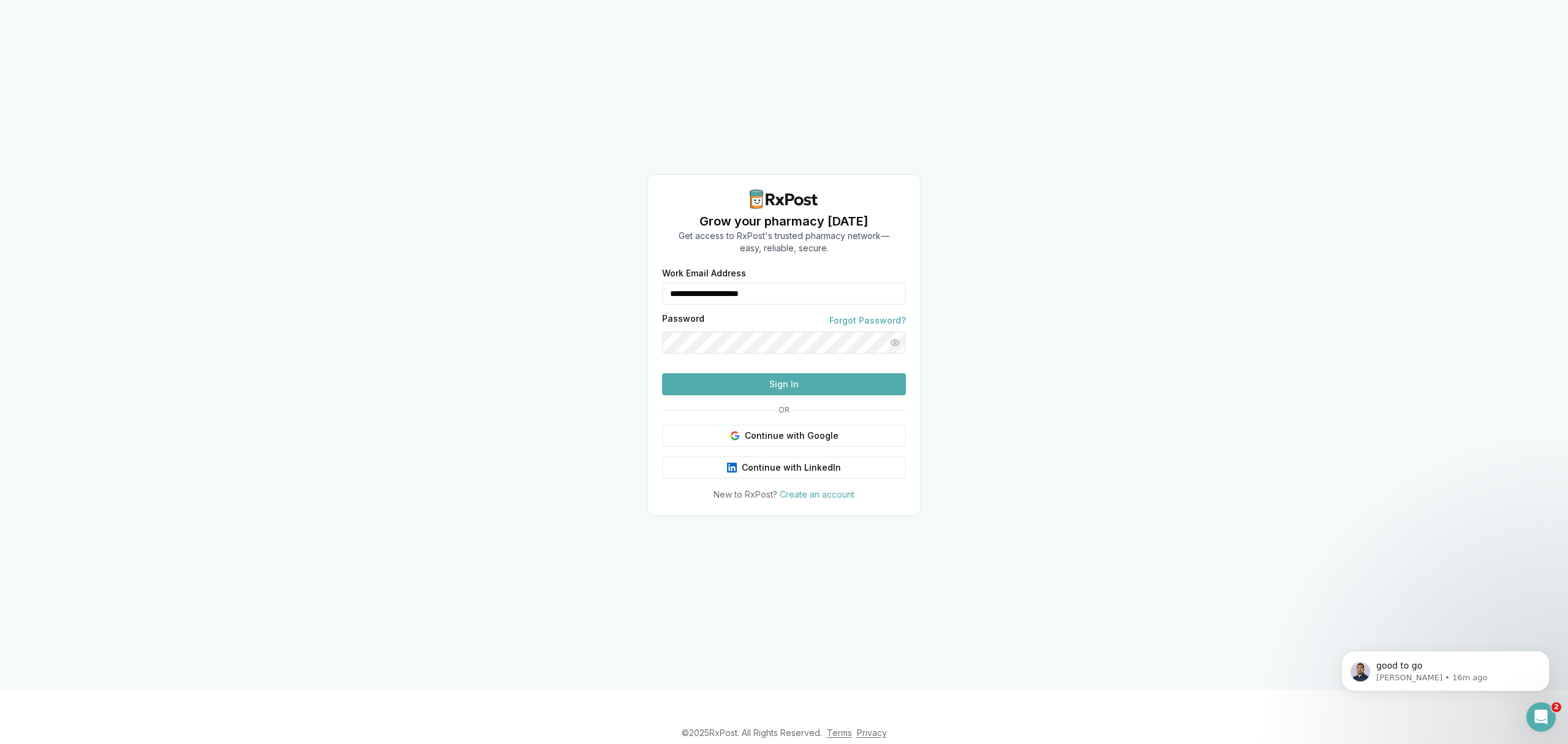
click at [748, 395] on button "Sign In" at bounding box center [784, 384] width 244 height 22
click at [792, 395] on button "Sign In" at bounding box center [784, 384] width 244 height 22
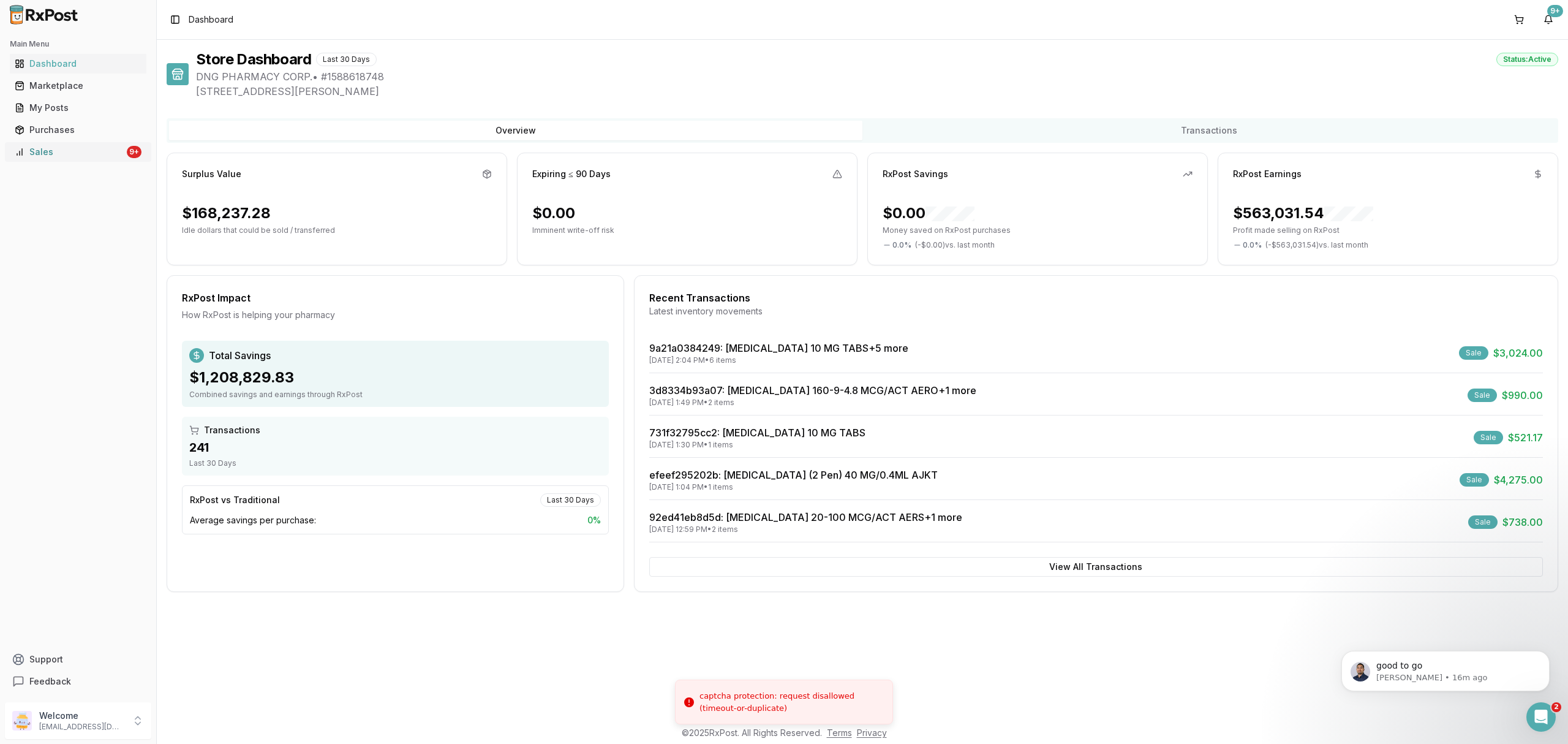
click at [91, 153] on div "Sales" at bounding box center [70, 151] width 110 height 12
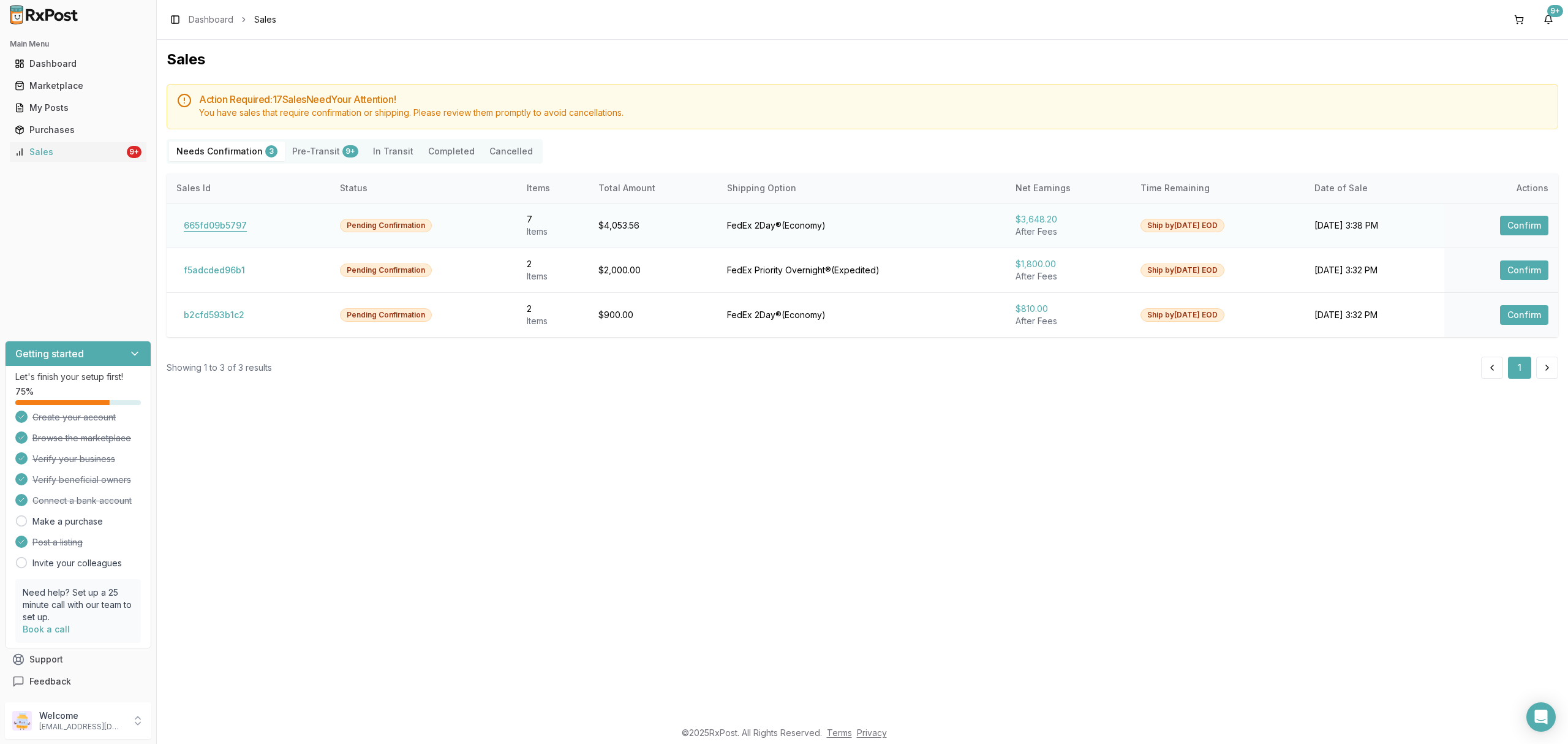
click at [238, 226] on button "665fd09b5797" at bounding box center [215, 225] width 78 height 20
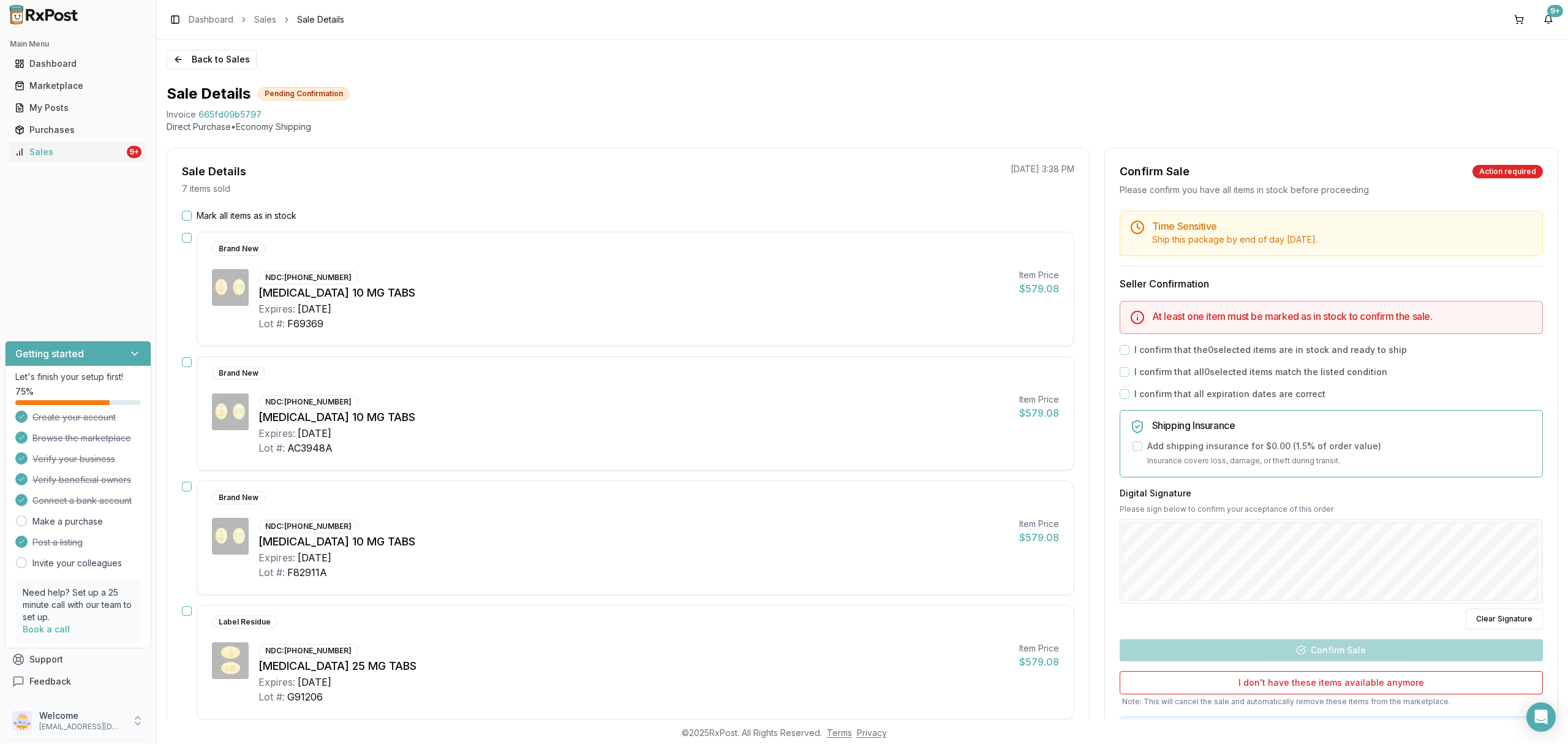
click at [112, 730] on p "[EMAIL_ADDRESS][DOMAIN_NAME]" at bounding box center [82, 726] width 86 height 9
click at [218, 725] on span "Sign Out" at bounding box center [223, 723] width 117 height 12
